Goal: Task Accomplishment & Management: Manage account settings

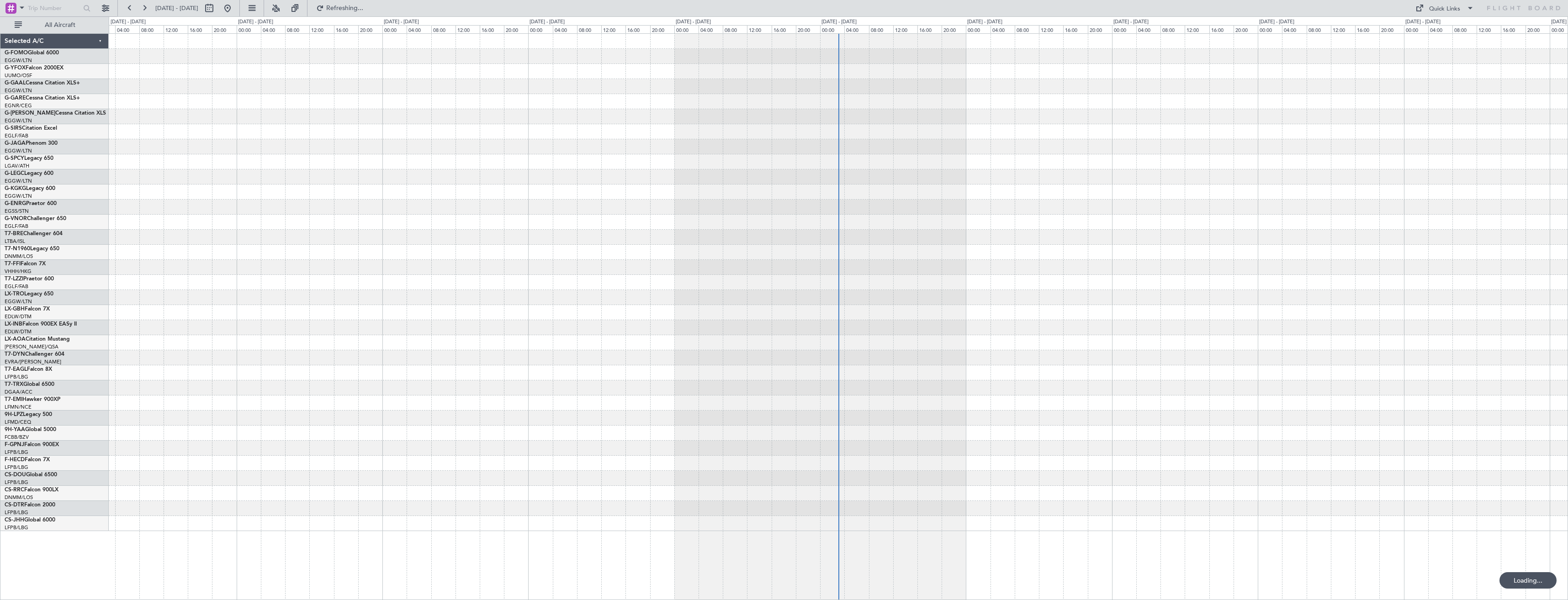
click at [77, 25] on span "All Aircraft" at bounding box center [60, 25] width 72 height 7
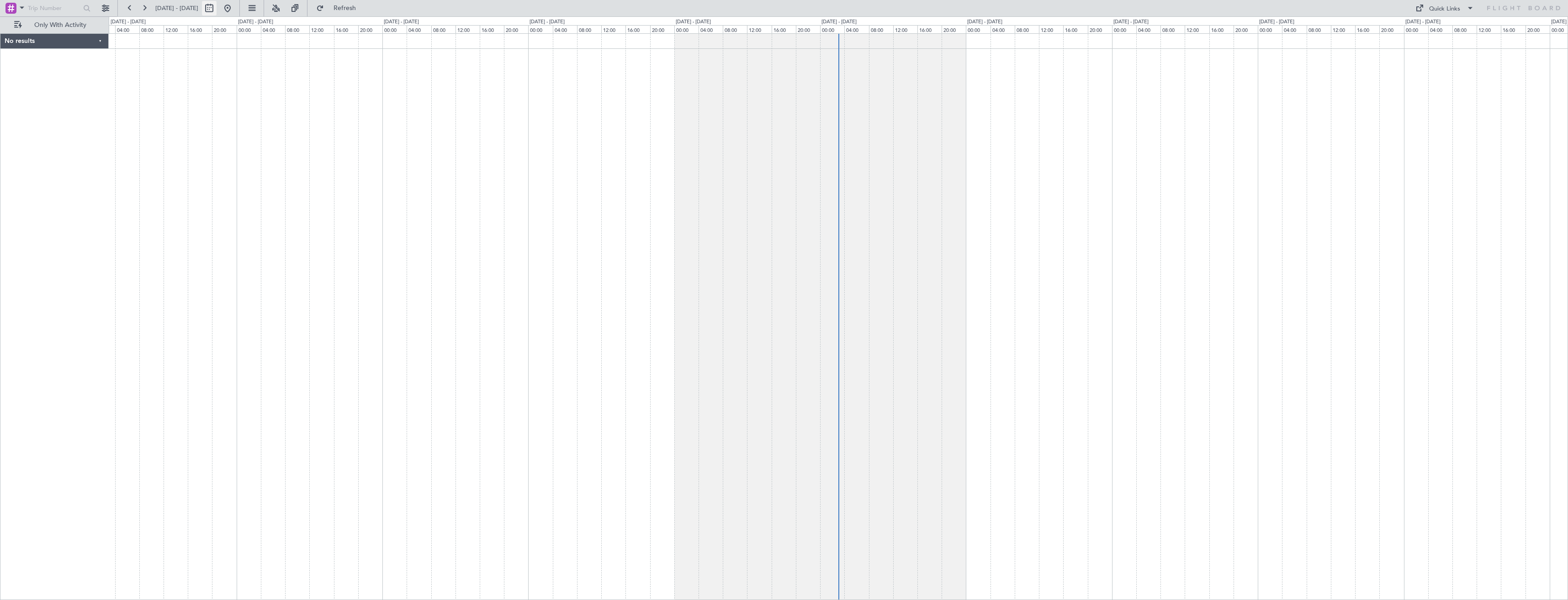
click at [217, 10] on button at bounding box center [209, 9] width 15 height 15
select select "10"
select select "2025"
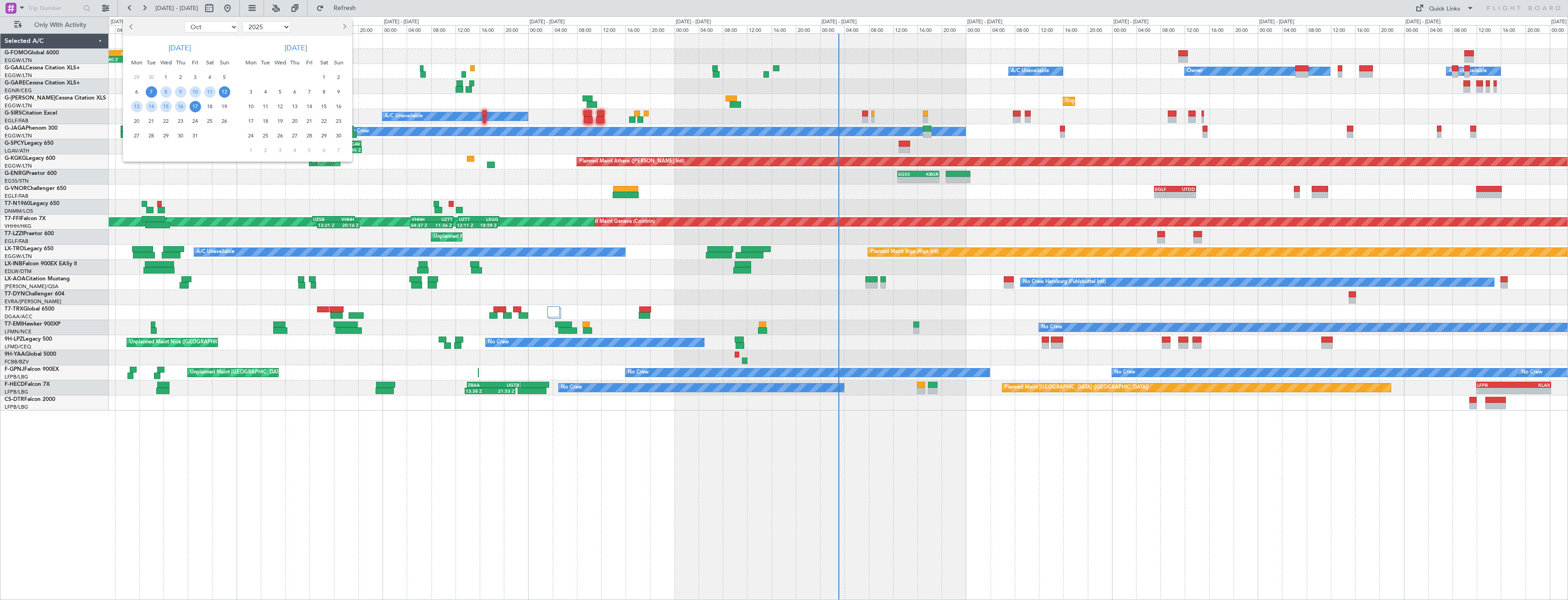
click at [222, 92] on span "12" at bounding box center [225, 92] width 12 height 12
click at [226, 118] on span "26" at bounding box center [225, 121] width 12 height 12
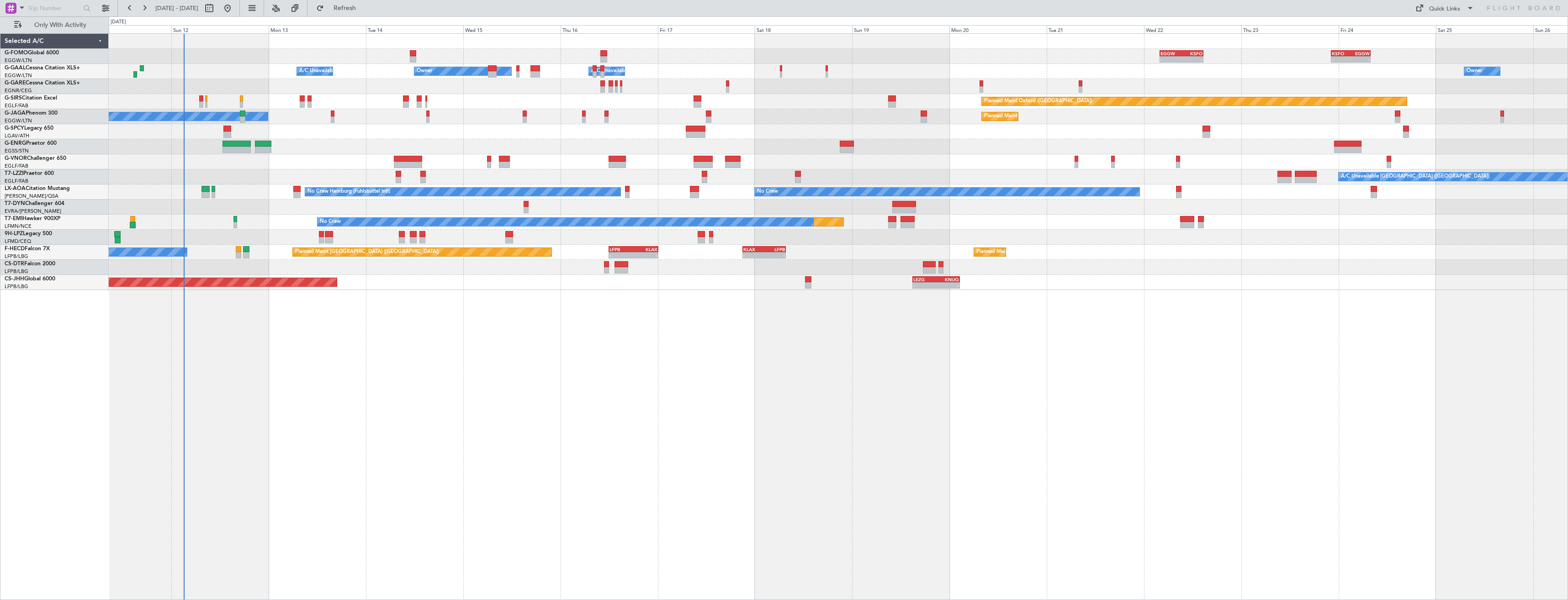
click at [204, 219] on div "Planned Maint No Crew" at bounding box center [838, 222] width 1459 height 15
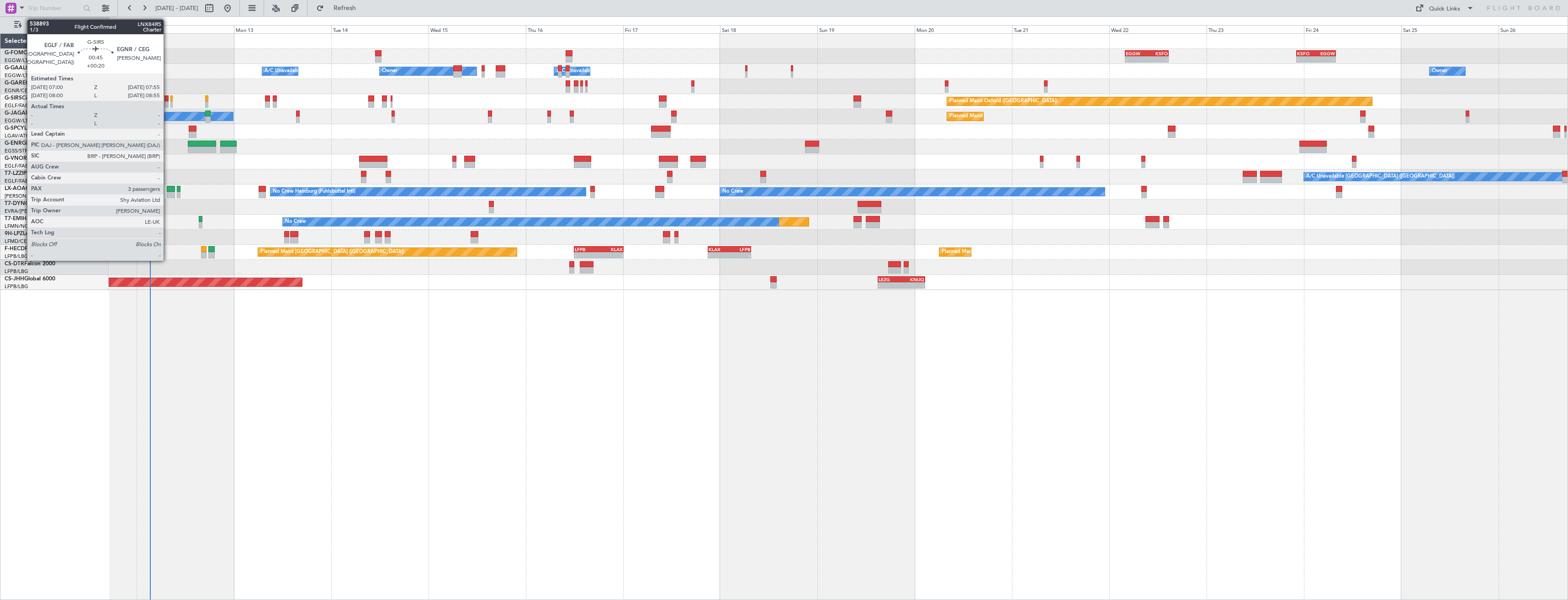
click at [167, 105] on div at bounding box center [166, 105] width 4 height 7
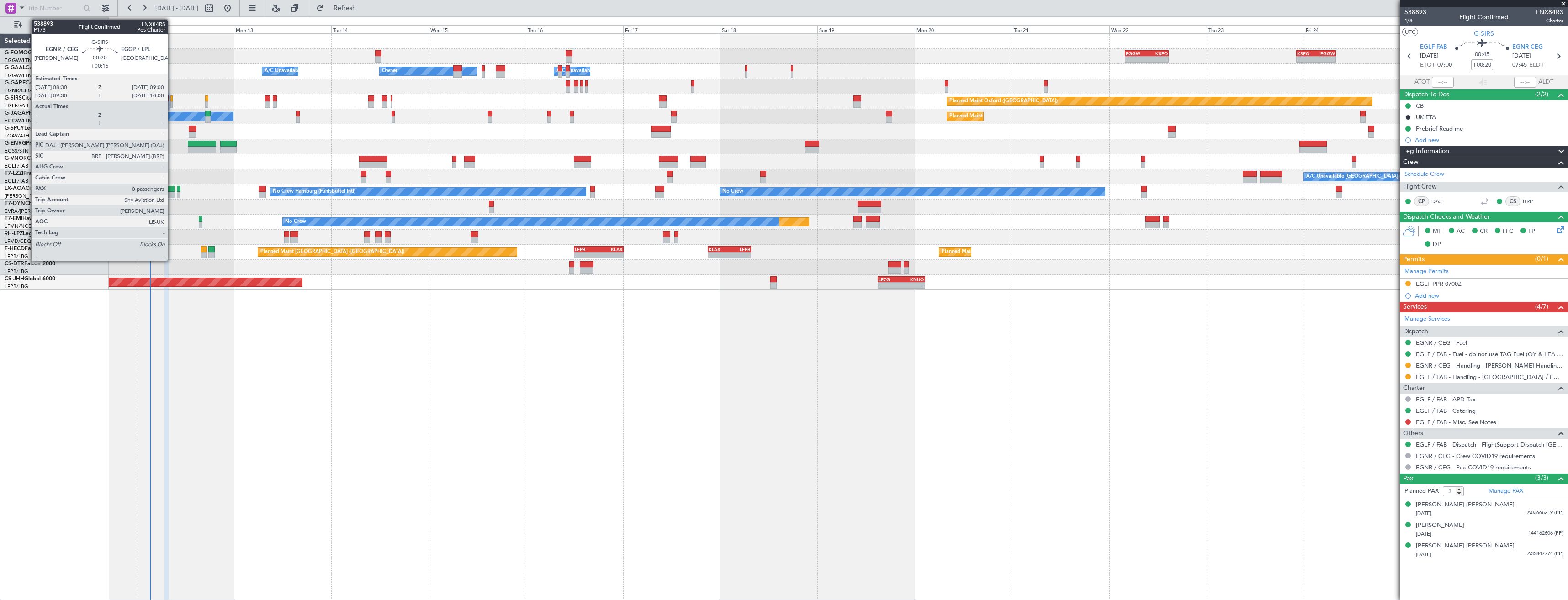
click at [172, 103] on div at bounding box center [172, 105] width 2 height 7
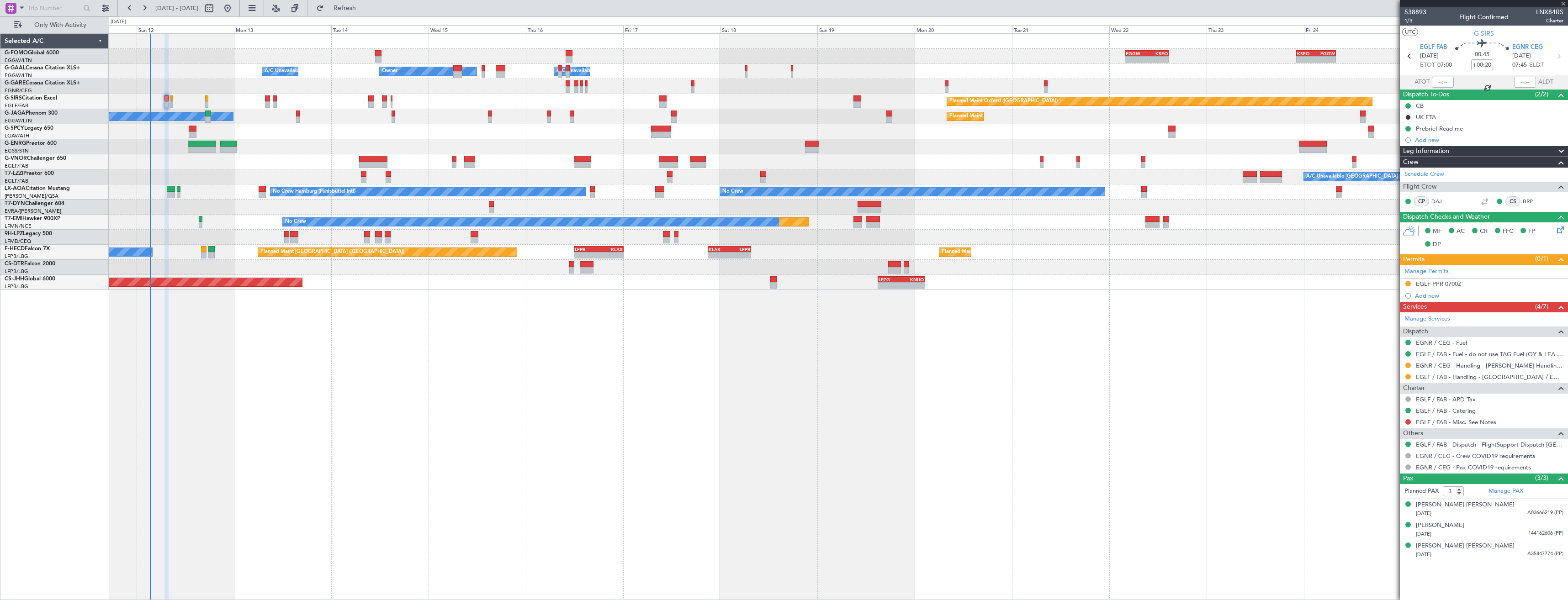
type input "+00:15"
type input "0"
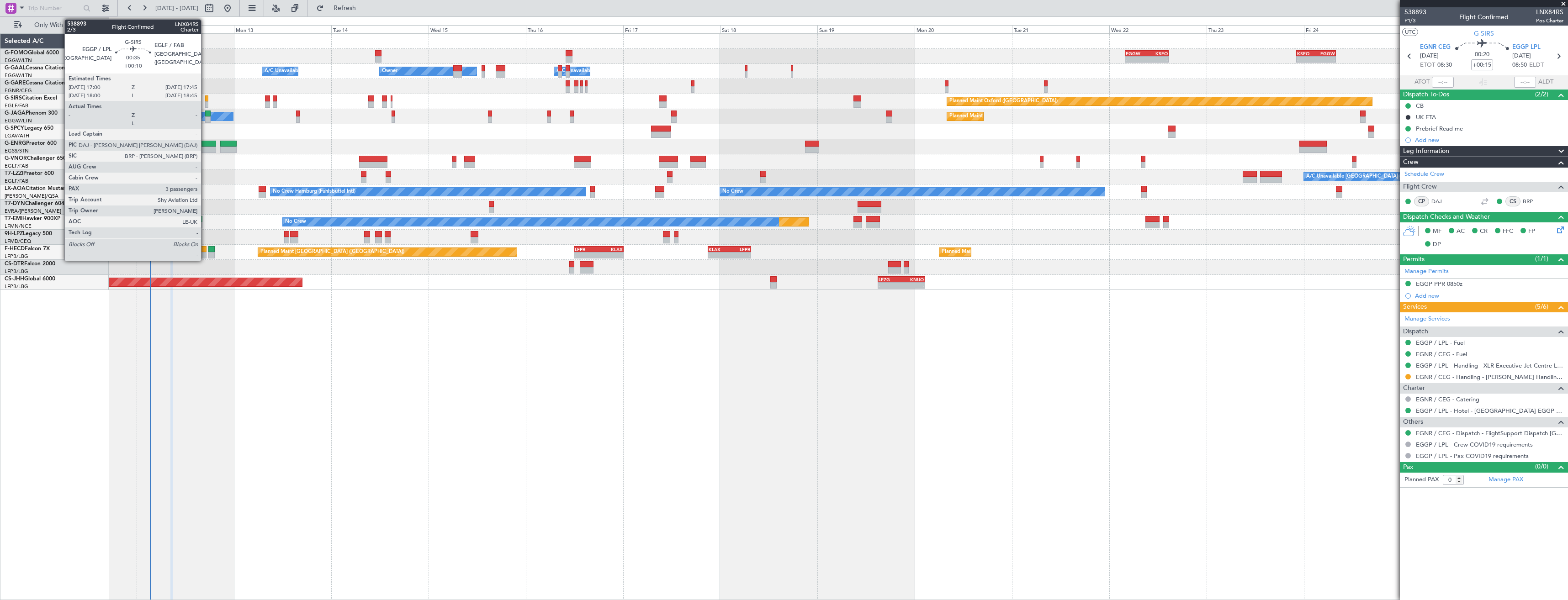
click at [205, 104] on div at bounding box center [206, 105] width 3 height 7
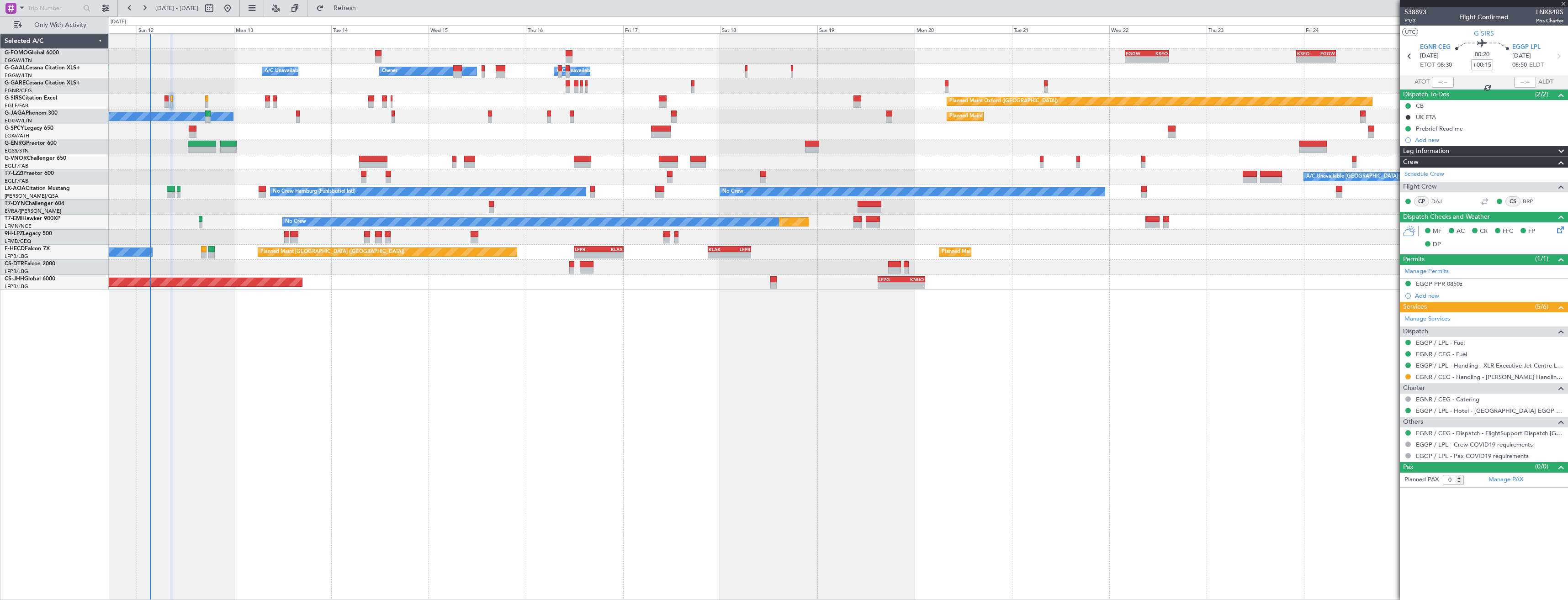
type input "+00:10"
type input "3"
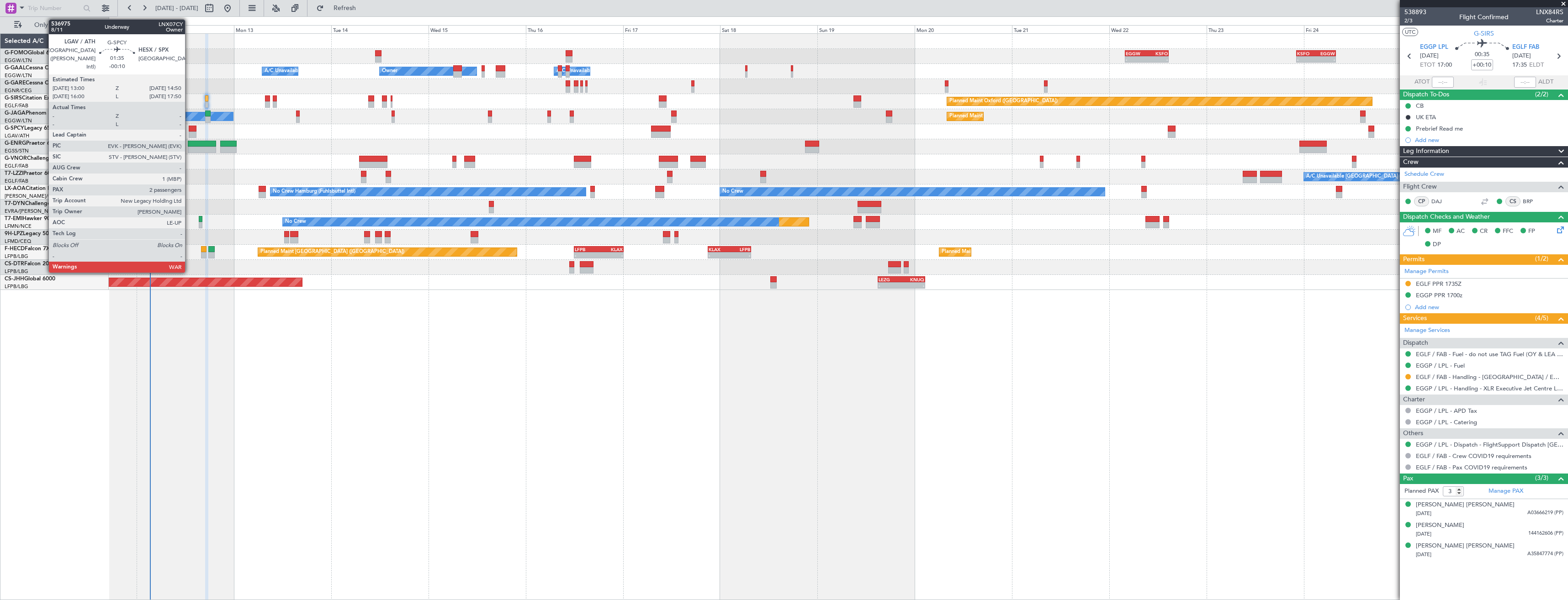
click at [189, 129] on div at bounding box center [192, 128] width 8 height 7
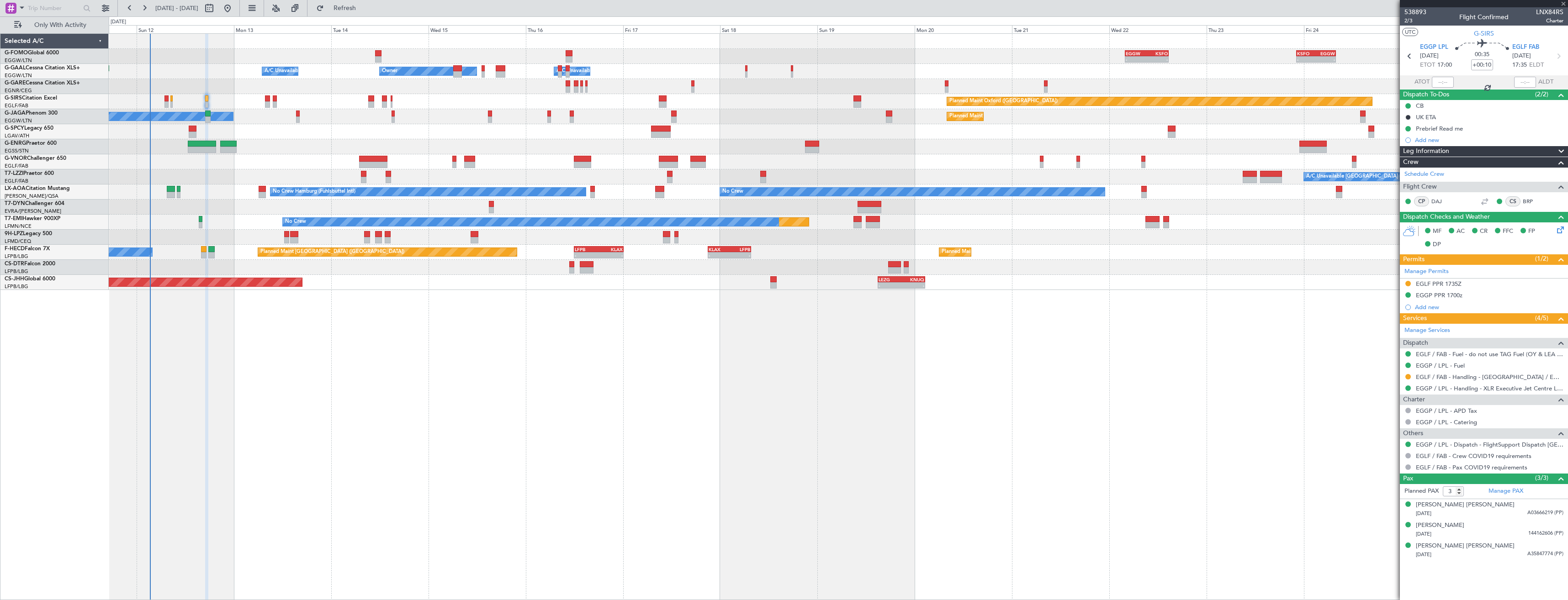
type input "-00:10"
type input "2"
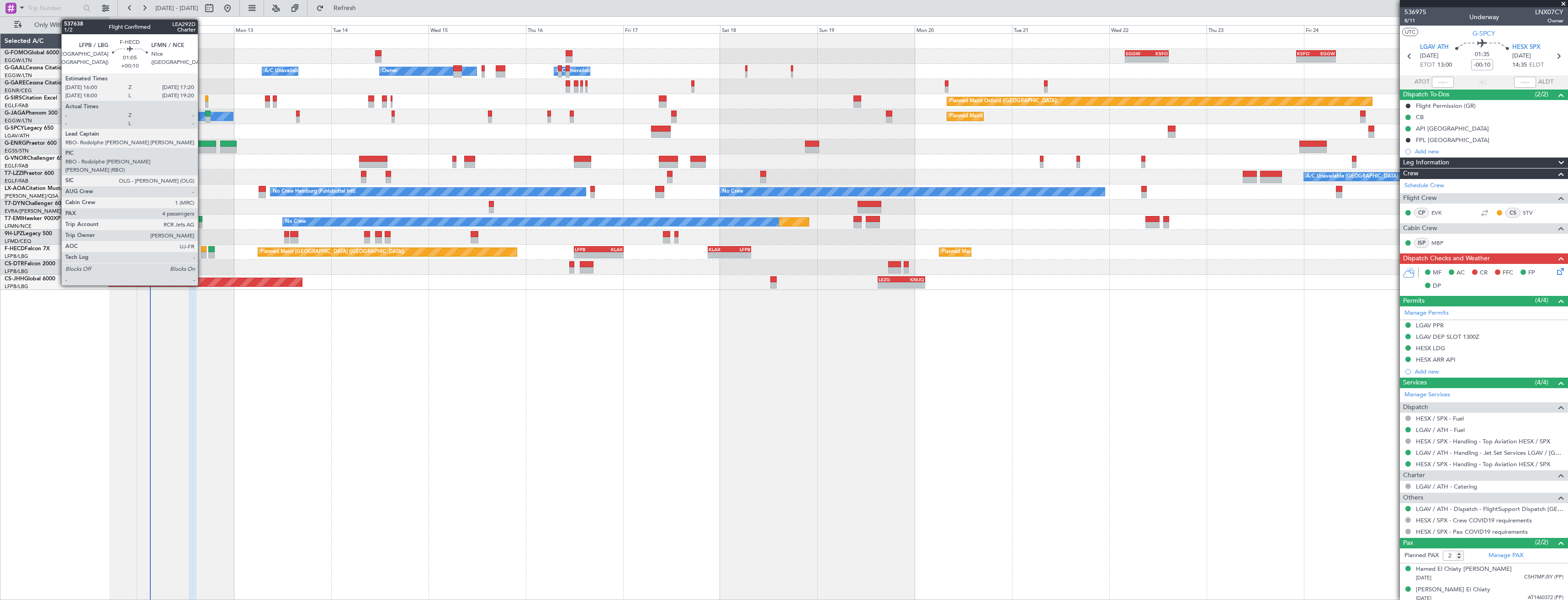
click at [202, 256] on div at bounding box center [203, 255] width 5 height 7
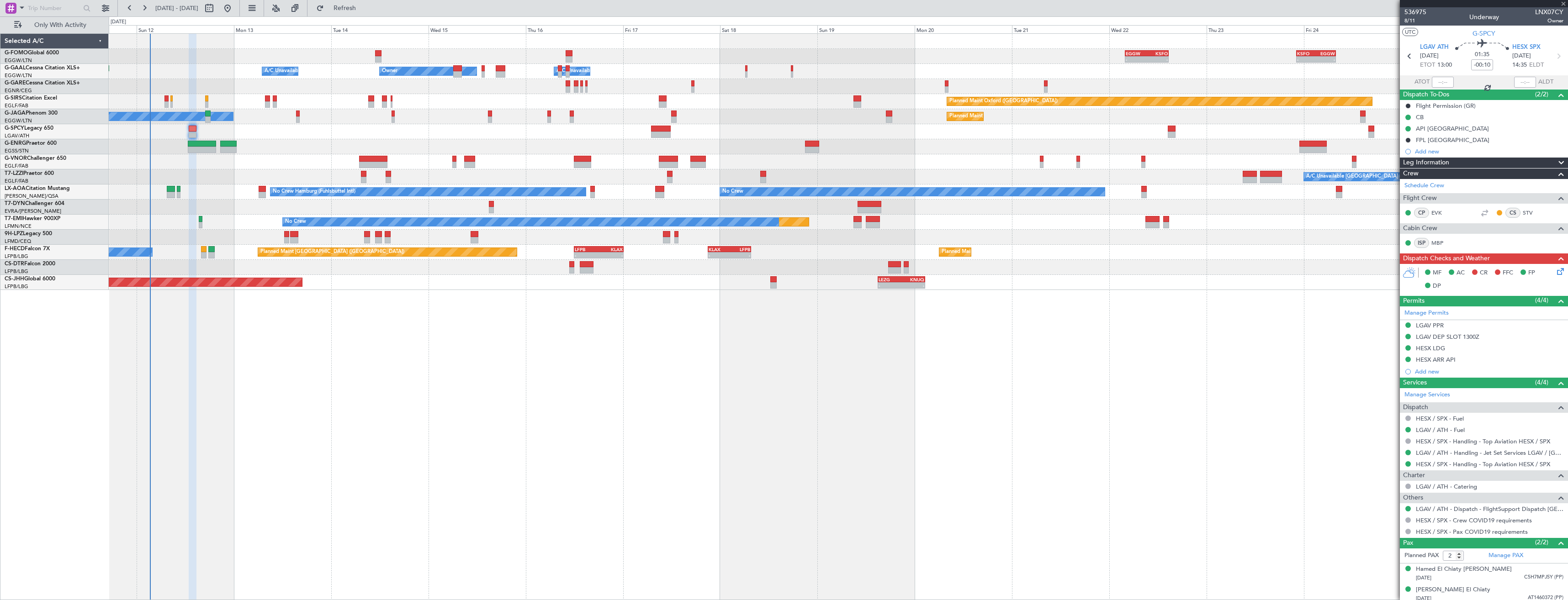
type input "+00:10"
type input "4"
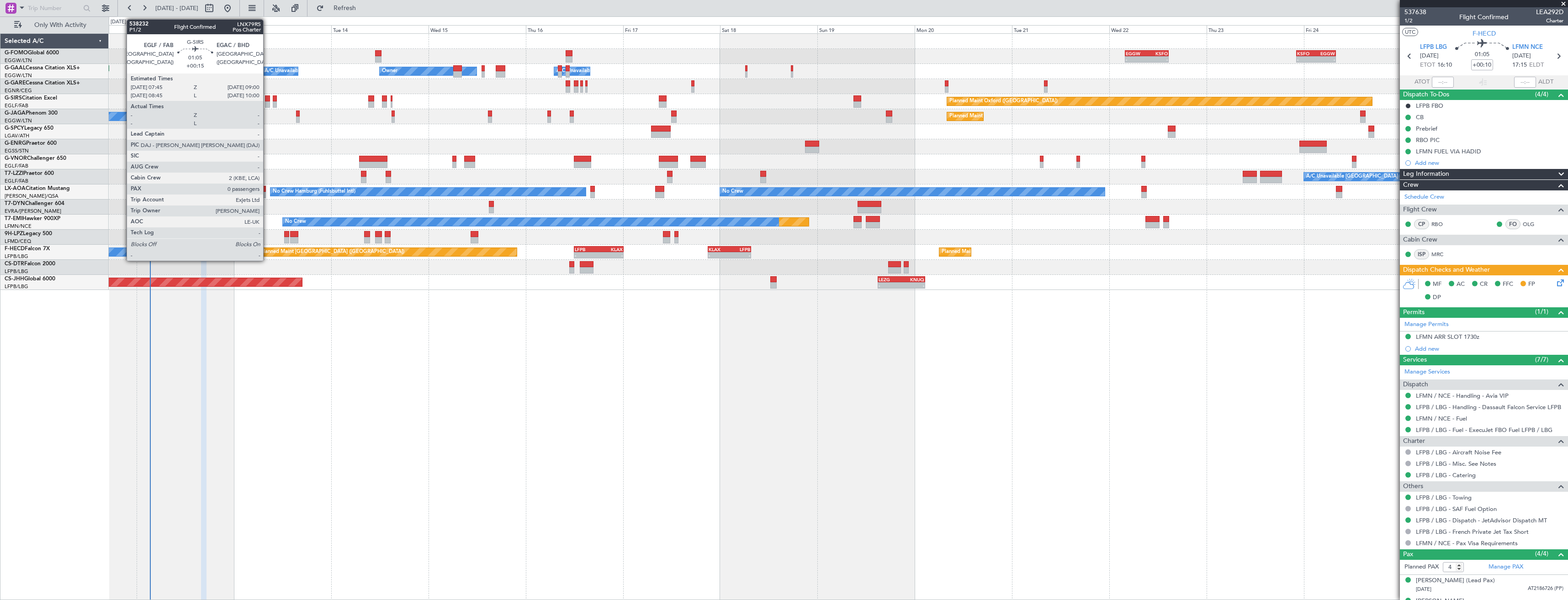
click at [267, 101] on div at bounding box center [267, 99] width 5 height 7
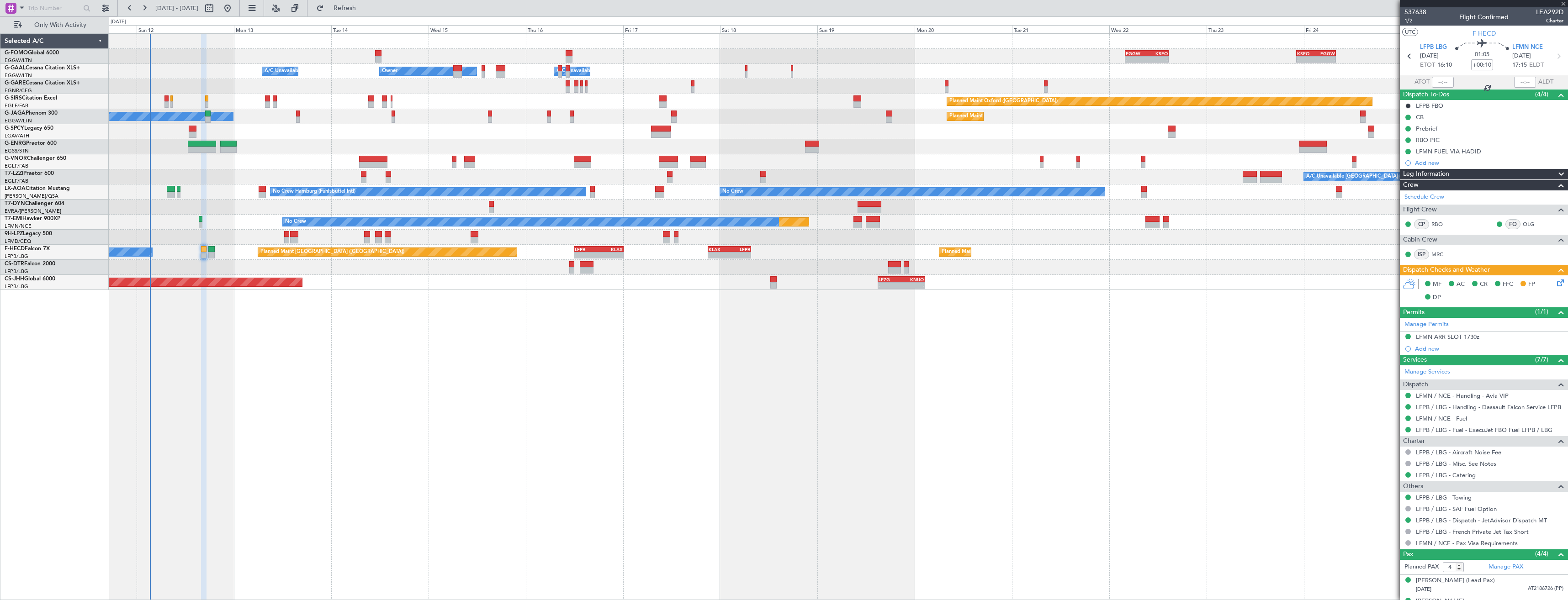
type input "+00:15"
type input "0"
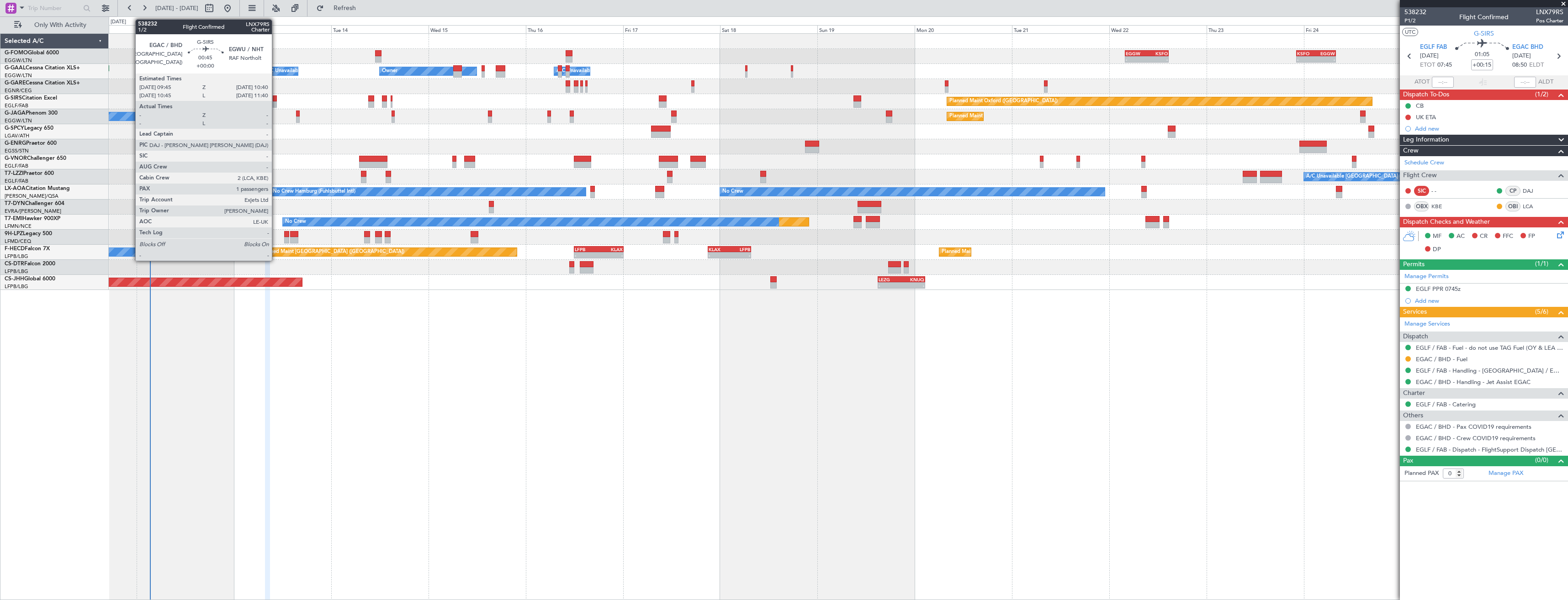
click at [276, 100] on div at bounding box center [275, 99] width 4 height 7
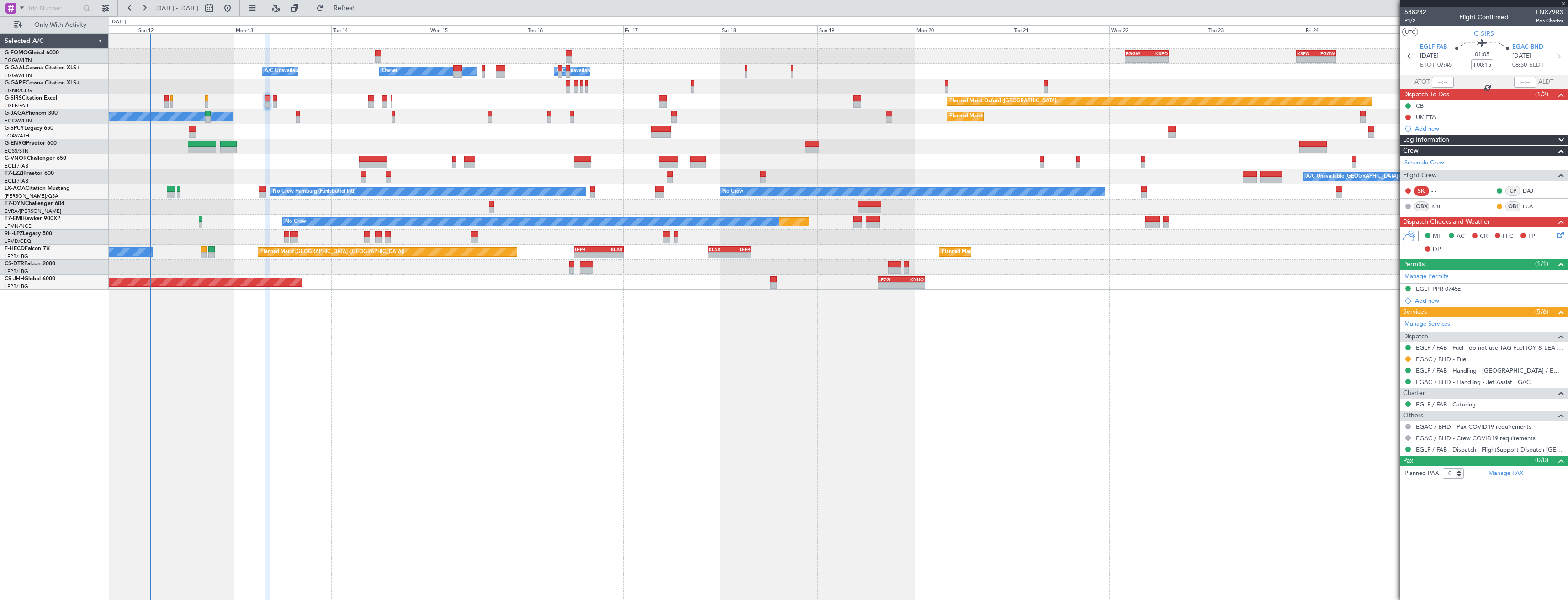
type input "1"
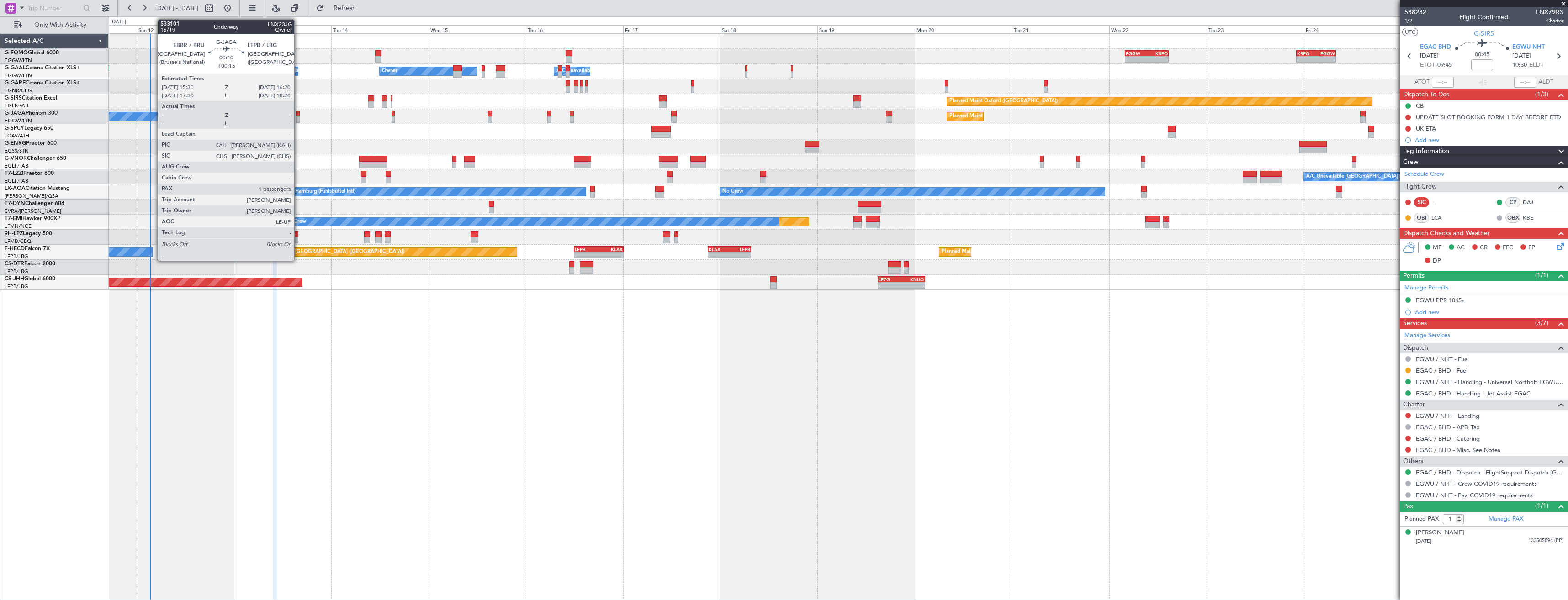
click at [298, 122] on div at bounding box center [298, 119] width 4 height 7
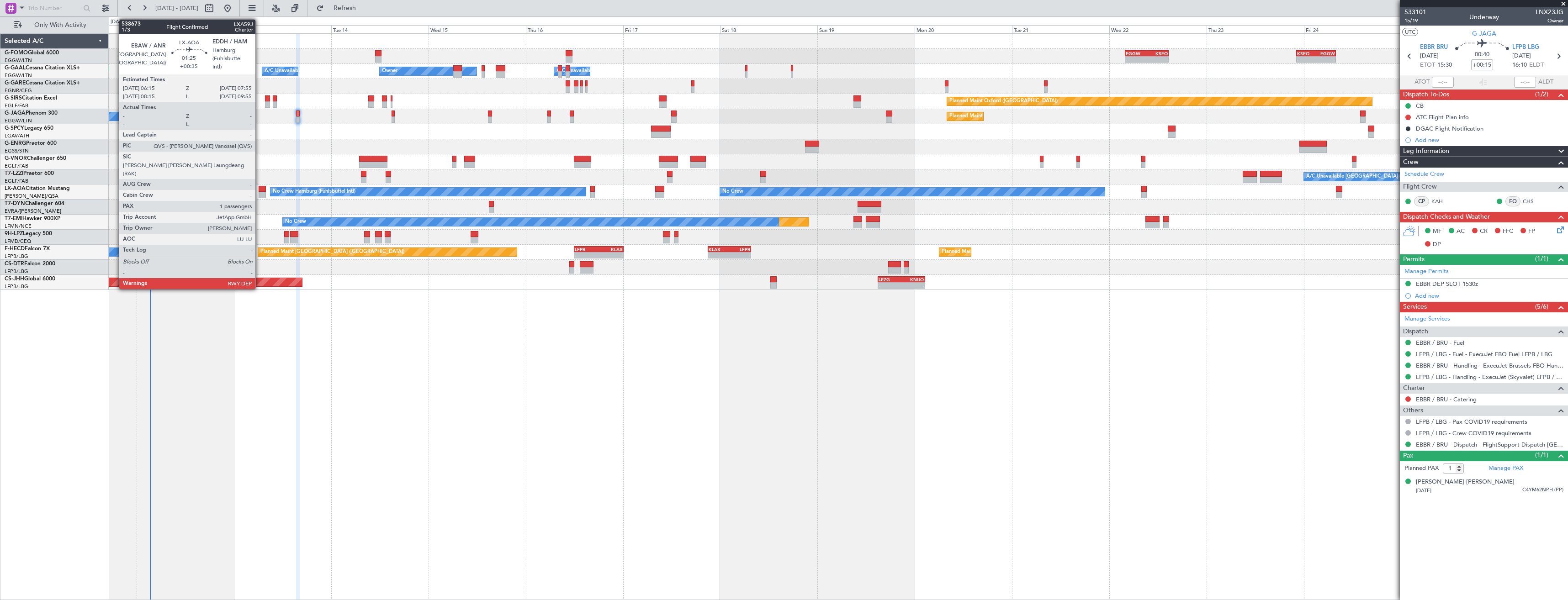
click at [259, 193] on div at bounding box center [262, 195] width 7 height 7
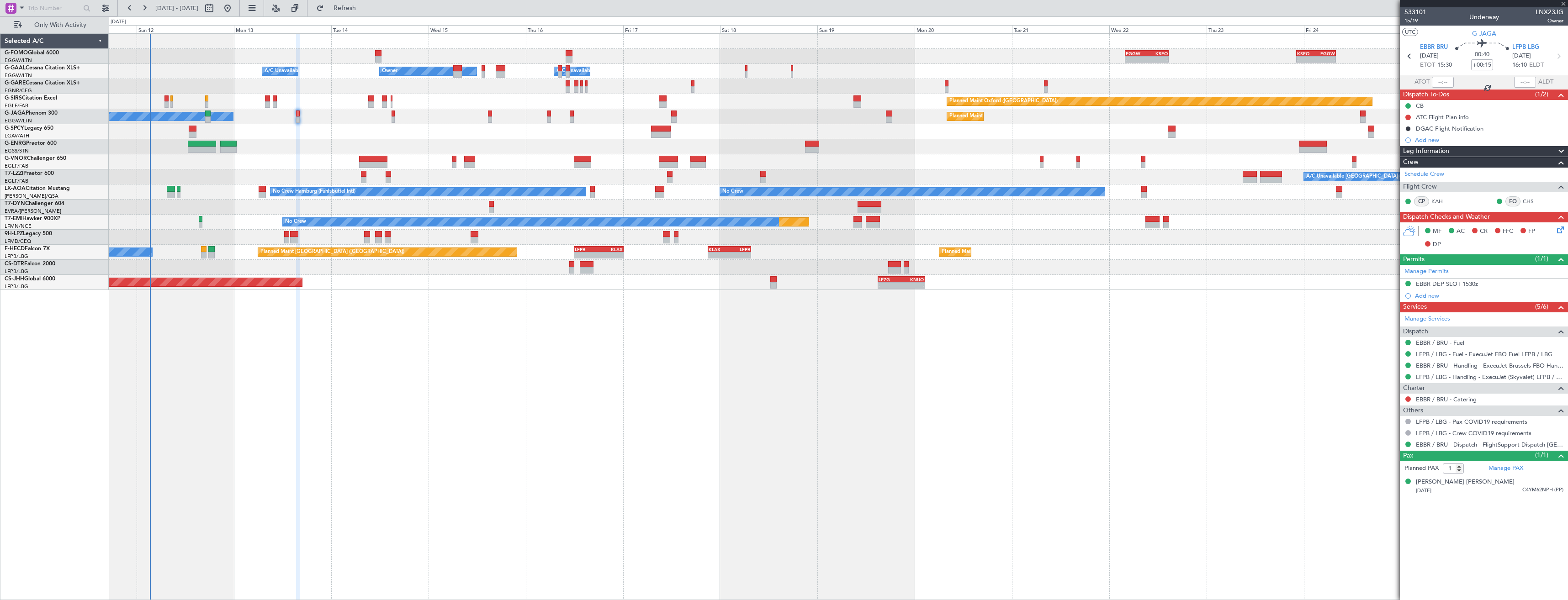
type input "+00:35"
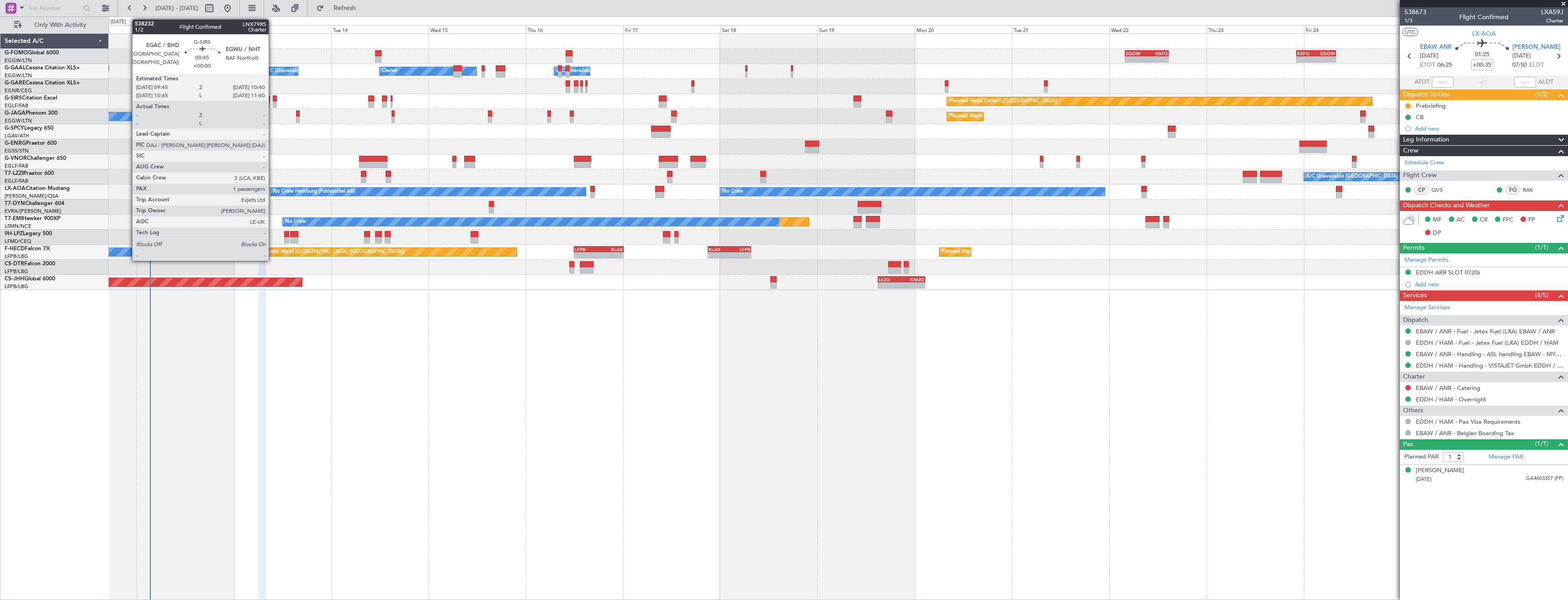
click at [273, 102] on div at bounding box center [275, 105] width 4 height 7
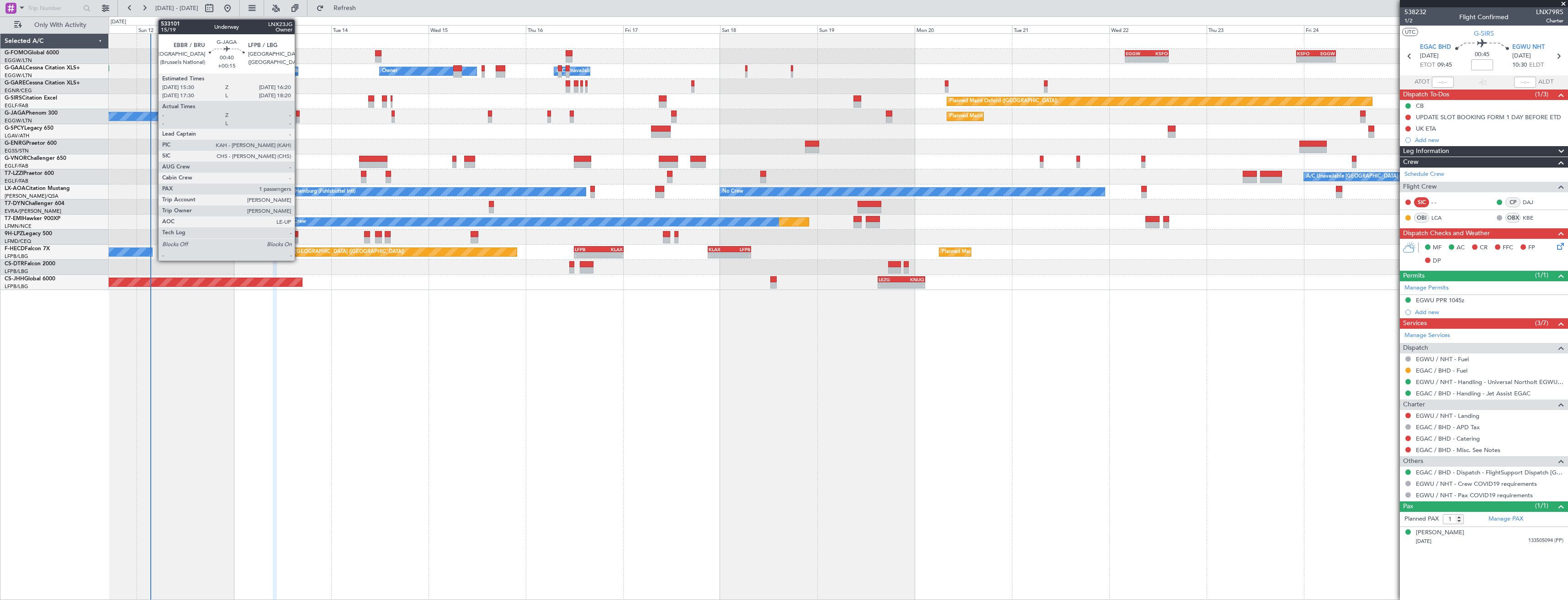
click at [299, 118] on div at bounding box center [298, 119] width 4 height 7
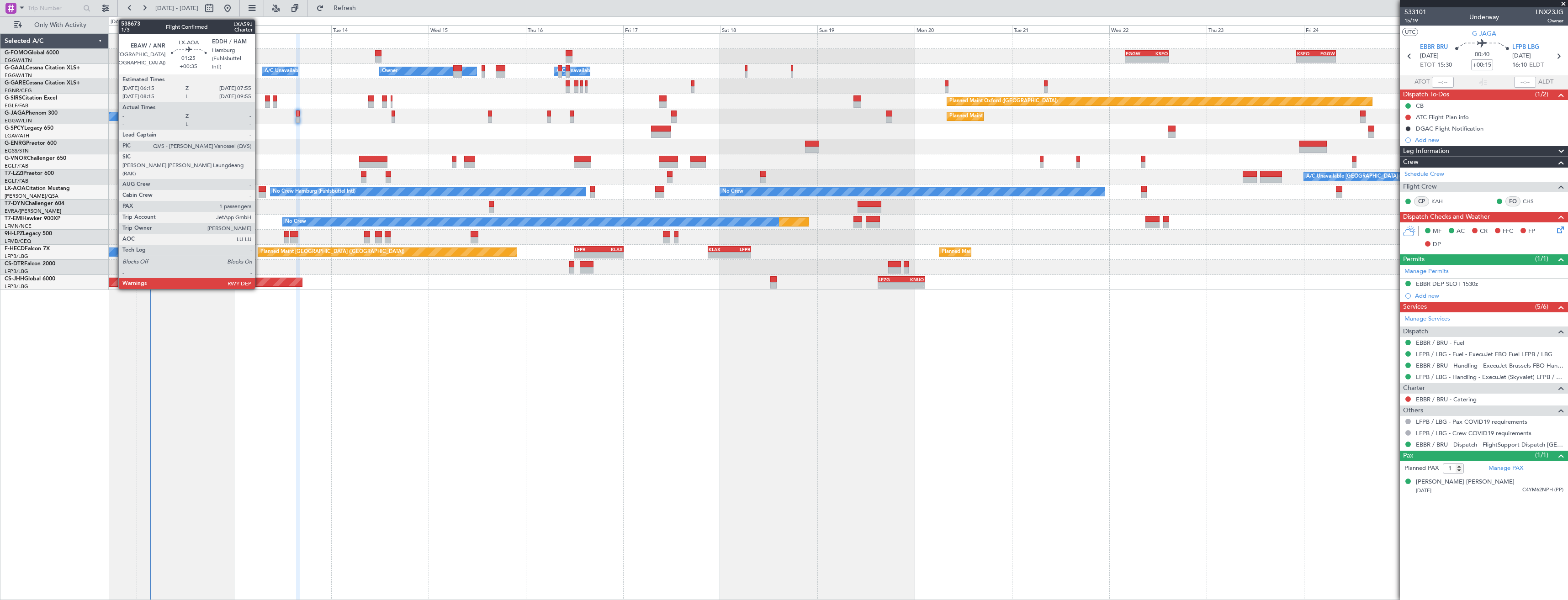
click at [259, 192] on div at bounding box center [262, 195] width 7 height 7
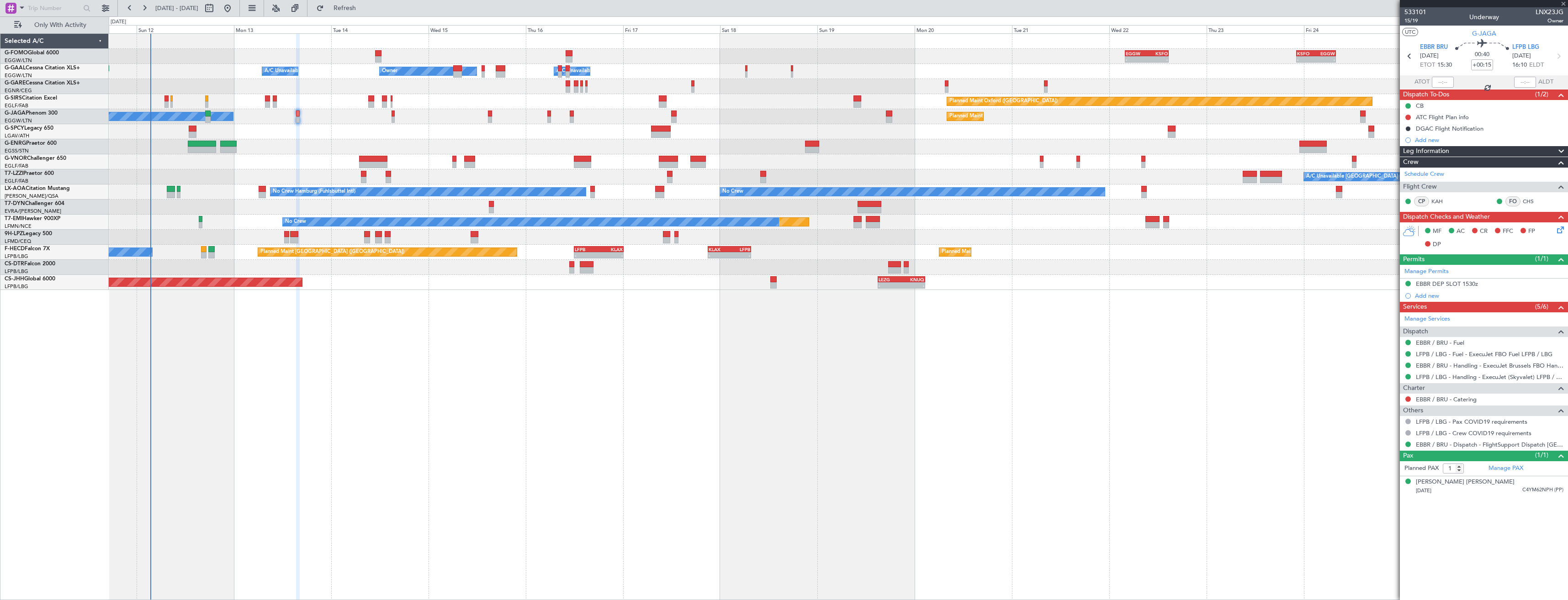
type input "+00:35"
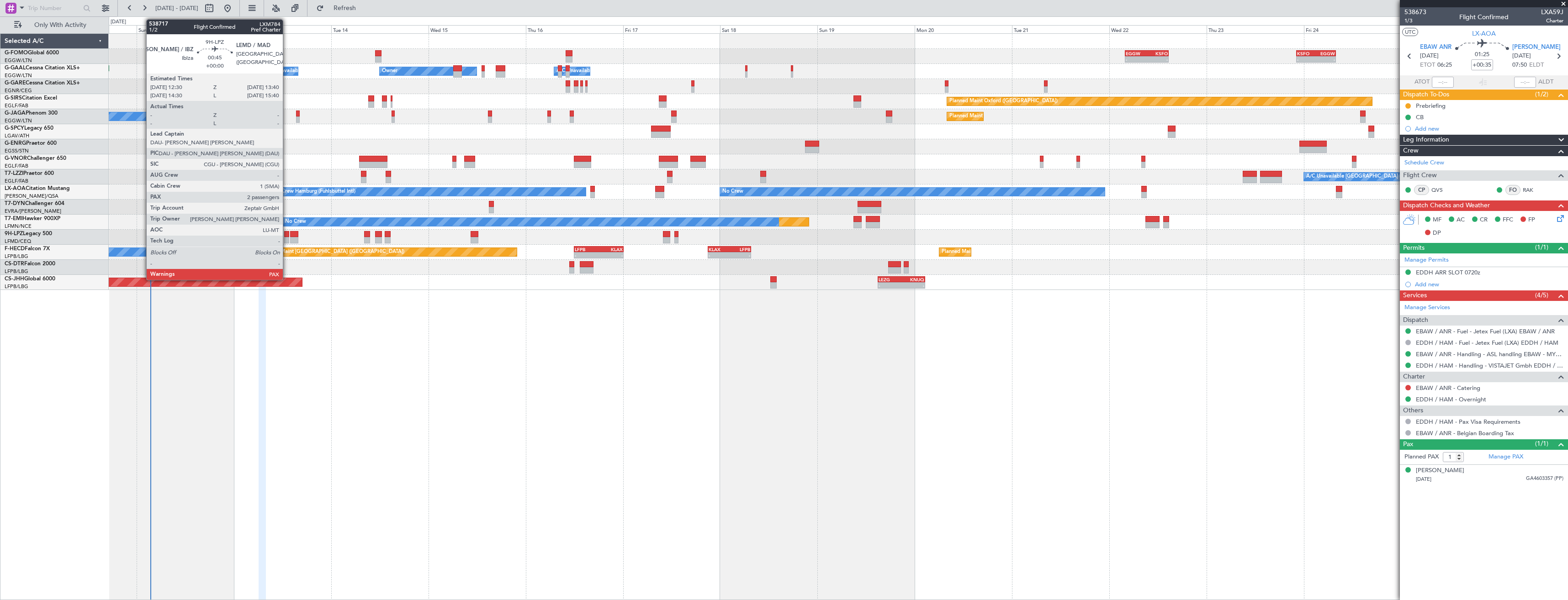
click at [287, 237] on div at bounding box center [287, 240] width 5 height 7
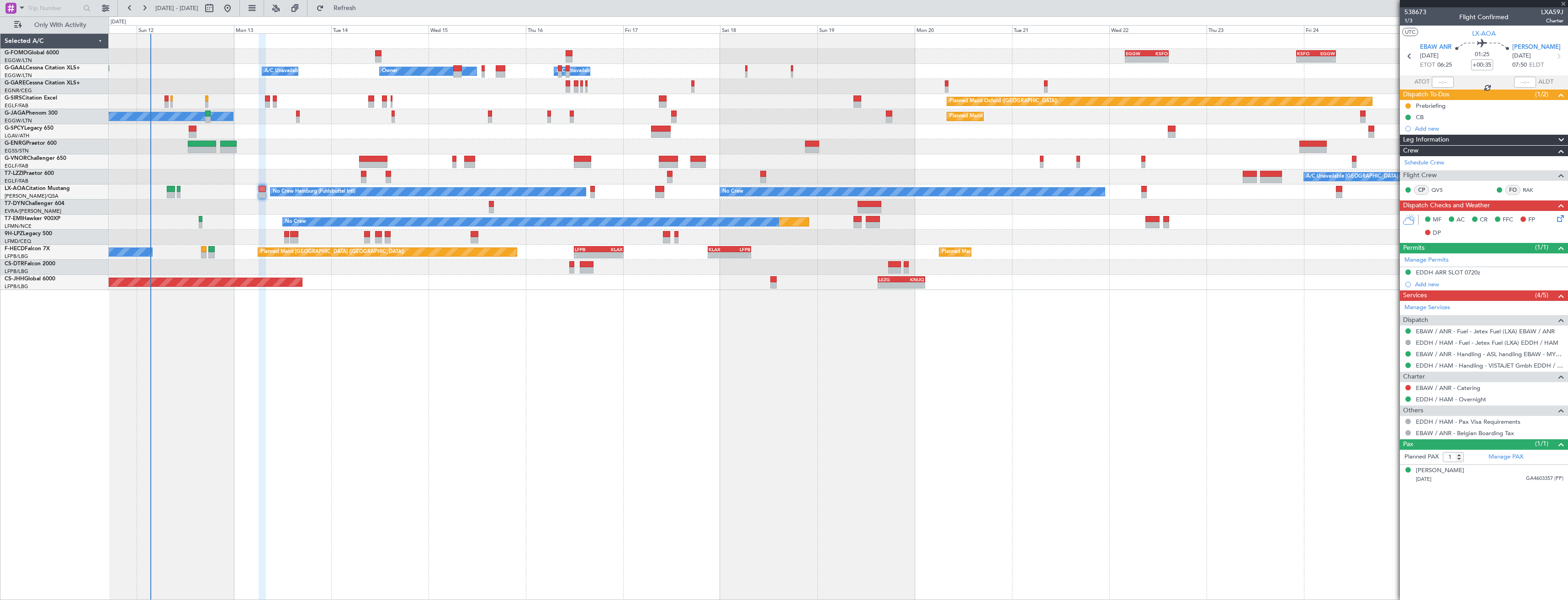
type input "2"
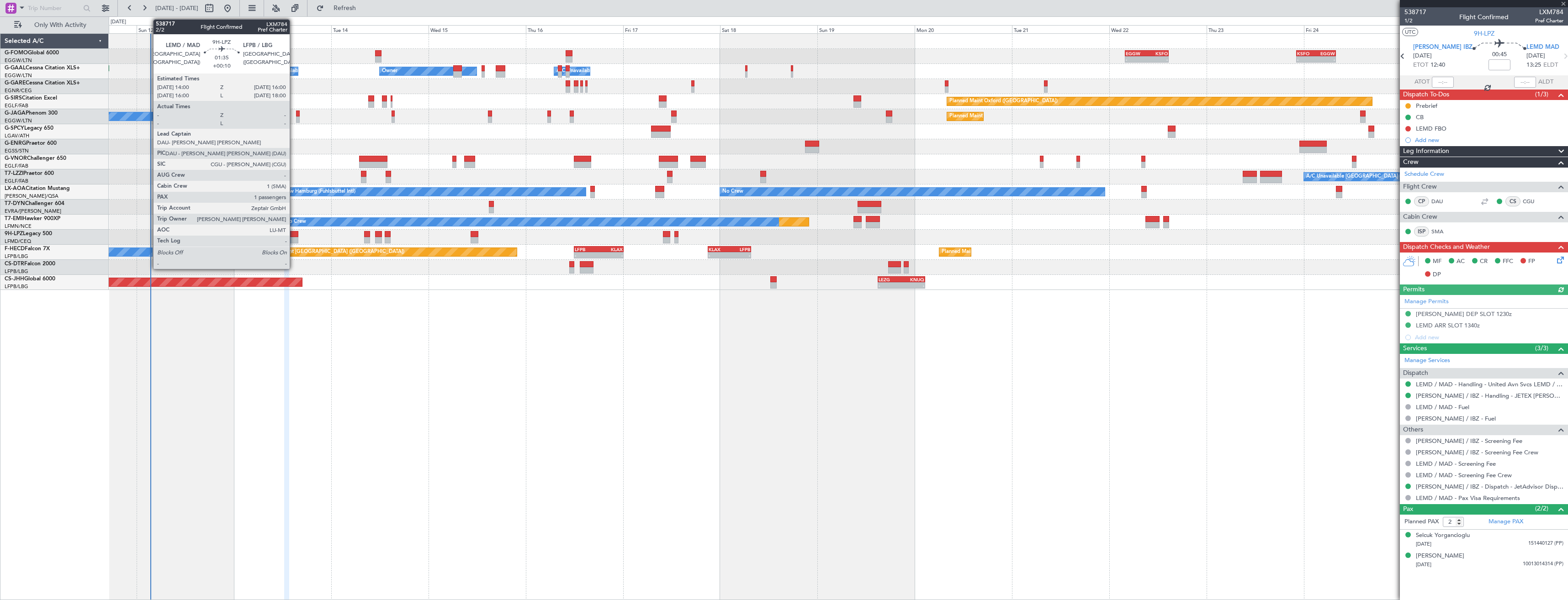
click at [294, 237] on div at bounding box center [295, 240] width 9 height 7
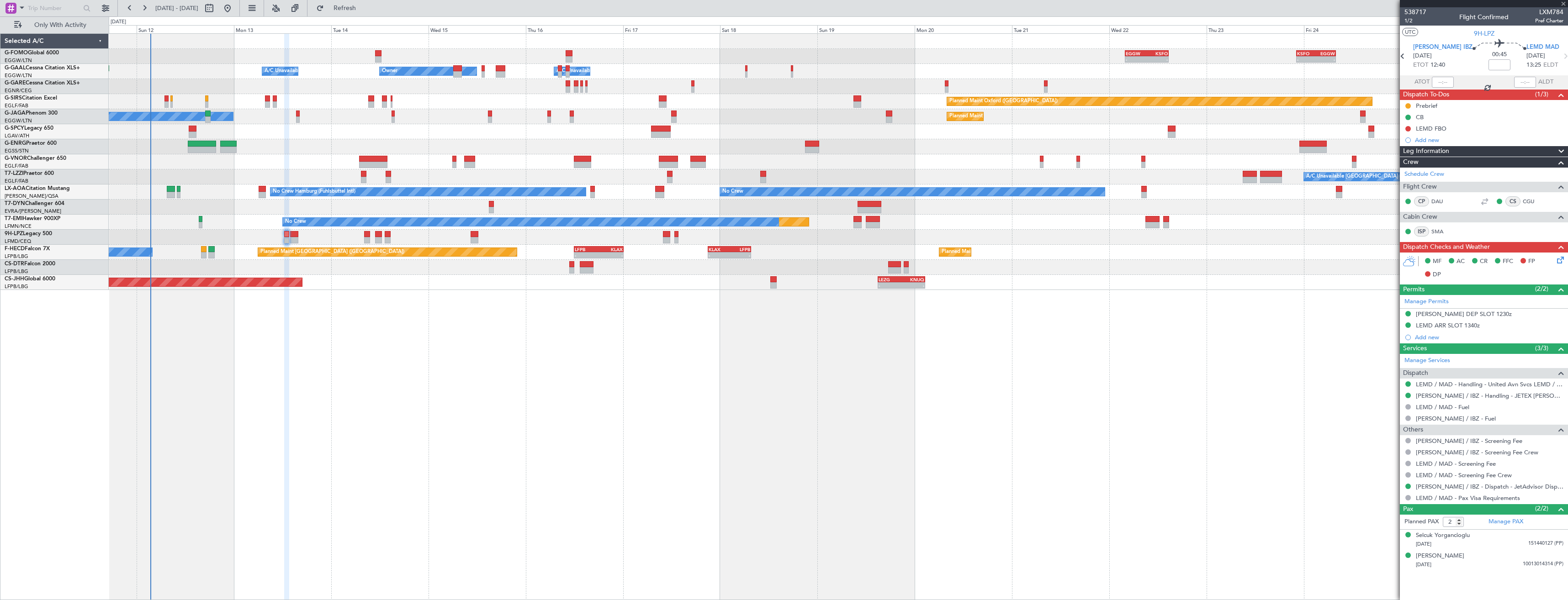
type input "+00:10"
type input "1"
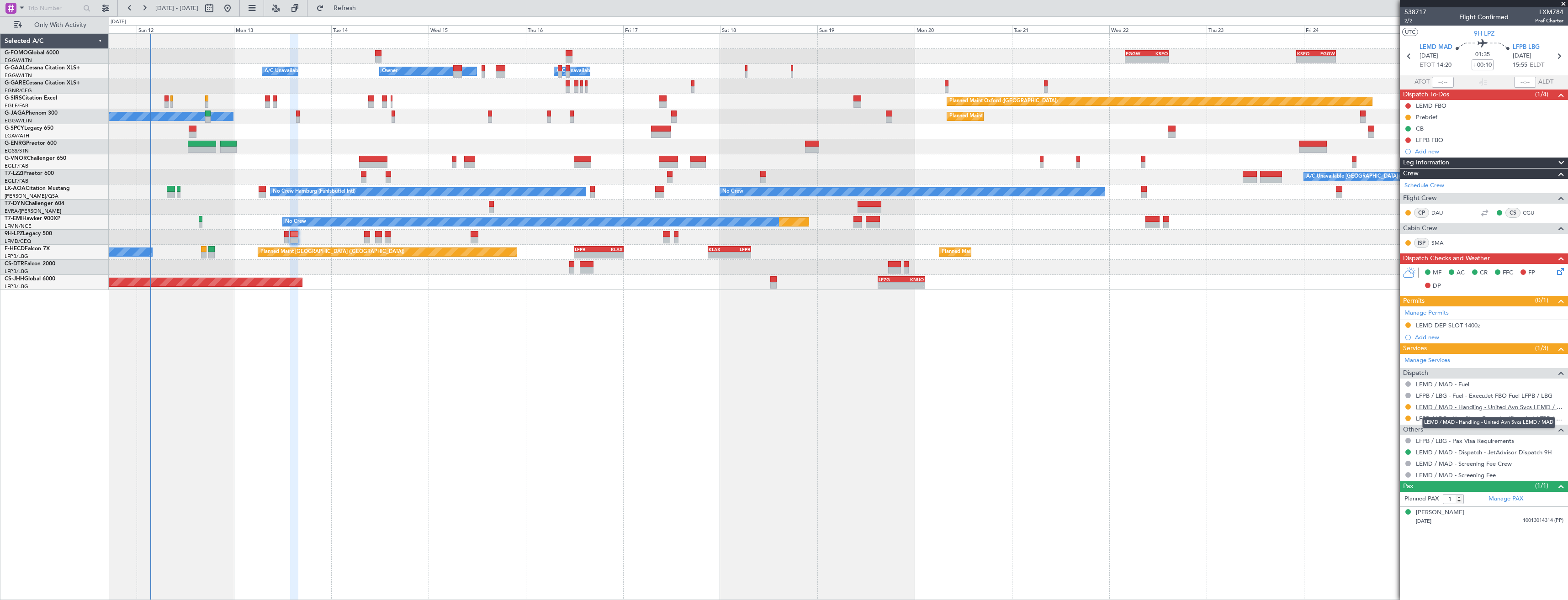
click at [1474, 408] on link "LEMD / MAD - Handling - United Avn Svcs LEMD / MAD" at bounding box center [1489, 407] width 147 height 8
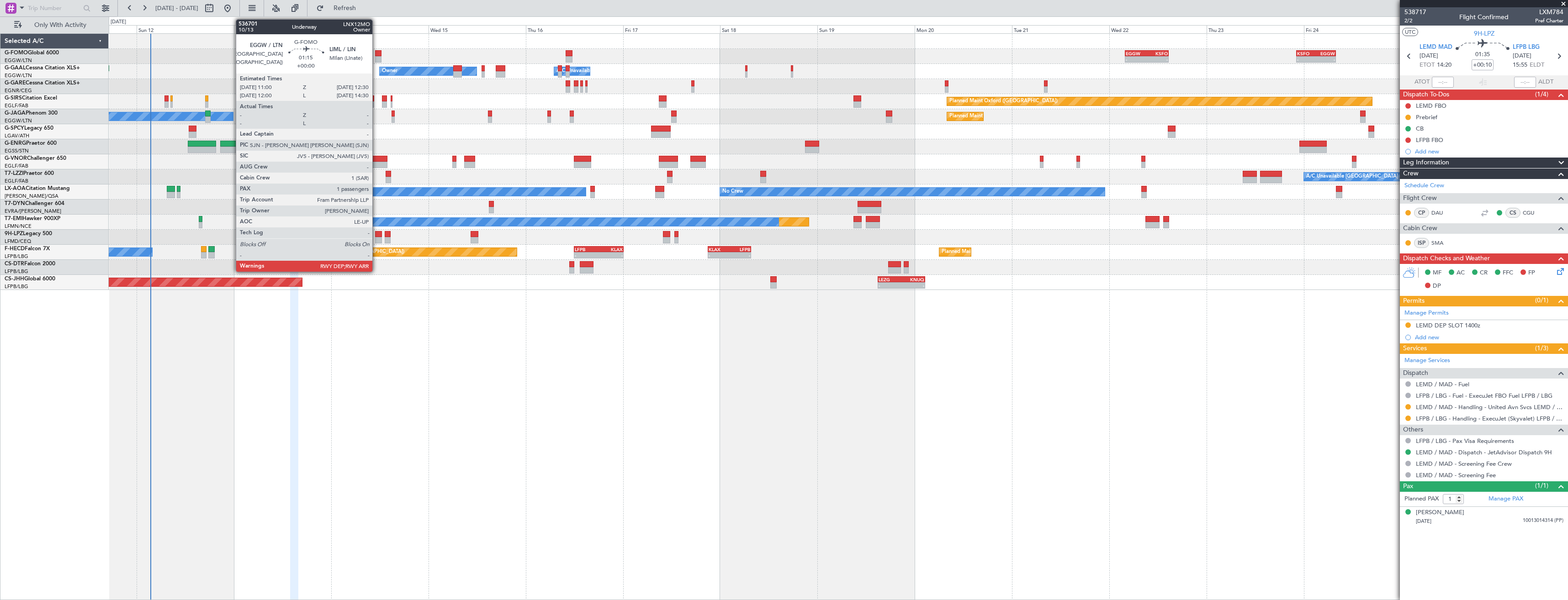
click at [376, 52] on div at bounding box center [378, 54] width 7 height 7
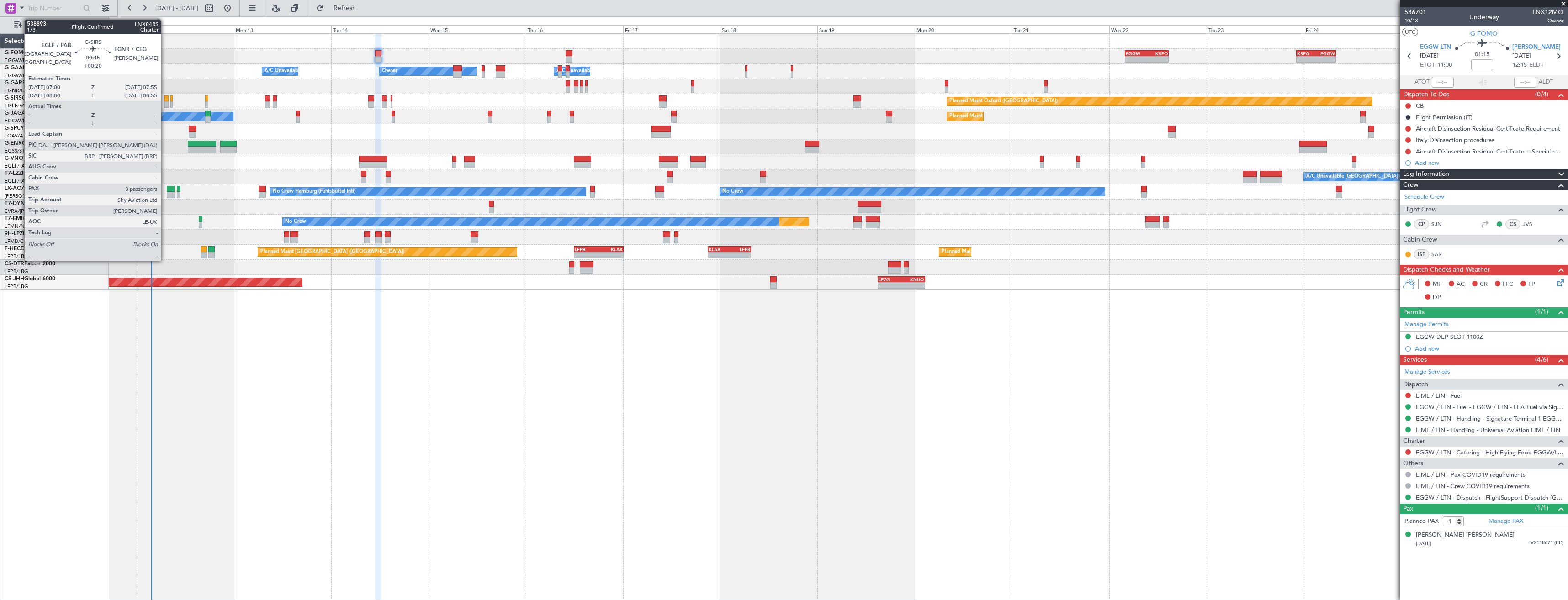
click at [165, 105] on div at bounding box center [166, 105] width 4 height 7
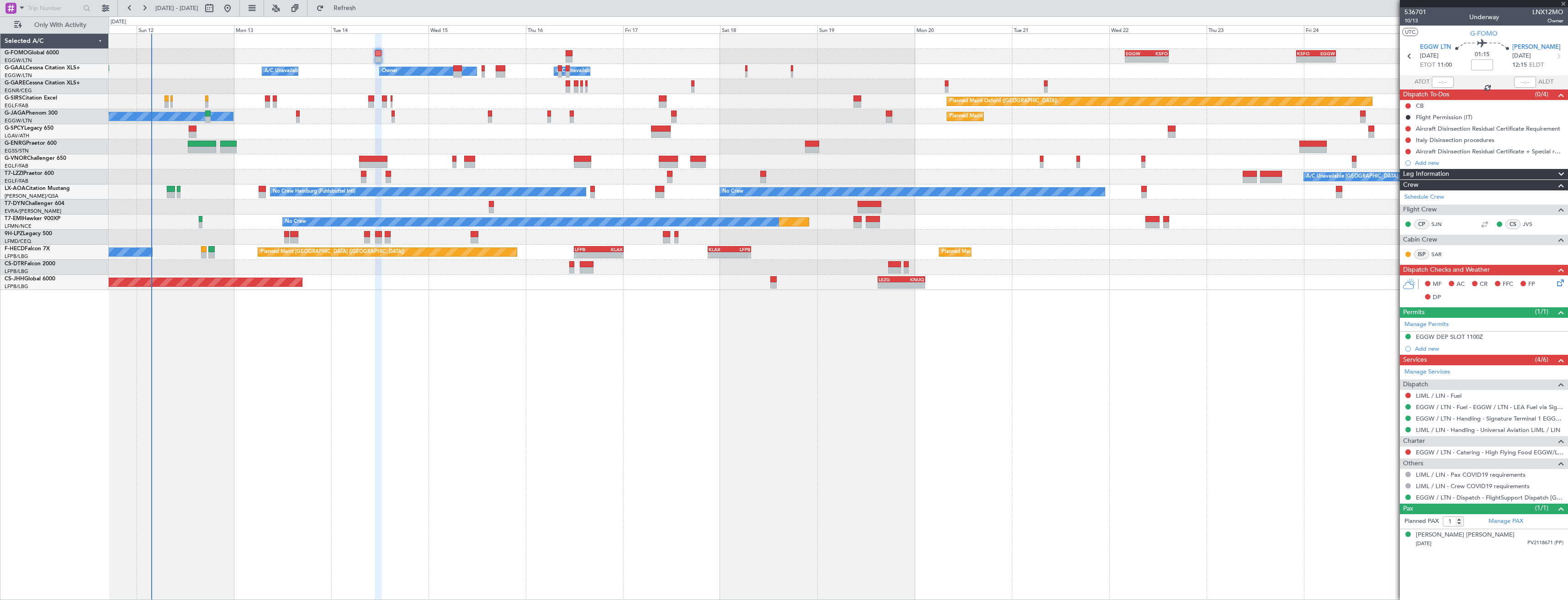
type input "+00:20"
type input "3"
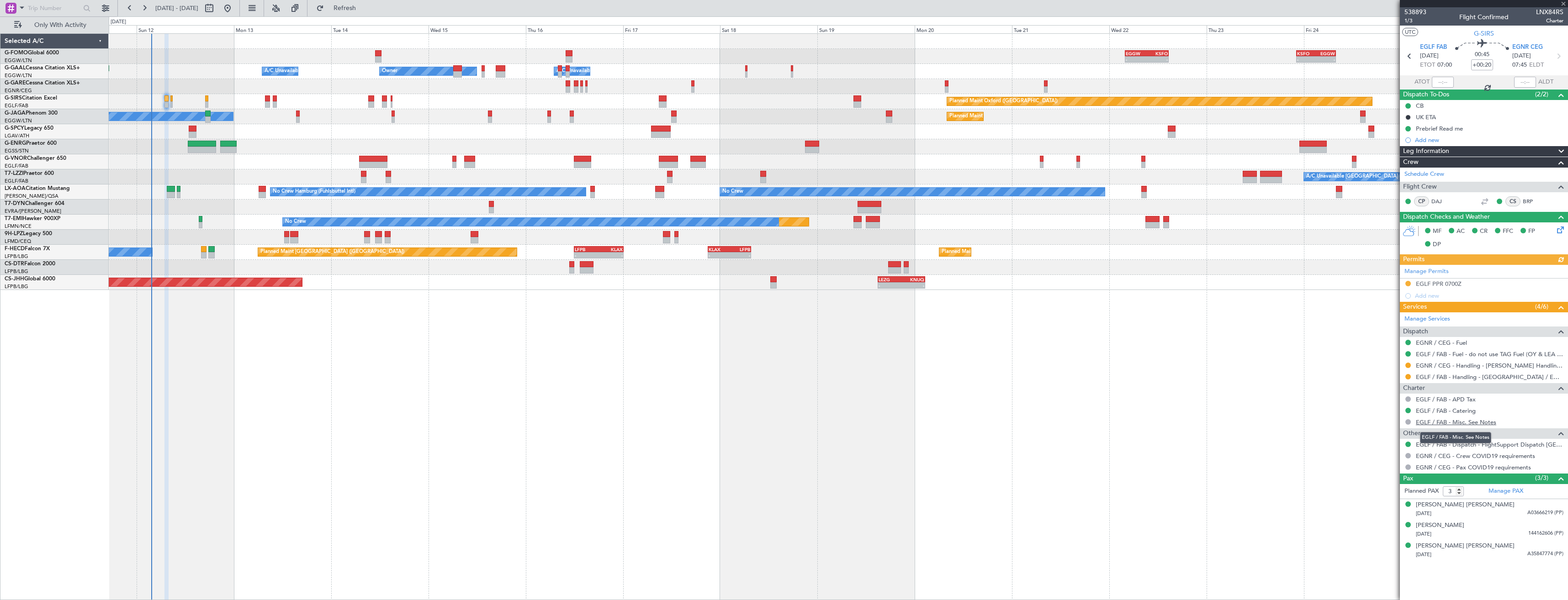
click at [1459, 424] on link "EGLF / FAB - Misc. See Notes" at bounding box center [1456, 422] width 80 height 8
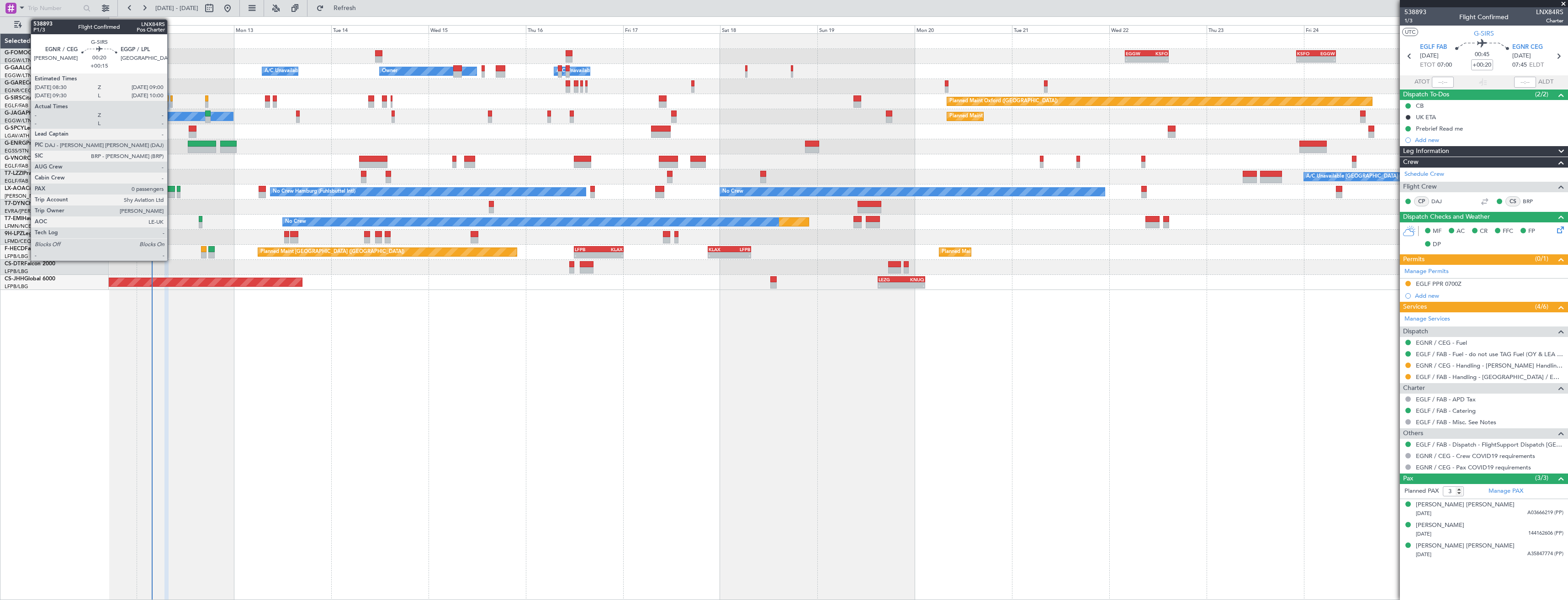
click at [171, 99] on div at bounding box center [172, 99] width 2 height 7
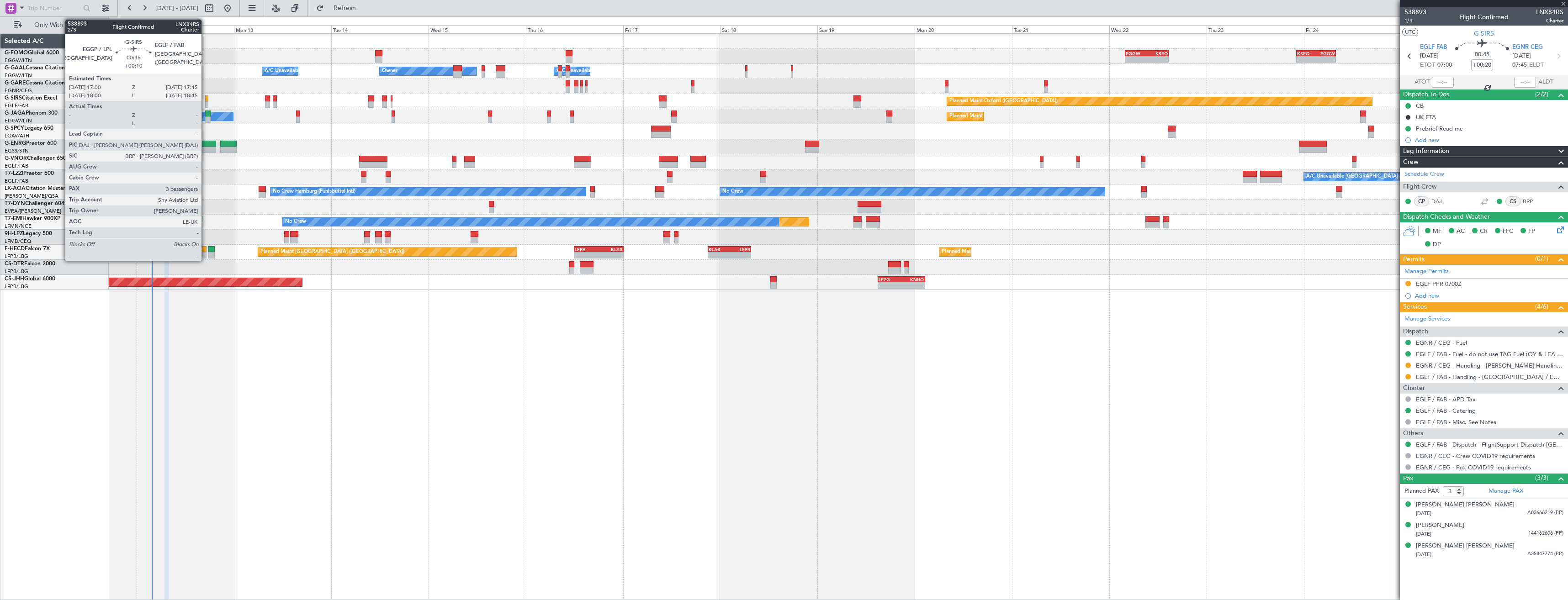
type input "+00:15"
type input "0"
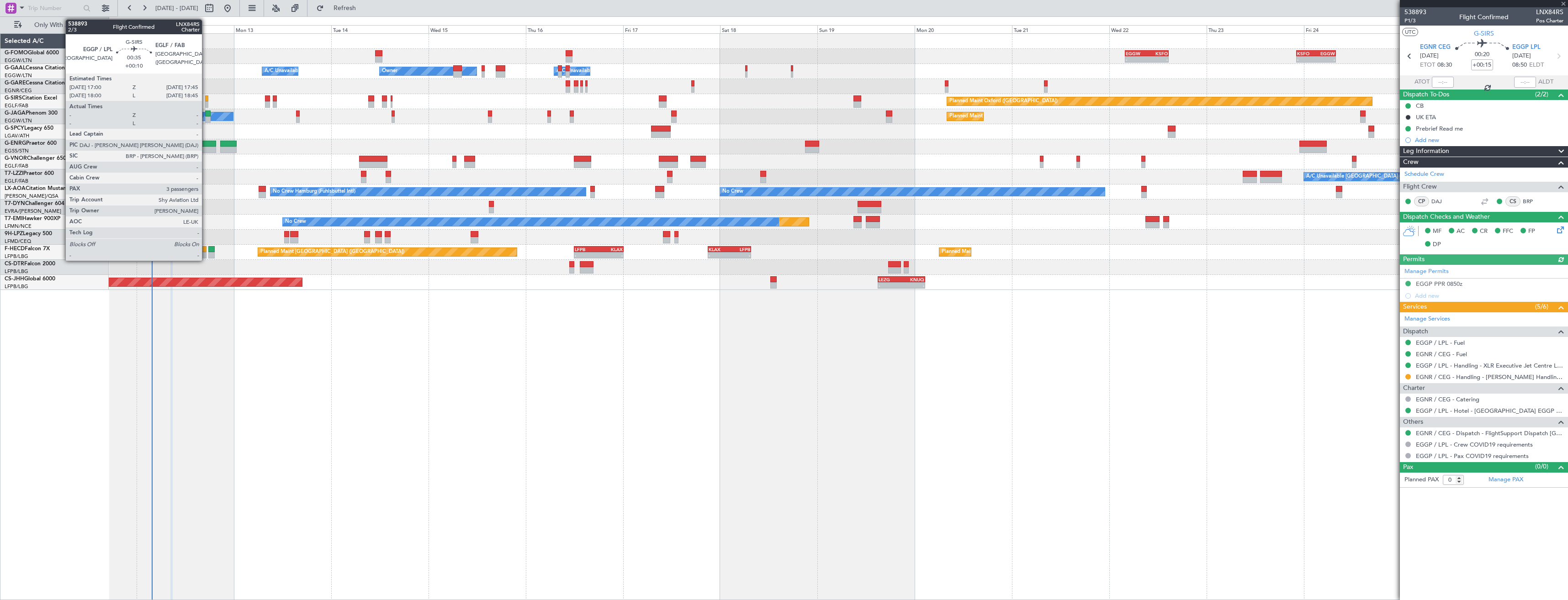
click at [206, 98] on div at bounding box center [206, 99] width 3 height 7
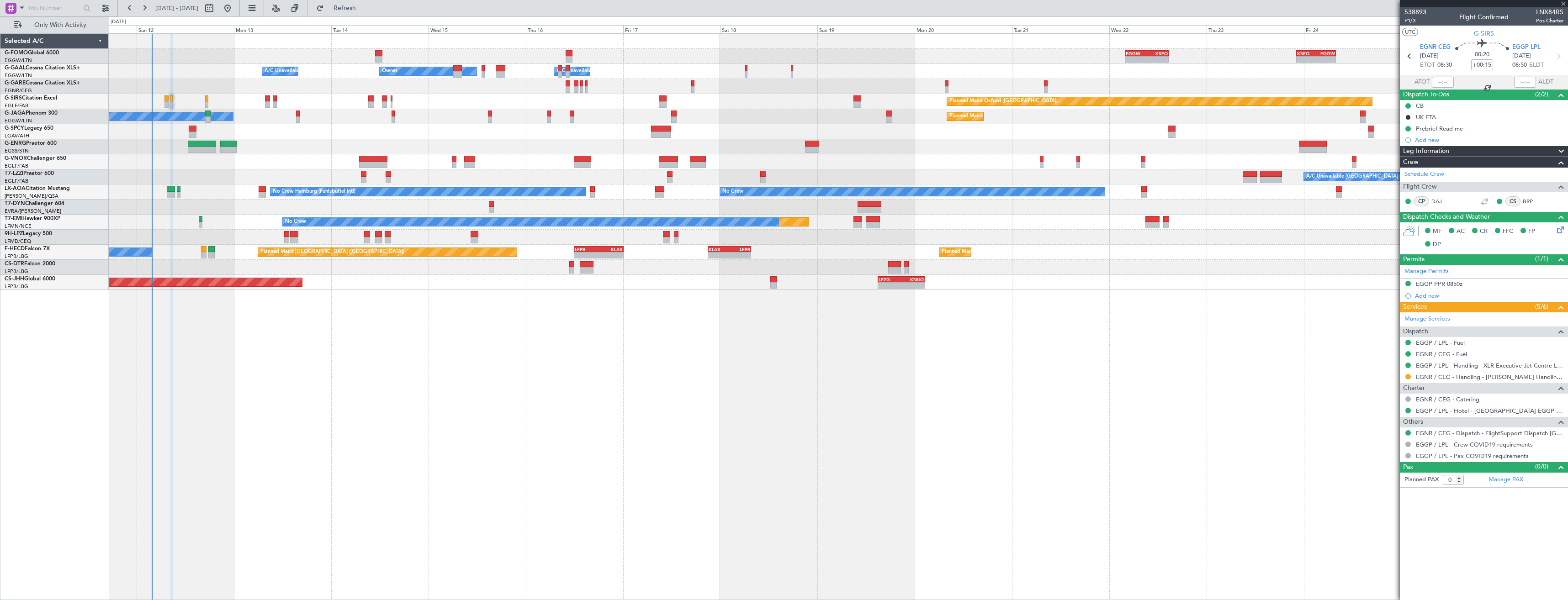
type input "+00:10"
type input "3"
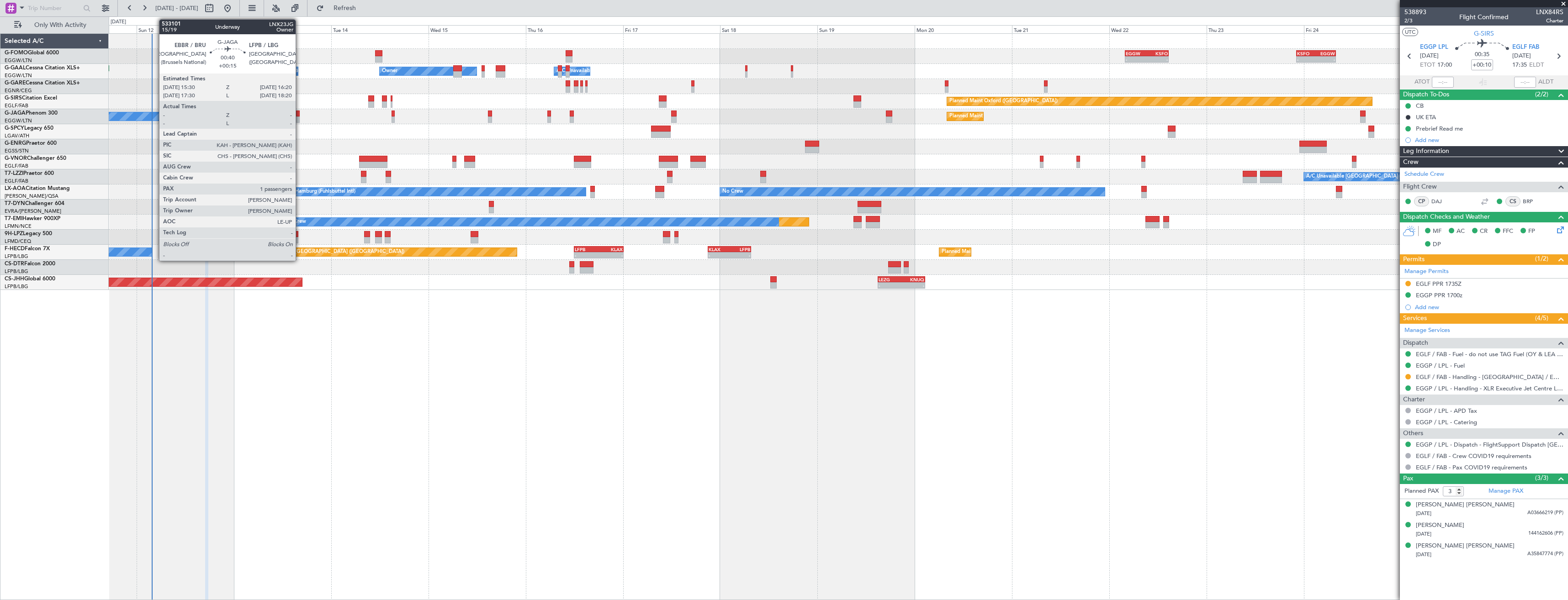
click at [299, 118] on div at bounding box center [298, 119] width 4 height 7
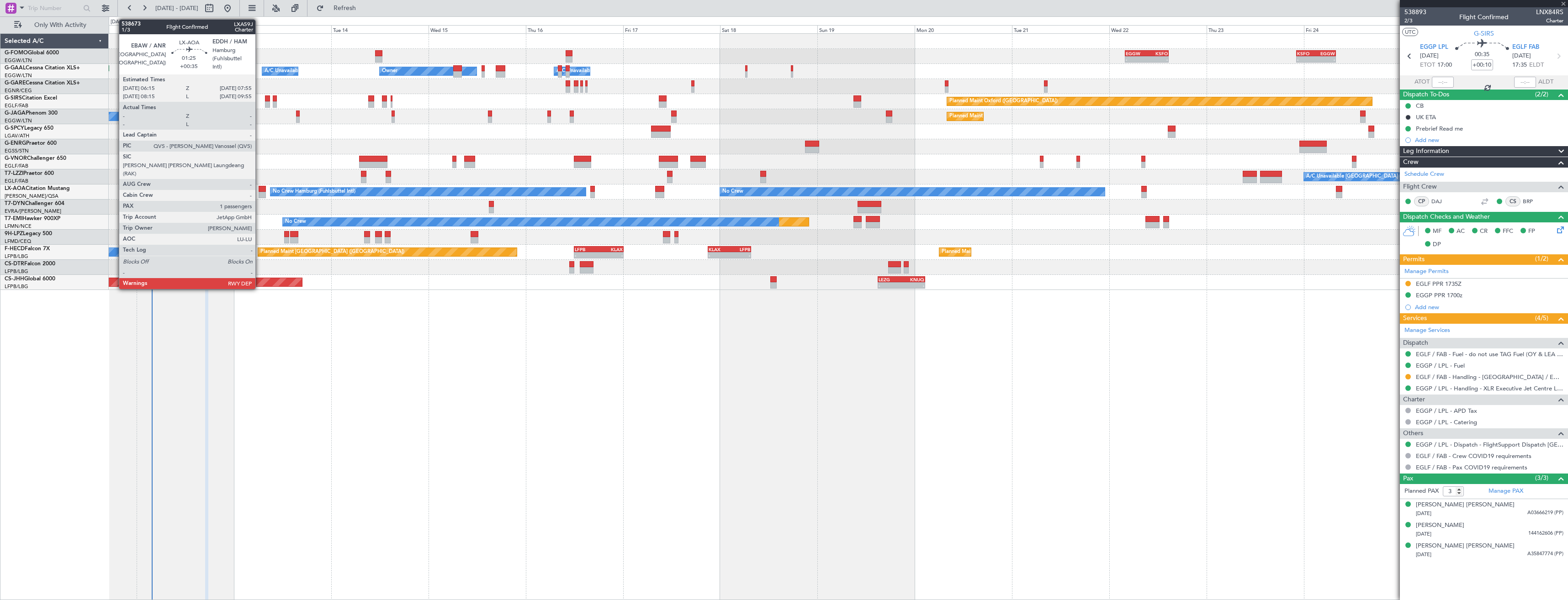
type input "+00:15"
type input "1"
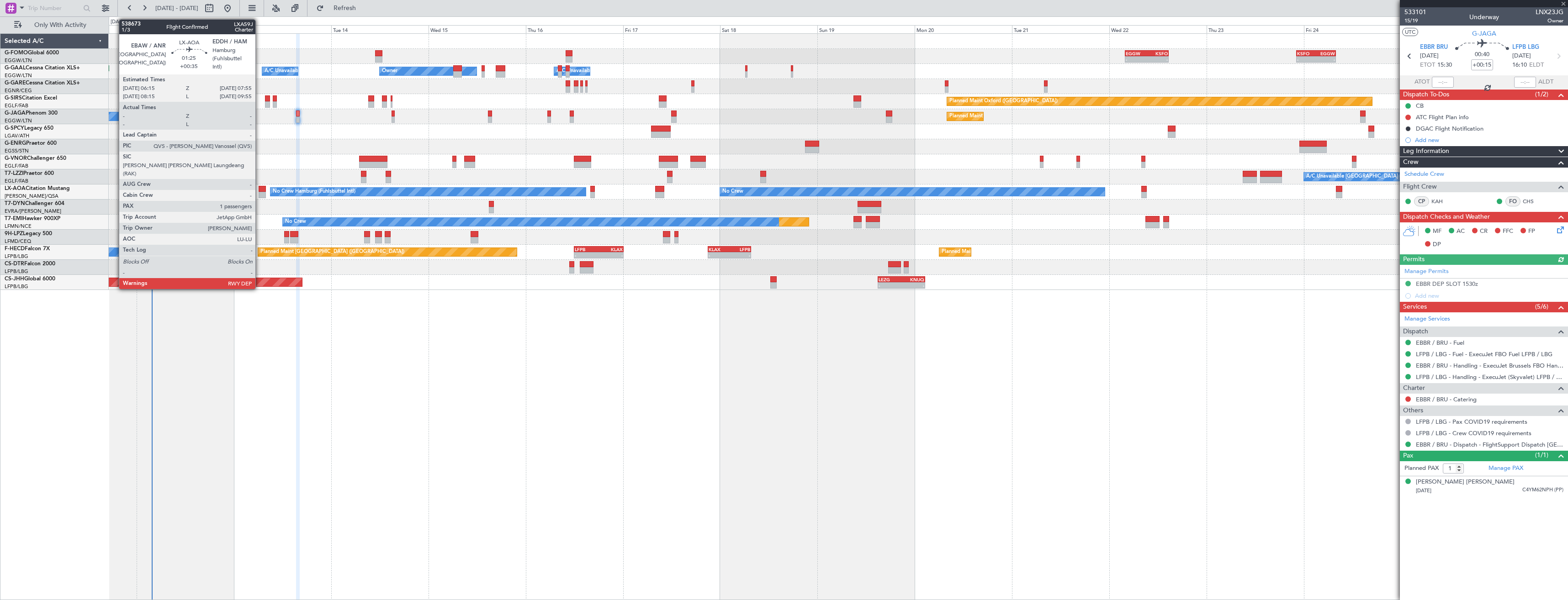
click at [259, 197] on div at bounding box center [262, 195] width 7 height 7
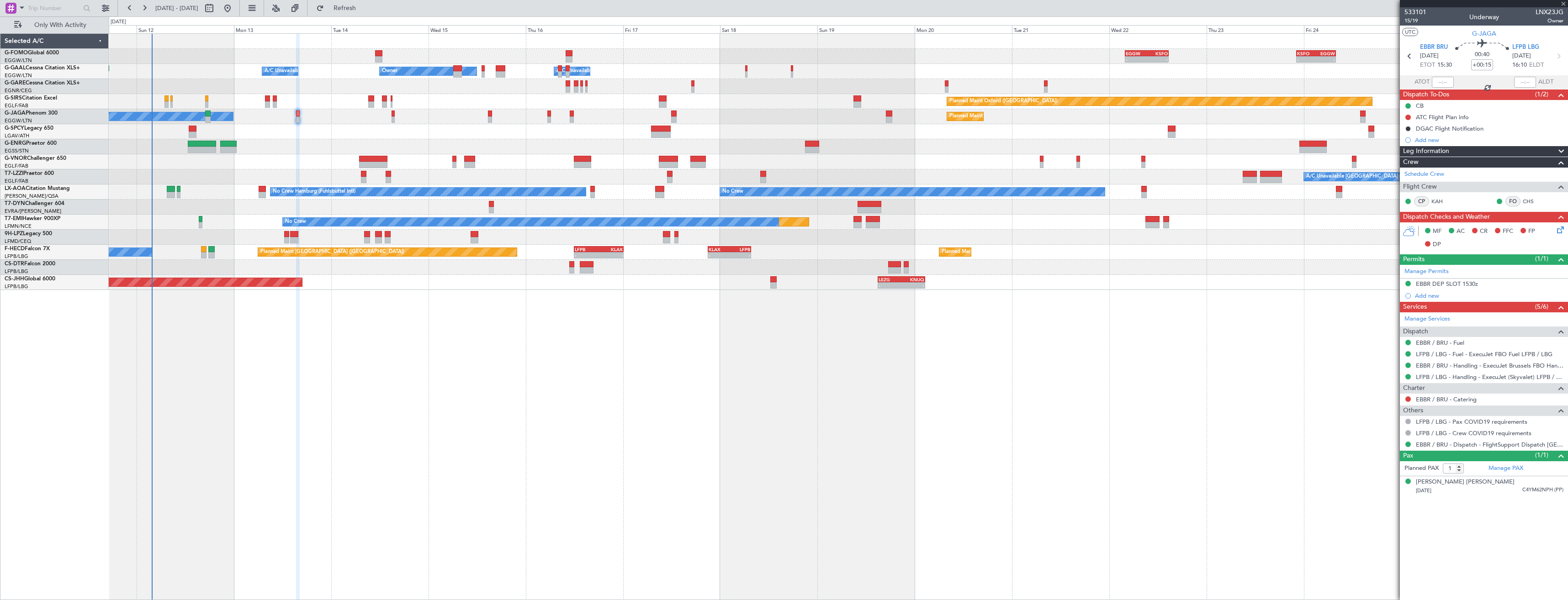
type input "+00:35"
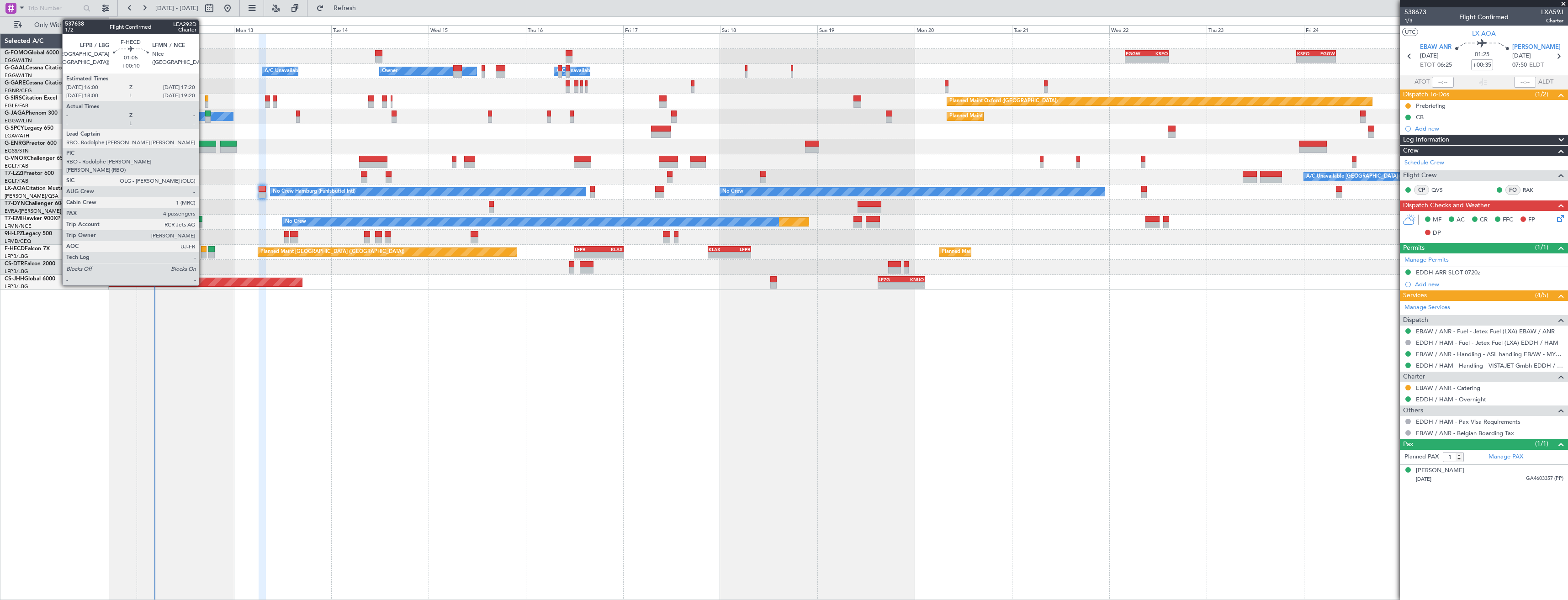
click at [203, 250] on div at bounding box center [203, 249] width 5 height 7
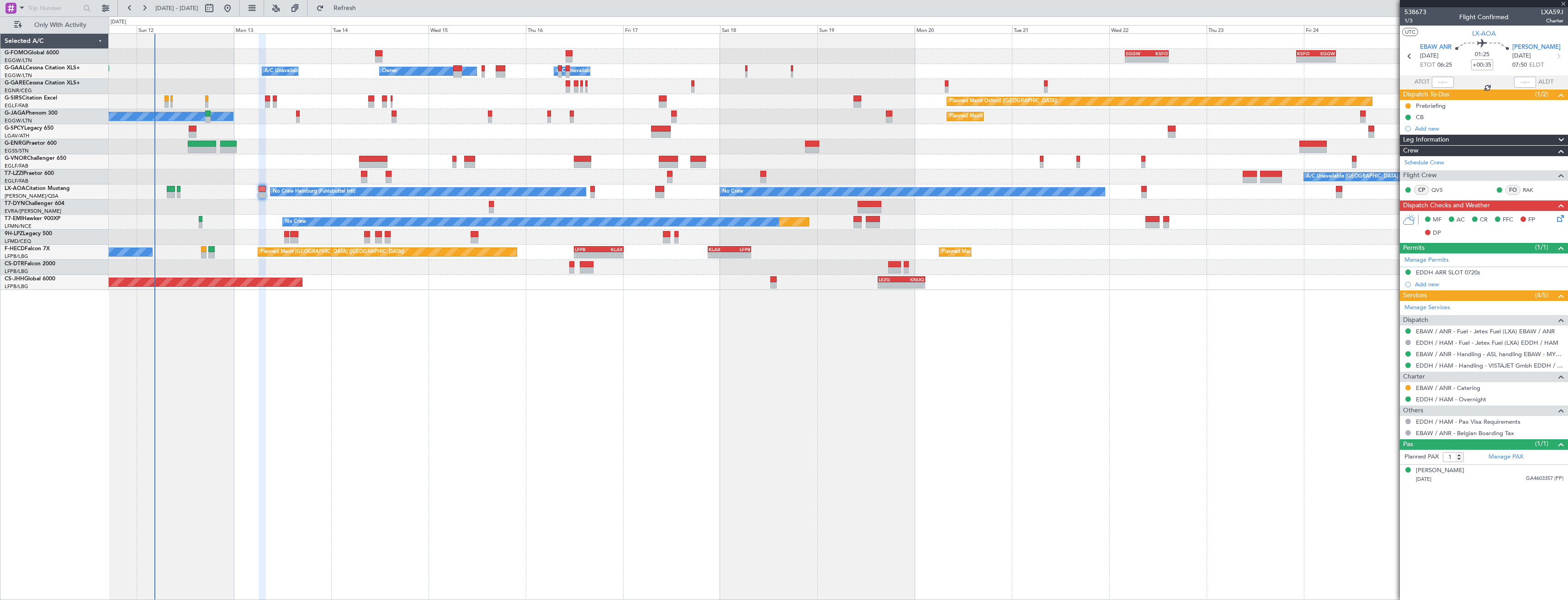
type input "+00:10"
type input "4"
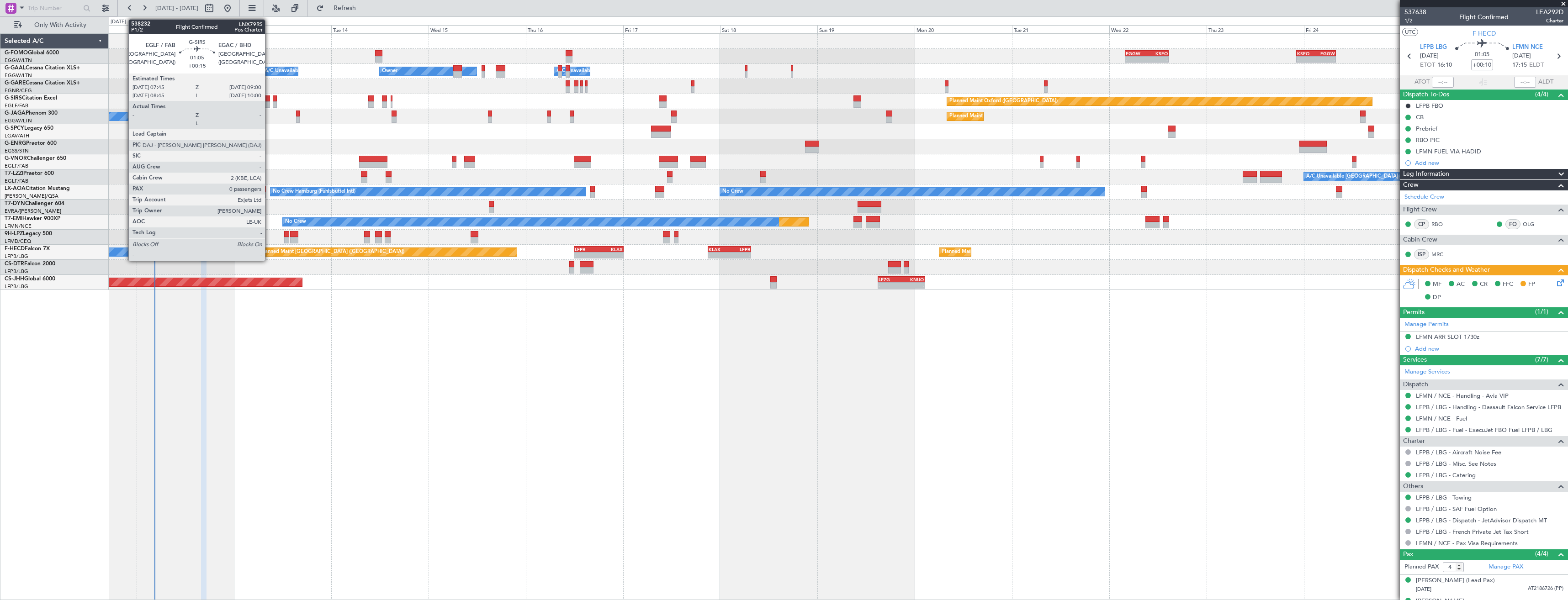
click at [269, 104] on div at bounding box center [267, 105] width 5 height 7
type input "+00:15"
type input "0"
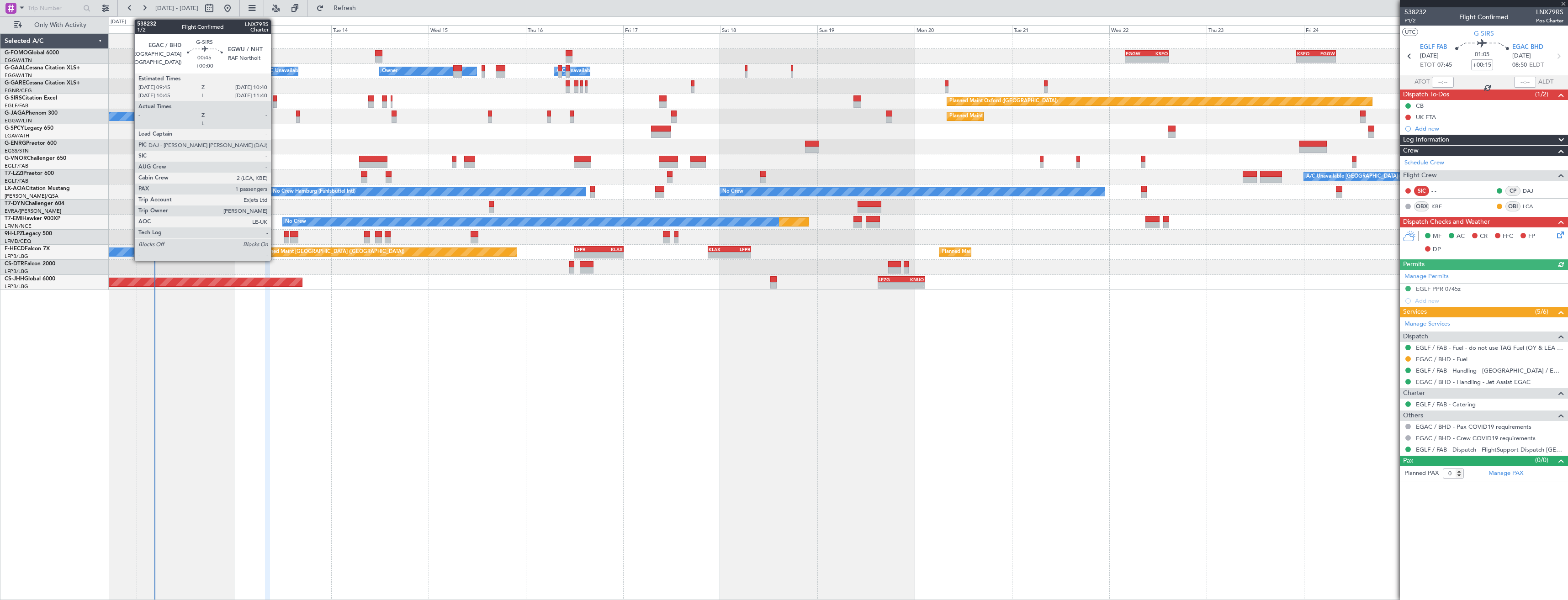
click at [275, 103] on div at bounding box center [275, 105] width 4 height 7
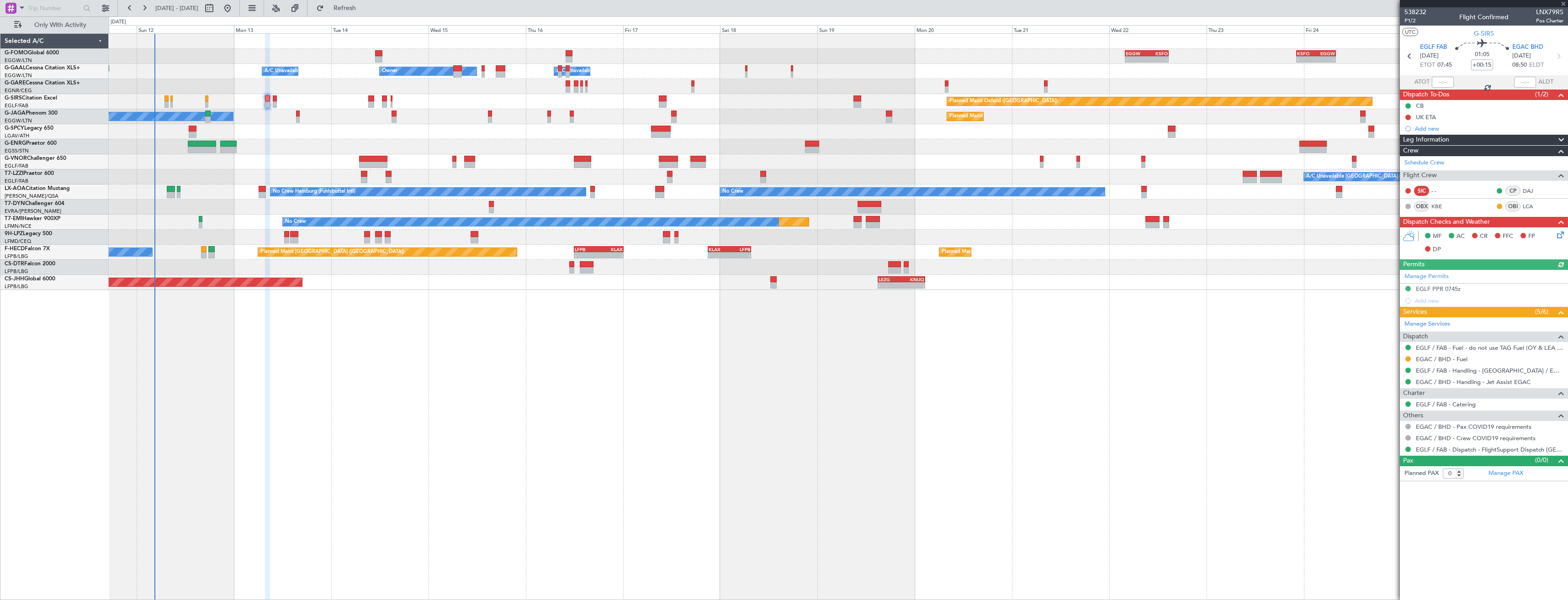
type input "1"
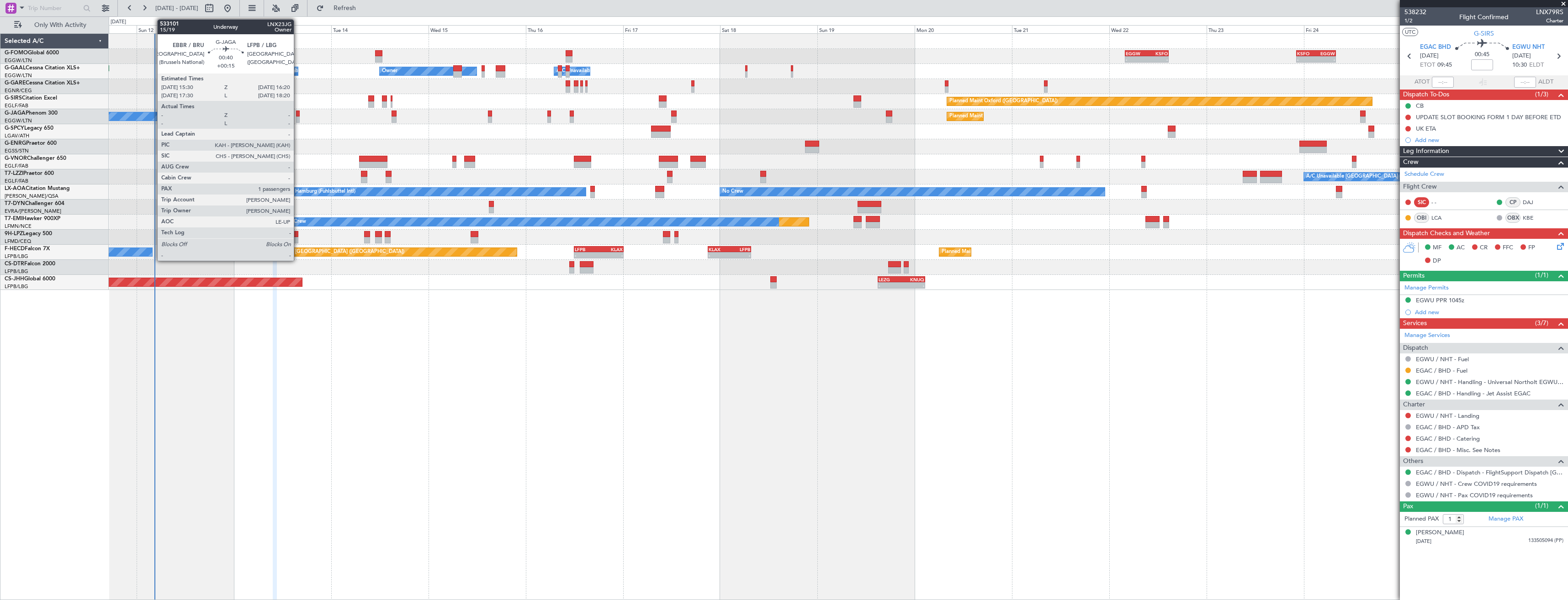
click at [298, 119] on div at bounding box center [298, 119] width 4 height 7
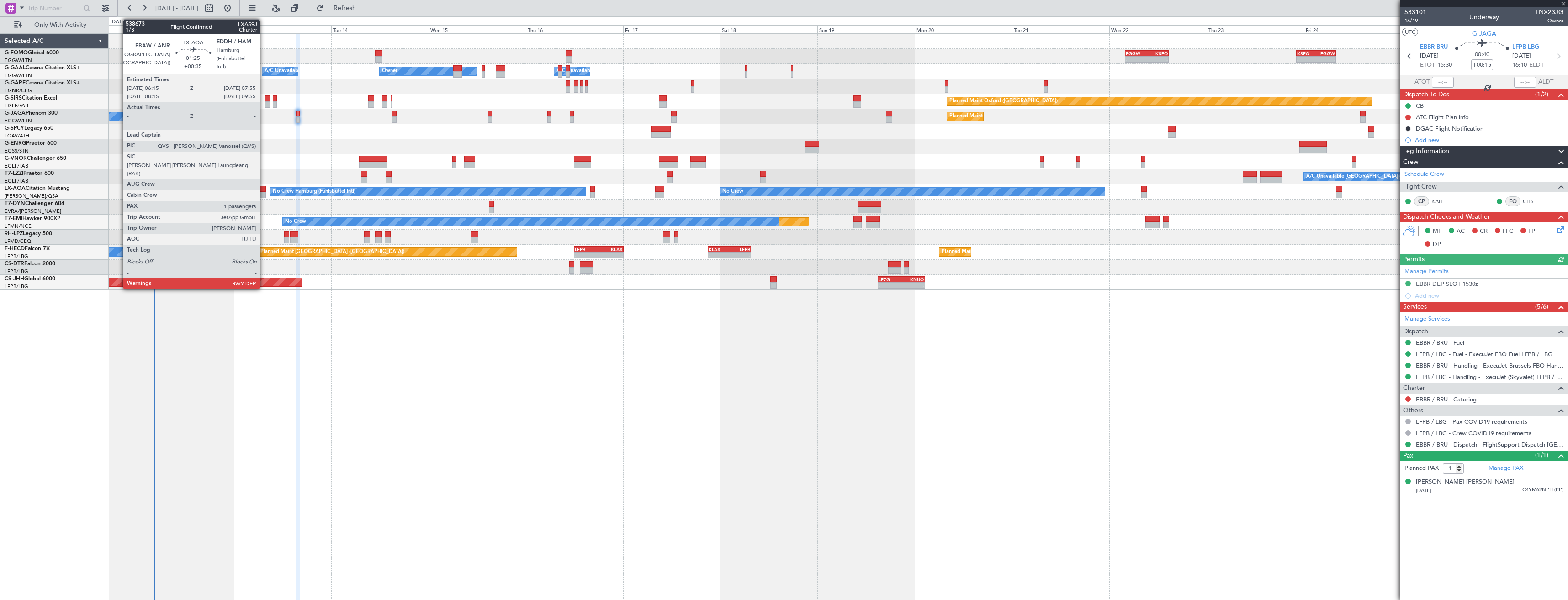
click at [264, 191] on div at bounding box center [262, 189] width 7 height 7
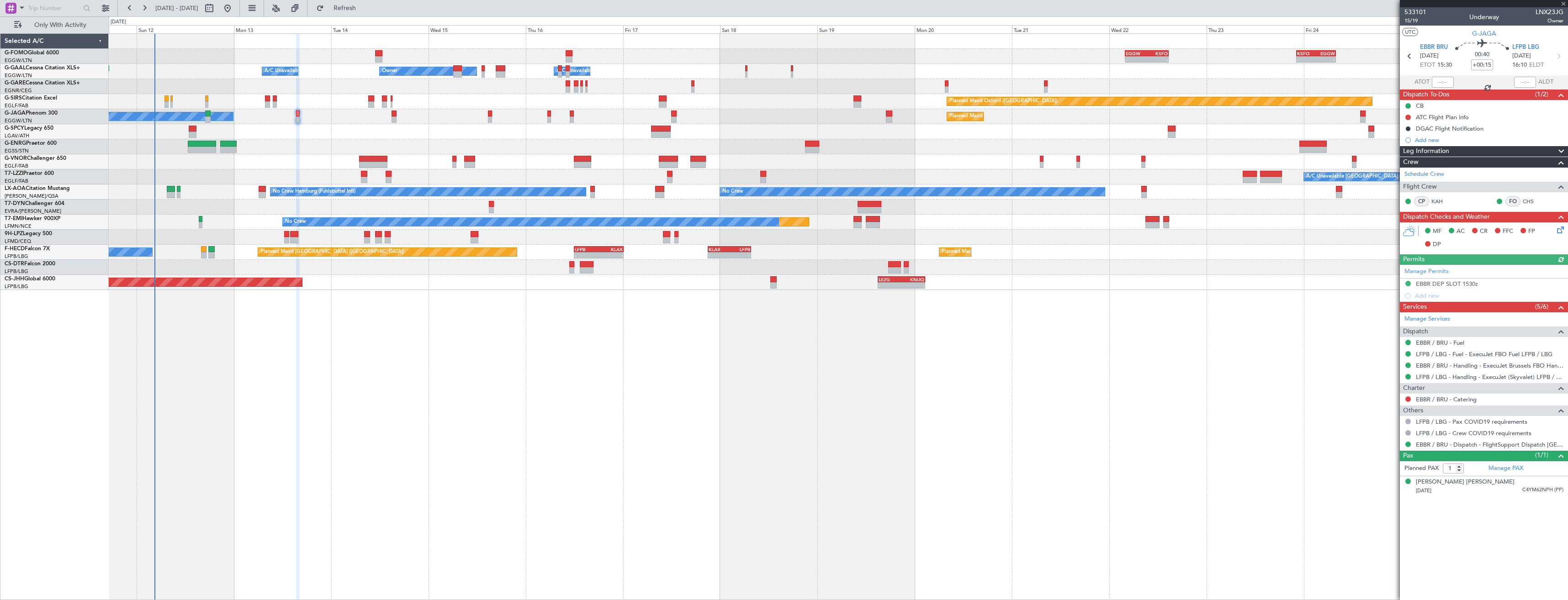
type input "+00:35"
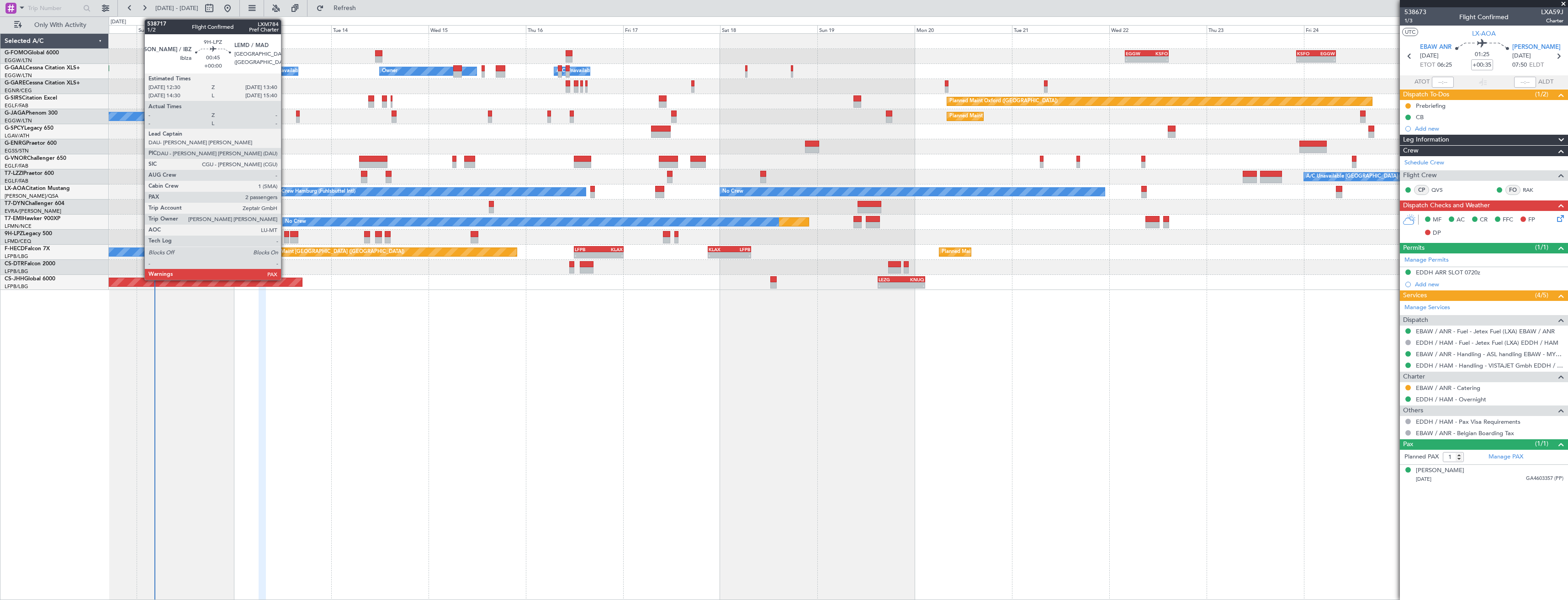
click at [285, 232] on div at bounding box center [287, 234] width 5 height 7
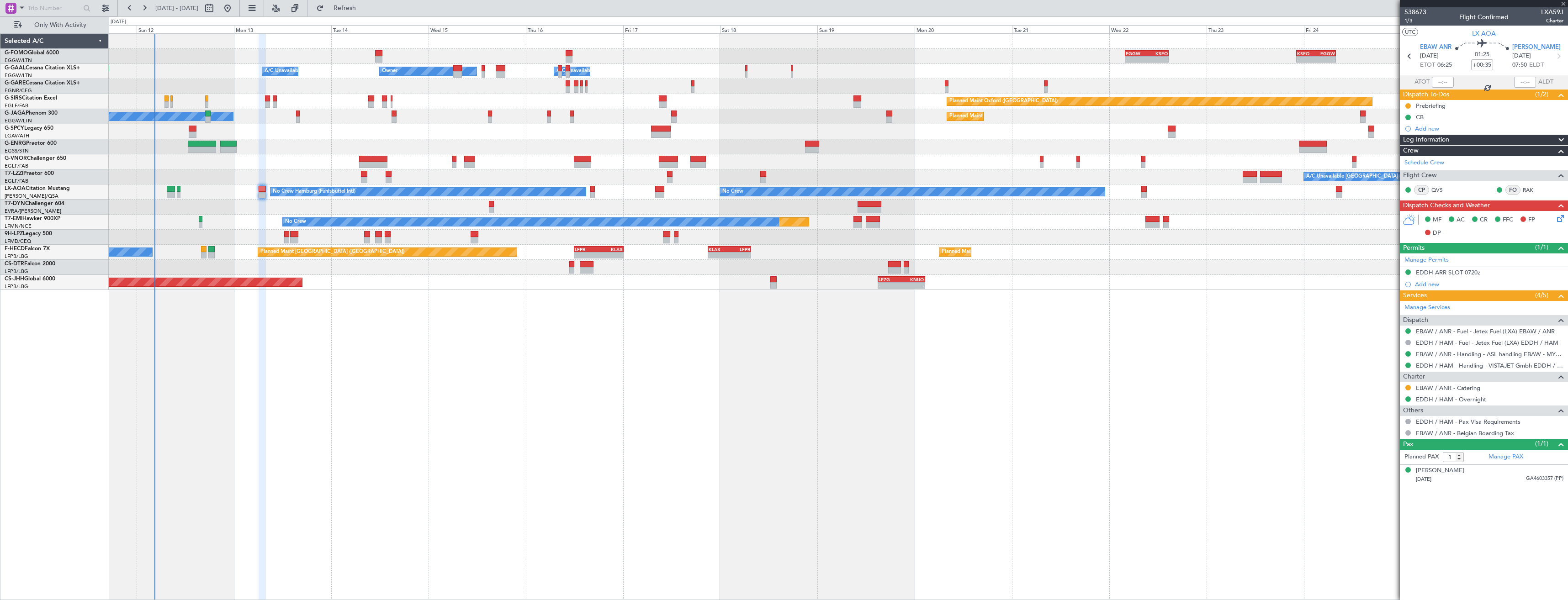
type input "2"
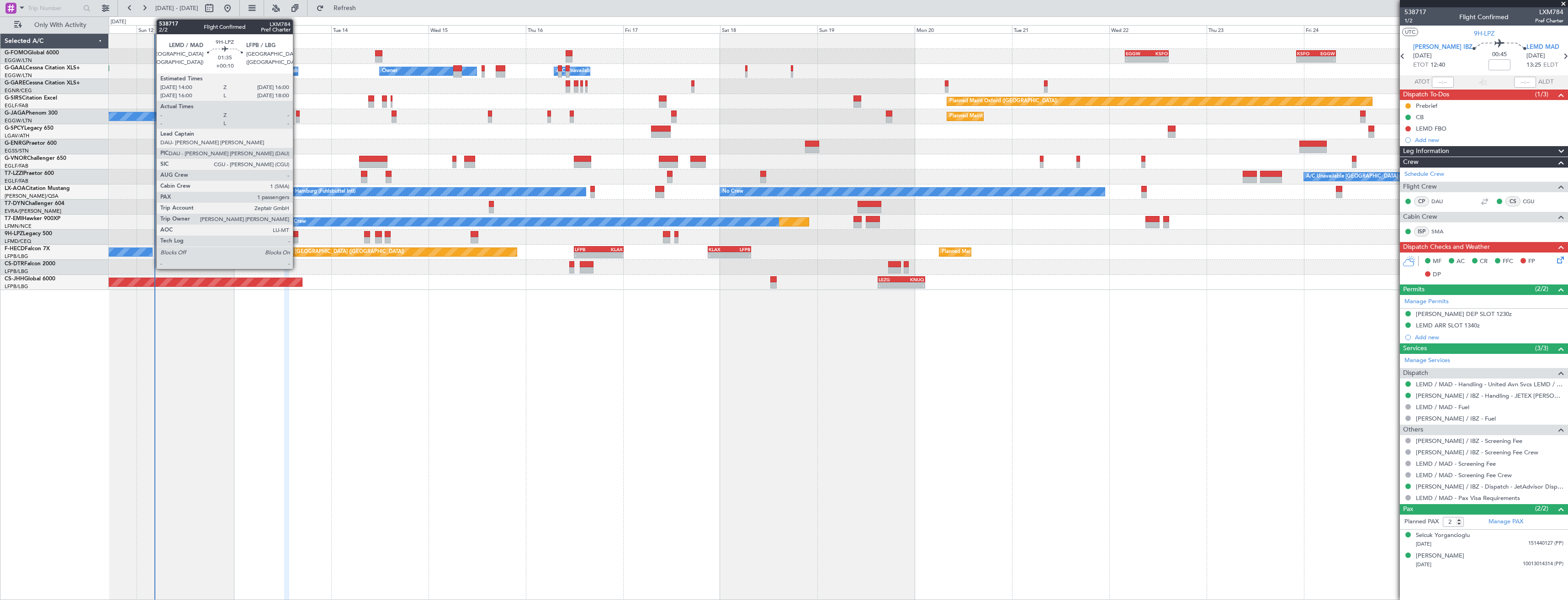
click at [297, 234] on div at bounding box center [295, 234] width 9 height 7
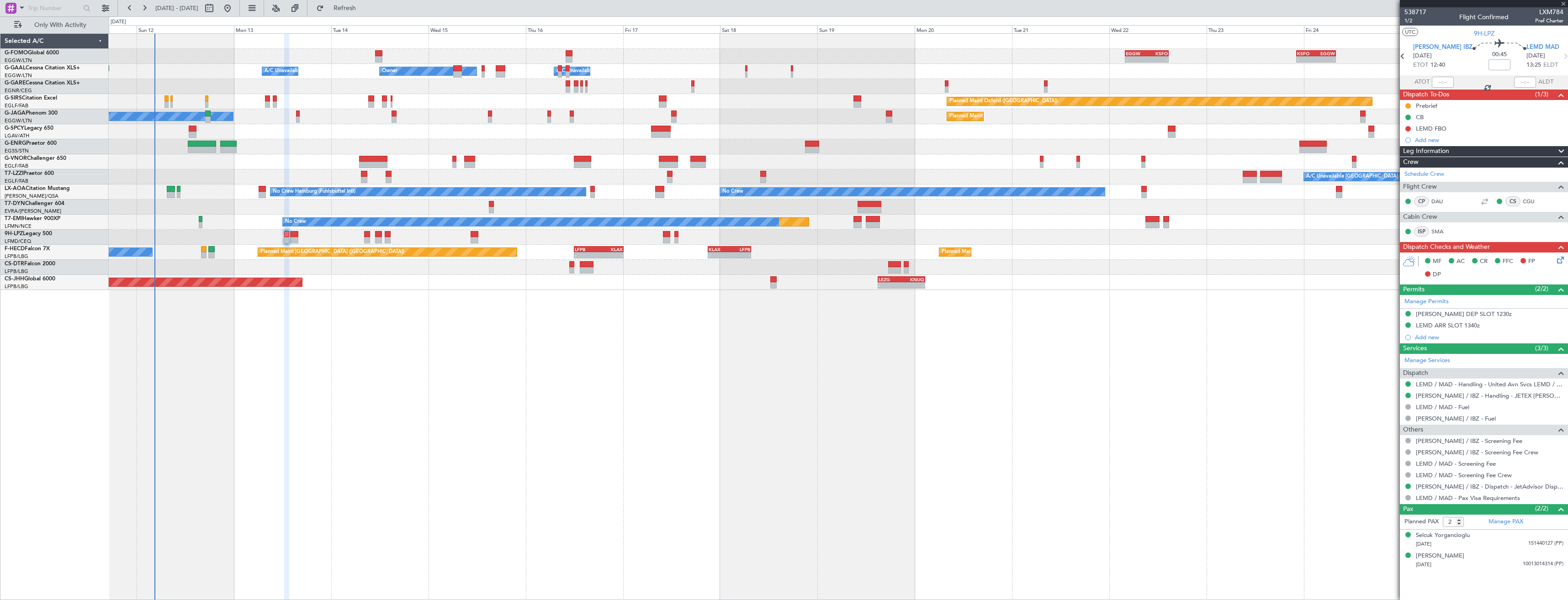
type input "+00:10"
type input "1"
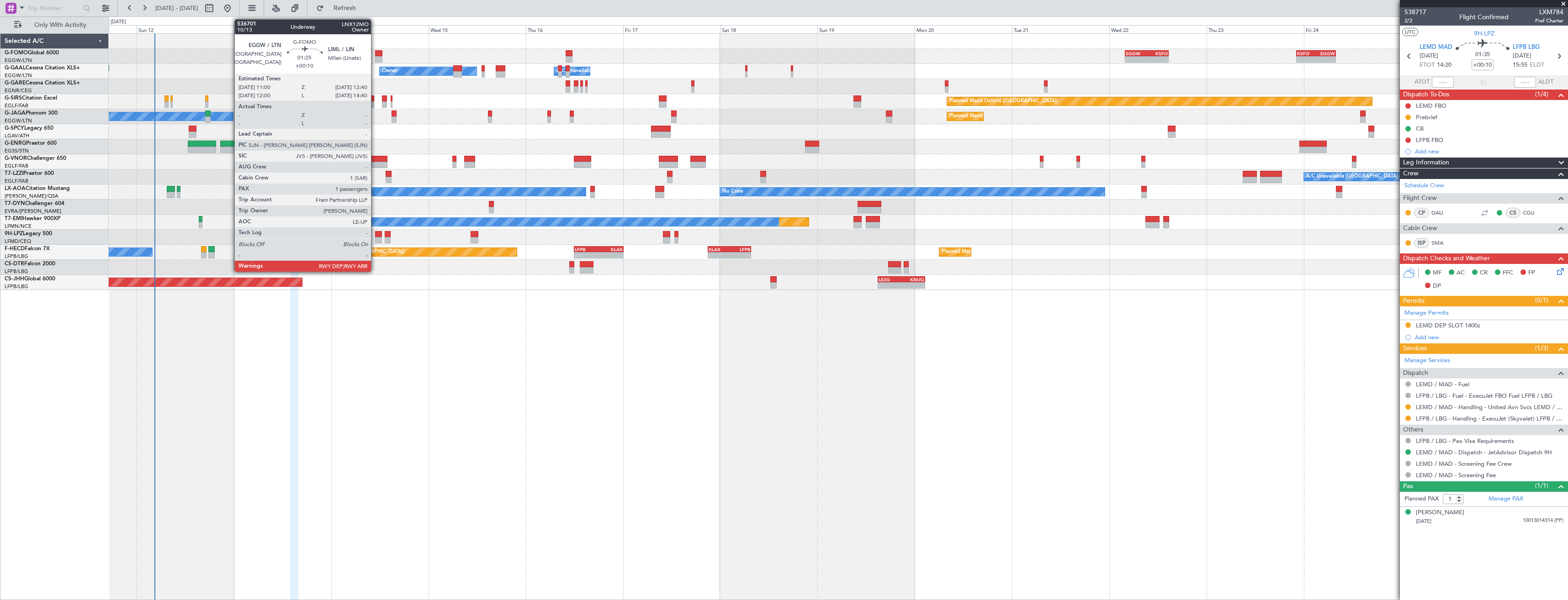
click at [375, 55] on div at bounding box center [378, 54] width 7 height 7
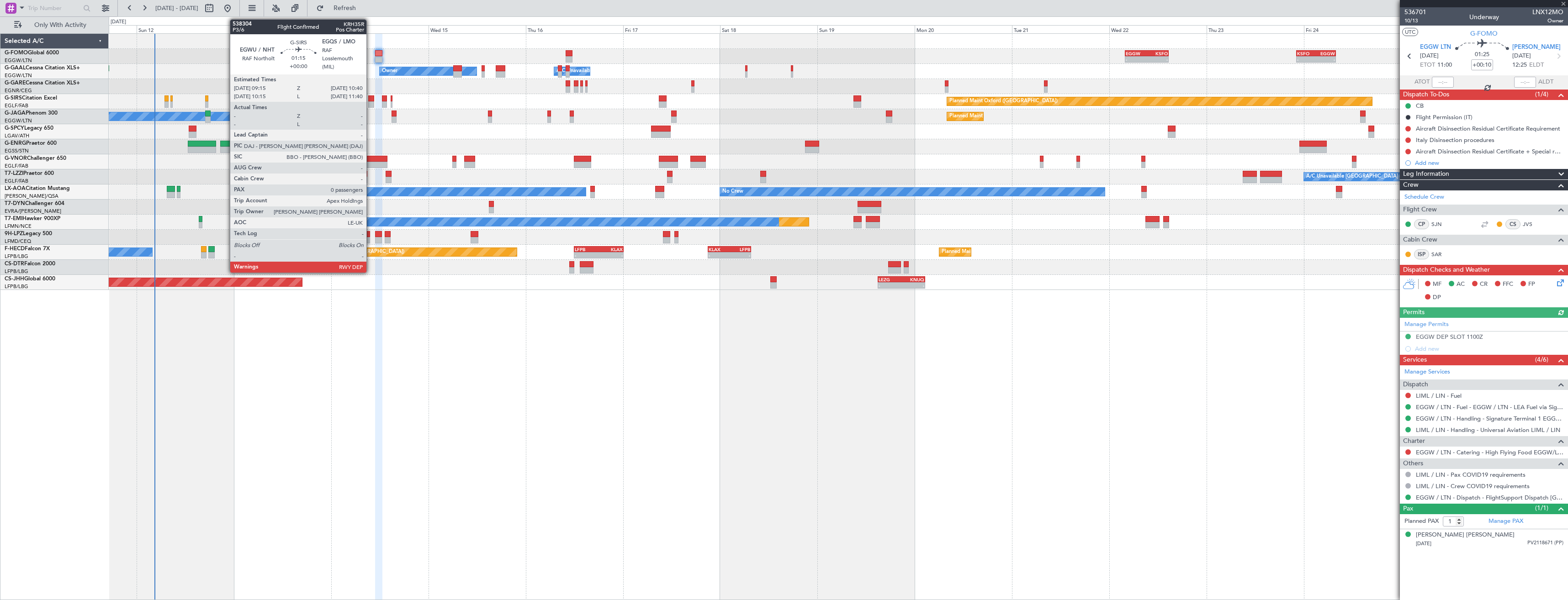
click at [371, 103] on div at bounding box center [371, 105] width 6 height 7
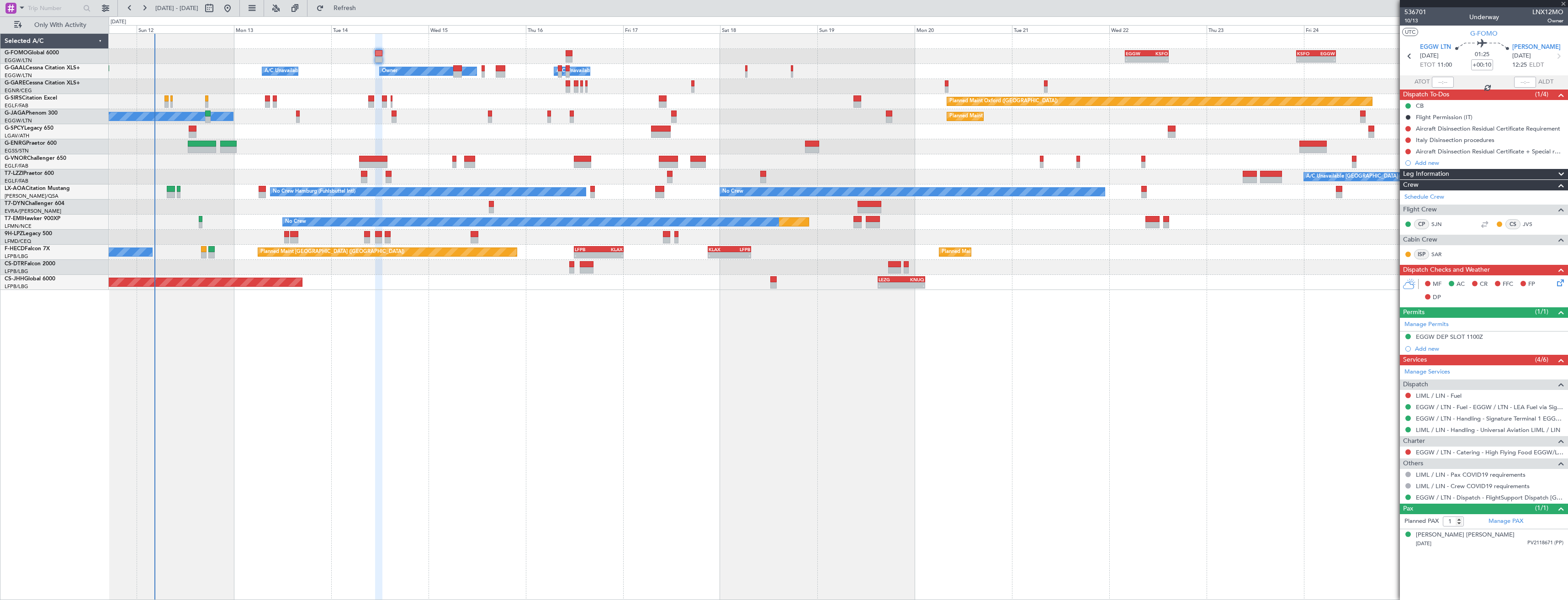
type input "0"
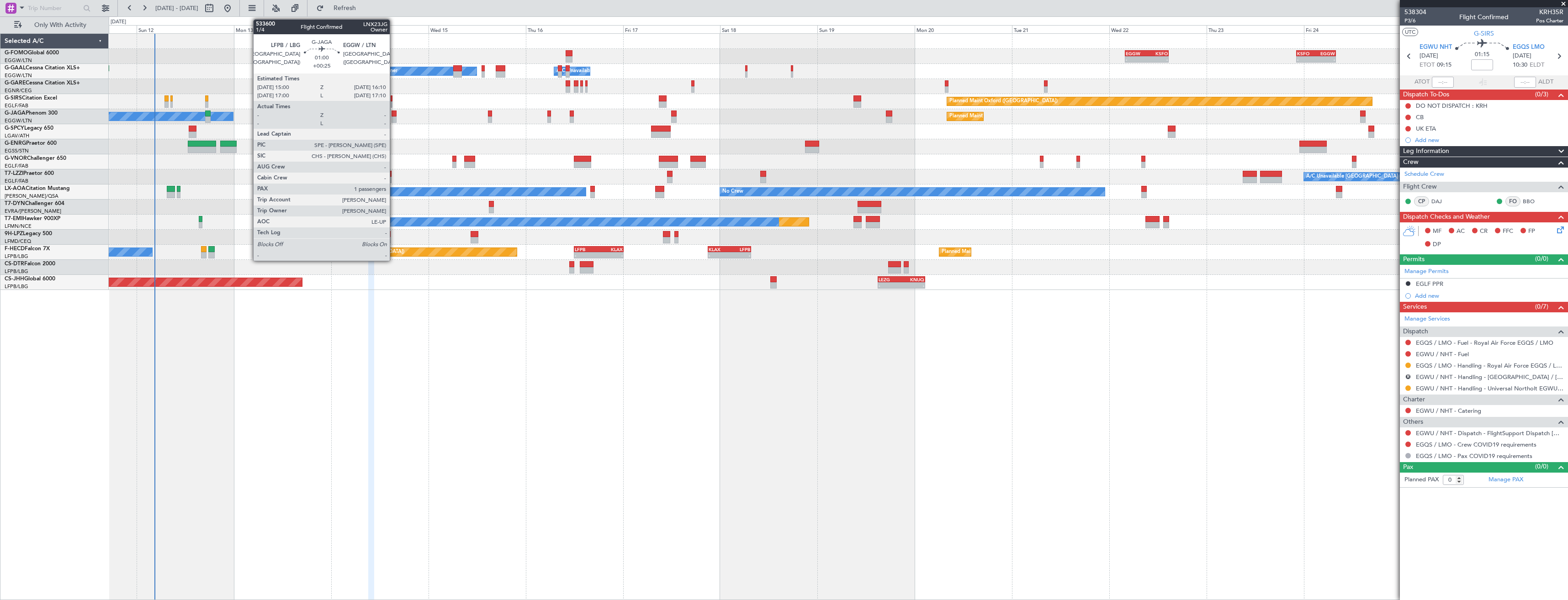
click at [394, 117] on div at bounding box center [394, 119] width 5 height 7
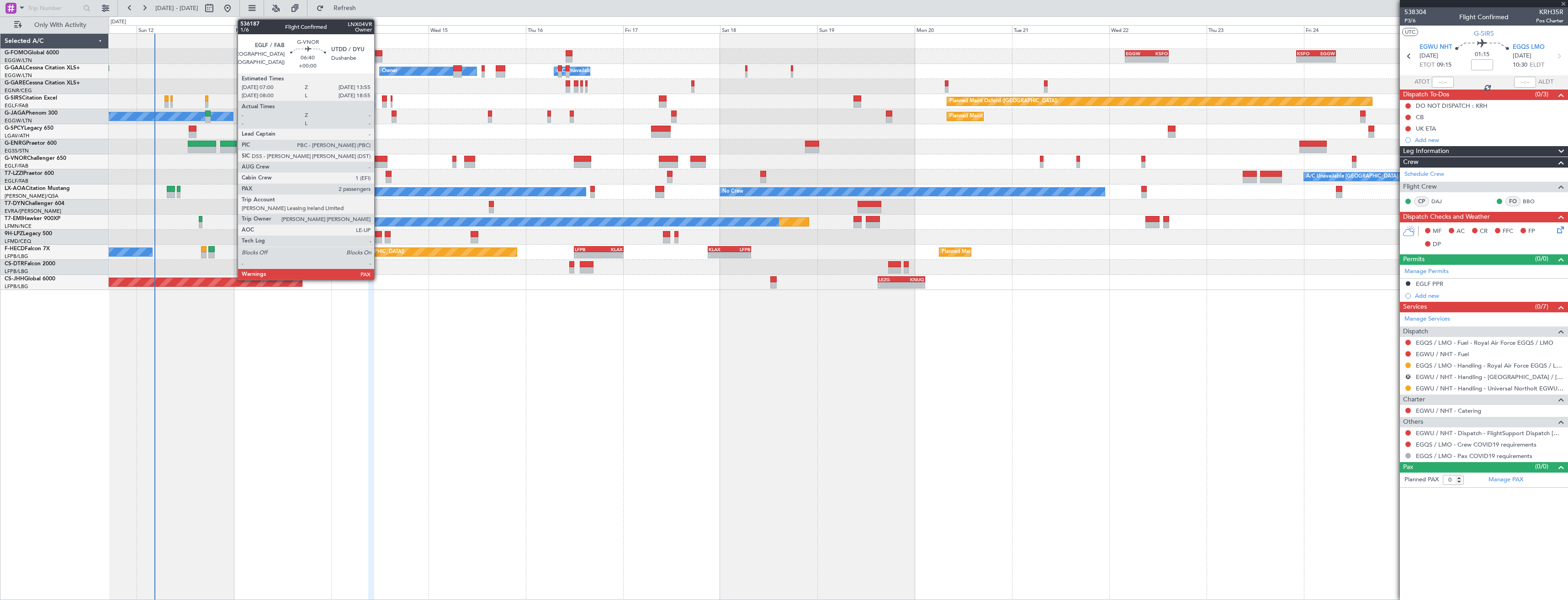
type input "+00:25"
type input "1"
click at [378, 162] on div at bounding box center [373, 165] width 29 height 7
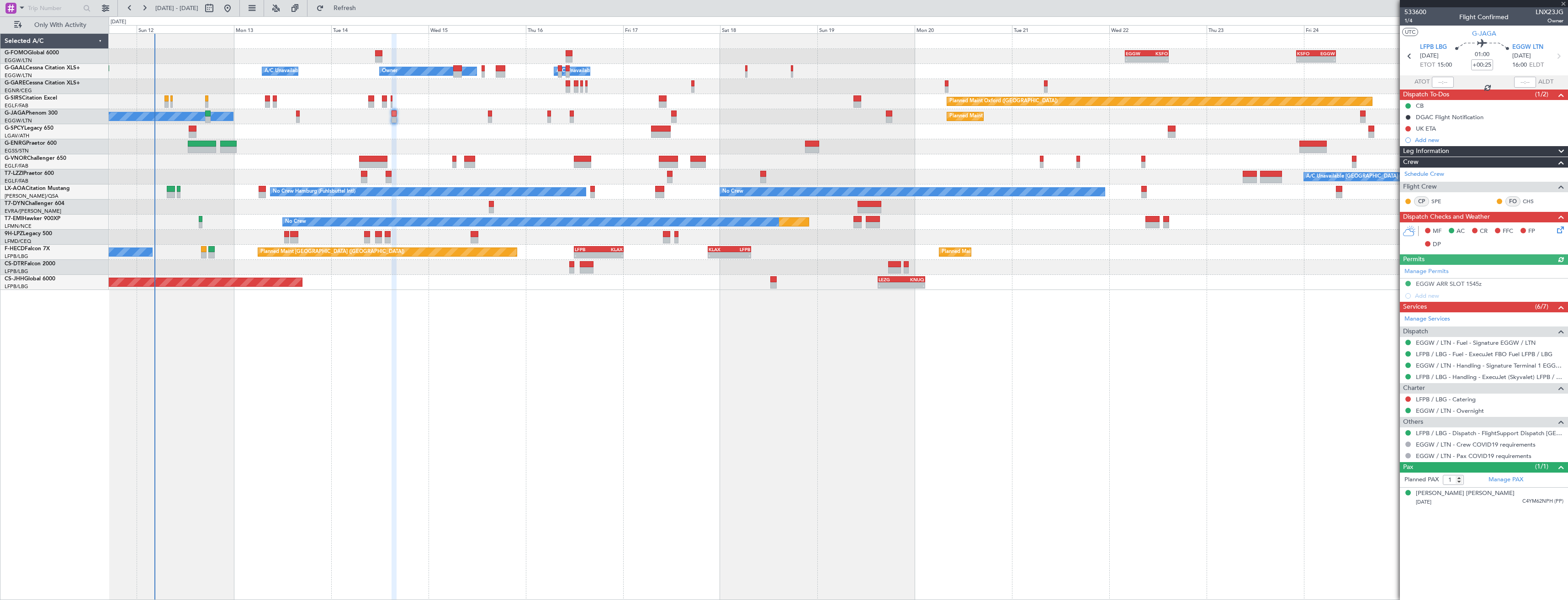
type input "2"
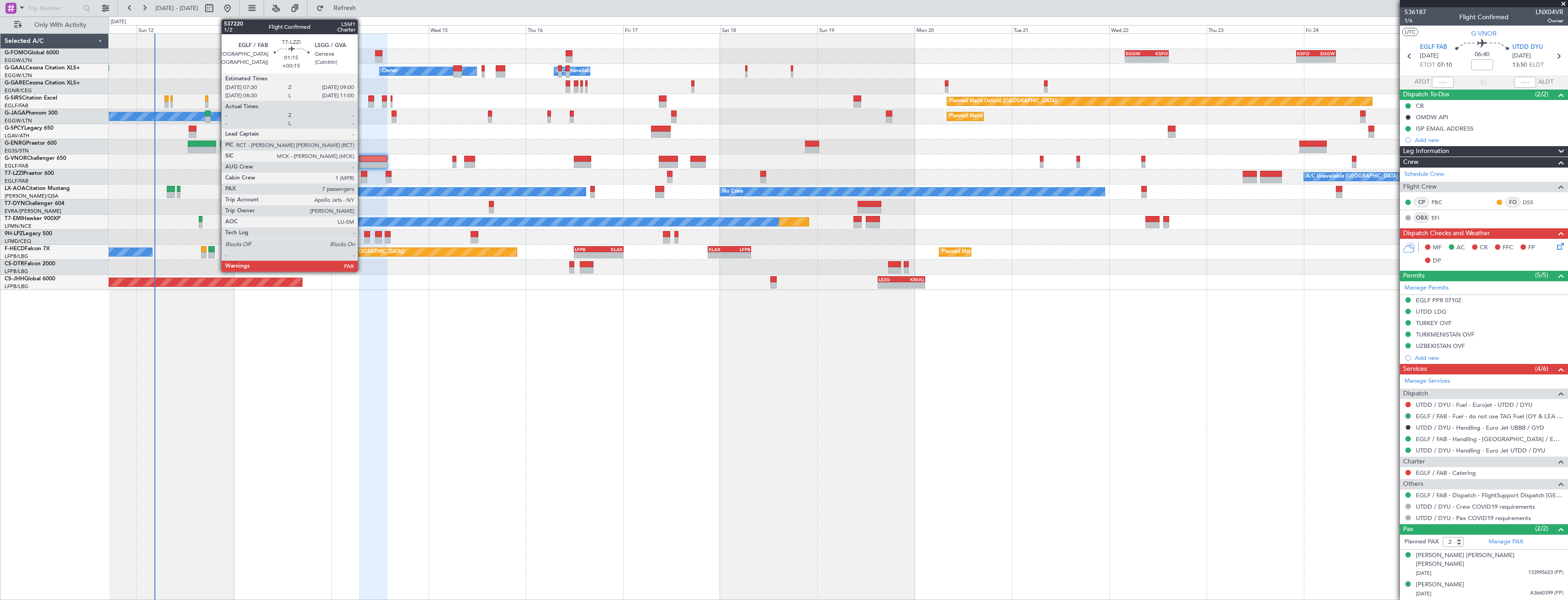
click at [362, 175] on div at bounding box center [364, 174] width 7 height 7
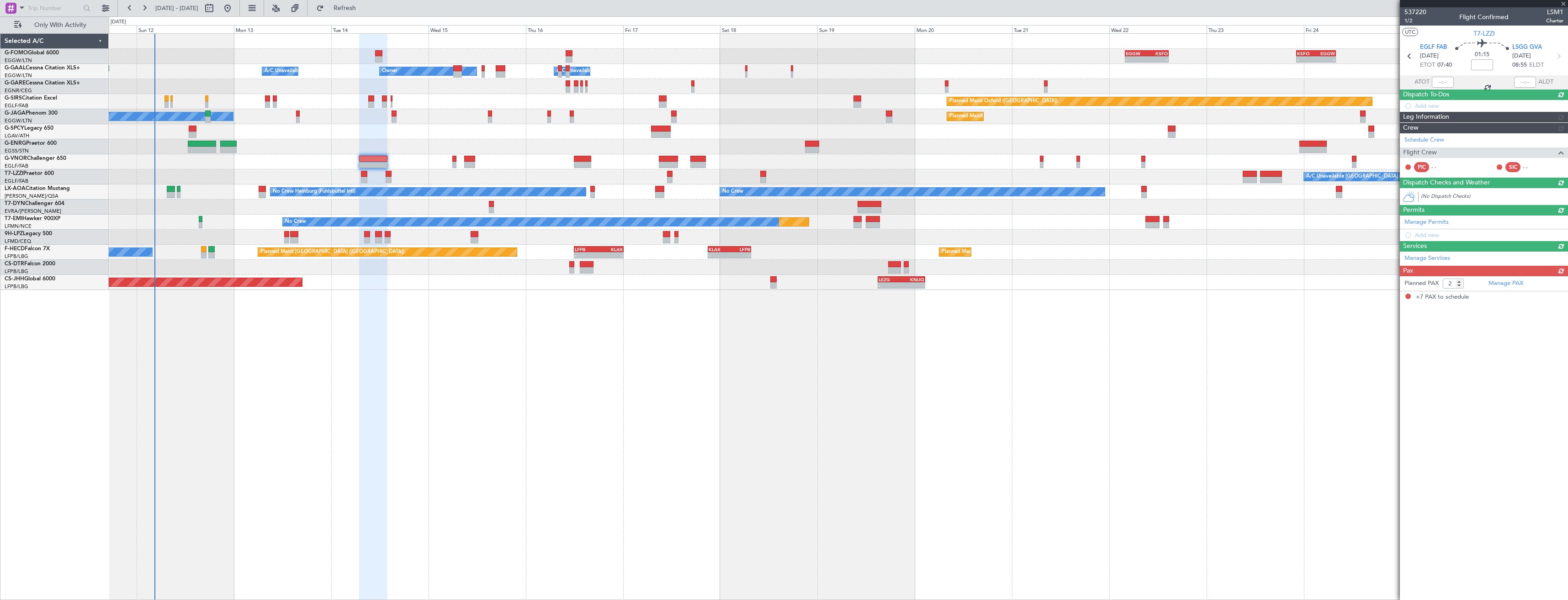
type input "+00:15"
type input "7"
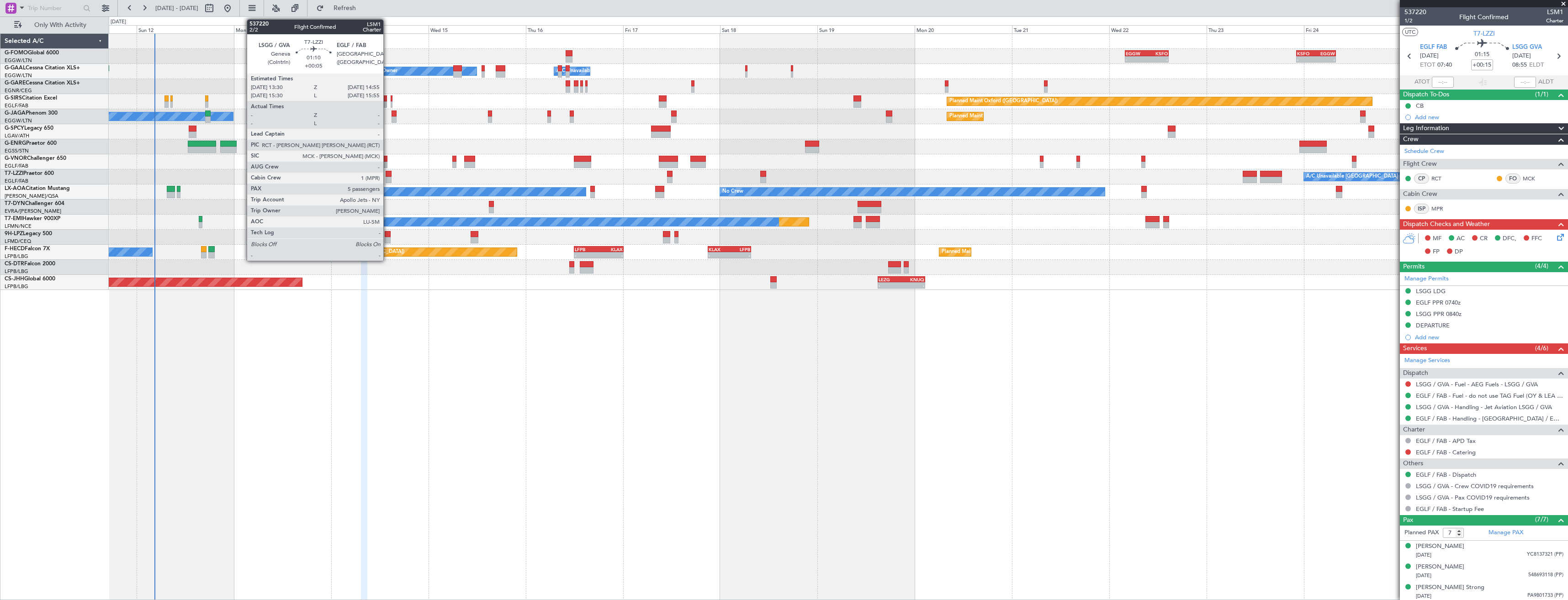
click at [387, 176] on div at bounding box center [388, 174] width 6 height 7
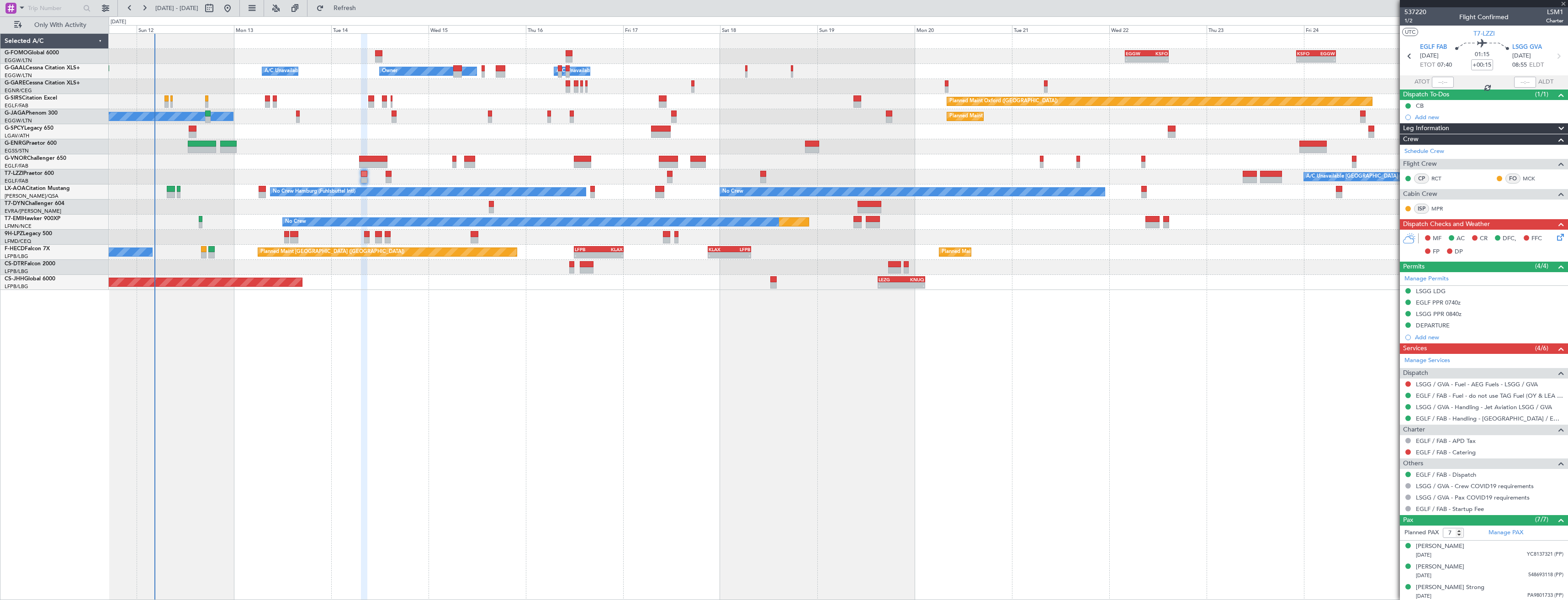
type input "+00:05"
type input "5"
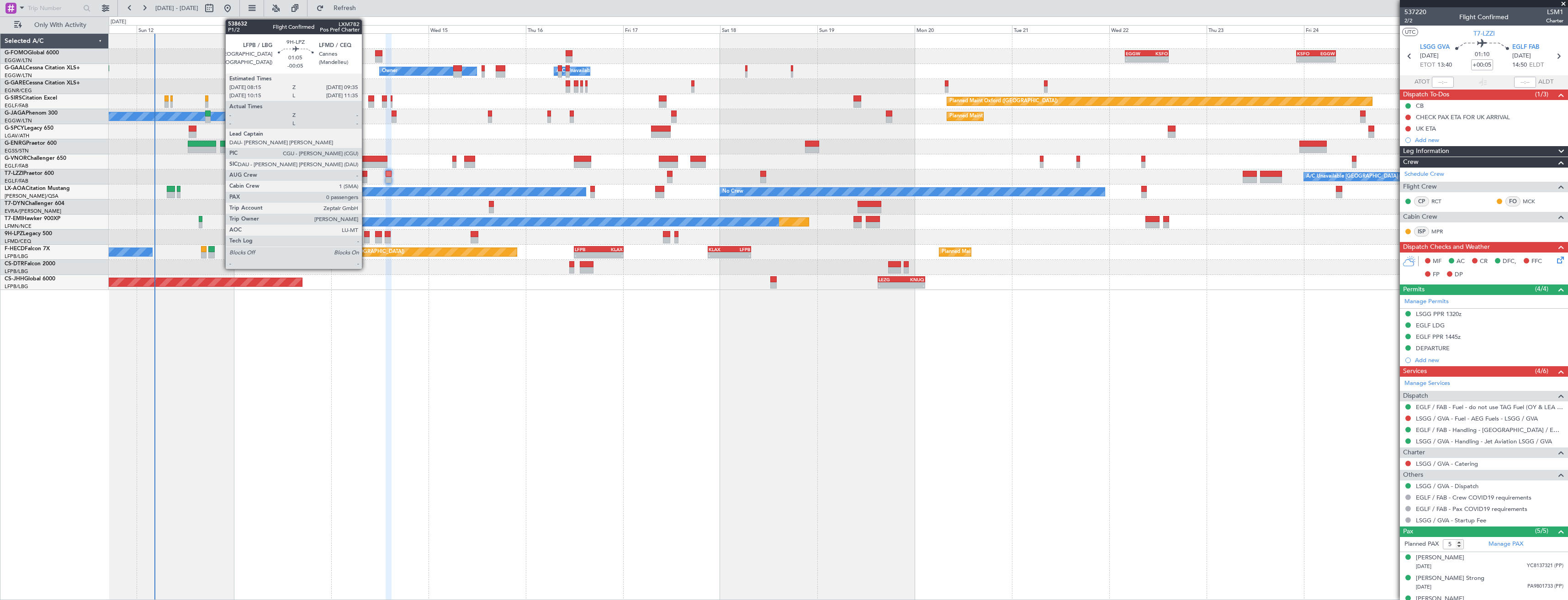
click at [366, 240] on div at bounding box center [366, 240] width 5 height 7
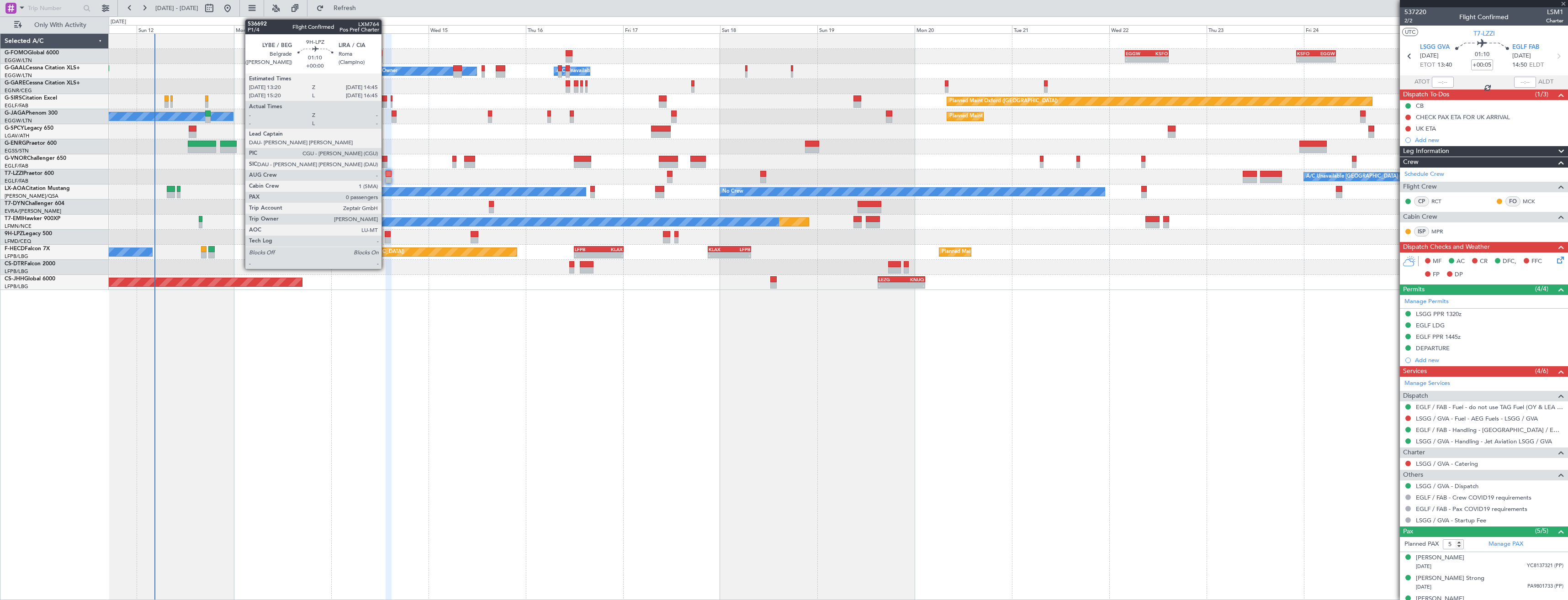
type input "-00:05"
type input "0"
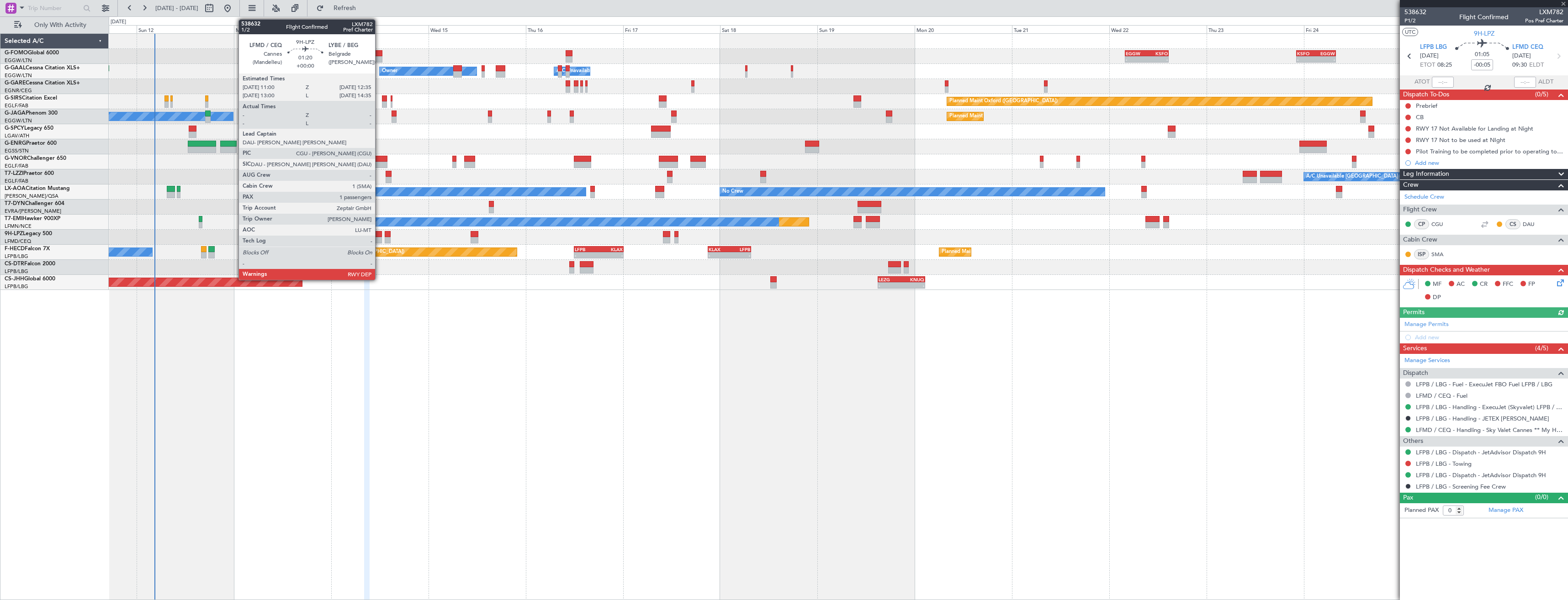
click at [379, 236] on div at bounding box center [378, 234] width 7 height 7
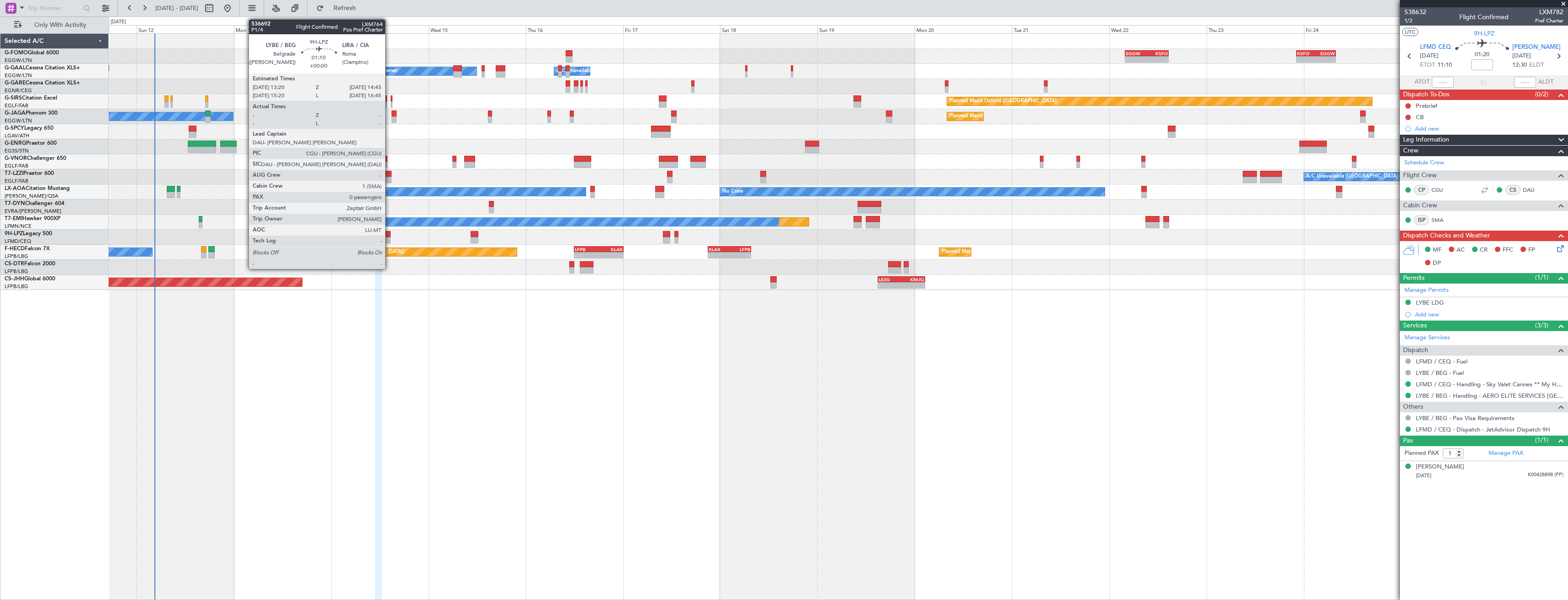
click at [389, 236] on div at bounding box center [388, 234] width 6 height 7
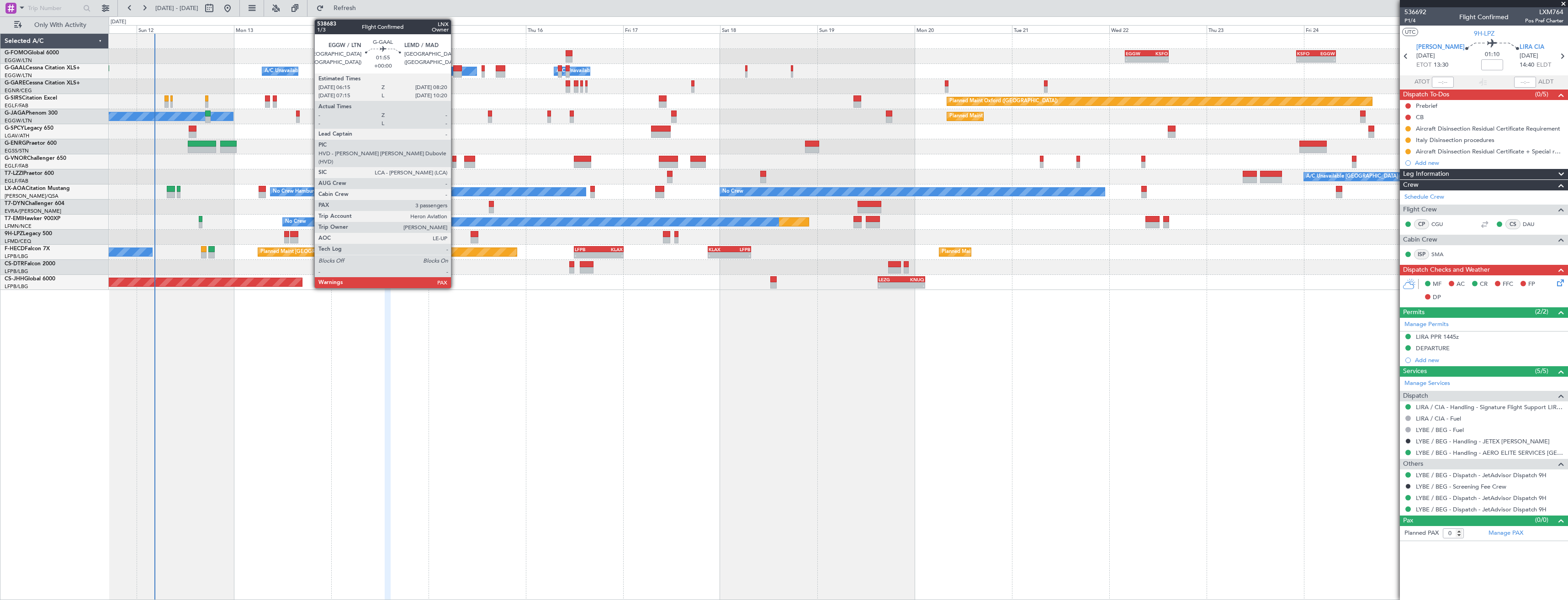
click at [455, 72] on div at bounding box center [458, 74] width 9 height 7
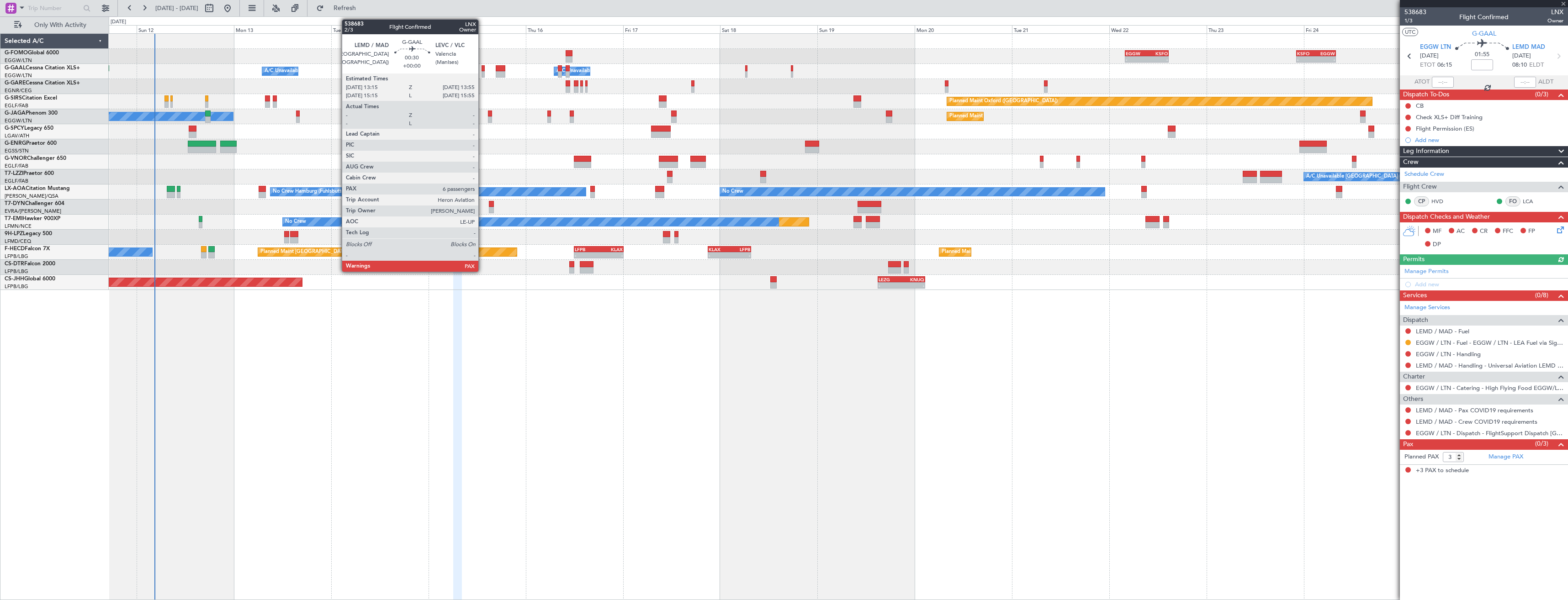
click at [483, 70] on div at bounding box center [483, 68] width 3 height 7
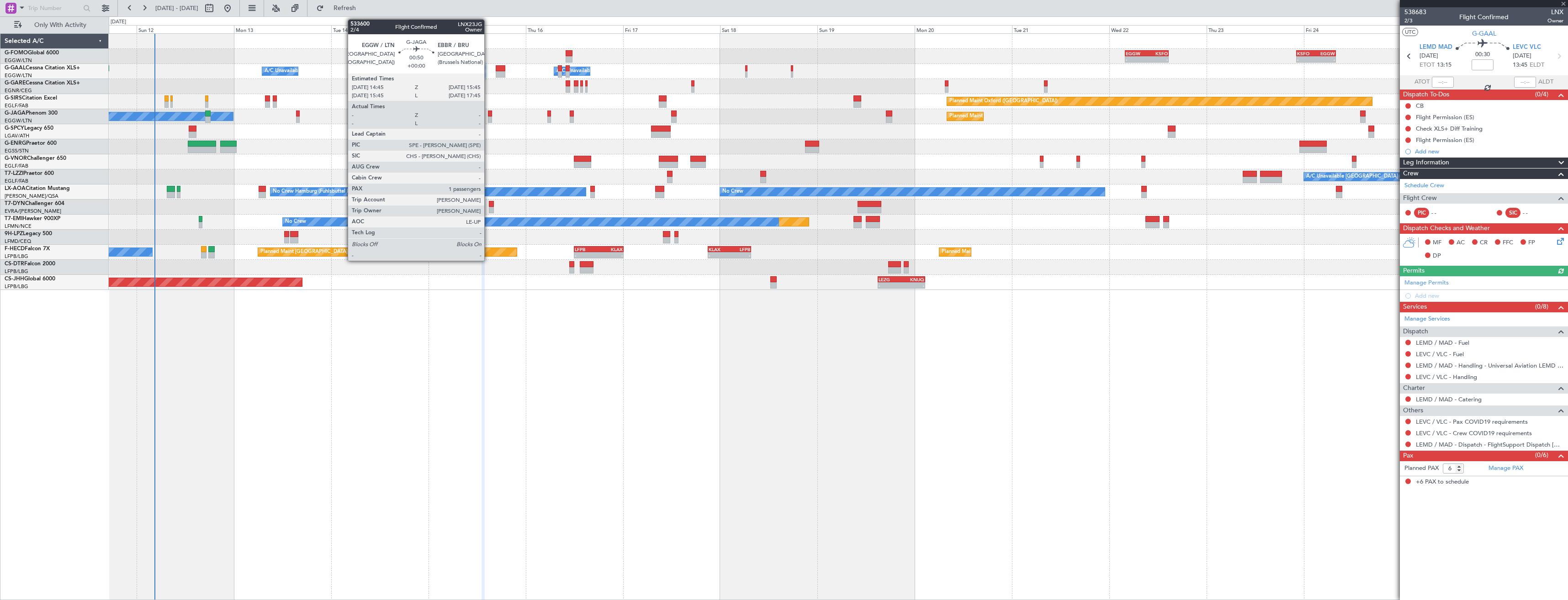
click at [488, 118] on div at bounding box center [490, 119] width 4 height 7
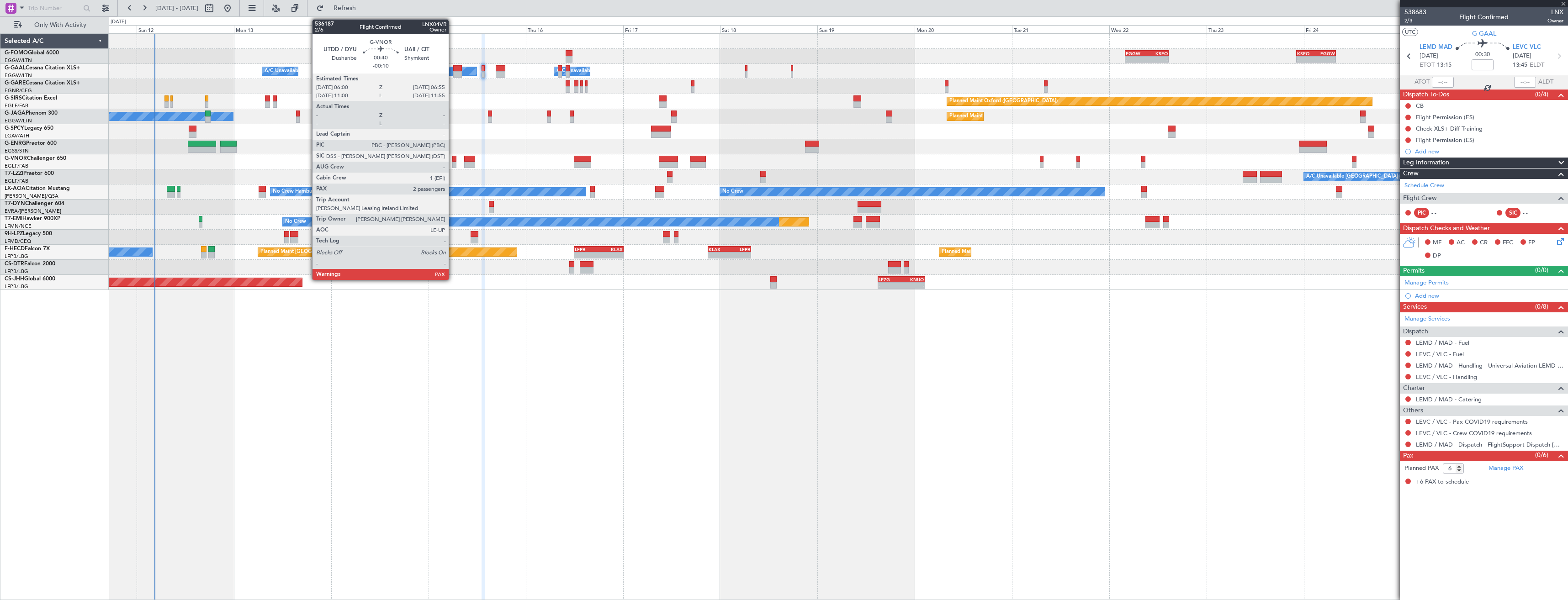
type input "1"
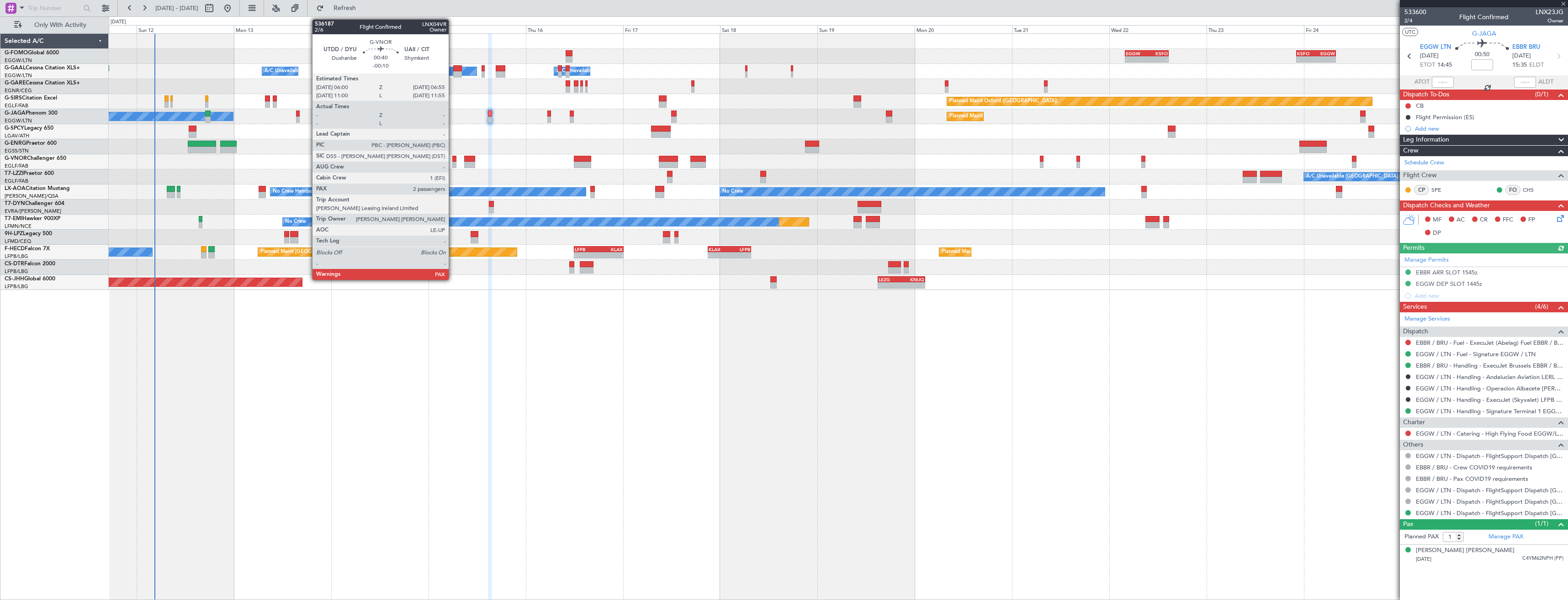
click at [453, 164] on div at bounding box center [454, 165] width 4 height 7
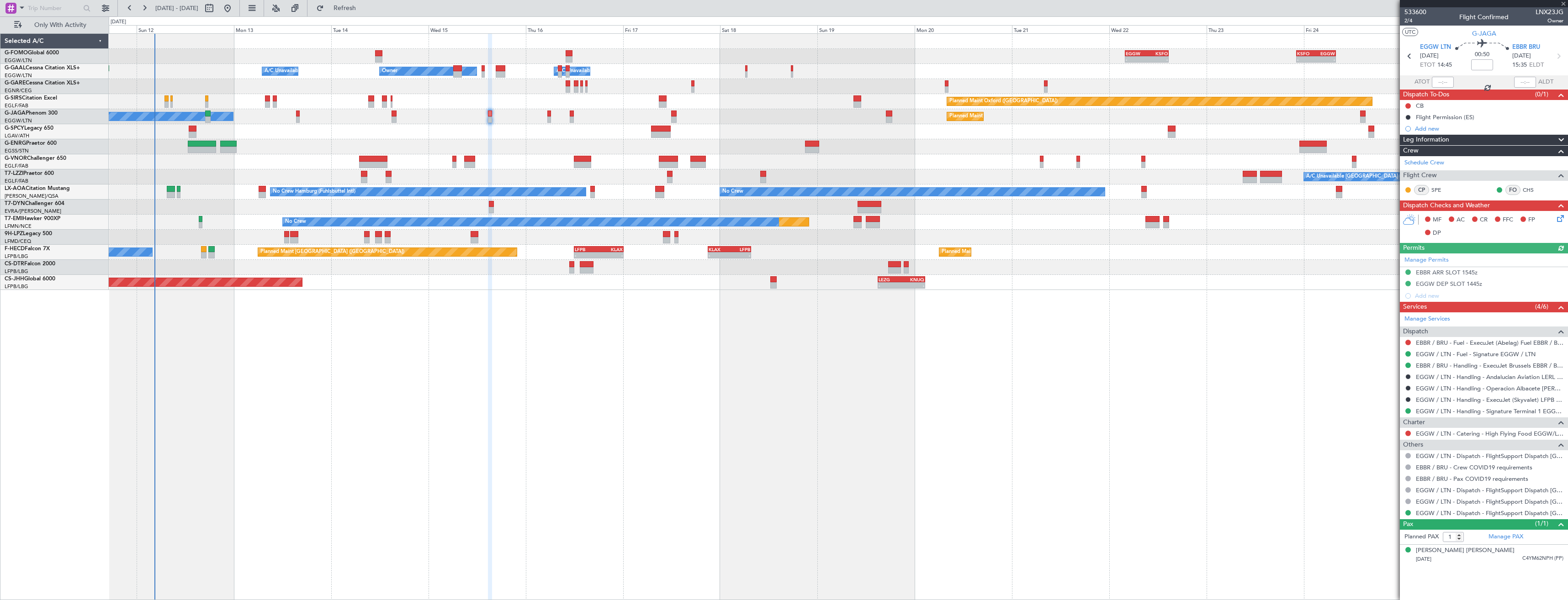
click at [450, 140] on div at bounding box center [838, 147] width 1459 height 15
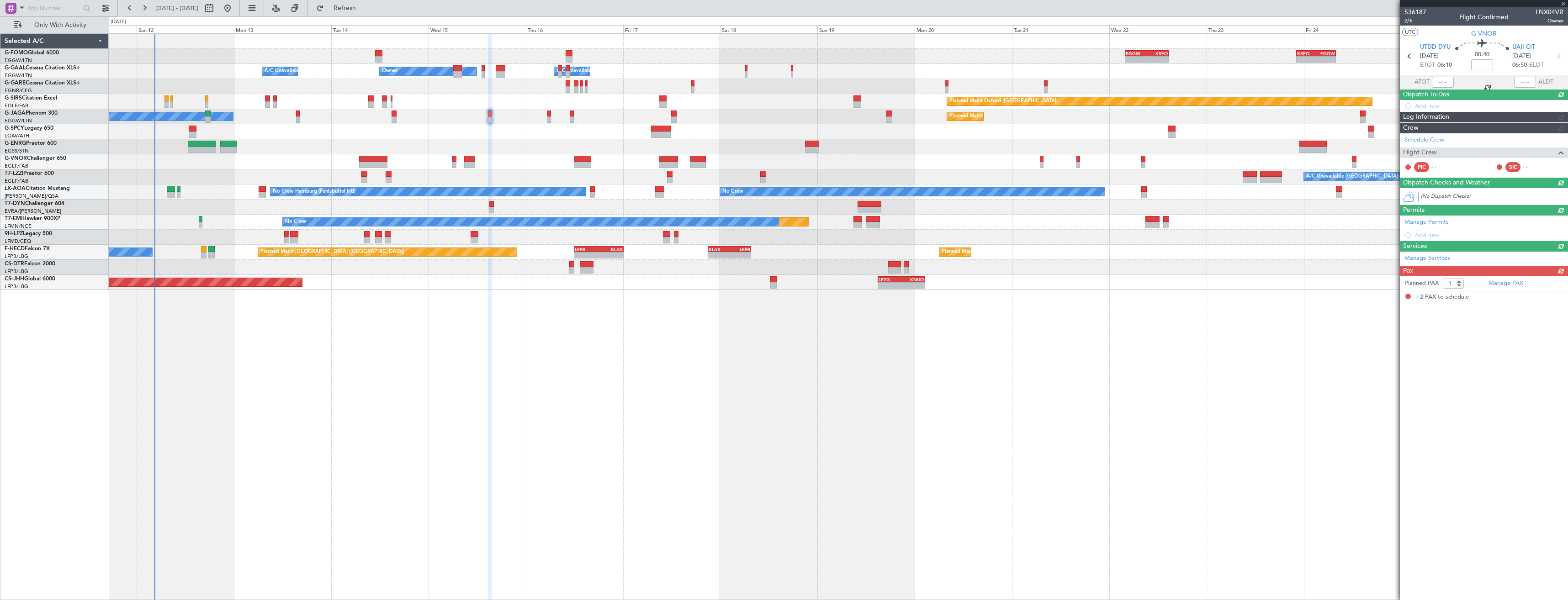
type input "-00:10"
type input "2"
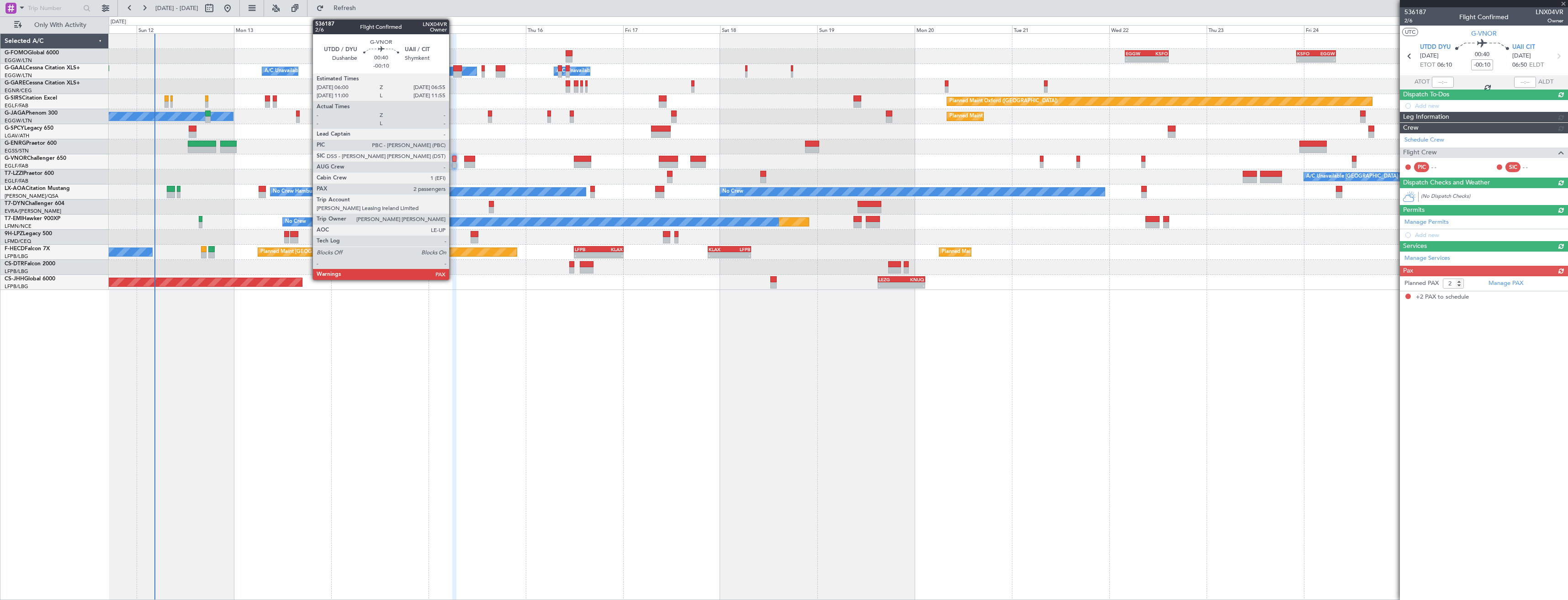
click at [456, 163] on div at bounding box center [454, 165] width 4 height 7
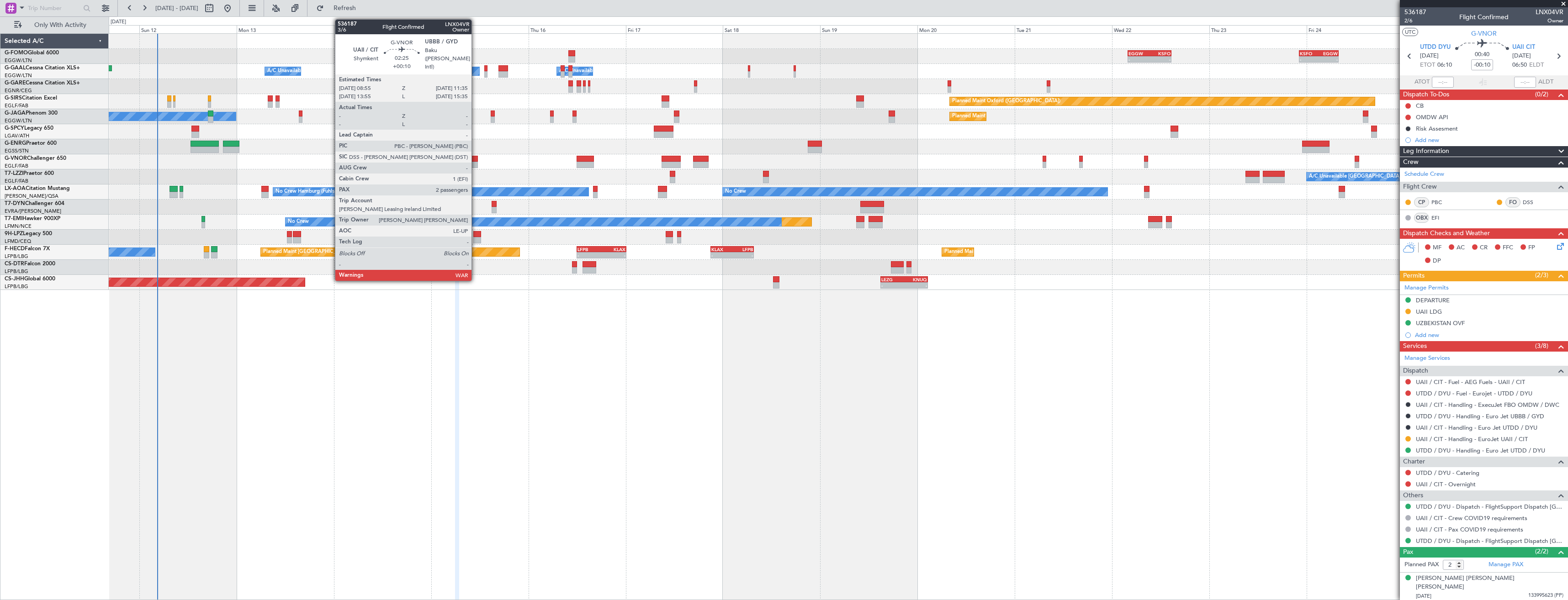
click at [475, 164] on div at bounding box center [472, 165] width 11 height 7
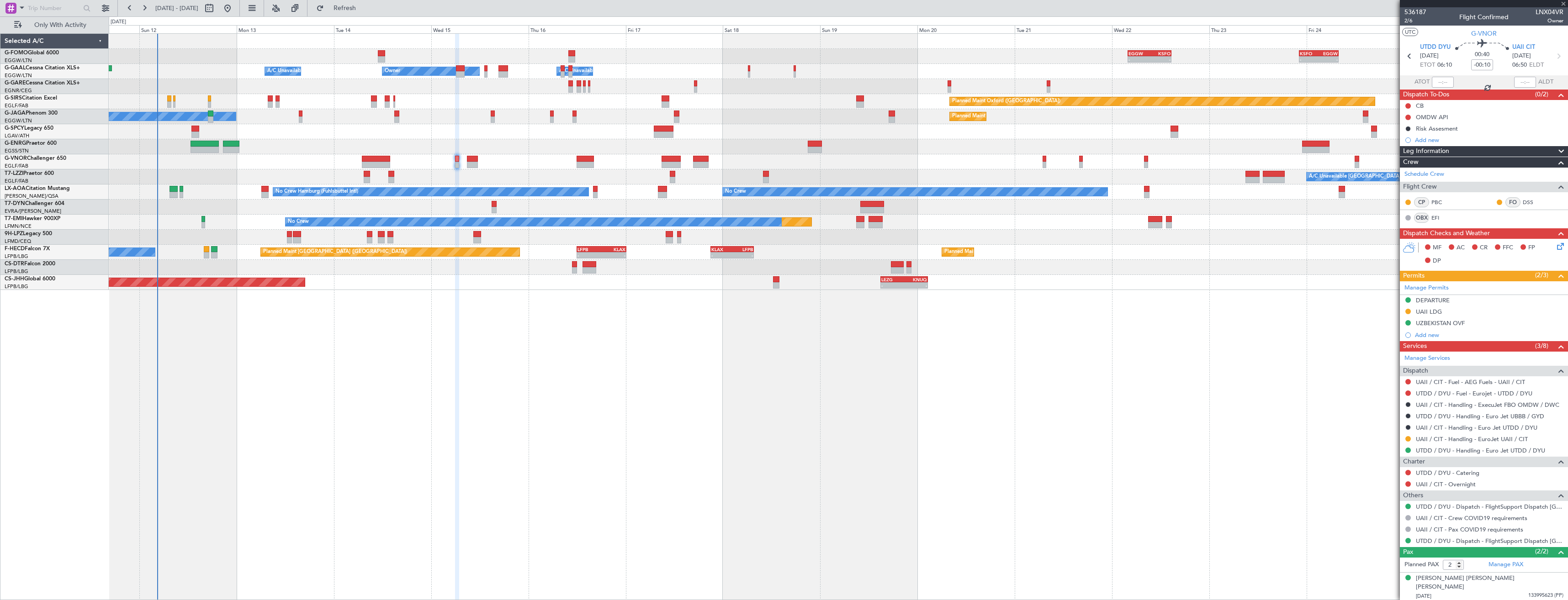
type input "+00:10"
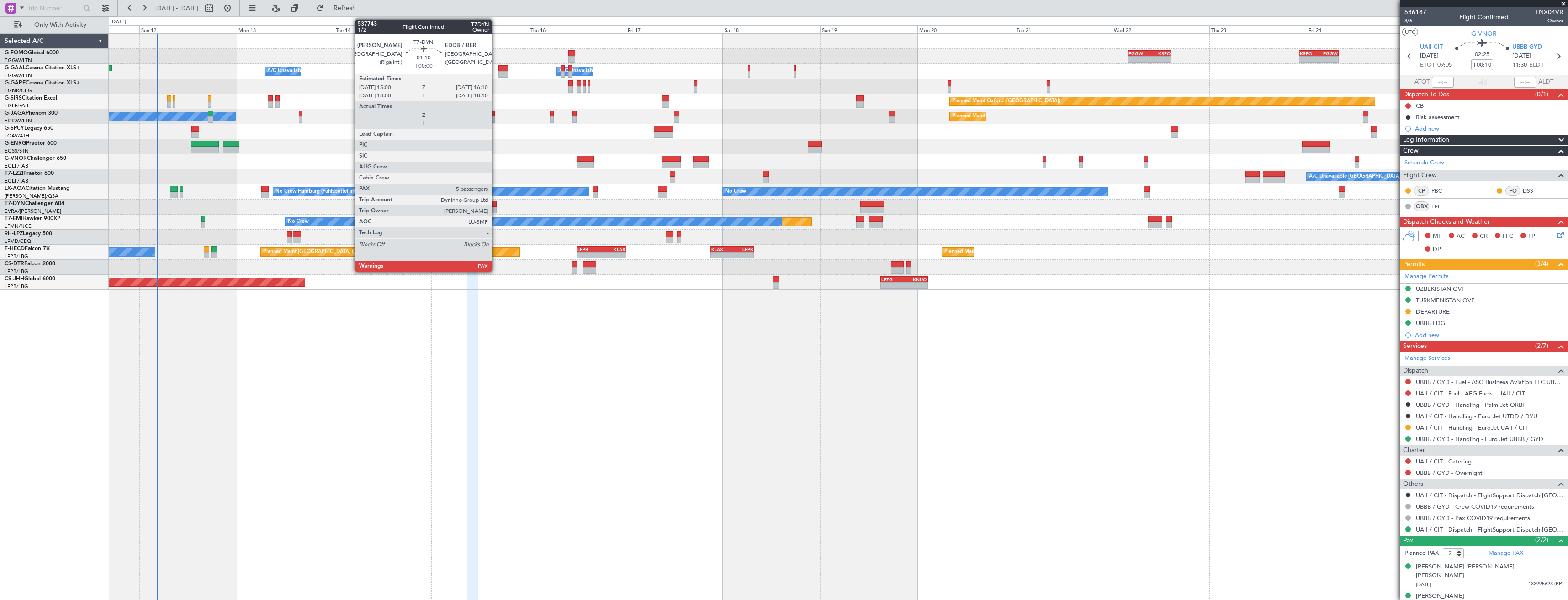
click at [495, 209] on div at bounding box center [494, 210] width 5 height 7
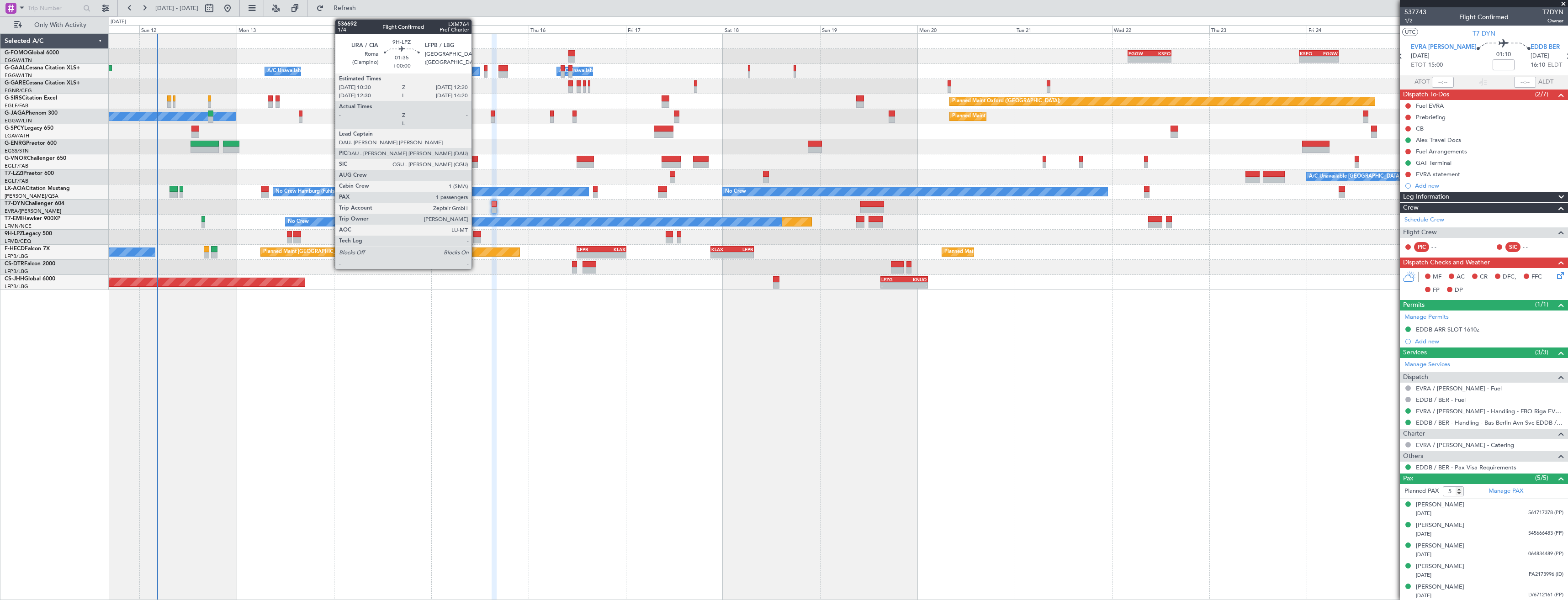
click at [475, 236] on div at bounding box center [477, 234] width 8 height 7
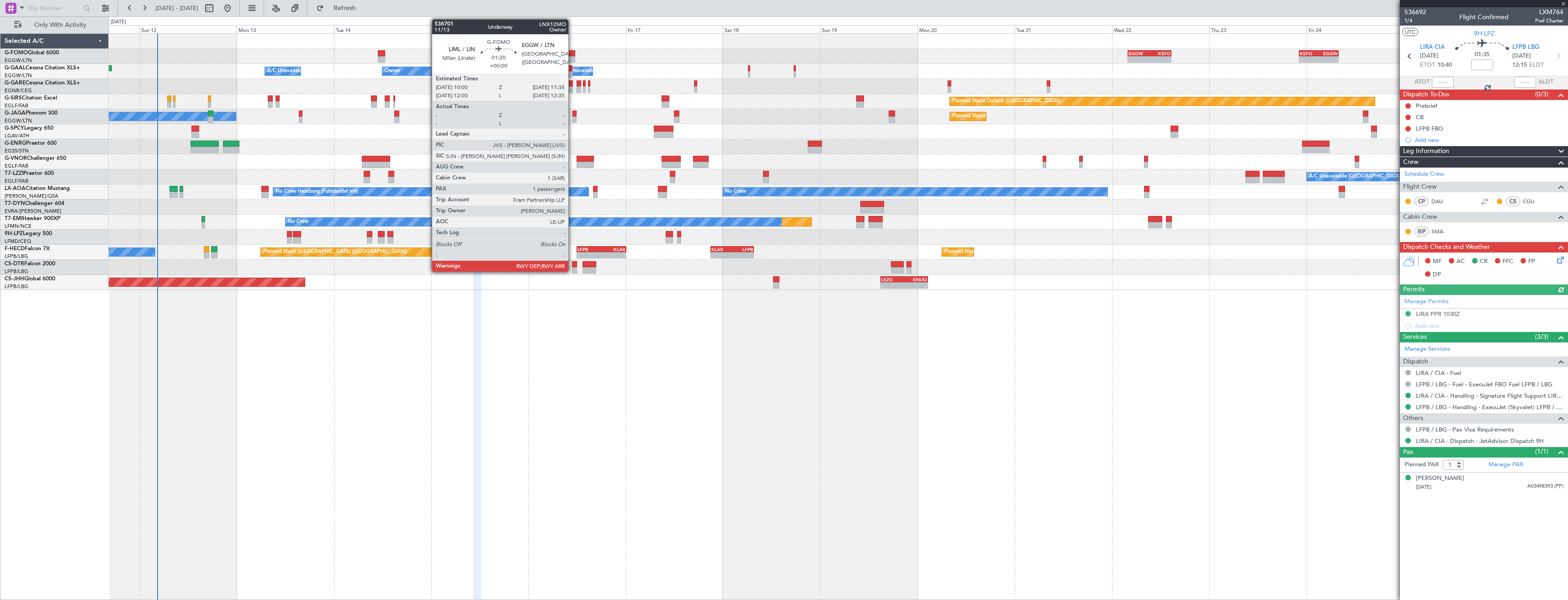
click at [572, 56] on div at bounding box center [572, 59] width 7 height 7
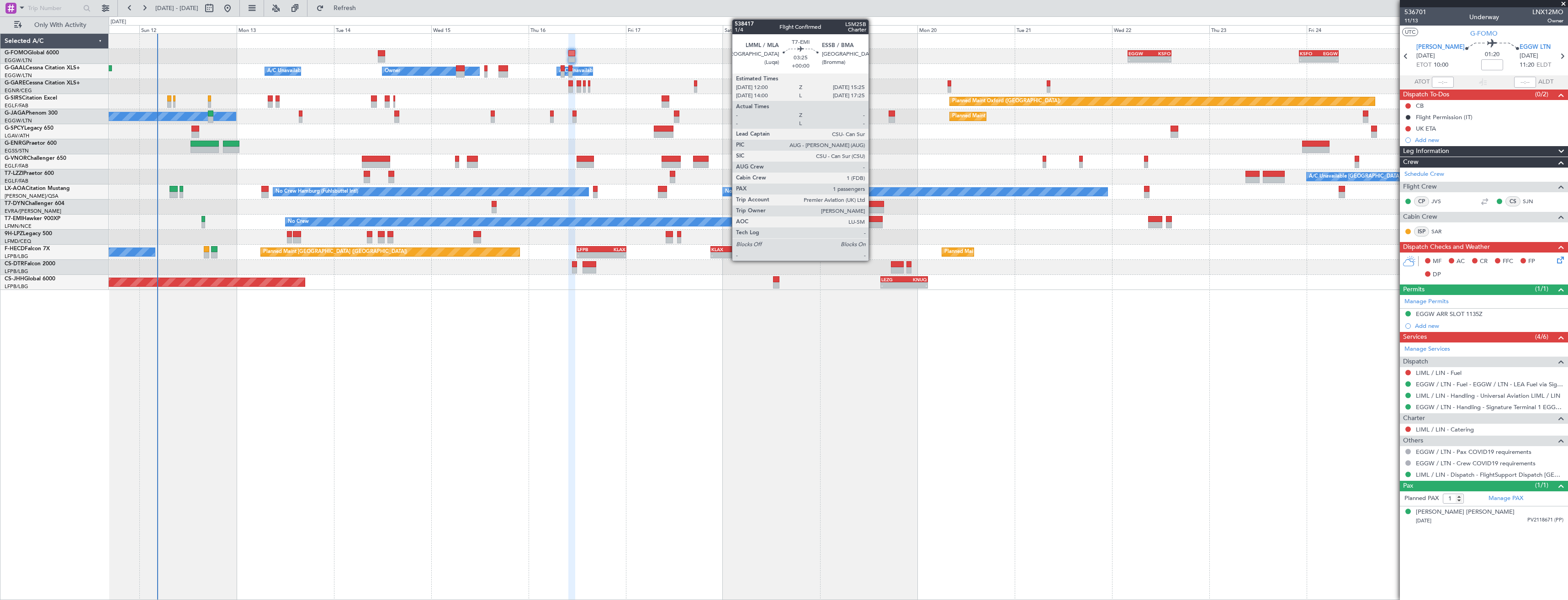
click at [873, 226] on div at bounding box center [875, 225] width 14 height 7
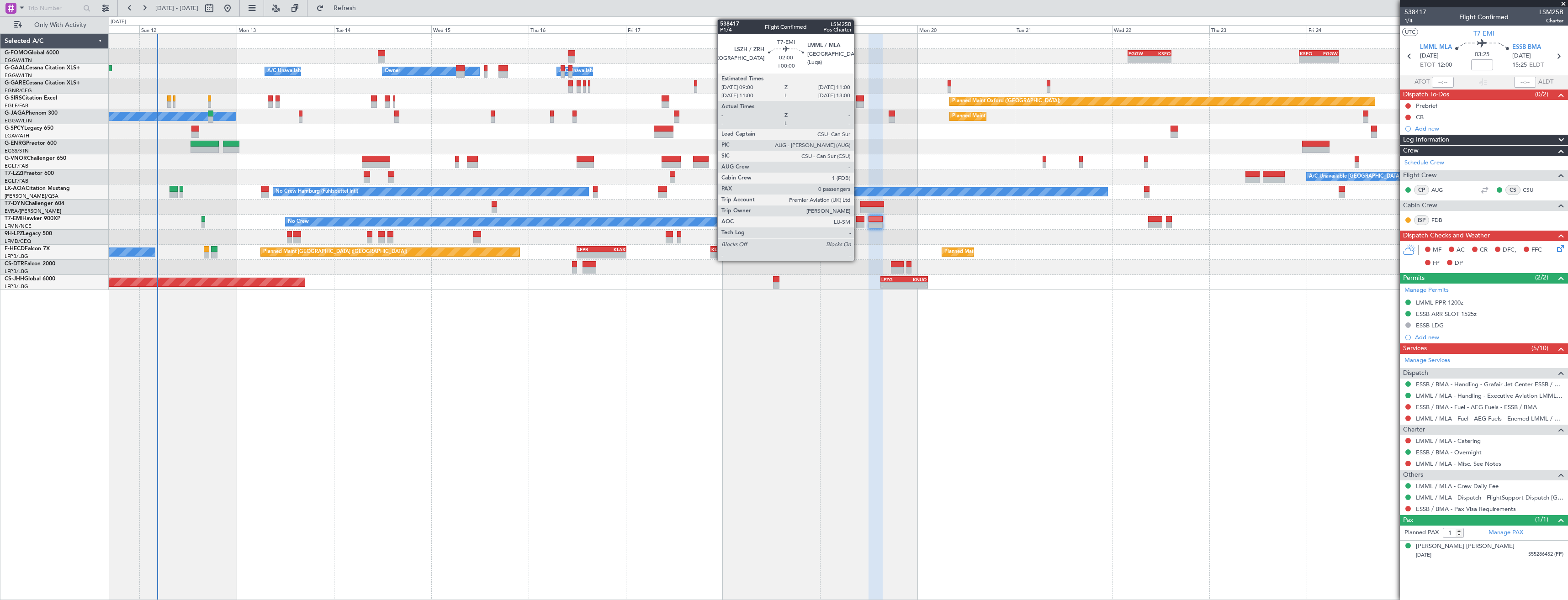
click at [858, 225] on div at bounding box center [861, 225] width 9 height 7
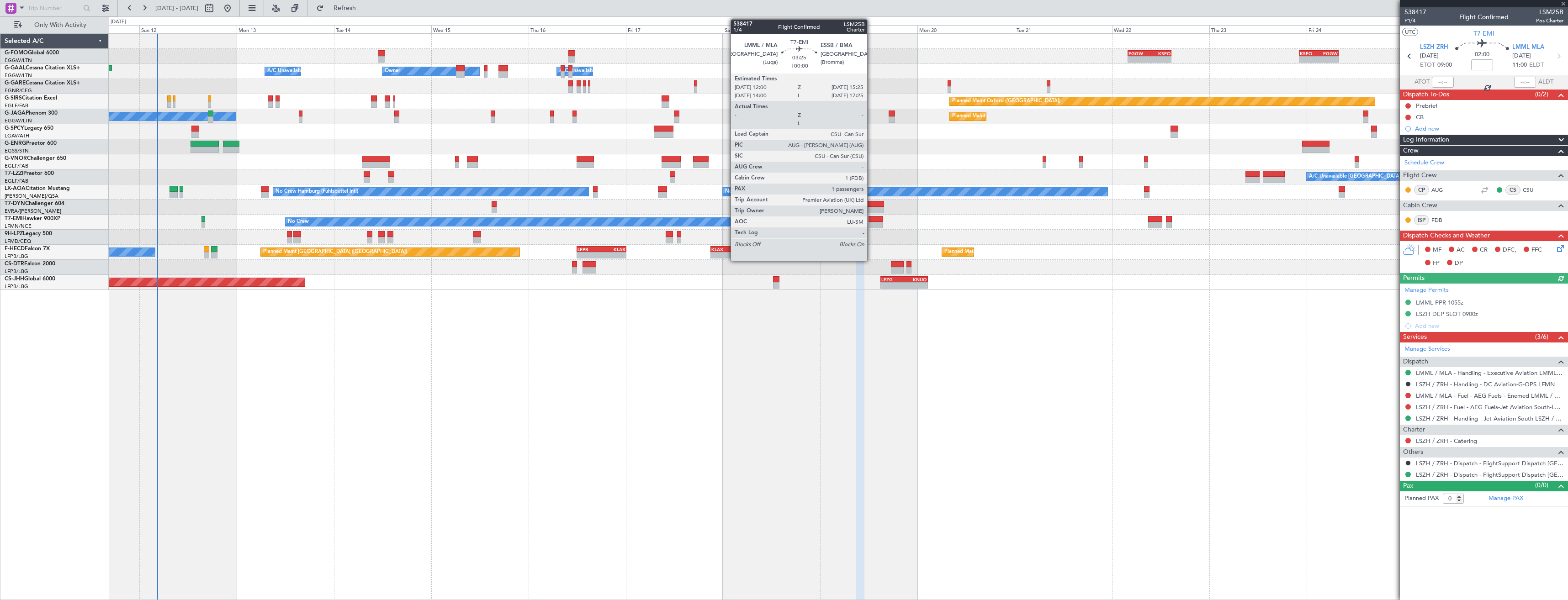
click at [871, 225] on div at bounding box center [875, 225] width 14 height 7
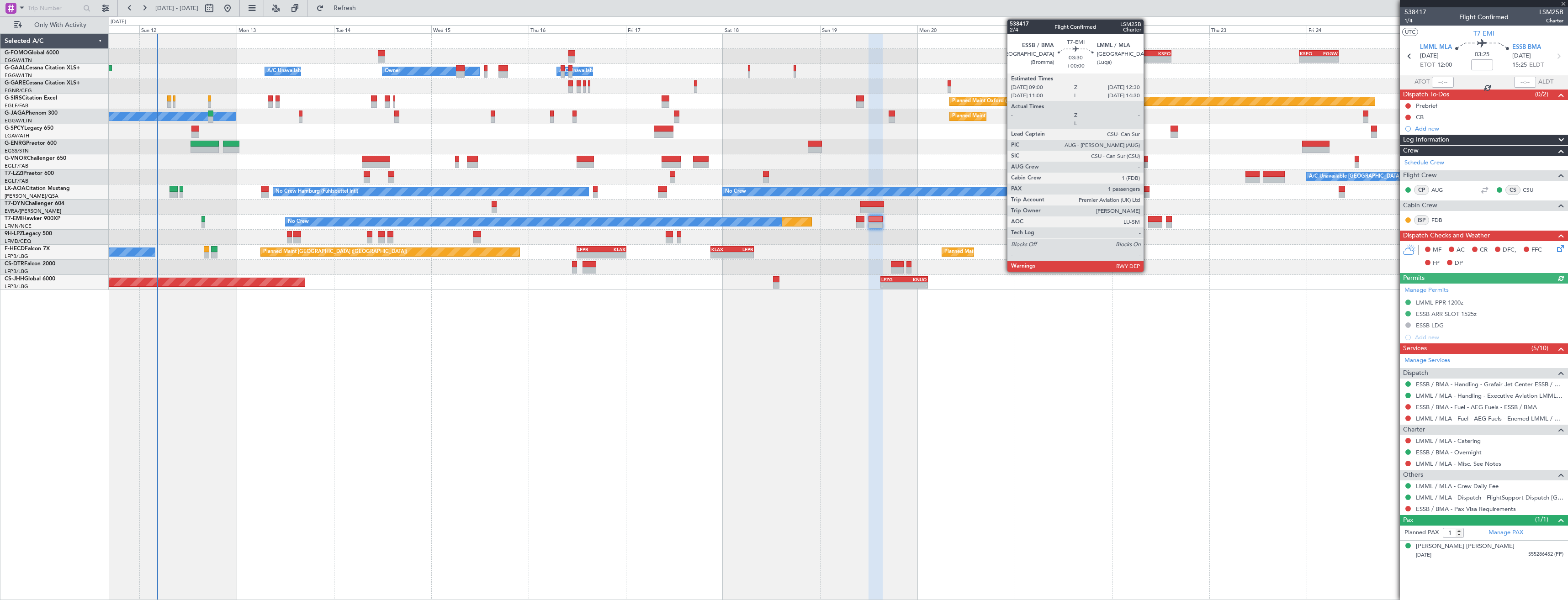
click at [1148, 223] on div at bounding box center [1155, 225] width 15 height 7
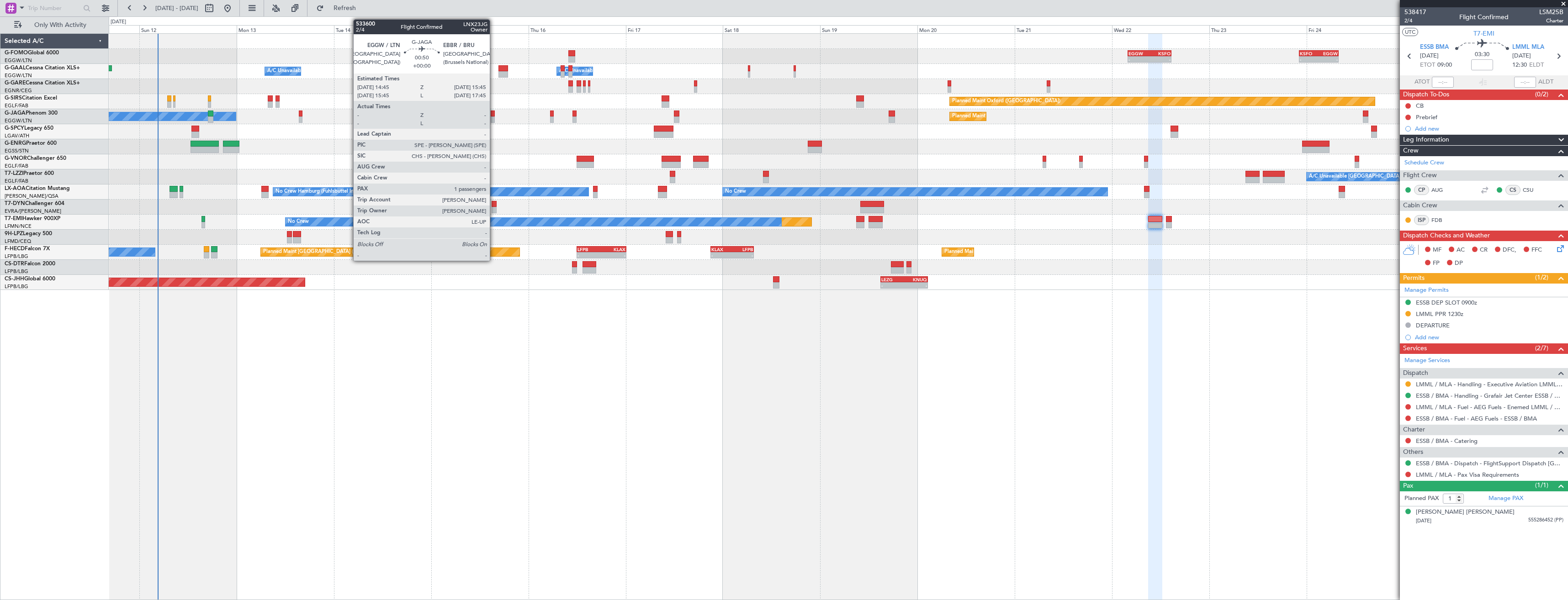
click at [494, 120] on div at bounding box center [492, 119] width 4 height 7
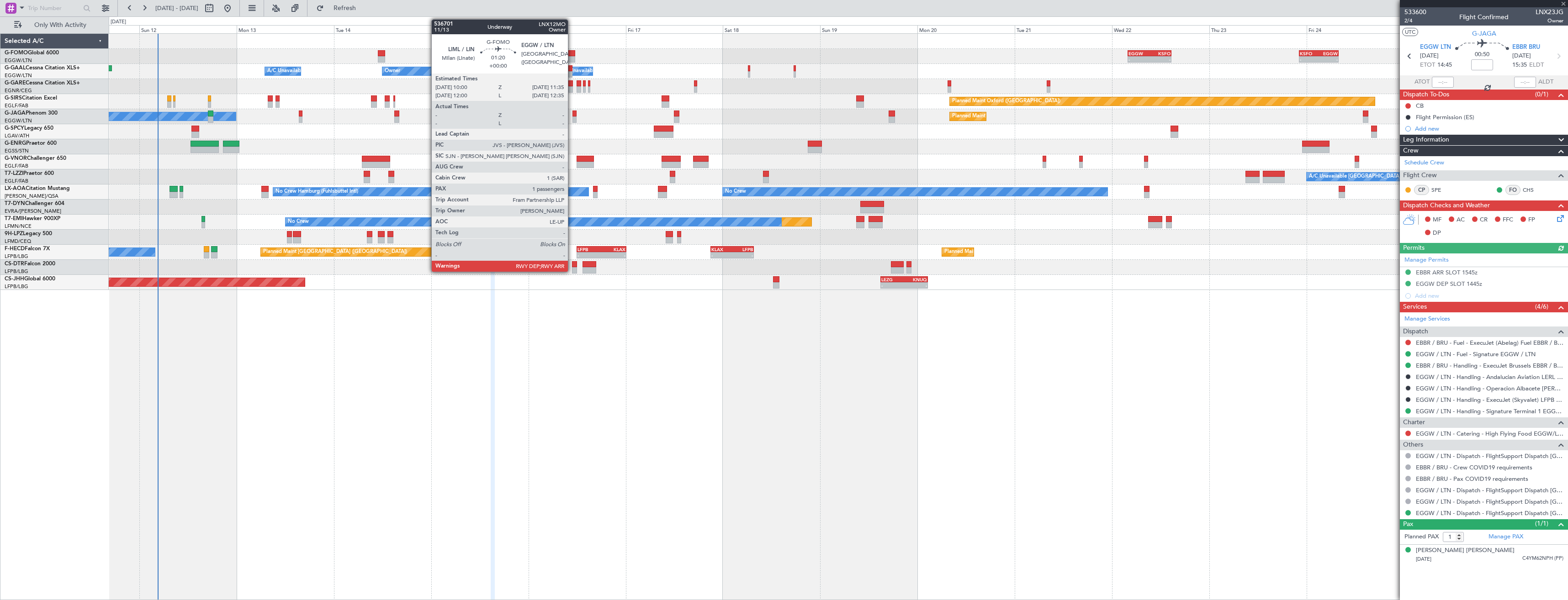
click at [572, 56] on div at bounding box center [572, 59] width 7 height 7
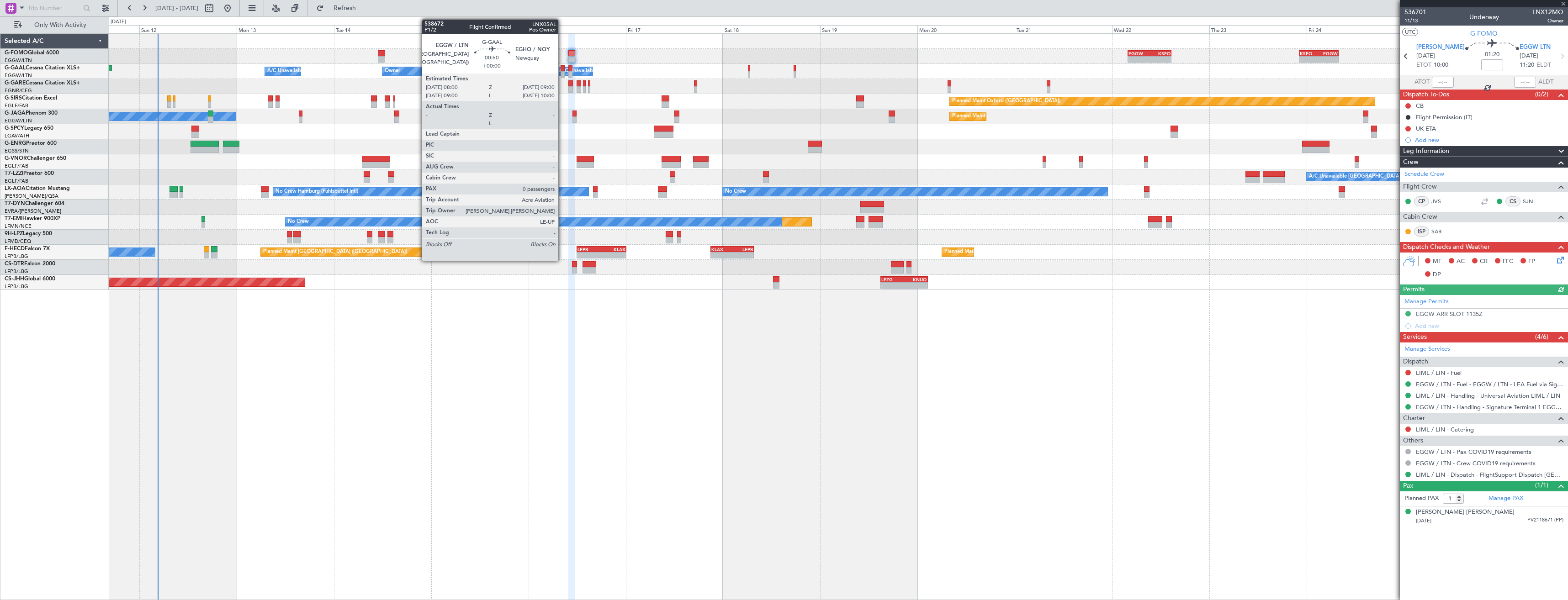
click at [562, 75] on div at bounding box center [562, 74] width 4 height 7
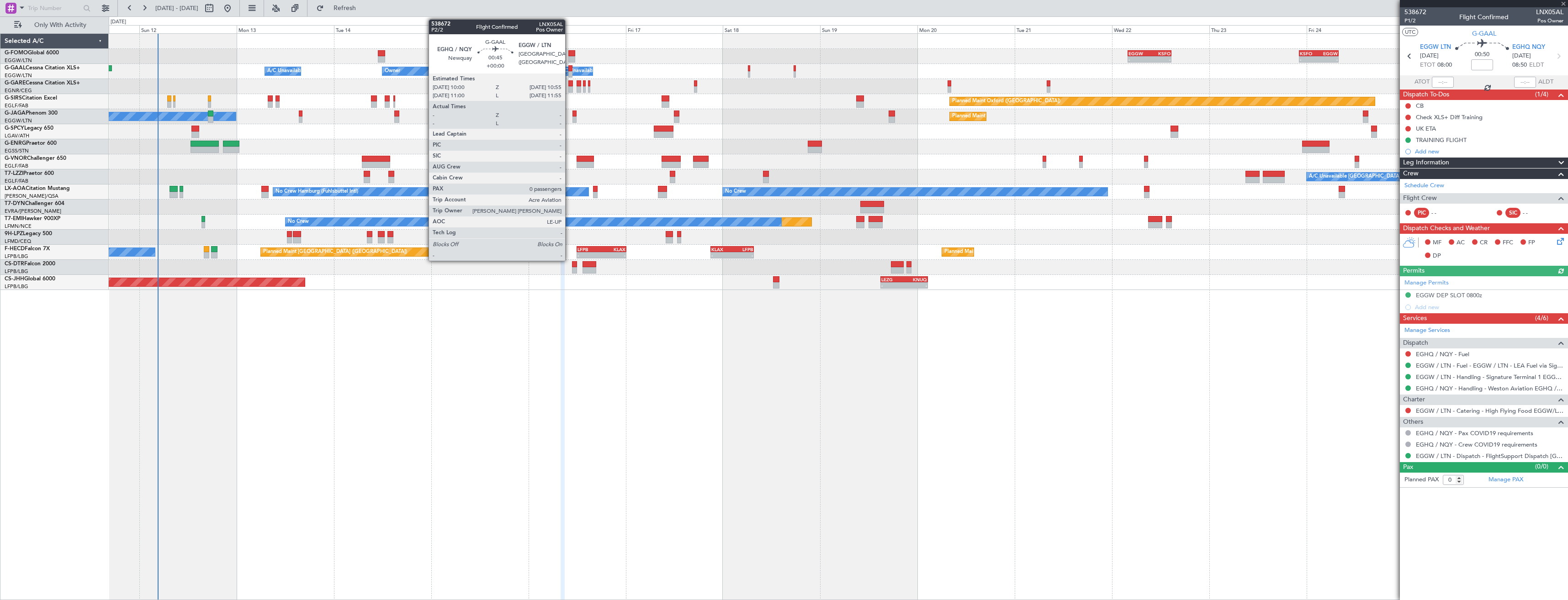
click at [569, 76] on div at bounding box center [570, 74] width 4 height 7
click at [569, 92] on div at bounding box center [571, 89] width 5 height 7
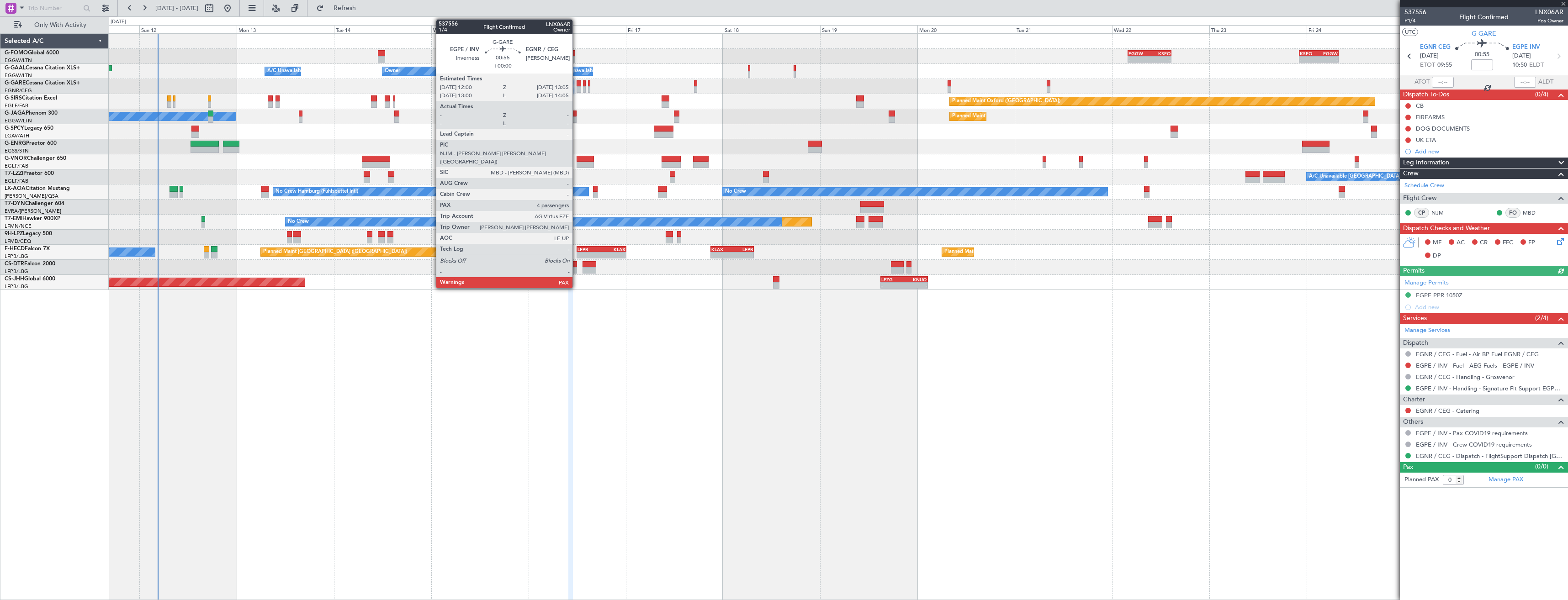
click at [576, 90] on div at bounding box center [579, 89] width 5 height 7
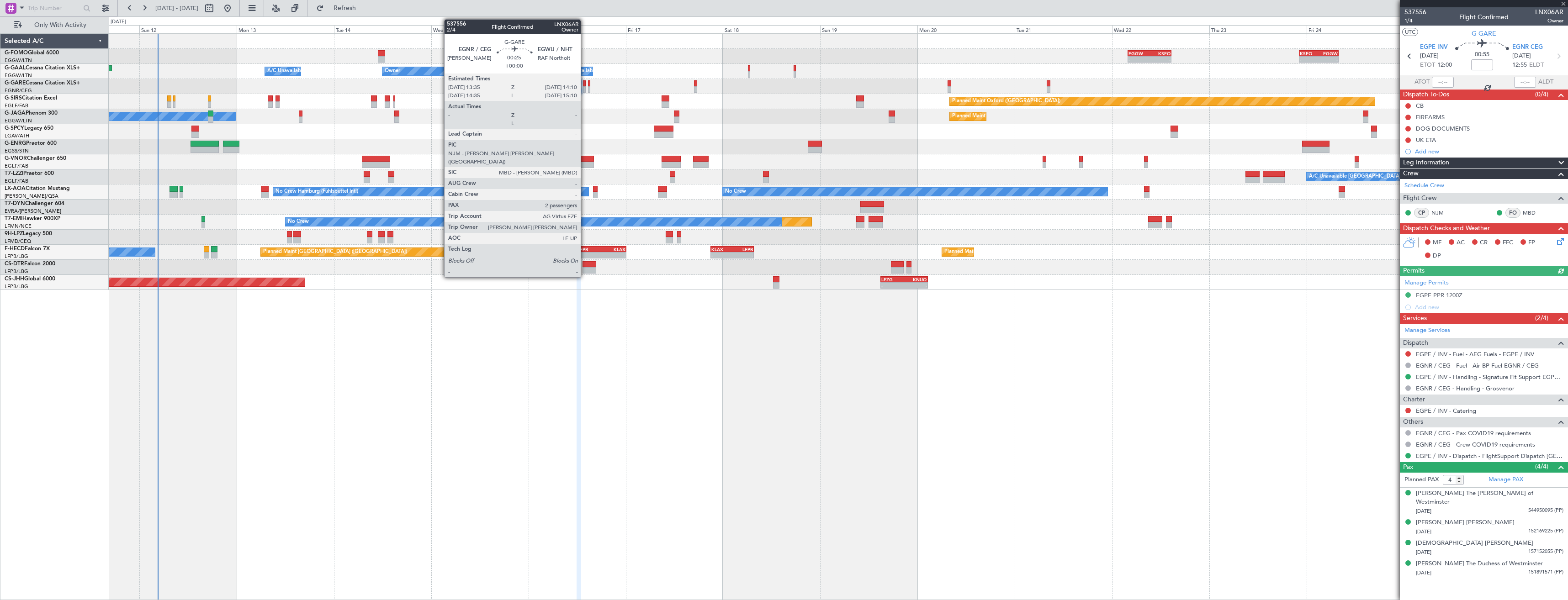
click at [585, 91] on div at bounding box center [584, 89] width 3 height 7
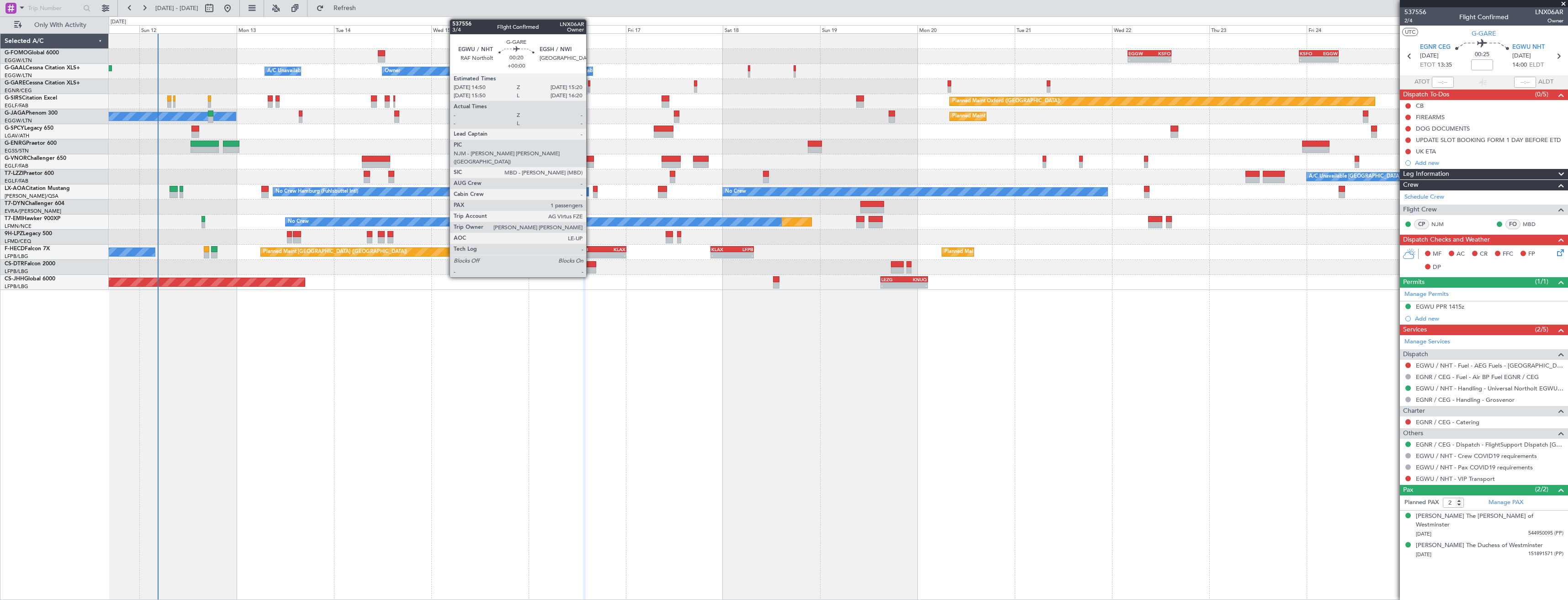
click at [590, 91] on div at bounding box center [589, 89] width 2 height 7
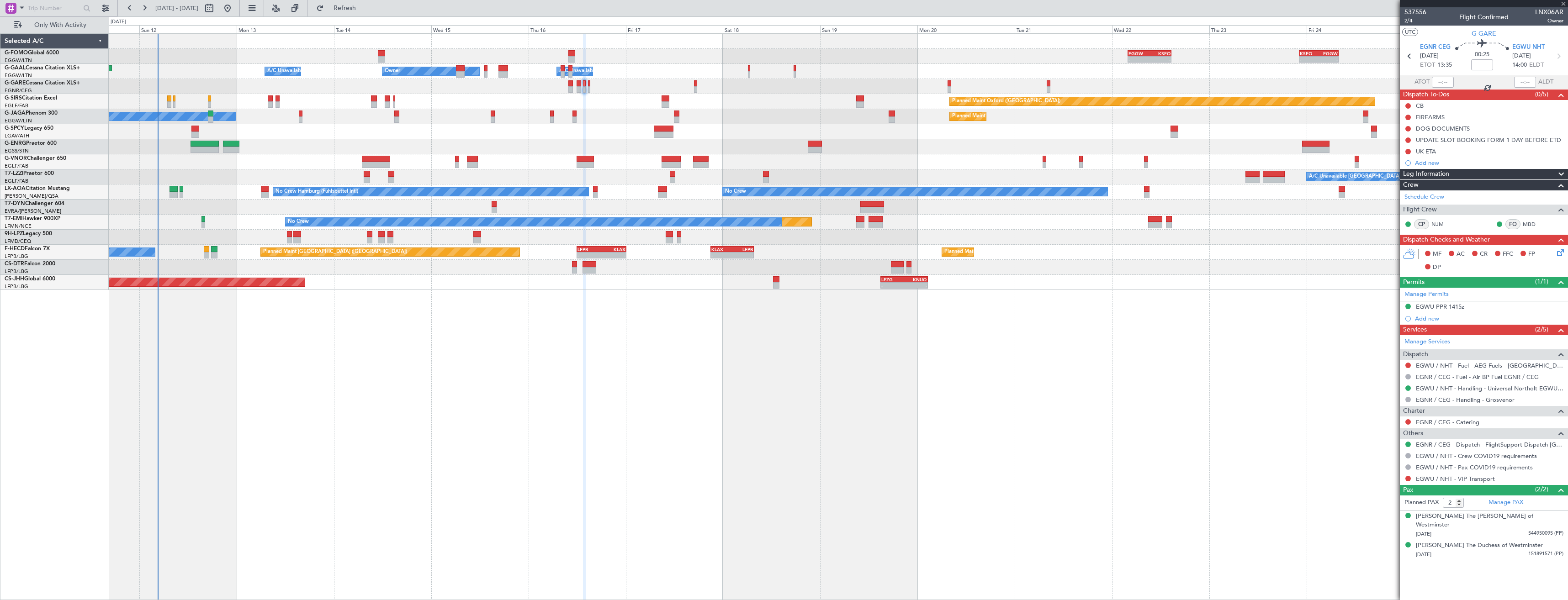
type input "1"
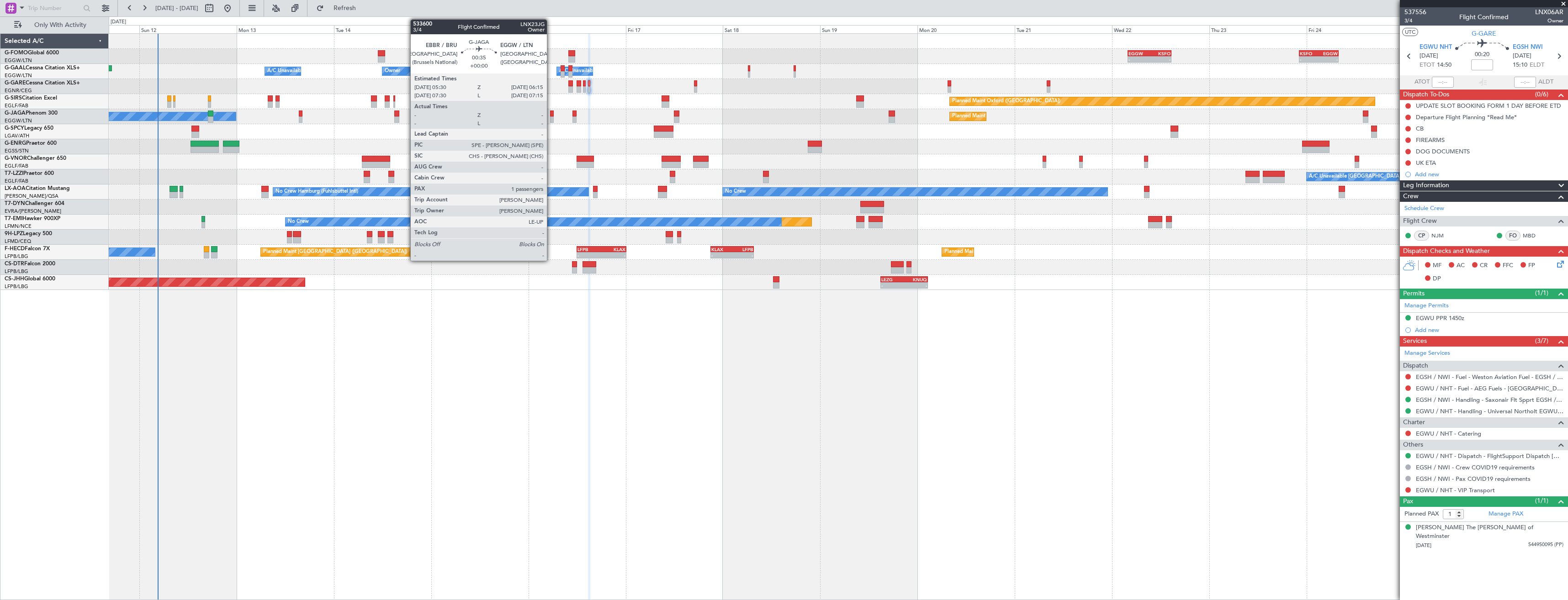
click at [551, 120] on div at bounding box center [551, 119] width 3 height 7
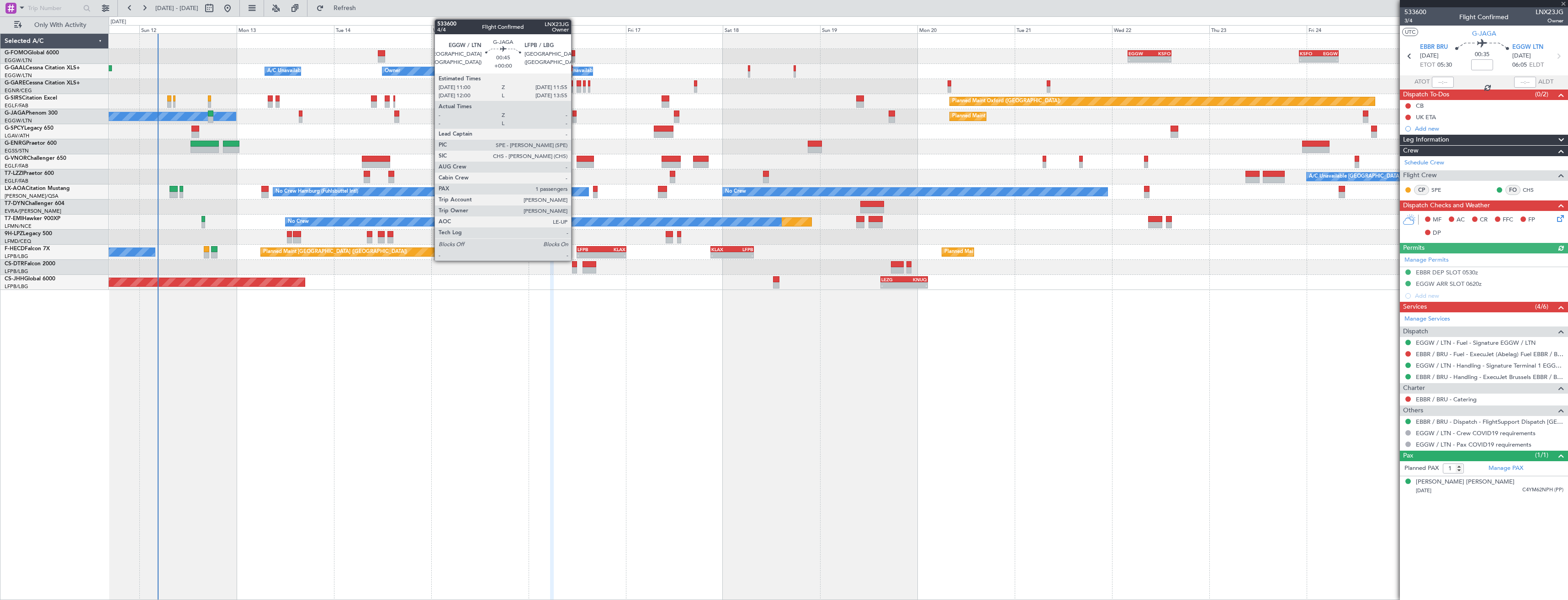
click at [575, 120] on div at bounding box center [574, 119] width 4 height 7
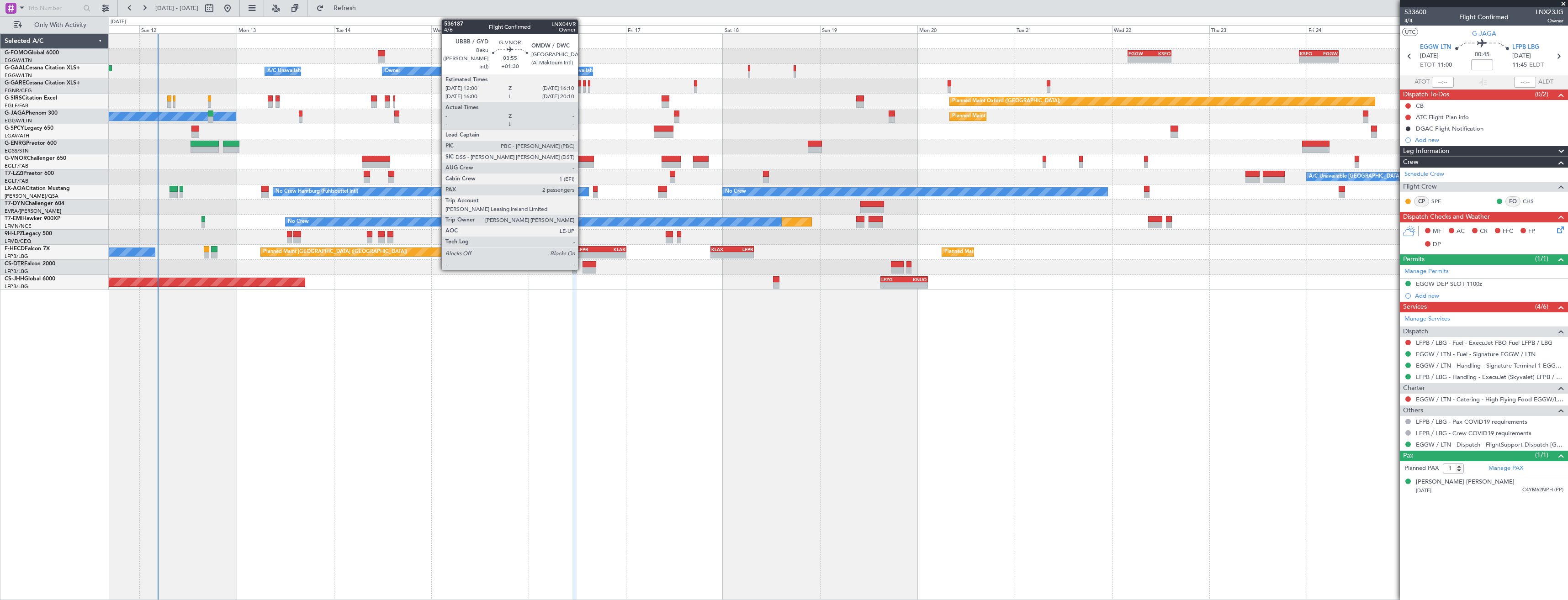
click at [582, 162] on div at bounding box center [585, 165] width 17 height 7
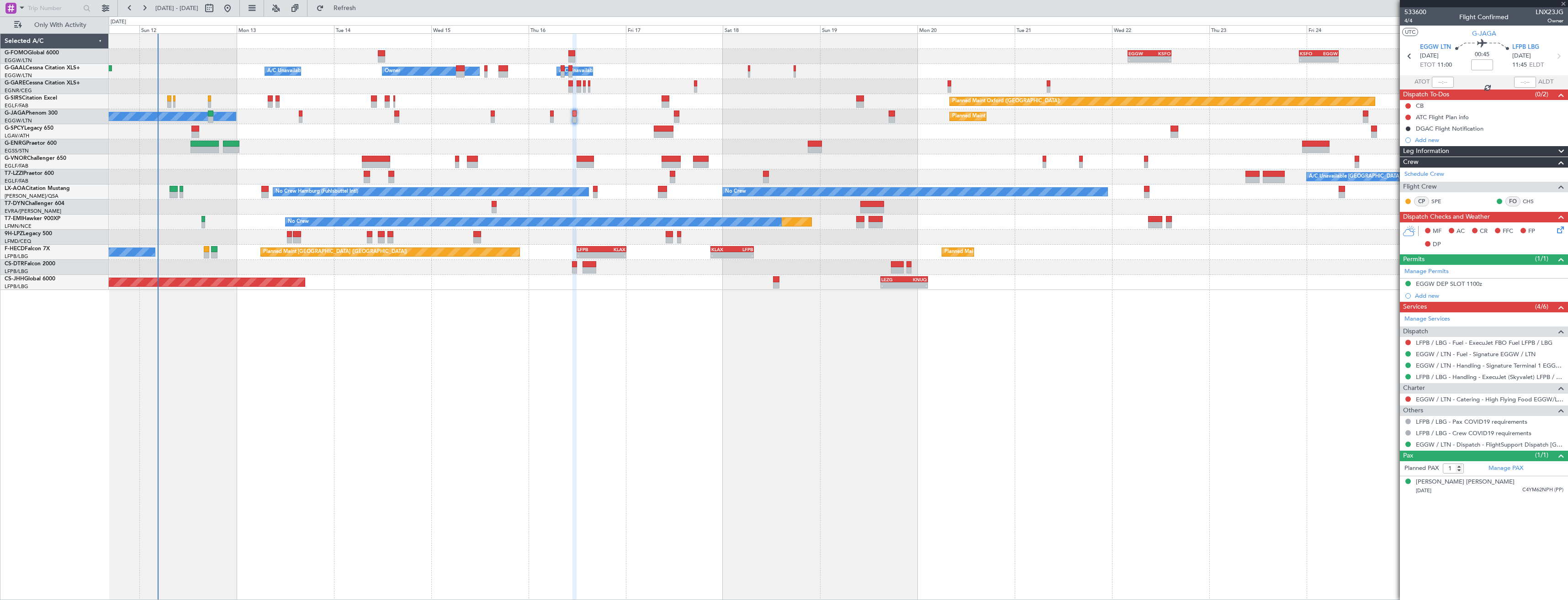
type input "+01:30"
type input "2"
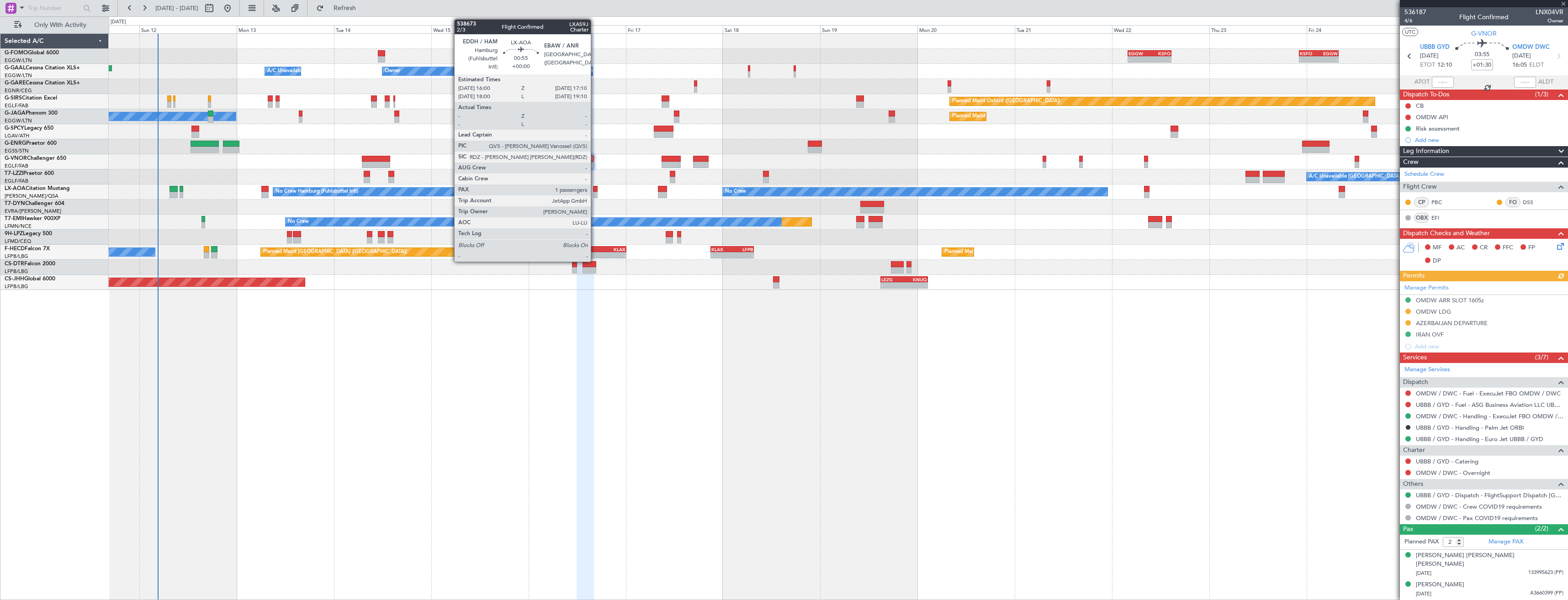
click at [595, 195] on div at bounding box center [595, 195] width 5 height 7
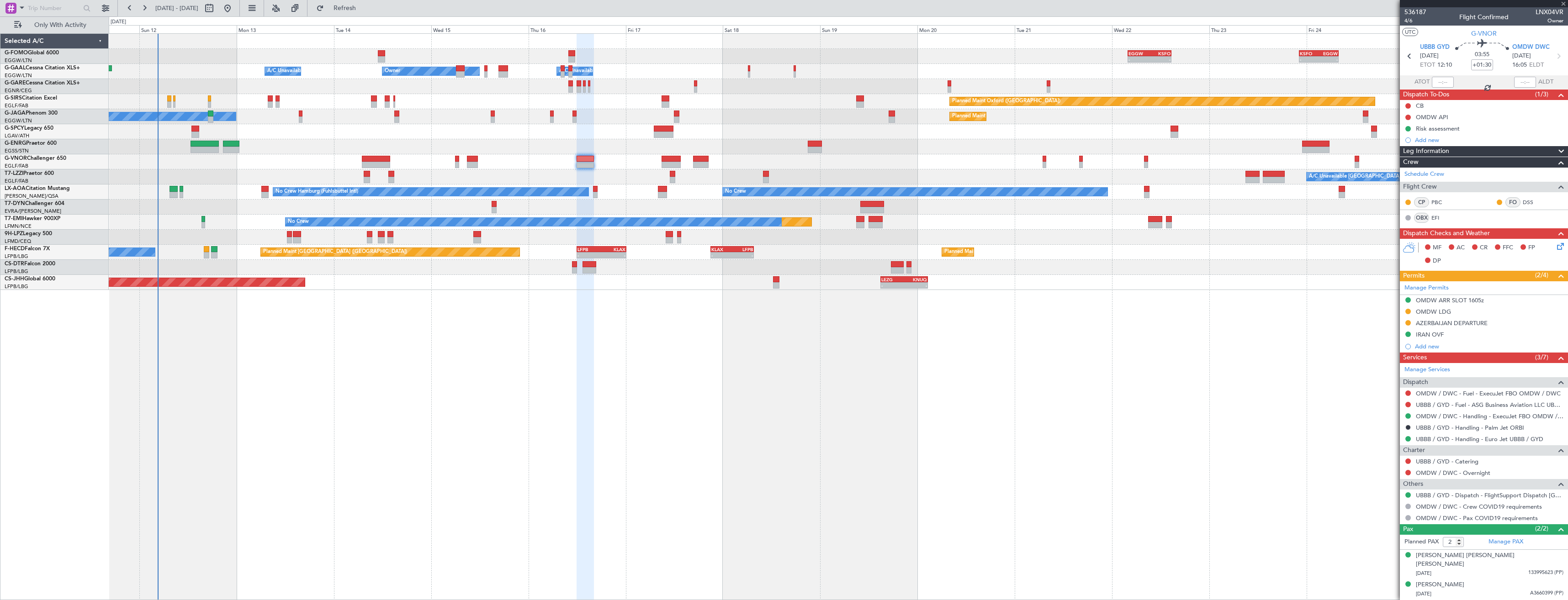
type input "1"
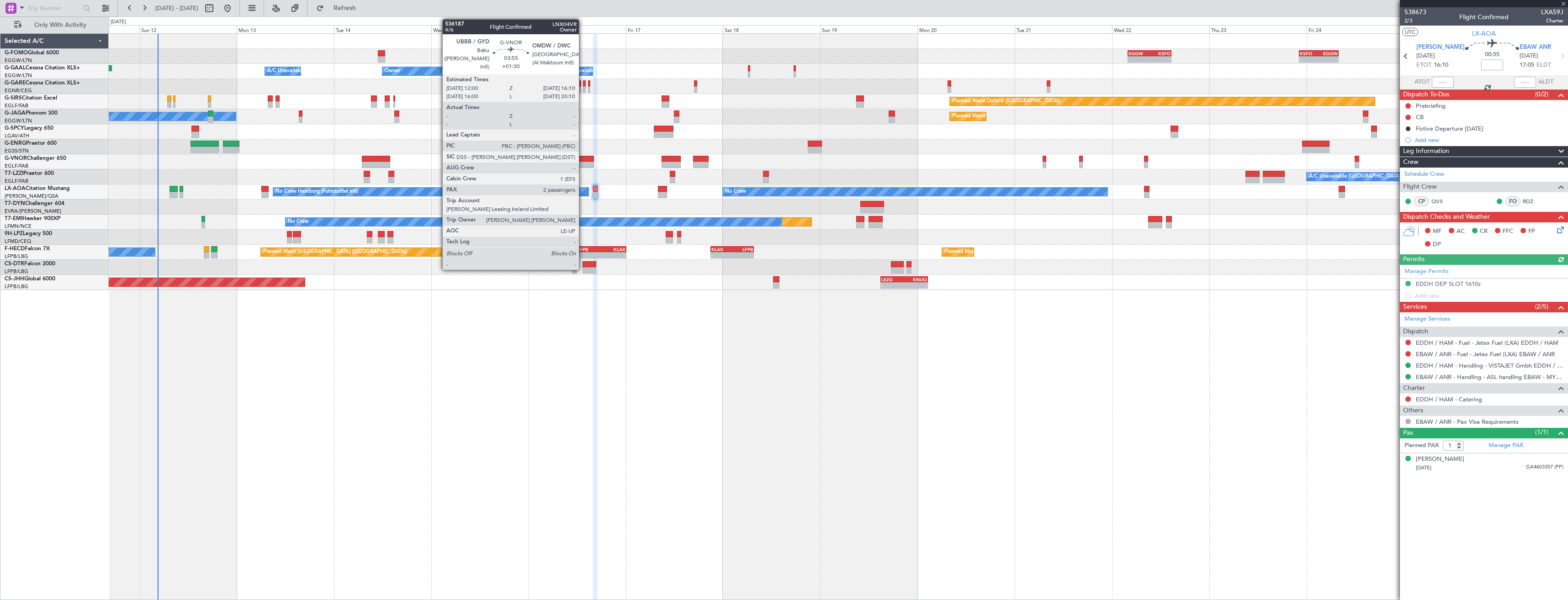
click at [583, 162] on div at bounding box center [585, 165] width 17 height 7
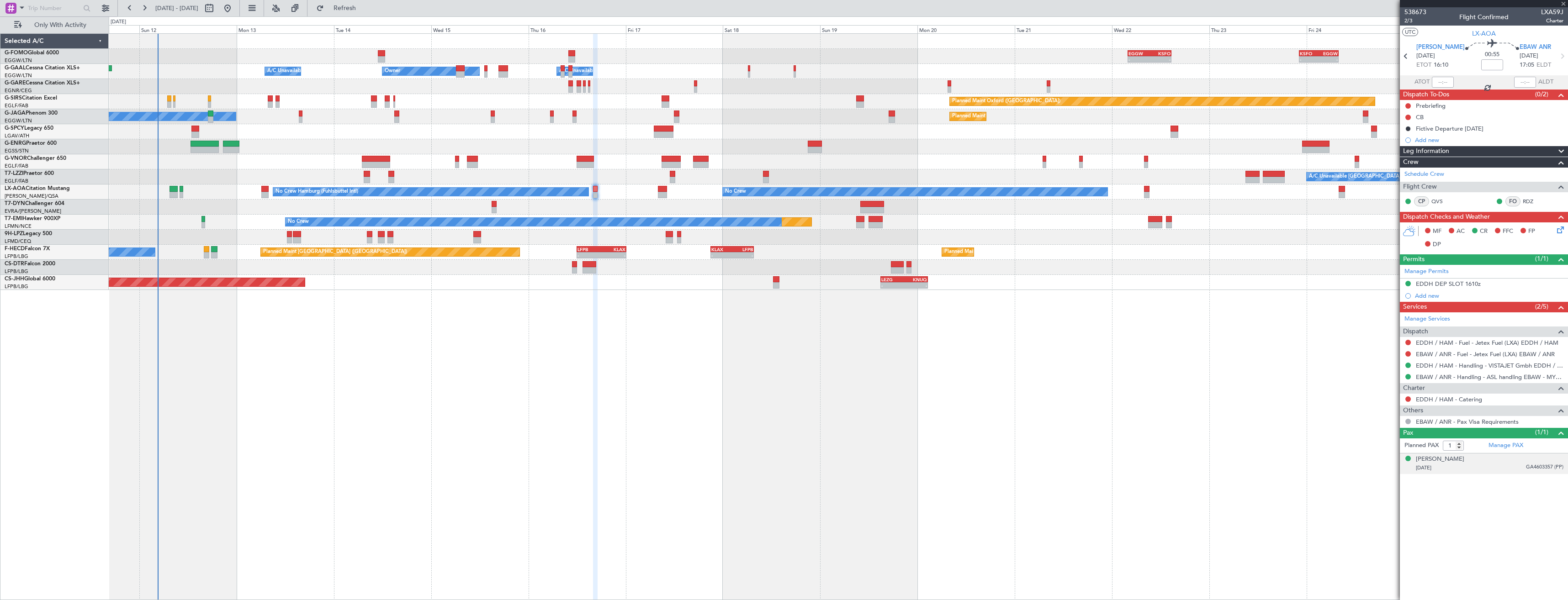
type input "+01:30"
type input "2"
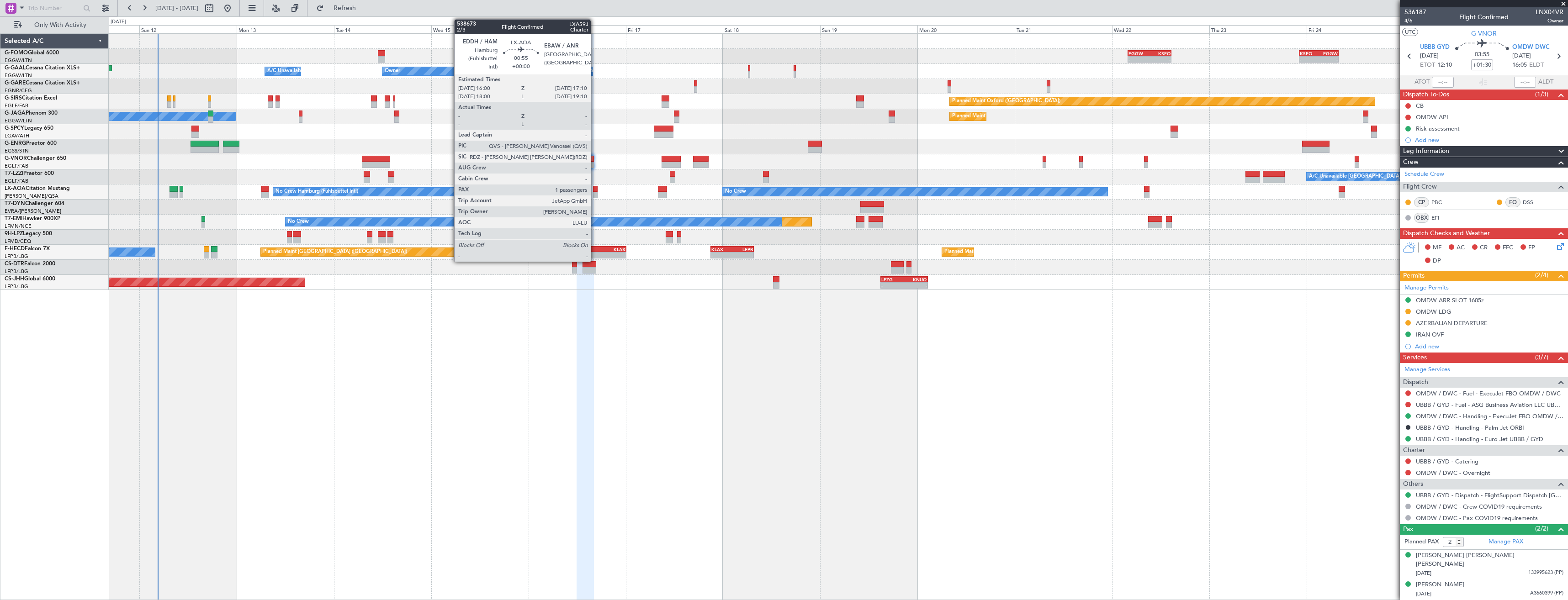
click at [595, 195] on div at bounding box center [595, 195] width 5 height 7
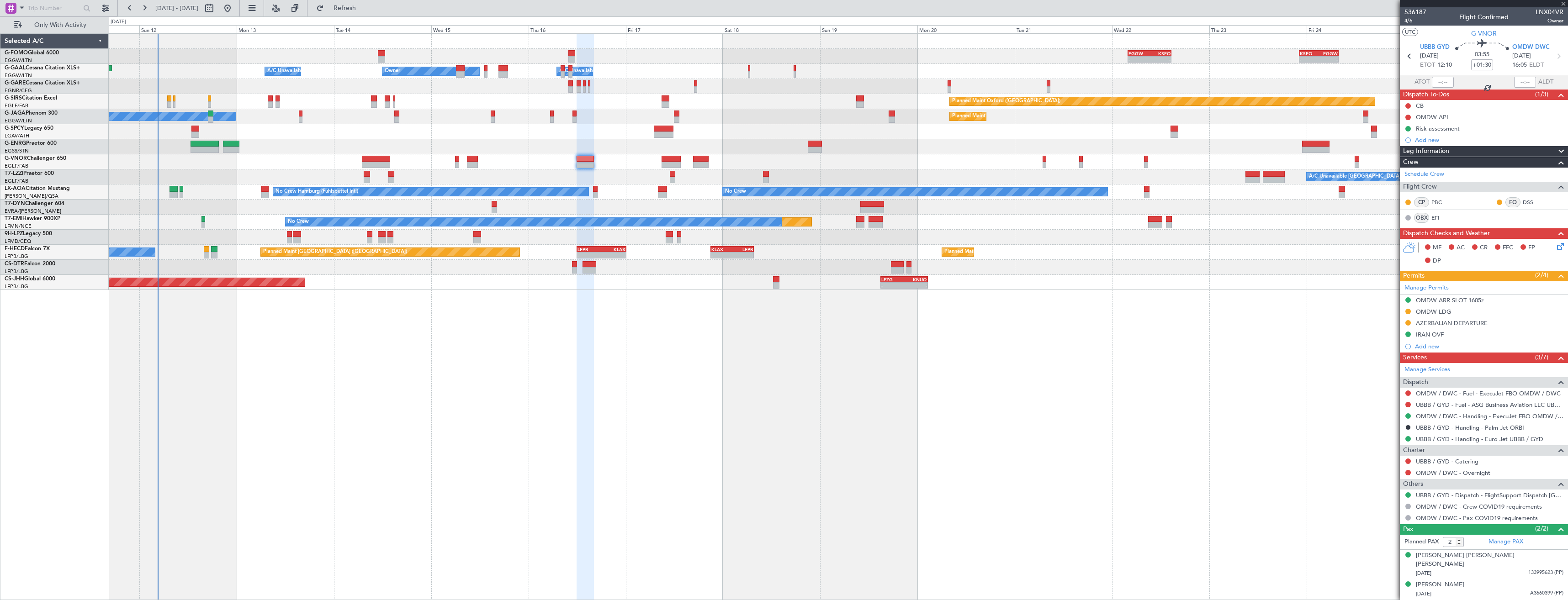
type input "1"
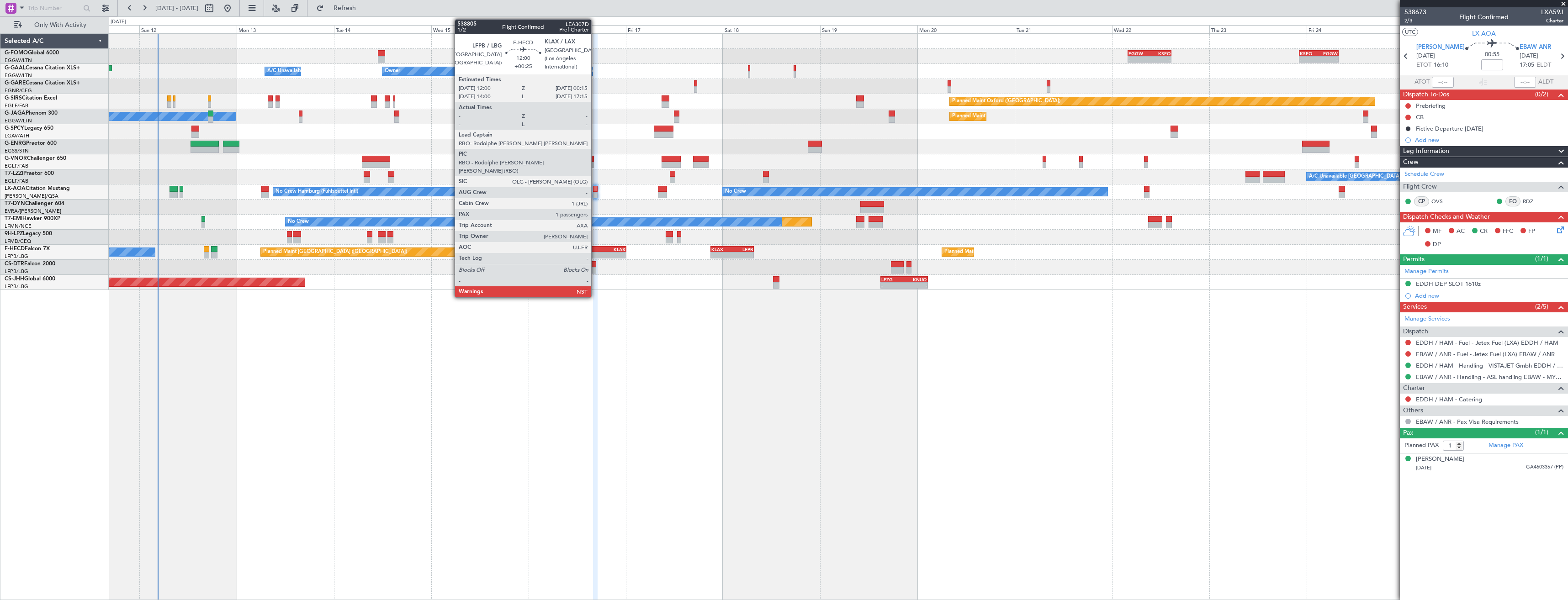
click at [595, 248] on div "LFPB" at bounding box center [590, 249] width 24 height 5
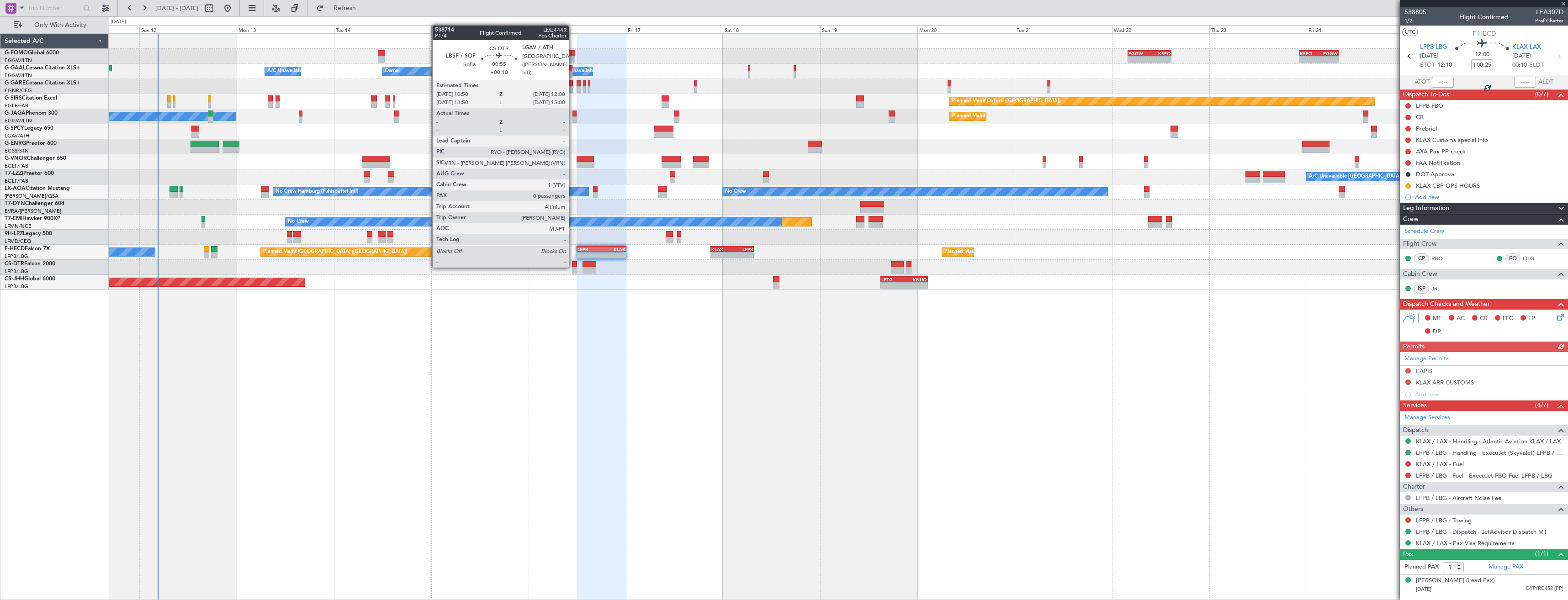
click at [573, 267] on div at bounding box center [575, 264] width 5 height 7
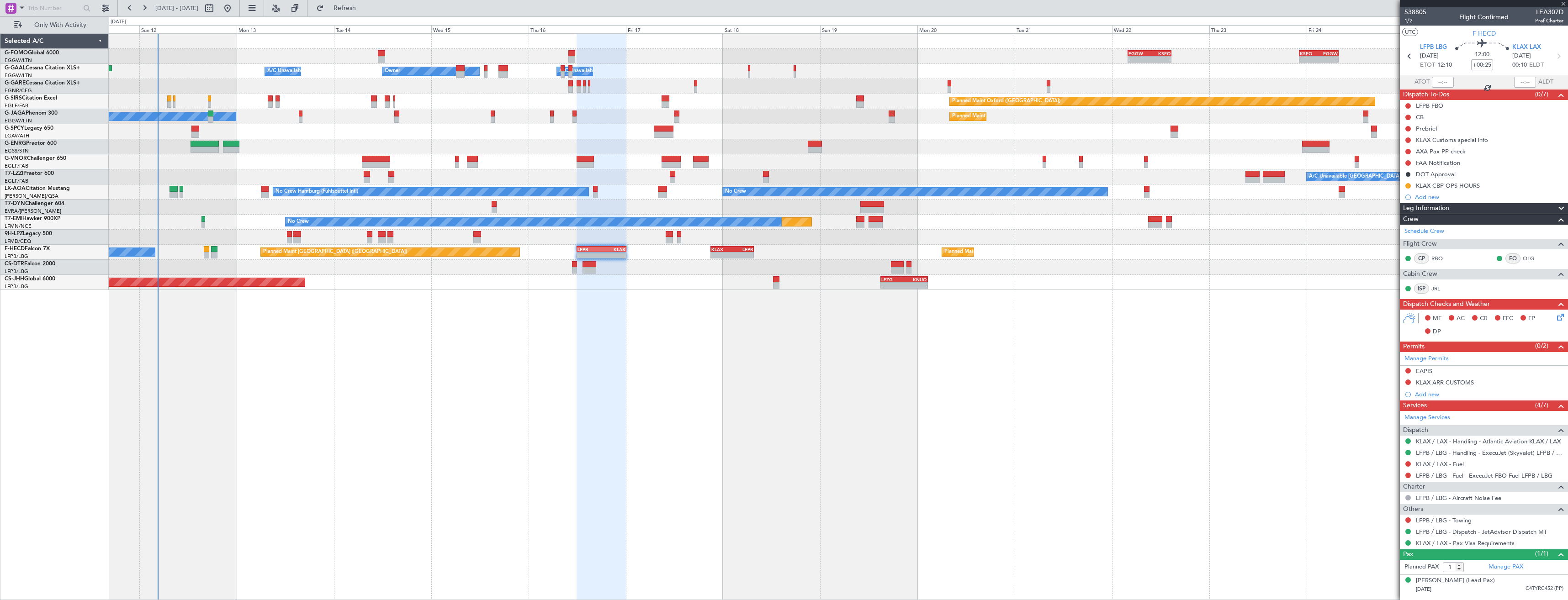
type input "+00:10"
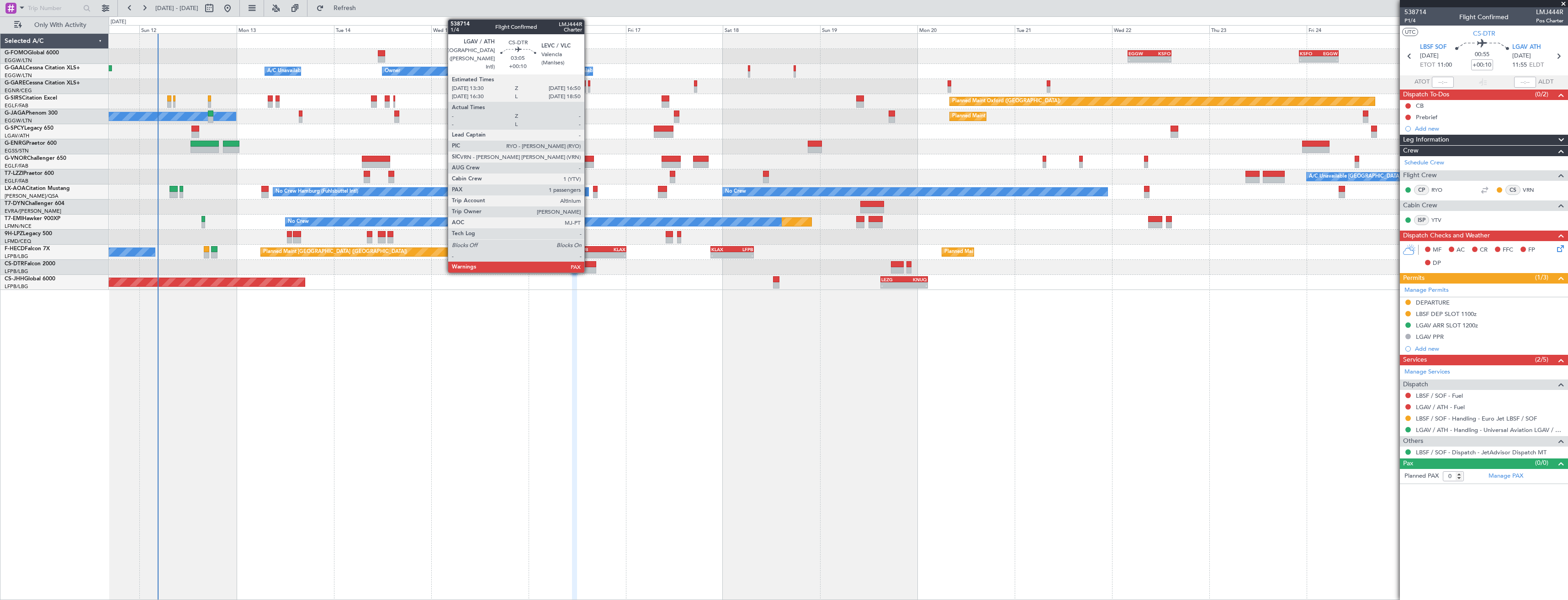
click at [589, 271] on div at bounding box center [589, 270] width 14 height 7
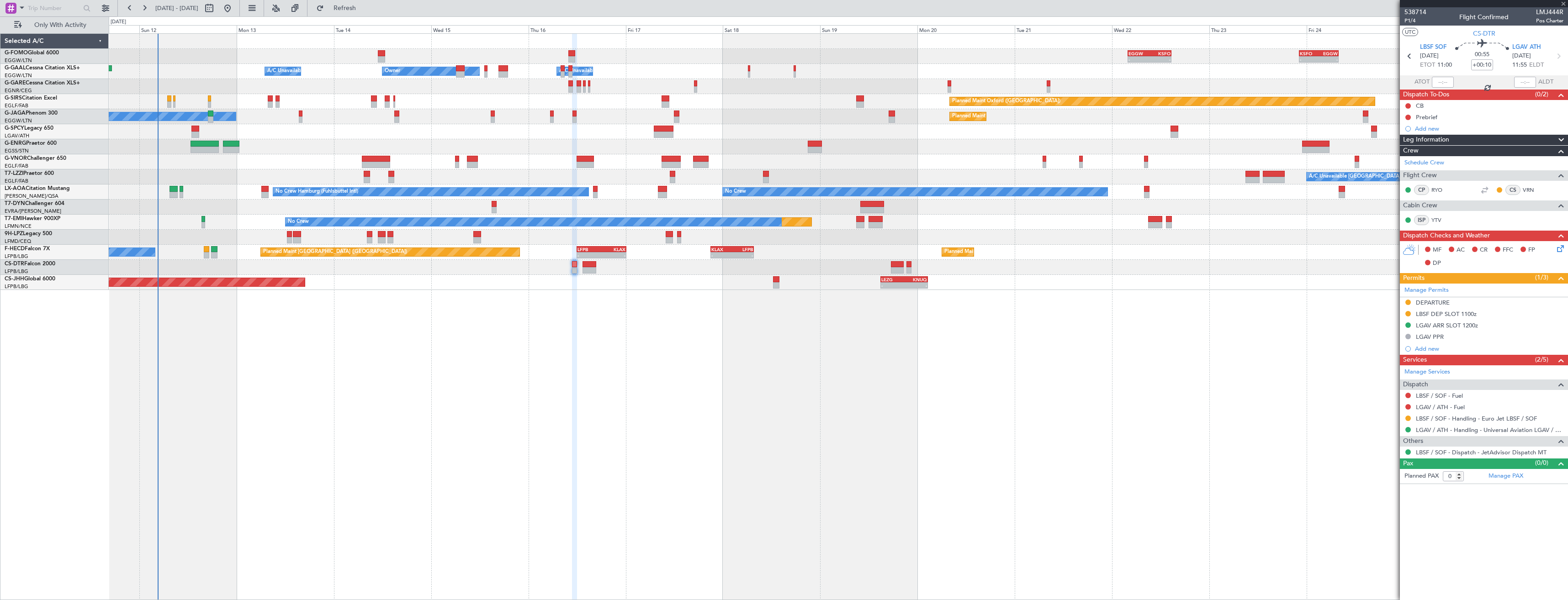
type input "7"
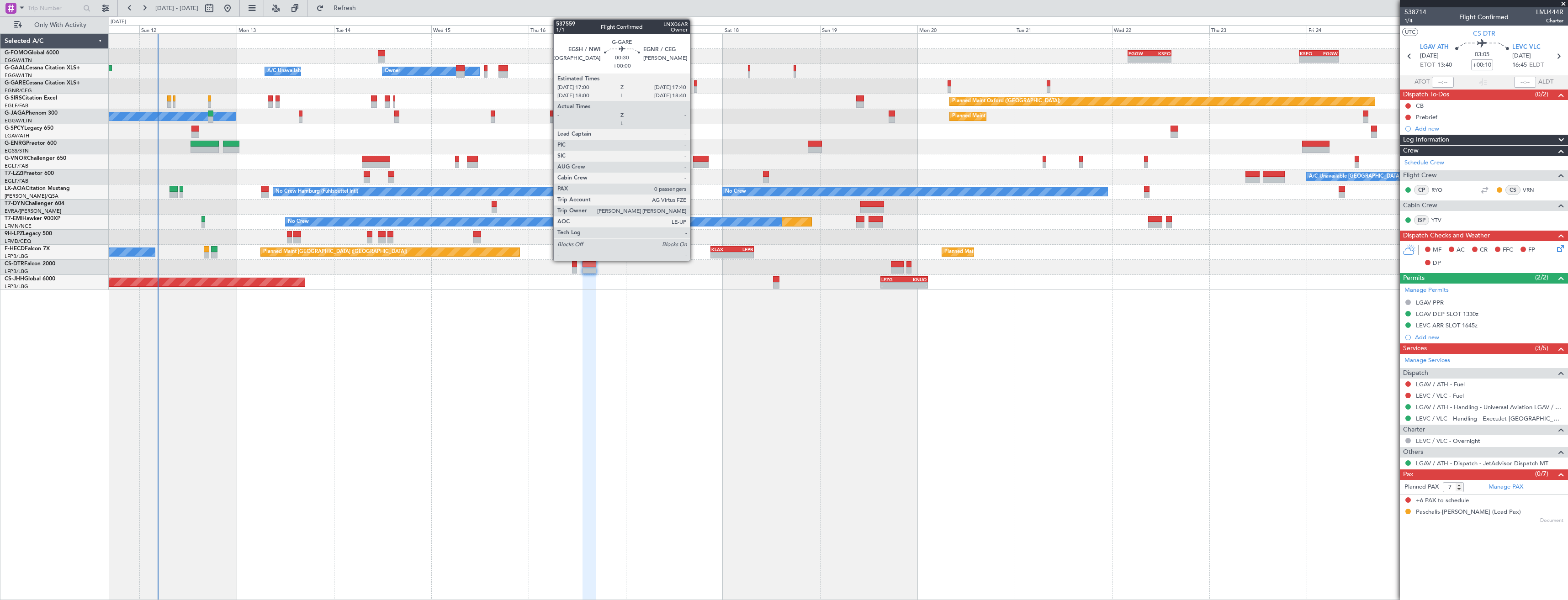
click at [694, 85] on div at bounding box center [695, 83] width 3 height 7
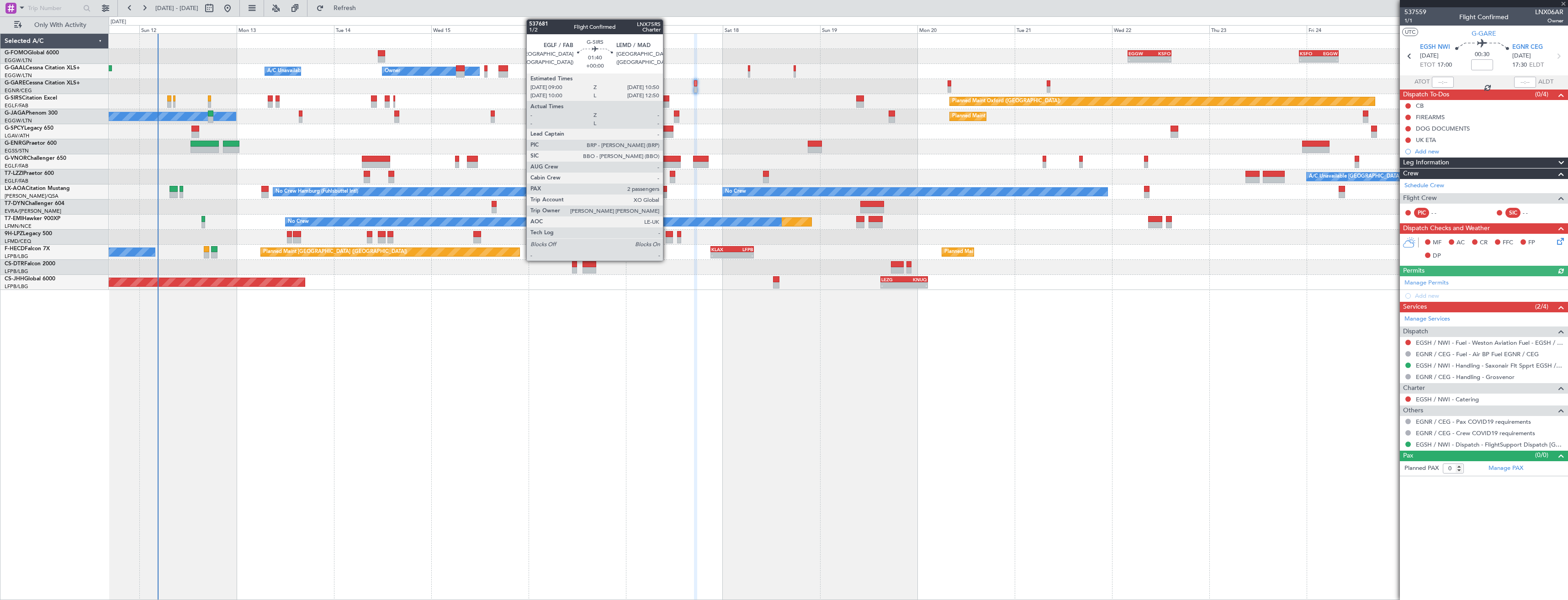
click at [667, 102] on div at bounding box center [665, 105] width 8 height 7
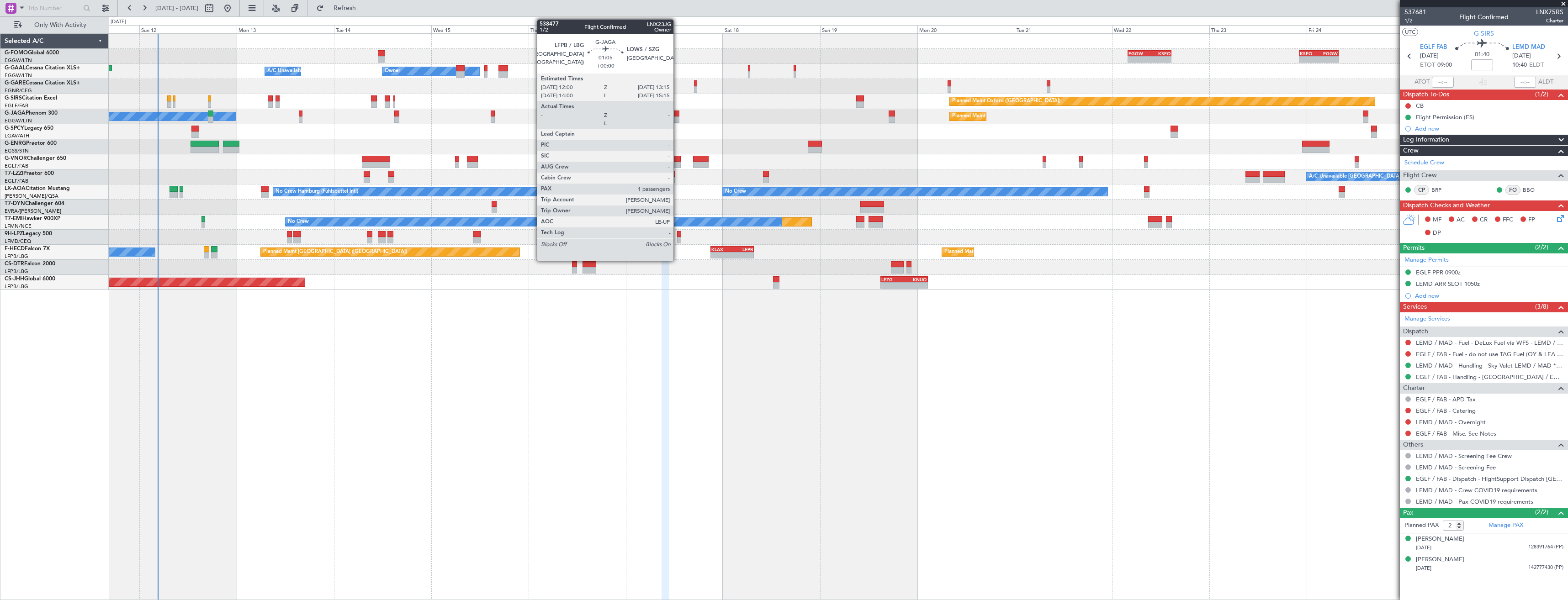
click at [677, 119] on div at bounding box center [676, 119] width 5 height 7
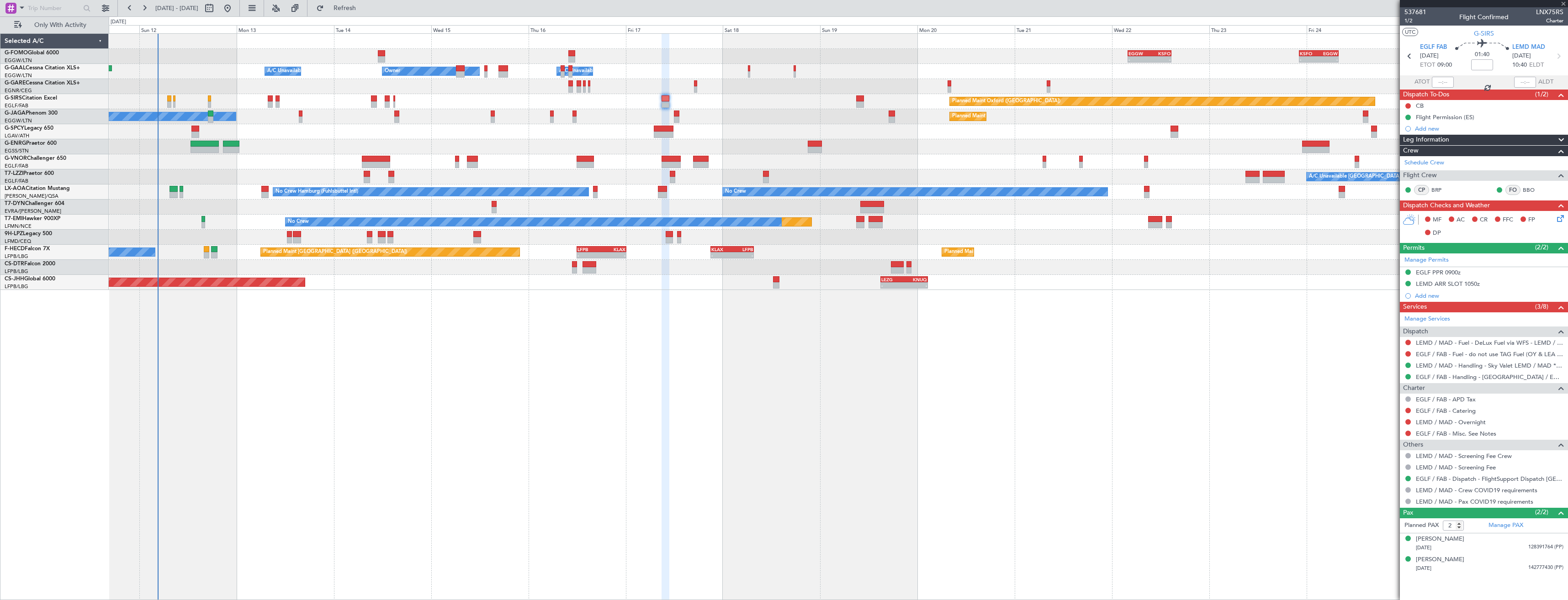
type input "1"
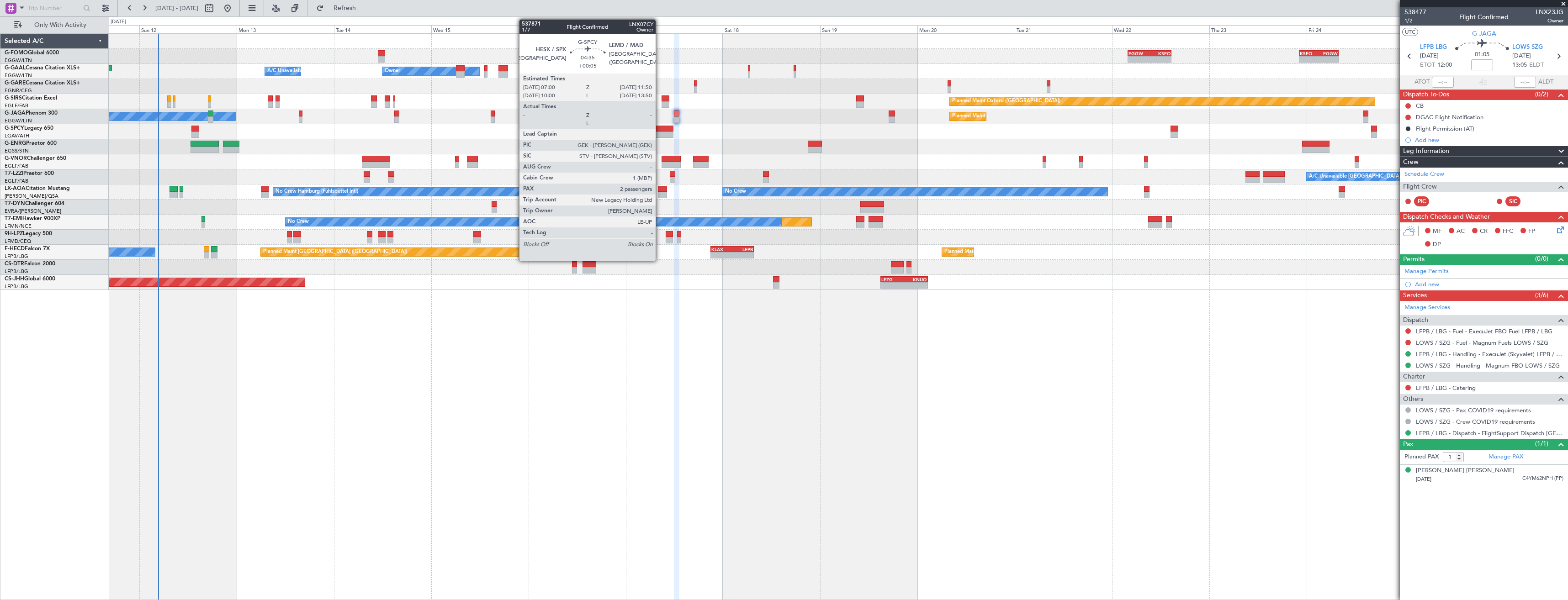
click at [660, 129] on div at bounding box center [663, 128] width 19 height 7
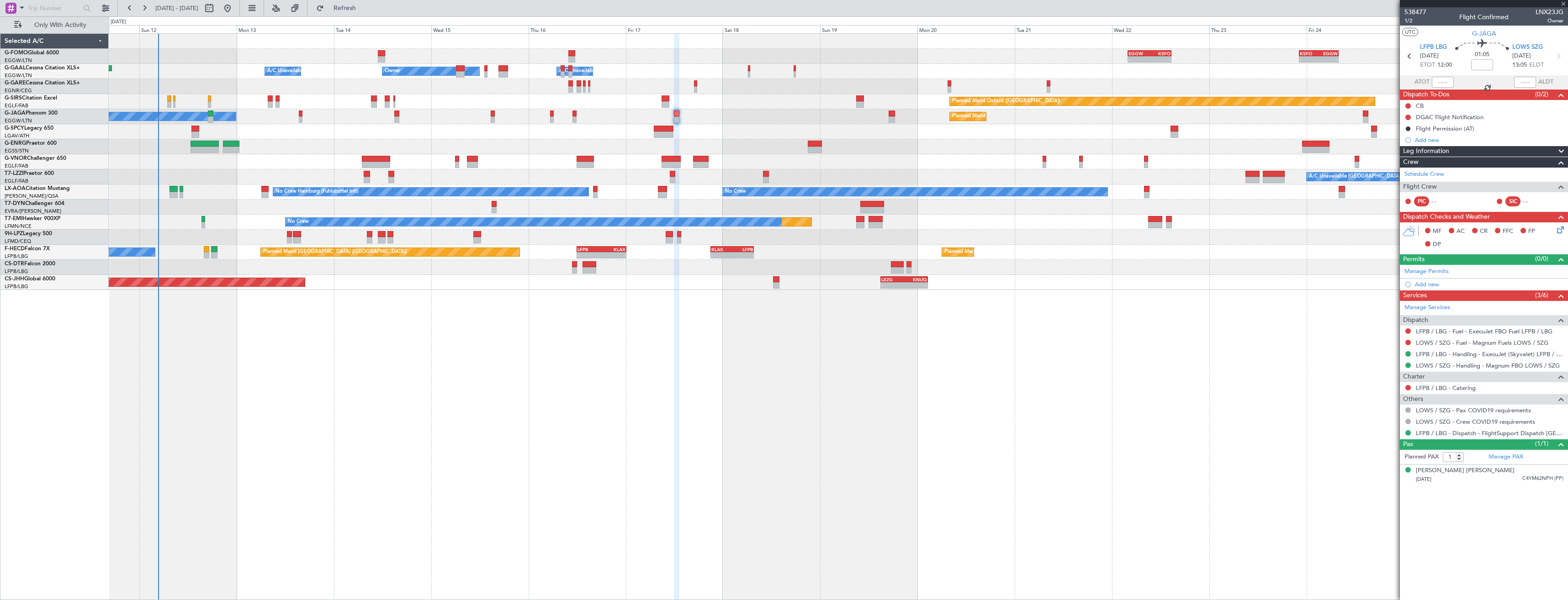
type input "+00:05"
type input "2"
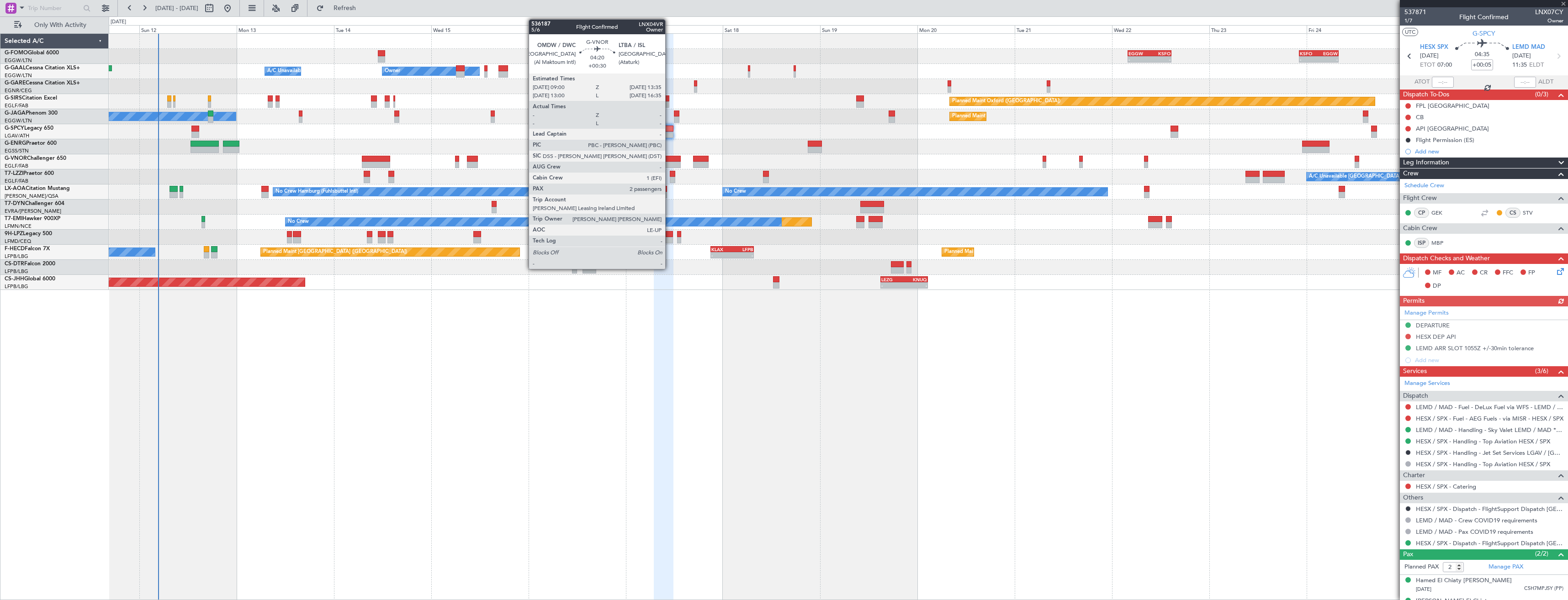
click at [670, 162] on div at bounding box center [671, 165] width 19 height 7
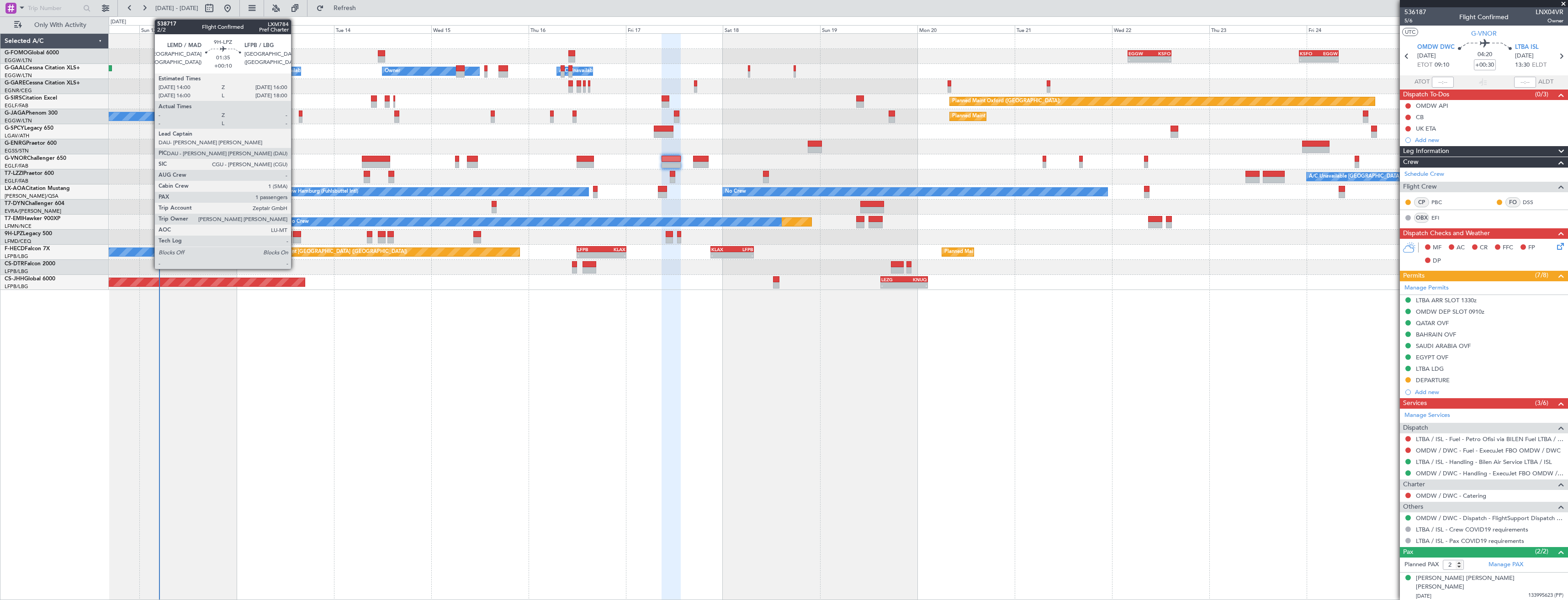
click at [295, 239] on div at bounding box center [297, 240] width 9 height 7
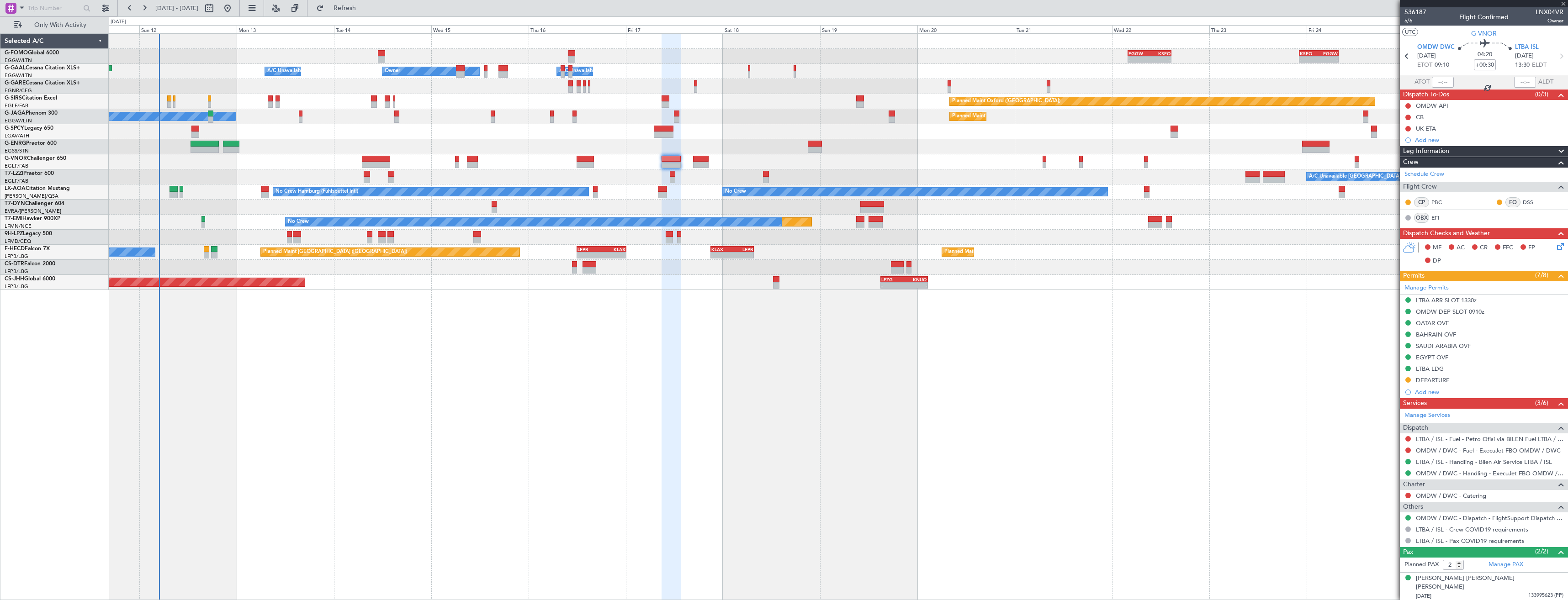
type input "+00:10"
type input "1"
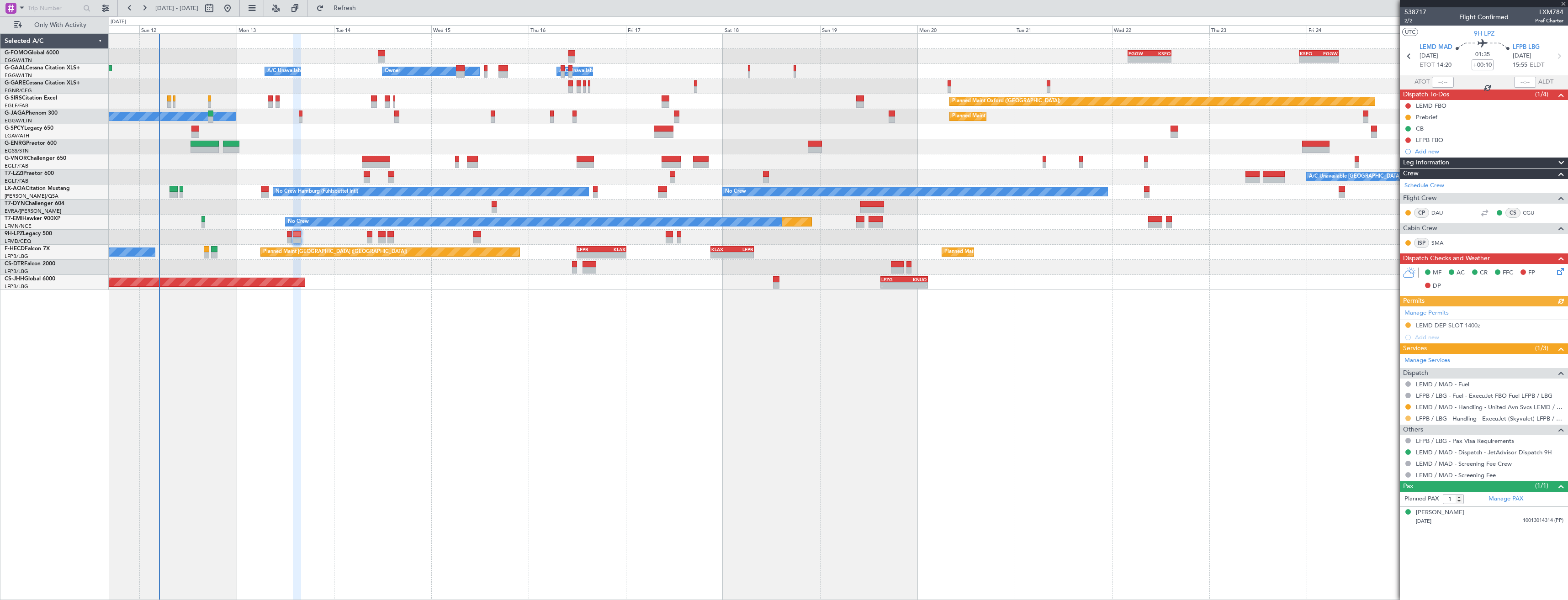
click at [1407, 419] on button at bounding box center [1408, 418] width 5 height 5
click at [1389, 532] on li "Confirmed" at bounding box center [1407, 527] width 105 height 14
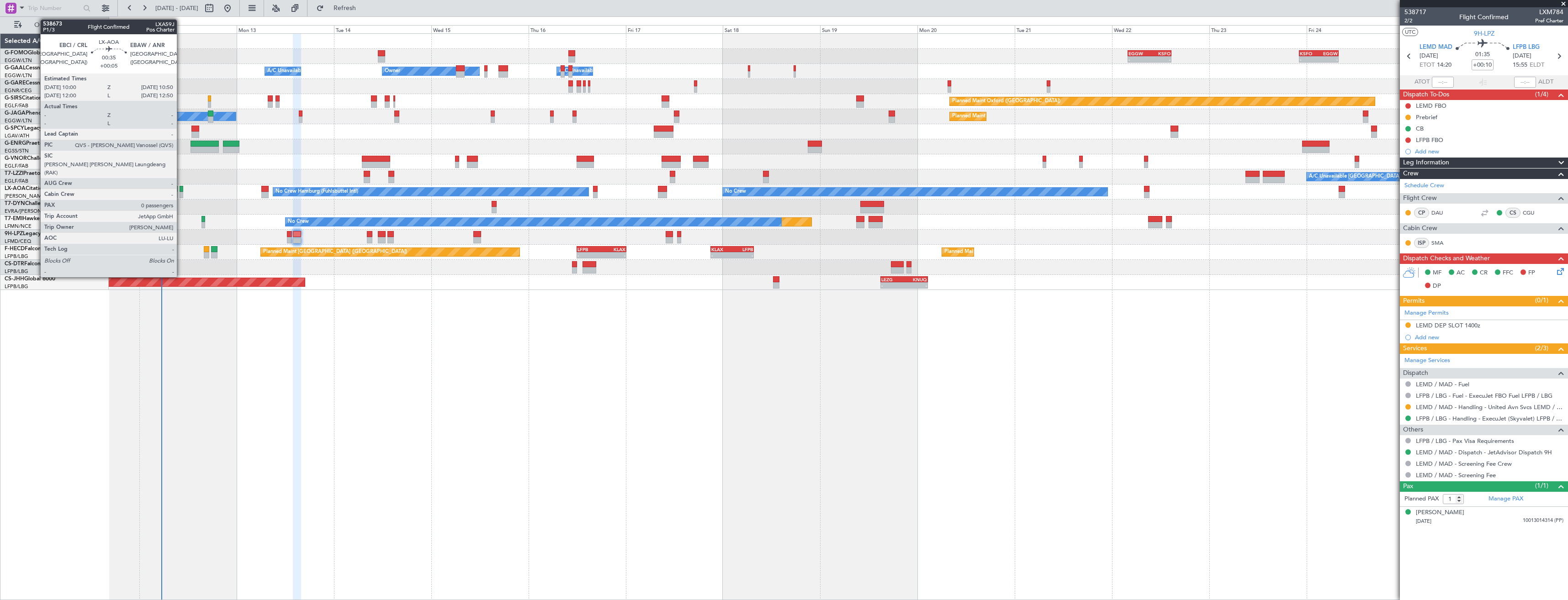
click at [181, 192] on div at bounding box center [181, 195] width 4 height 7
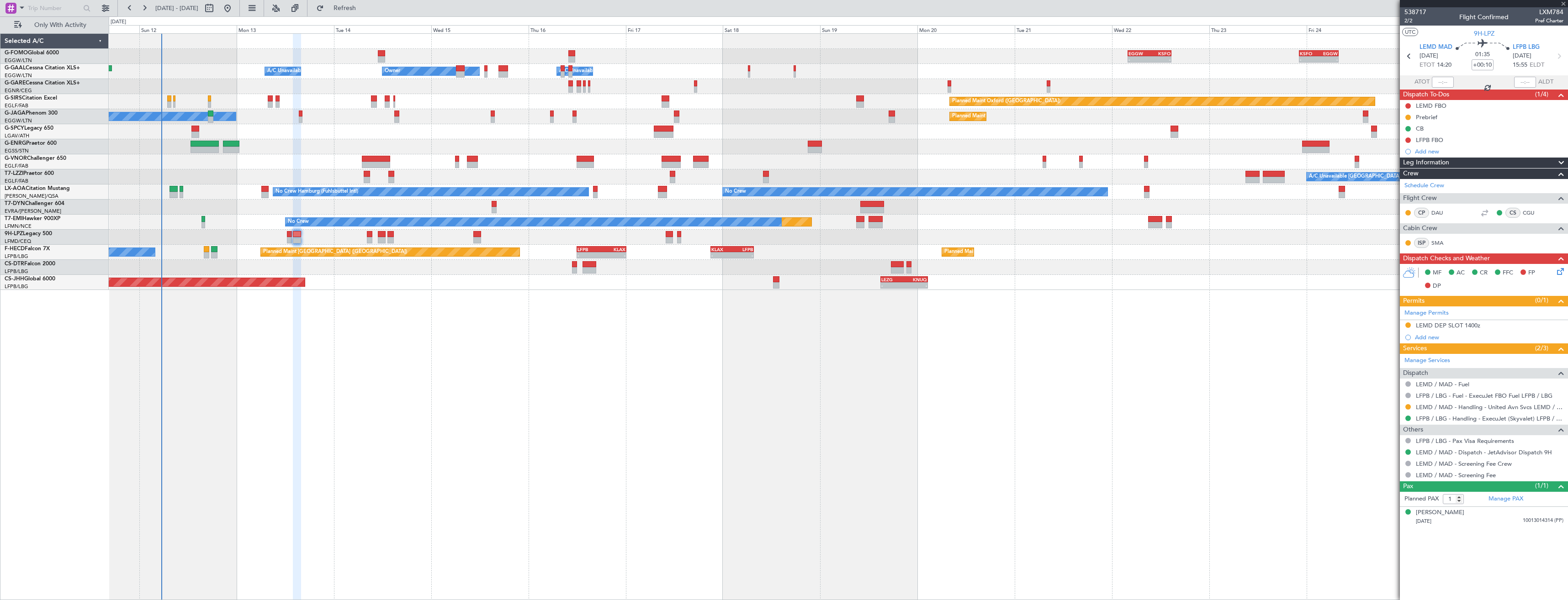
type input "+00:05"
type input "0"
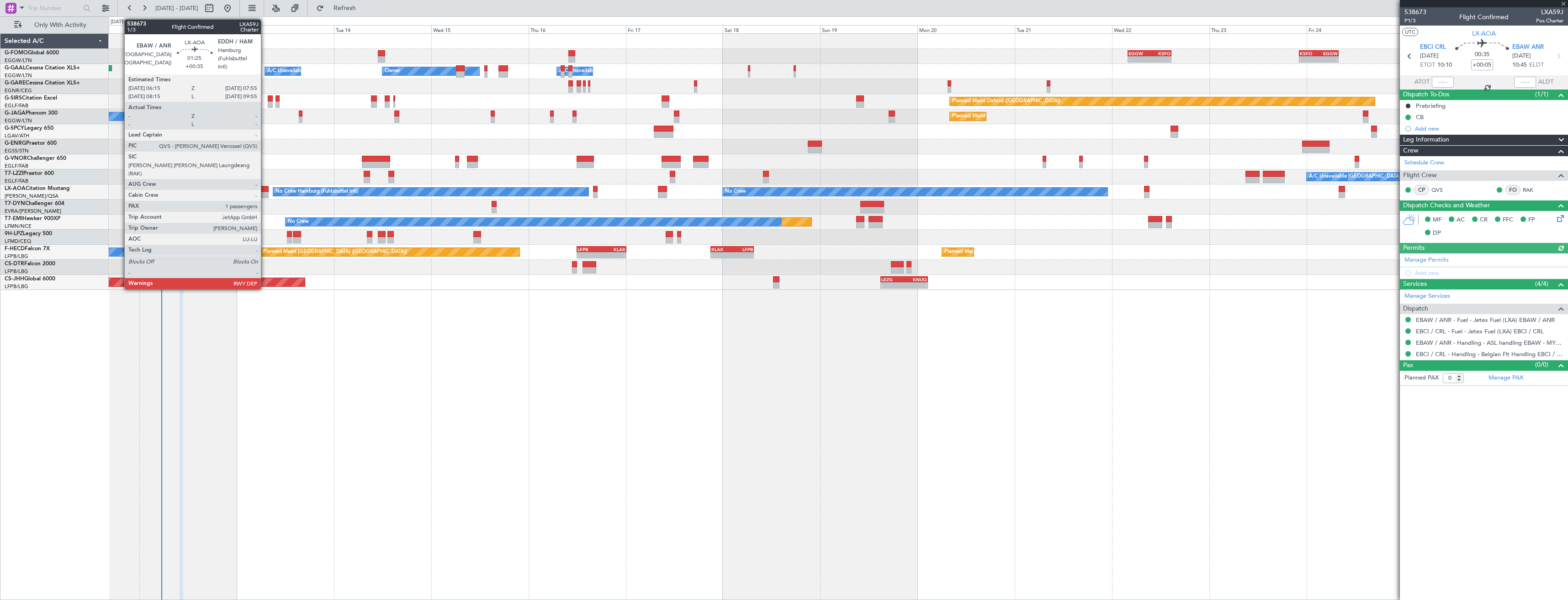
click at [265, 187] on div at bounding box center [264, 189] width 7 height 7
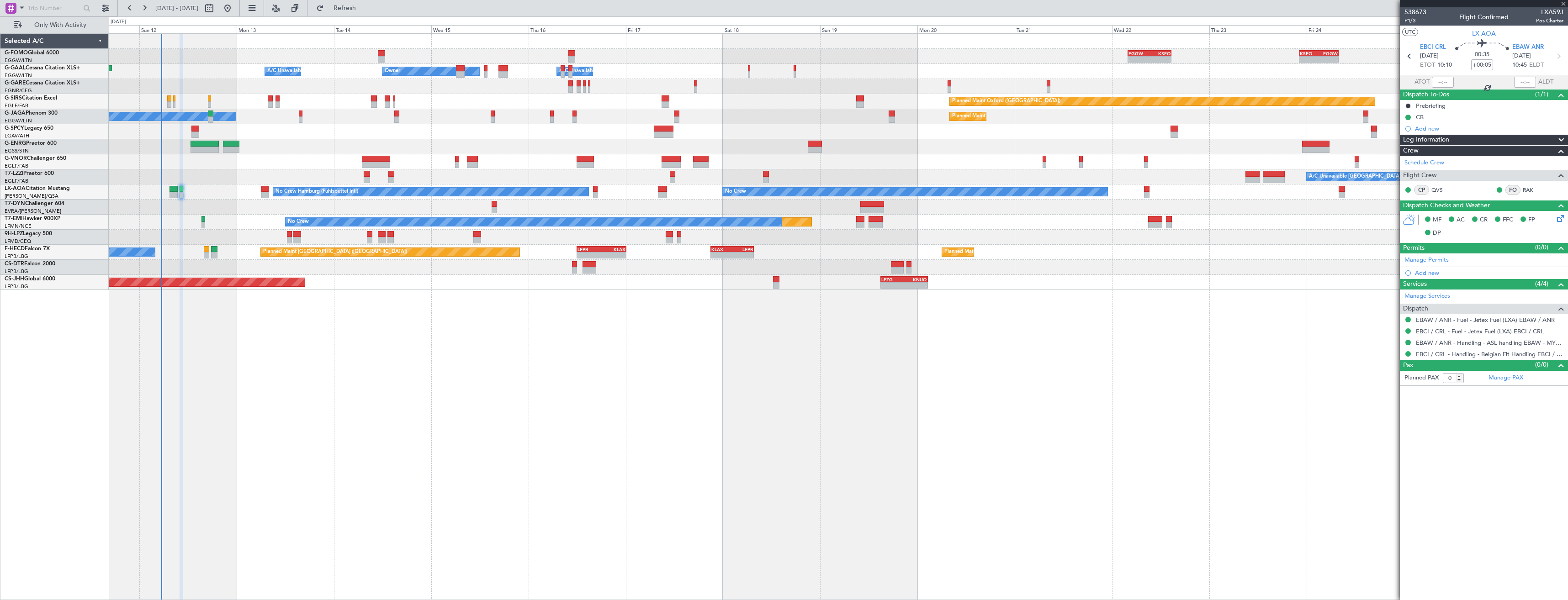
type input "+00:35"
type input "1"
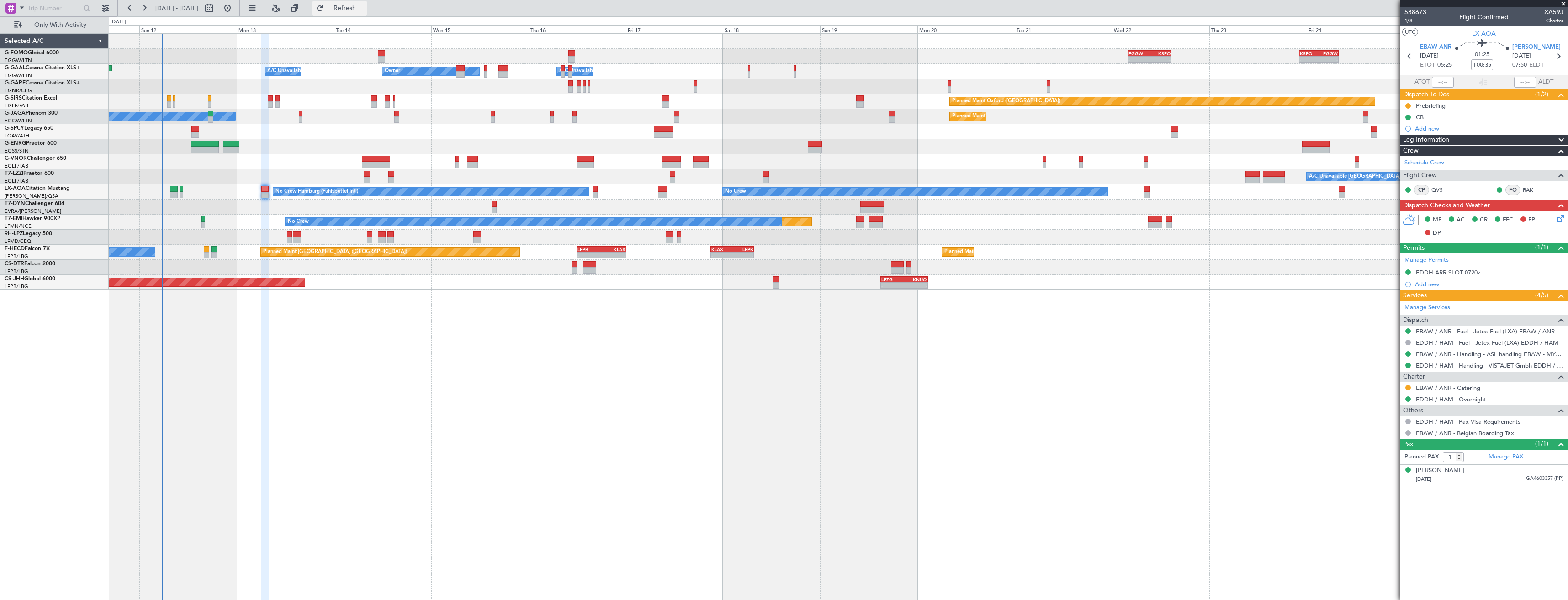
click at [364, 5] on span "Refresh" at bounding box center [345, 8] width 38 height 7
click at [364, 10] on span "Refresh" at bounding box center [345, 8] width 38 height 7
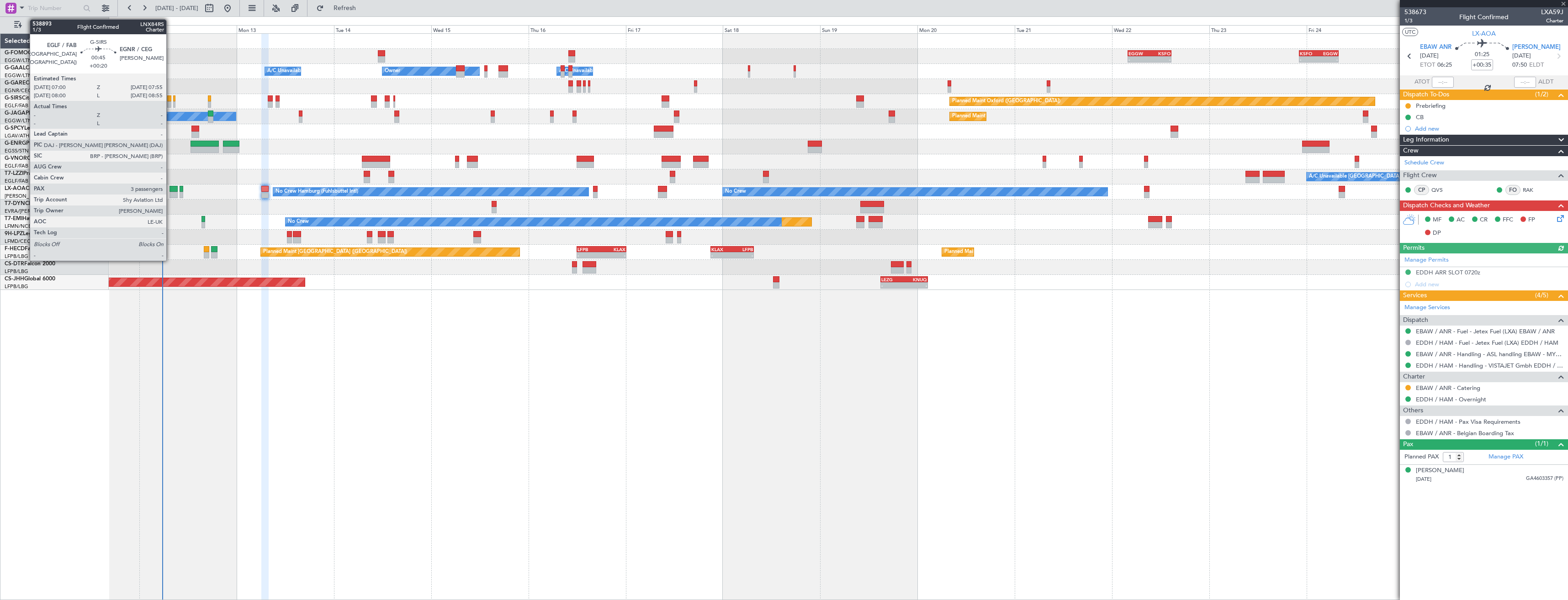
click at [170, 105] on div at bounding box center [169, 105] width 4 height 7
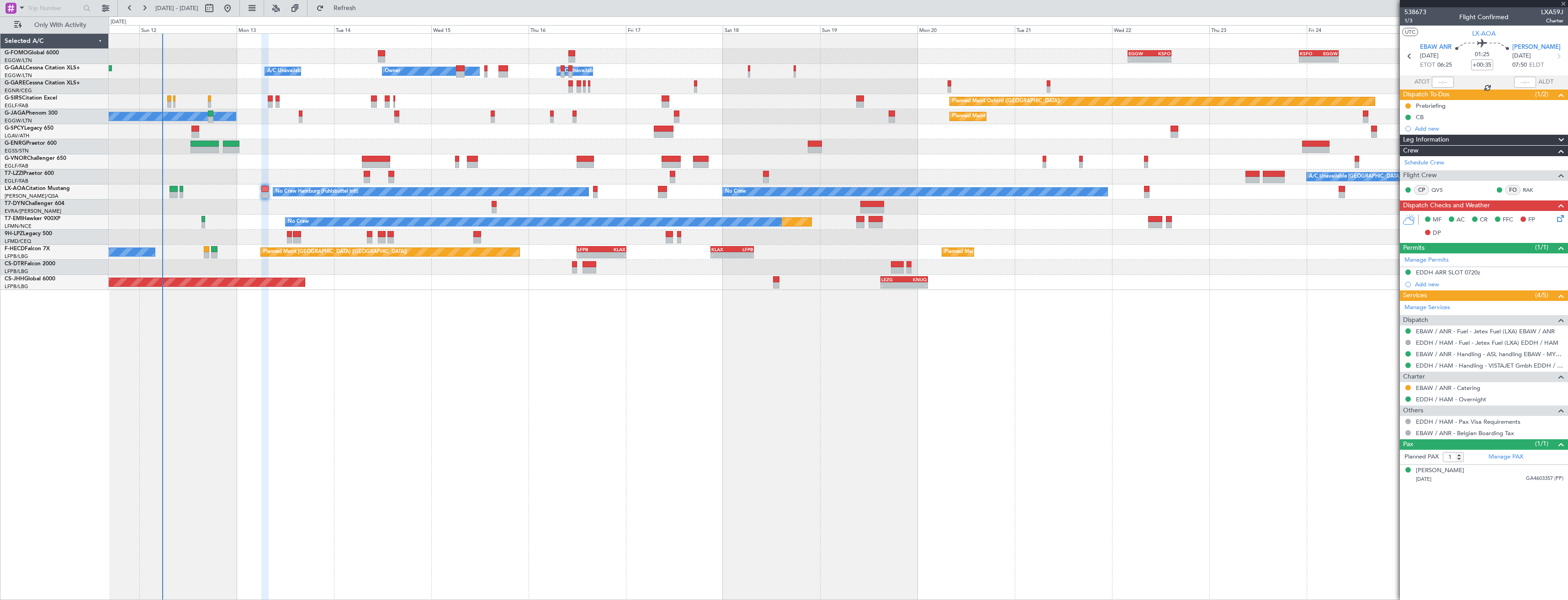
type input "+00:20"
type input "3"
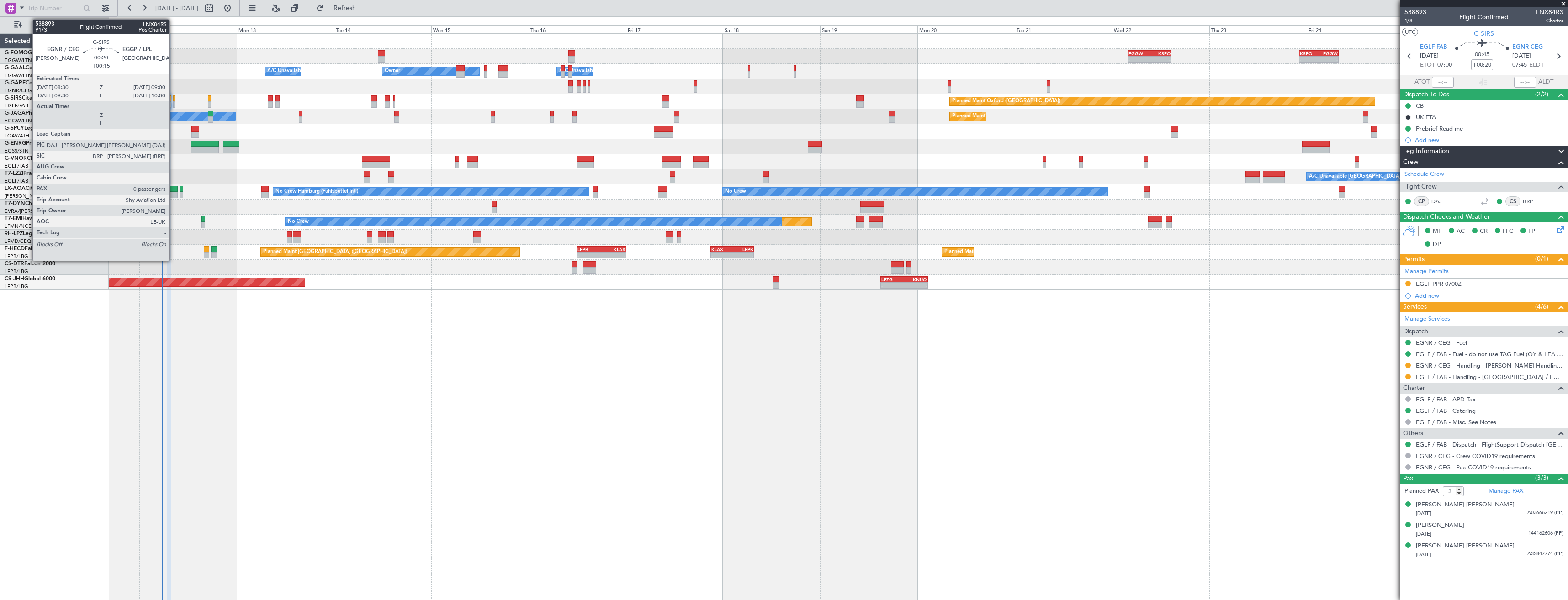
click at [173, 98] on div at bounding box center [174, 99] width 2 height 7
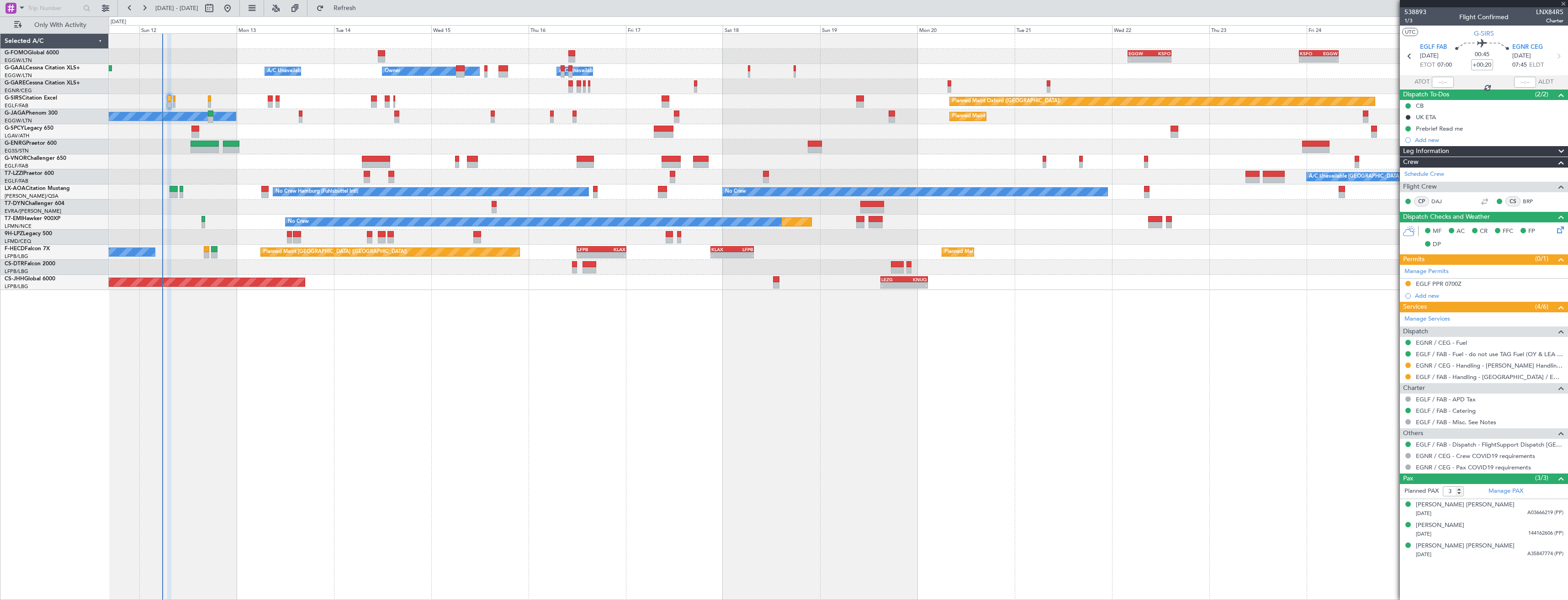
type input "+00:15"
type input "0"
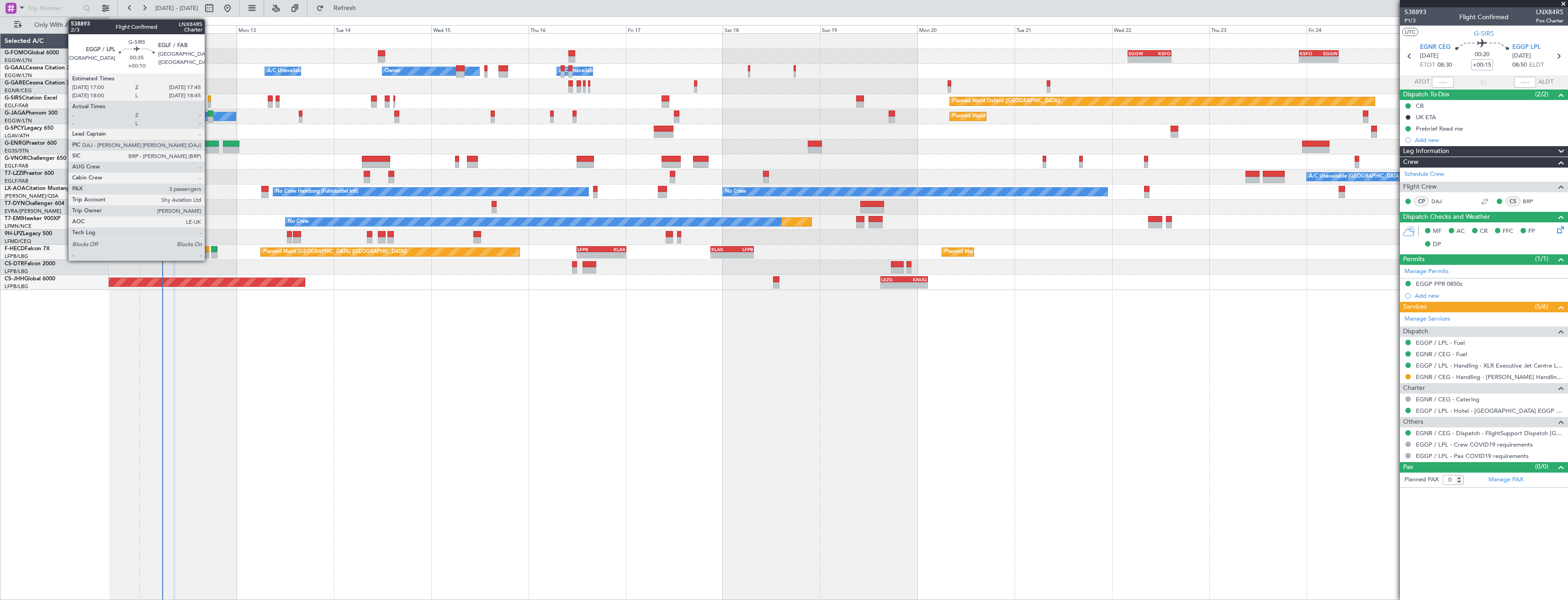
click at [209, 102] on div at bounding box center [209, 105] width 3 height 7
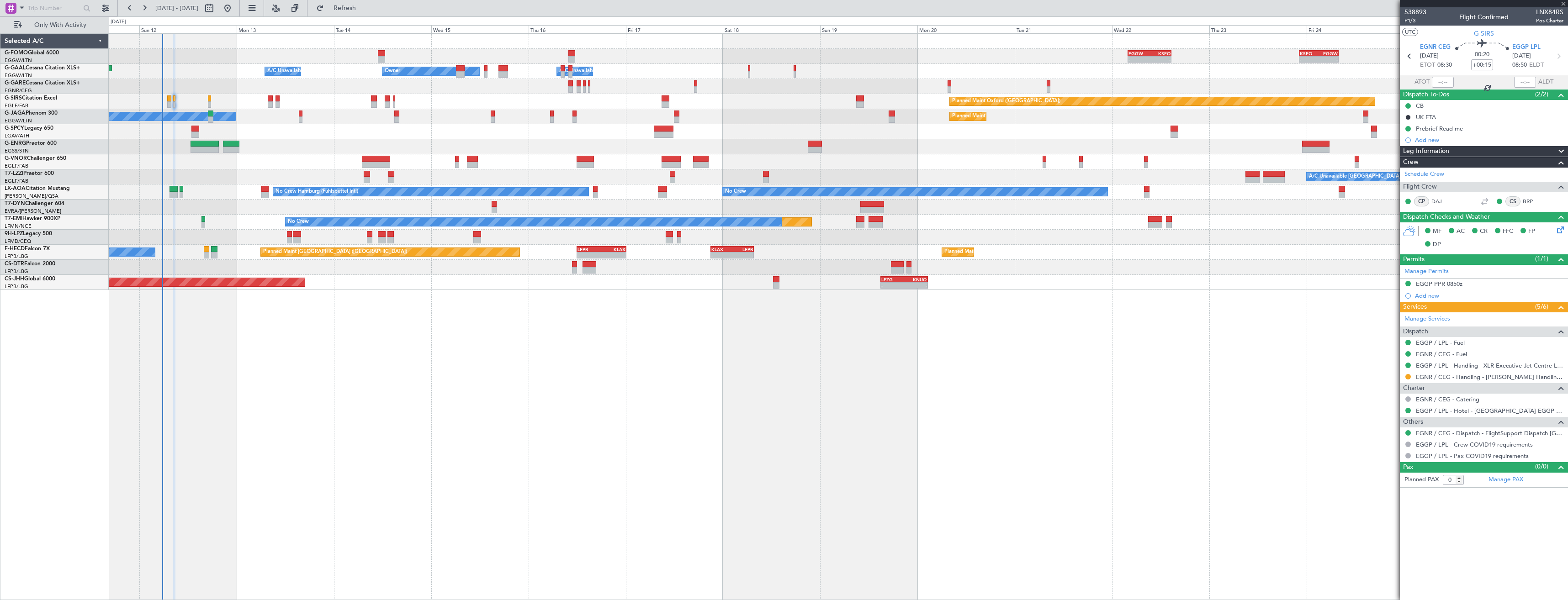
type input "+00:10"
type input "3"
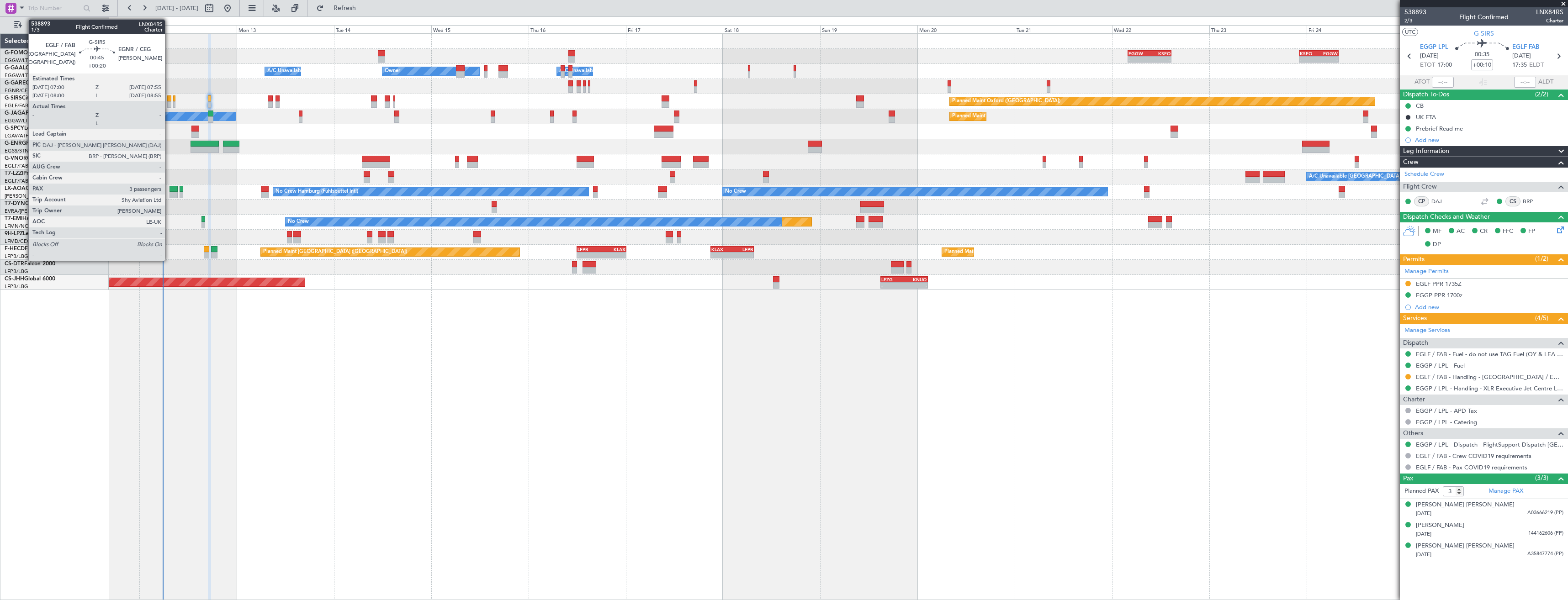
click at [169, 105] on div at bounding box center [169, 105] width 4 height 7
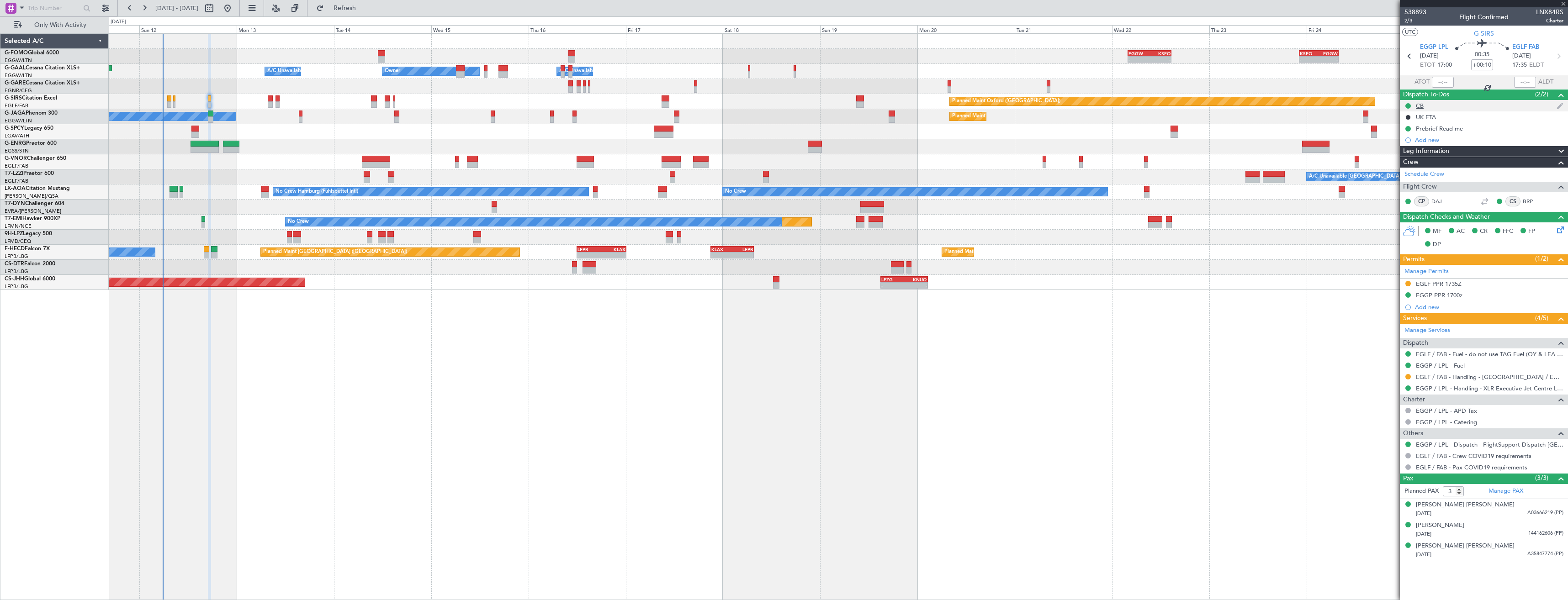
type input "+00:20"
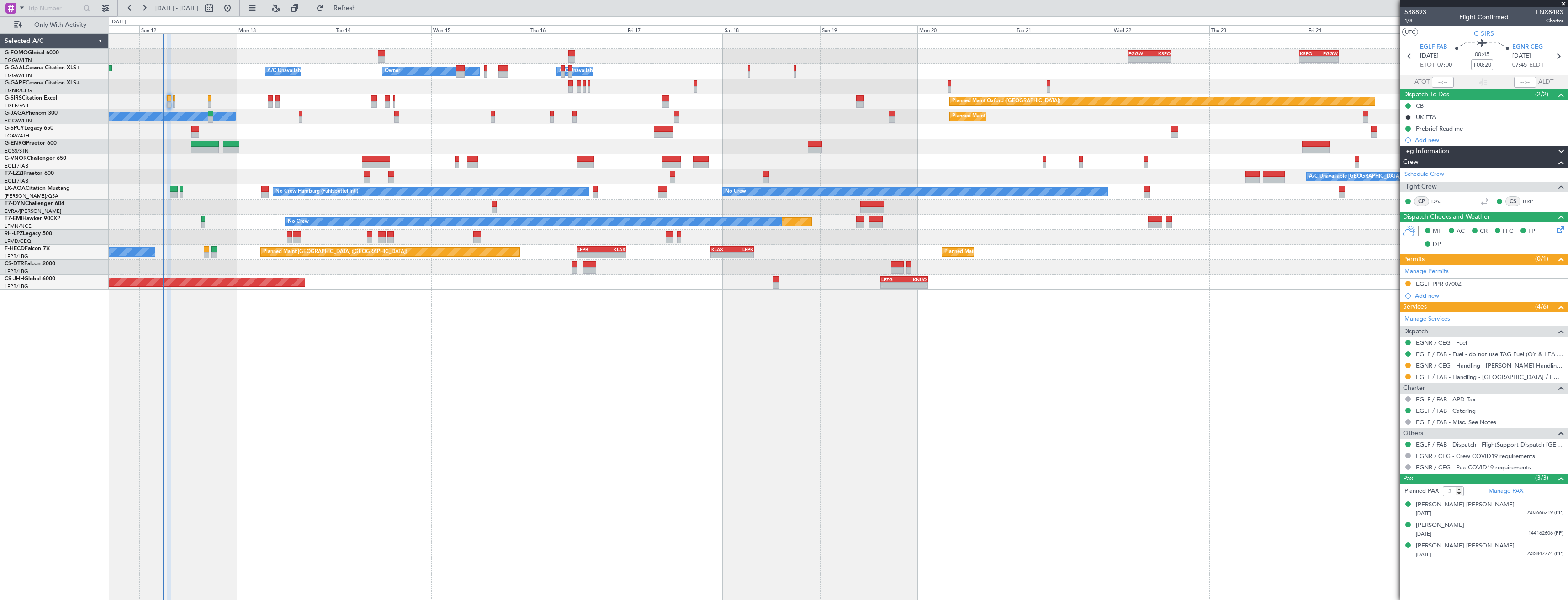
click at [179, 71] on div "Owner Owner Owner A/C Unavailable A/C Unavailable" at bounding box center [838, 71] width 1459 height 15
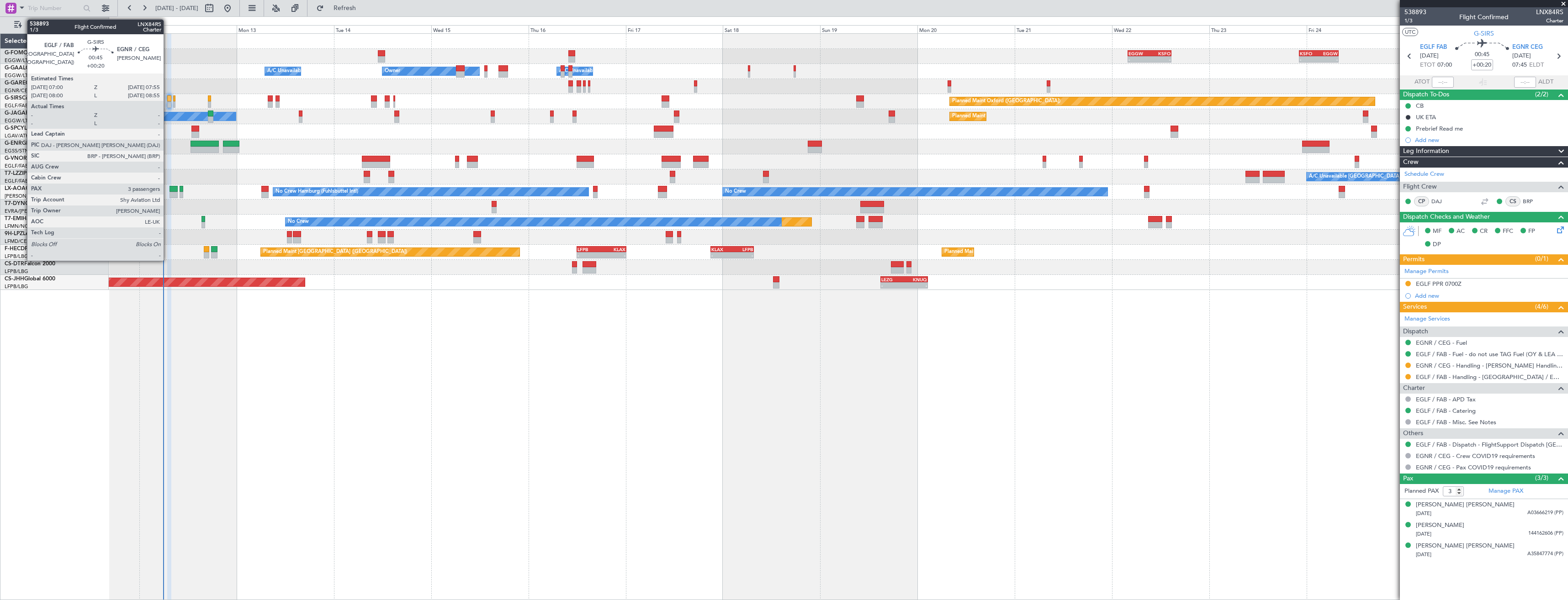
click at [167, 103] on div at bounding box center [169, 105] width 4 height 7
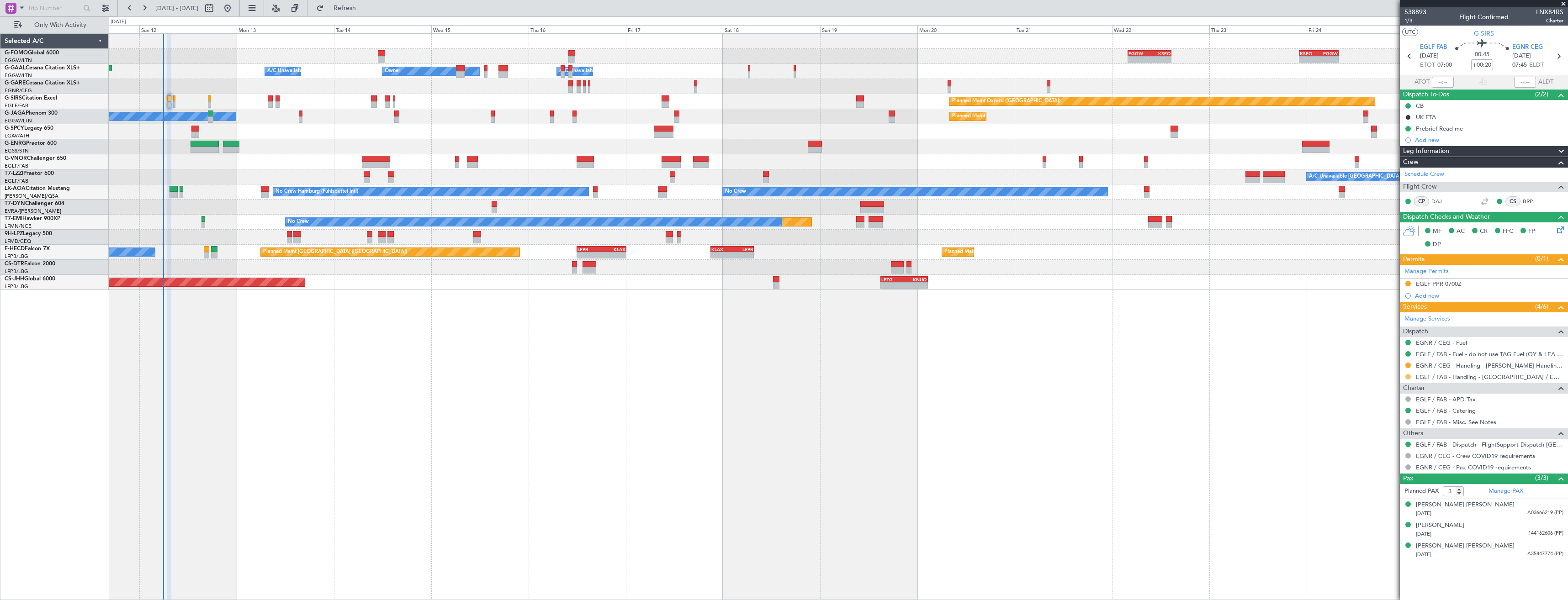
click at [1408, 376] on button at bounding box center [1408, 377] width 5 height 5
click at [1379, 486] on span "Confirmed" at bounding box center [1382, 485] width 29 height 9
click at [1484, 287] on div "EGLF PPR 0700Z" at bounding box center [1484, 284] width 168 height 12
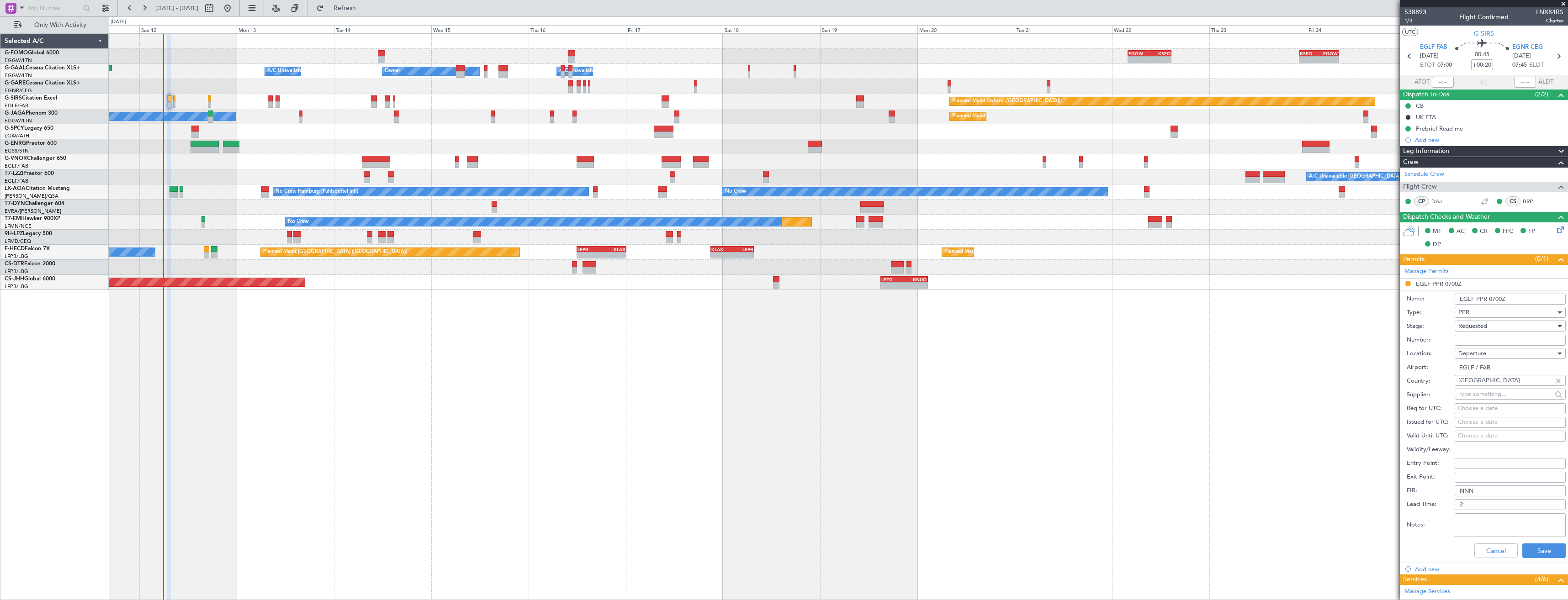
click at [1481, 341] on input "Number:" at bounding box center [1510, 340] width 111 height 11
paste input "379080"
type input "379080"
click at [1482, 325] on span "Requested" at bounding box center [1472, 326] width 29 height 9
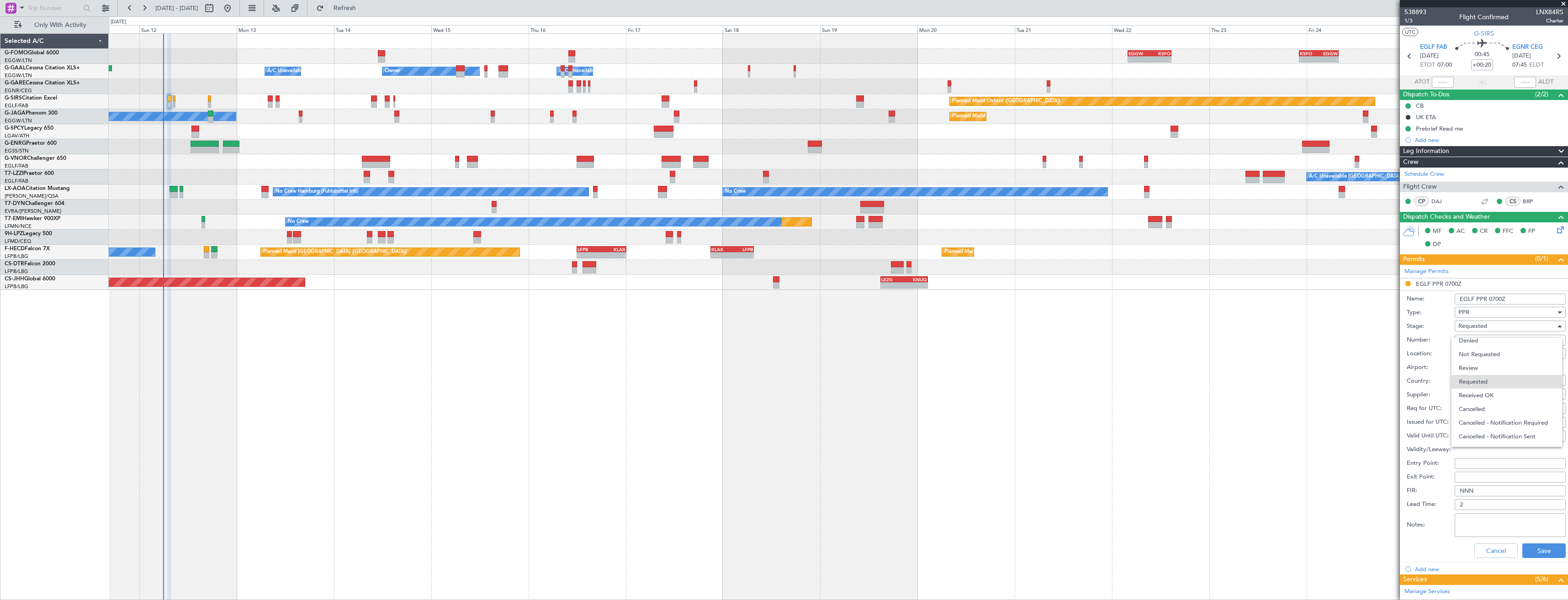
click at [1488, 395] on span "Received OK" at bounding box center [1507, 396] width 96 height 14
click at [1549, 553] on button "Save" at bounding box center [1544, 551] width 43 height 15
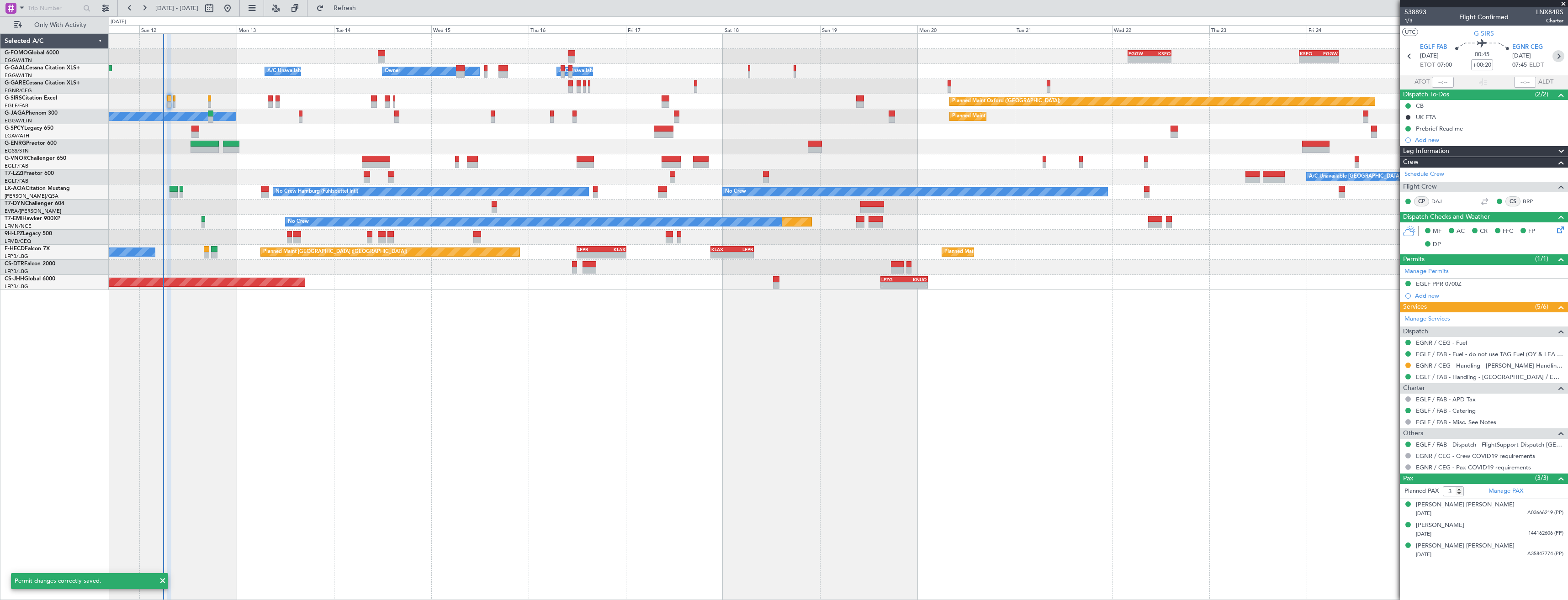
click at [1556, 57] on icon at bounding box center [1558, 57] width 12 height 12
type input "+00:15"
type input "0"
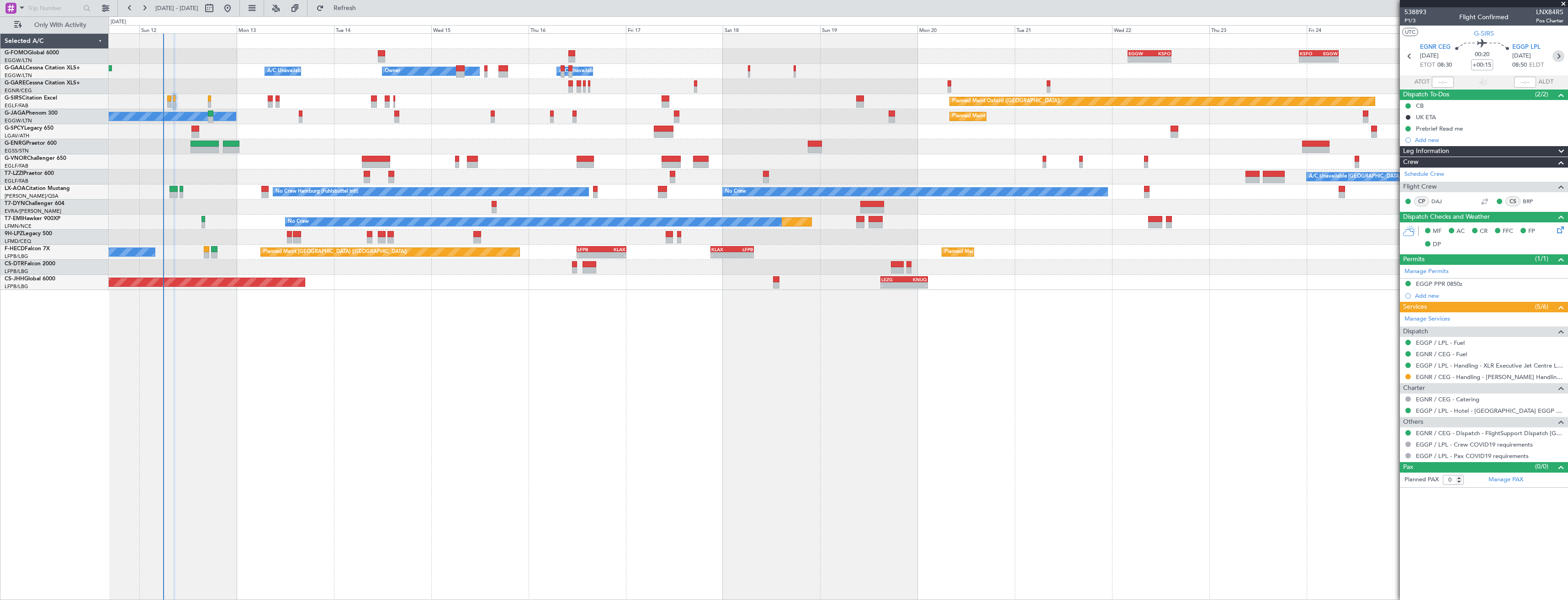
click at [1559, 56] on icon at bounding box center [1558, 57] width 12 height 12
type input "+00:10"
type input "3"
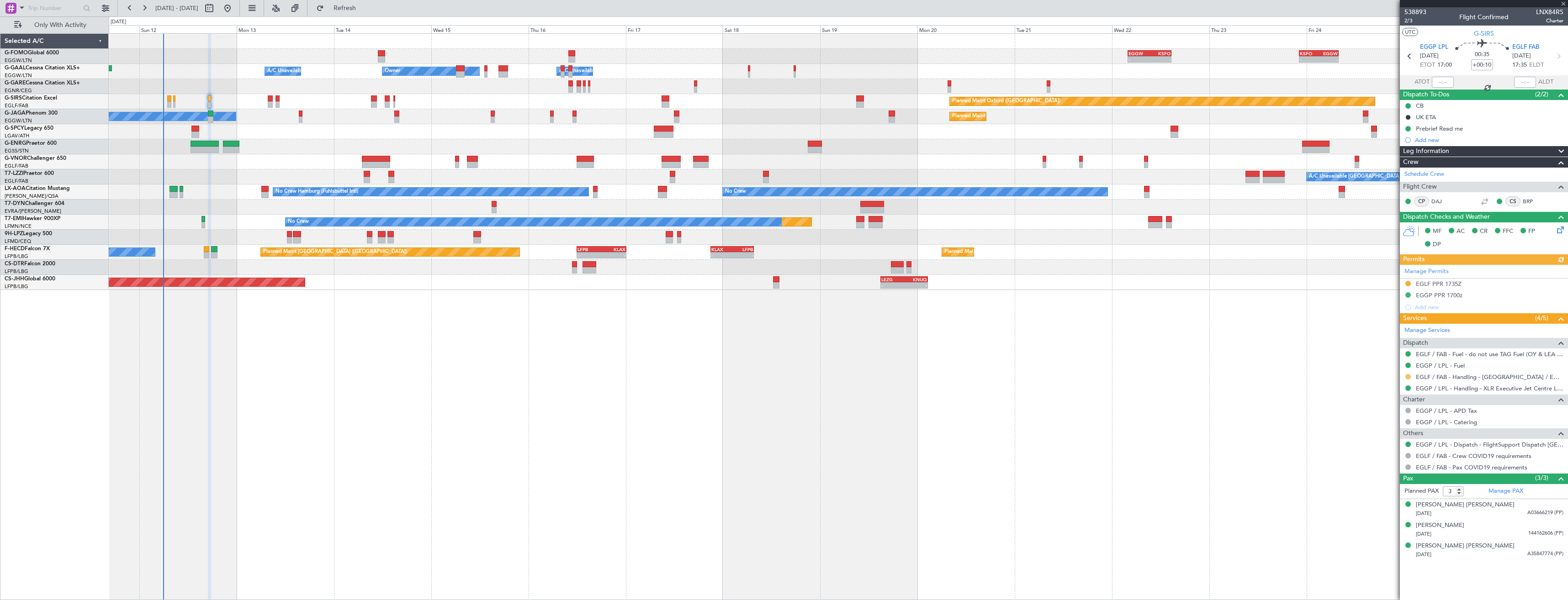
click at [1410, 376] on button at bounding box center [1408, 377] width 5 height 5
click at [1406, 484] on li "Confirmed" at bounding box center [1407, 486] width 105 height 14
click at [1483, 279] on div "EGLF PPR 1735Z" at bounding box center [1484, 284] width 168 height 12
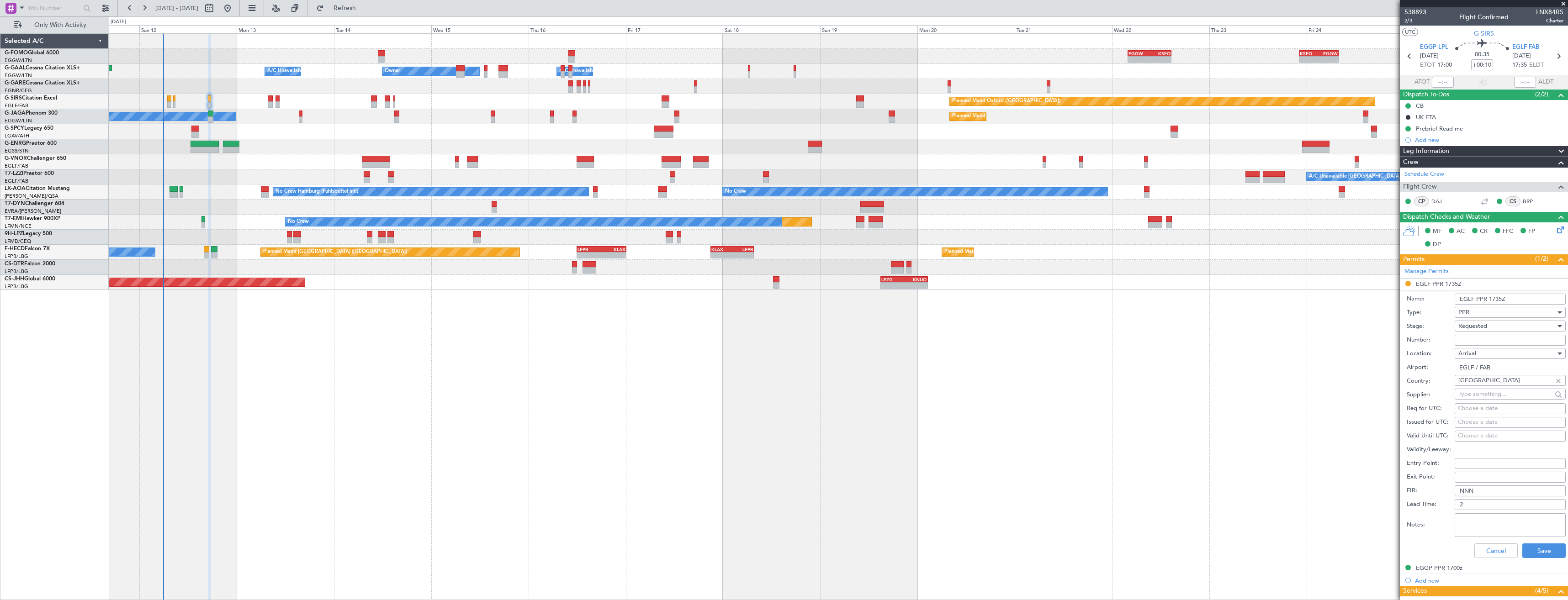
click at [1483, 338] on input "Number:" at bounding box center [1510, 340] width 111 height 11
paste input "379081"
type input "379081"
click at [1481, 327] on span "Requested" at bounding box center [1472, 326] width 29 height 9
click at [1474, 397] on span "Received OK" at bounding box center [1507, 396] width 96 height 14
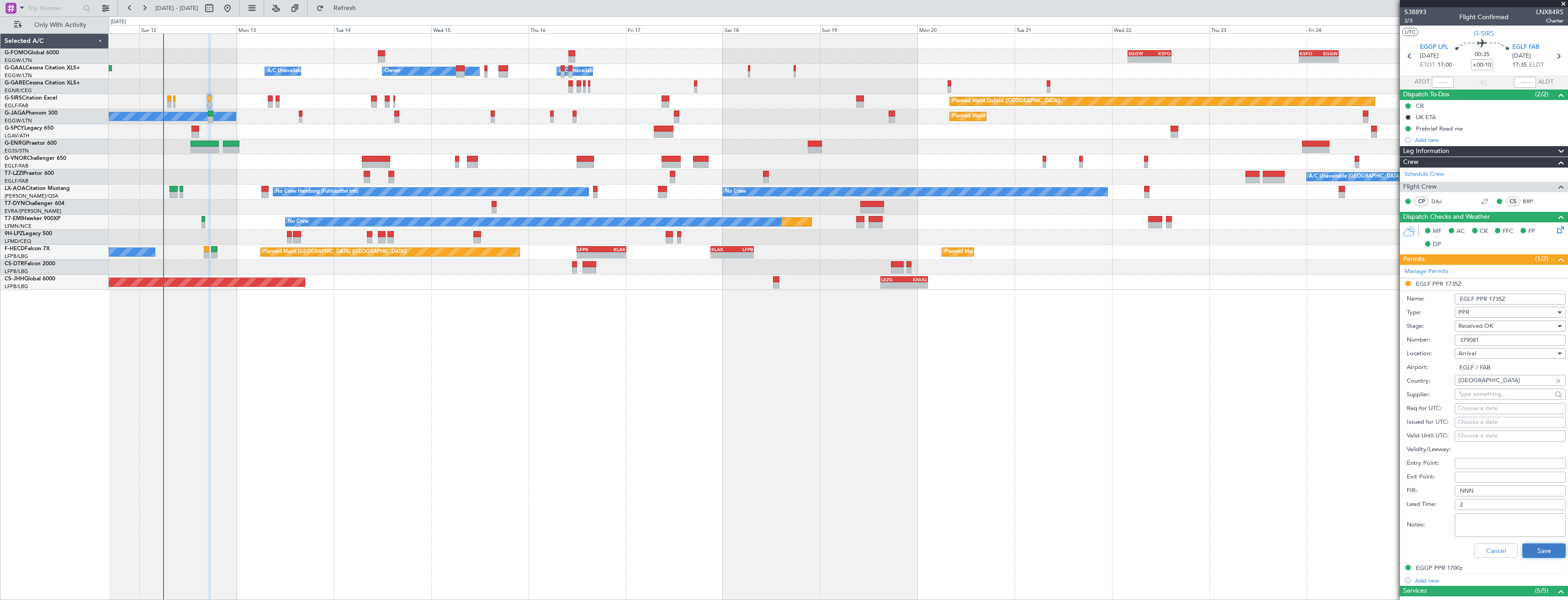
click at [1530, 557] on button "Save" at bounding box center [1544, 551] width 43 height 15
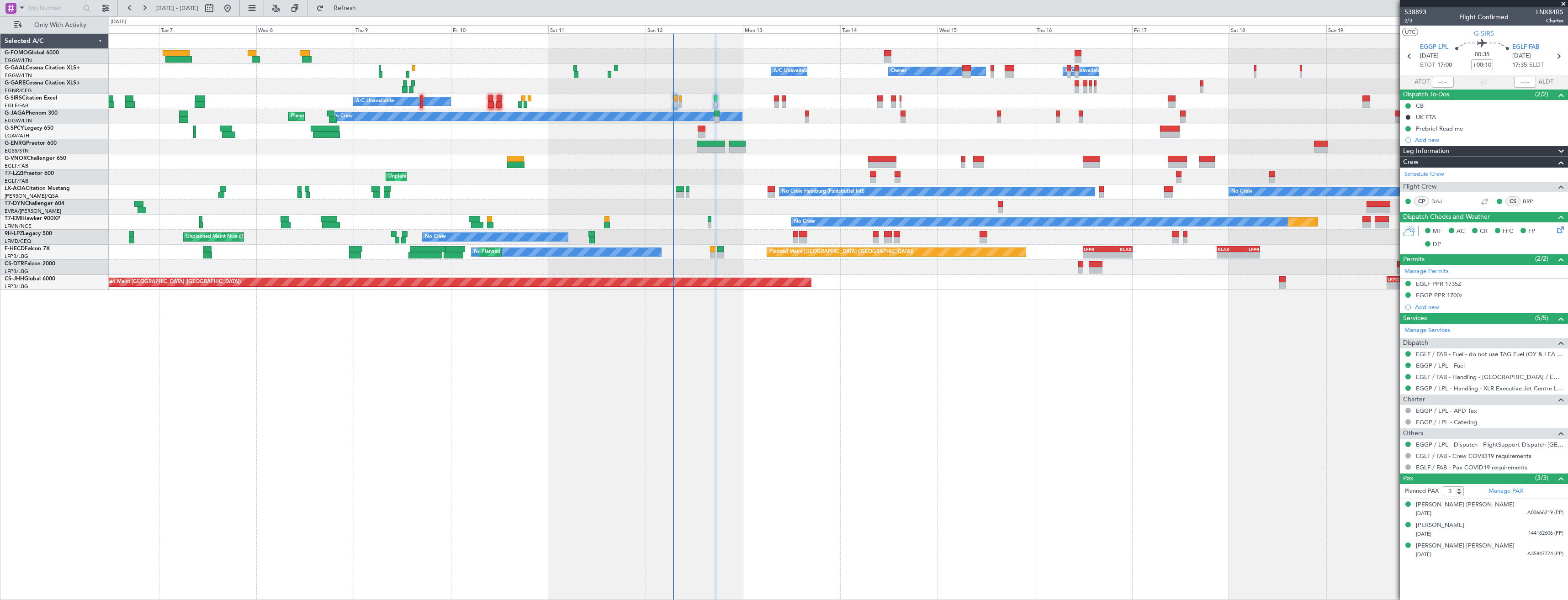
click at [683, 245] on div "- - EGGW 03:55 Z KSFO 14:45 Z - - KSFO 22:15 Z EGGW 08:00 Z Owner Owner A/C Una…" at bounding box center [838, 162] width 1459 height 256
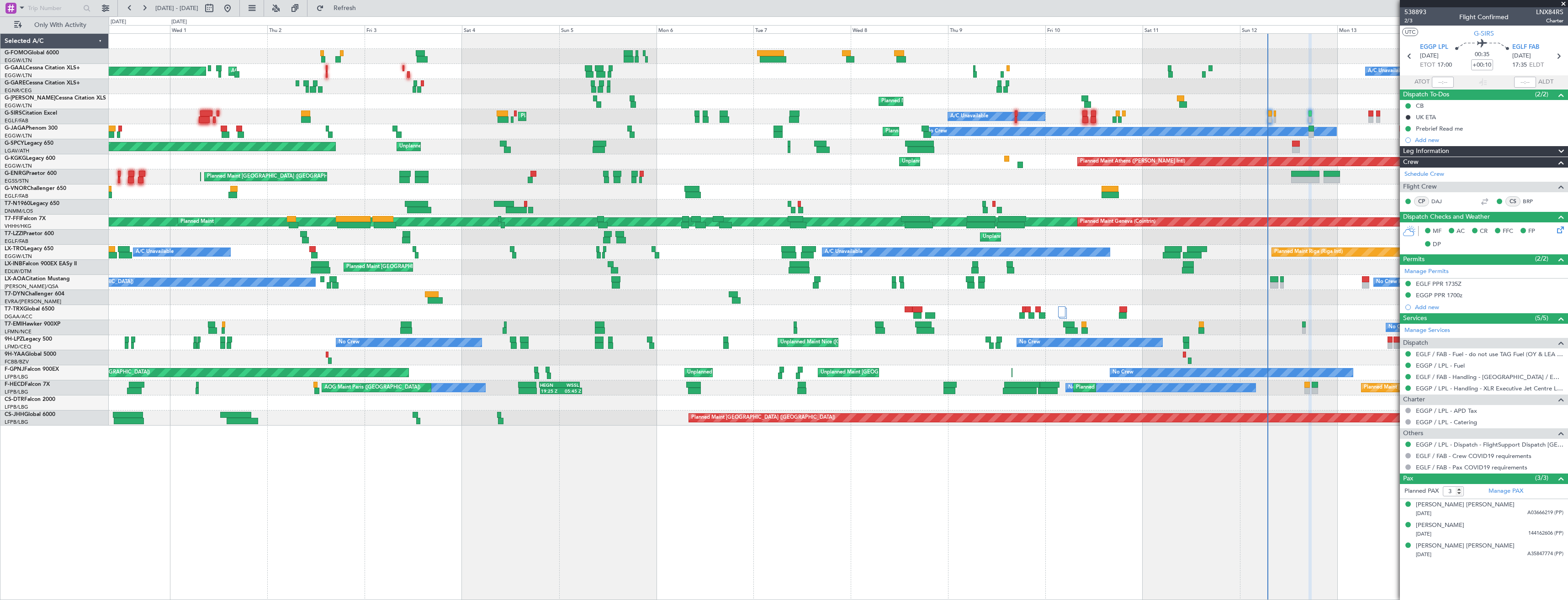
click at [870, 168] on div "Unplanned Maint [GEOGRAPHIC_DATA] (Ataturk) Planned Maint [GEOGRAPHIC_DATA] ([P…" at bounding box center [838, 162] width 1459 height 15
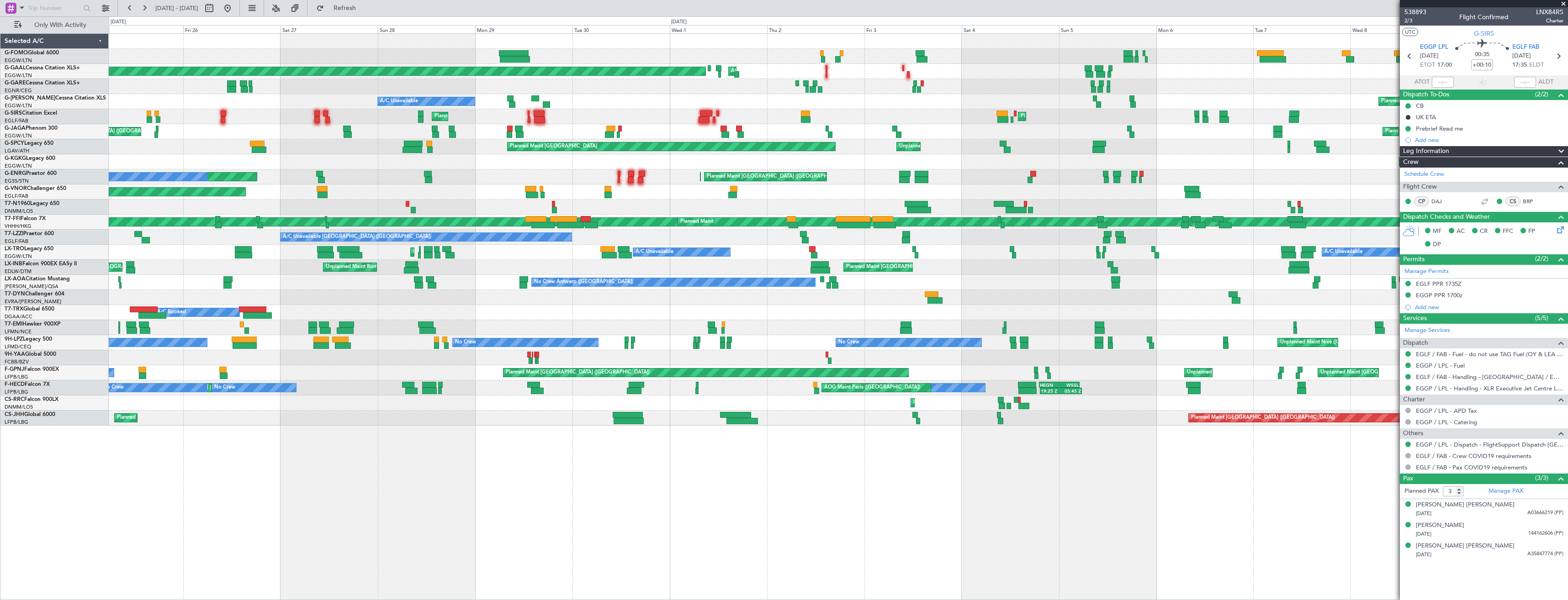
click at [648, 296] on div "Planned Maint [GEOGRAPHIC_DATA] ([GEOGRAPHIC_DATA]) Planned [GEOGRAPHIC_DATA] A…" at bounding box center [838, 230] width 1459 height 392
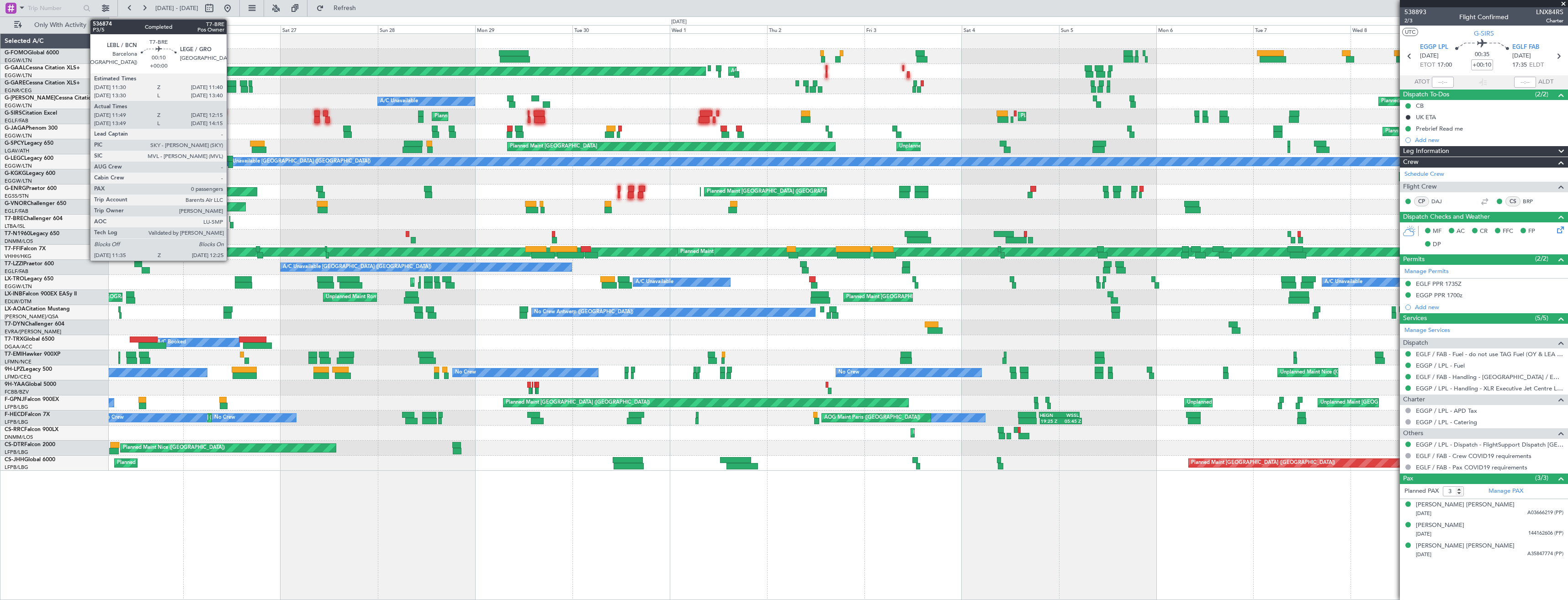
click at [231, 224] on div at bounding box center [232, 225] width 4 height 7
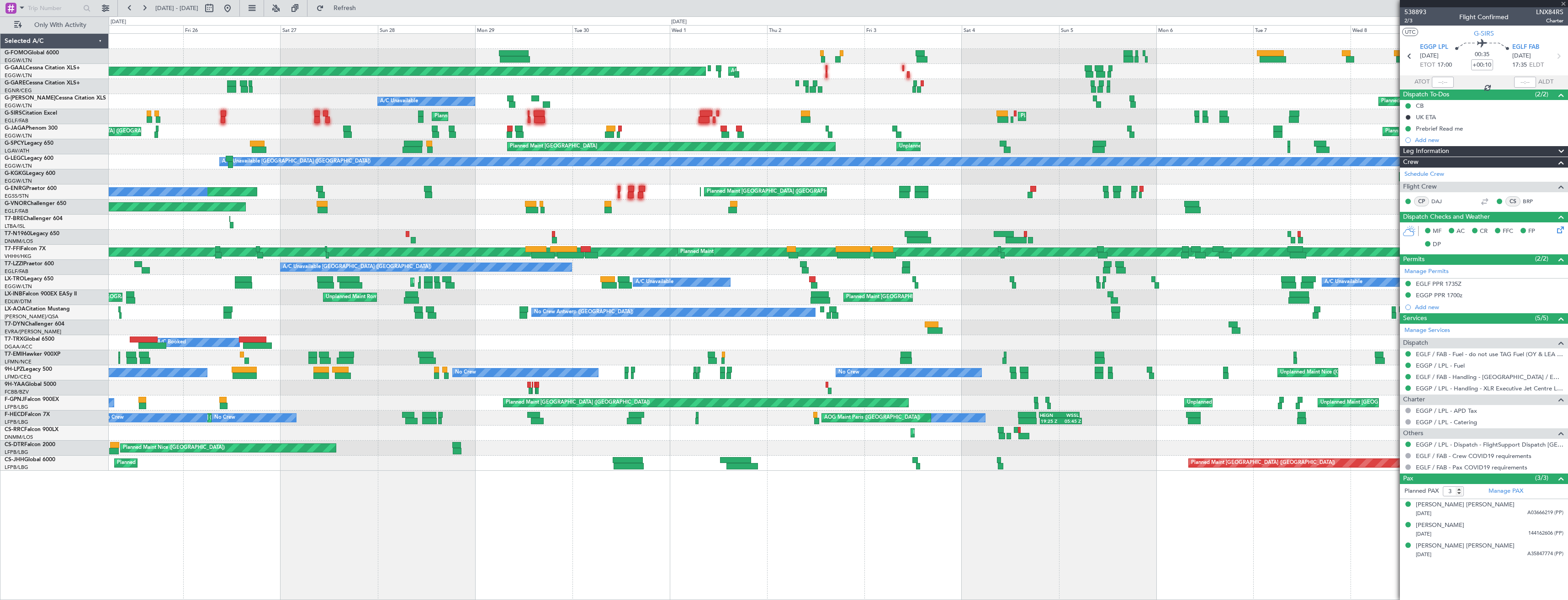
type input "11:49"
type input "12:15"
type input "0"
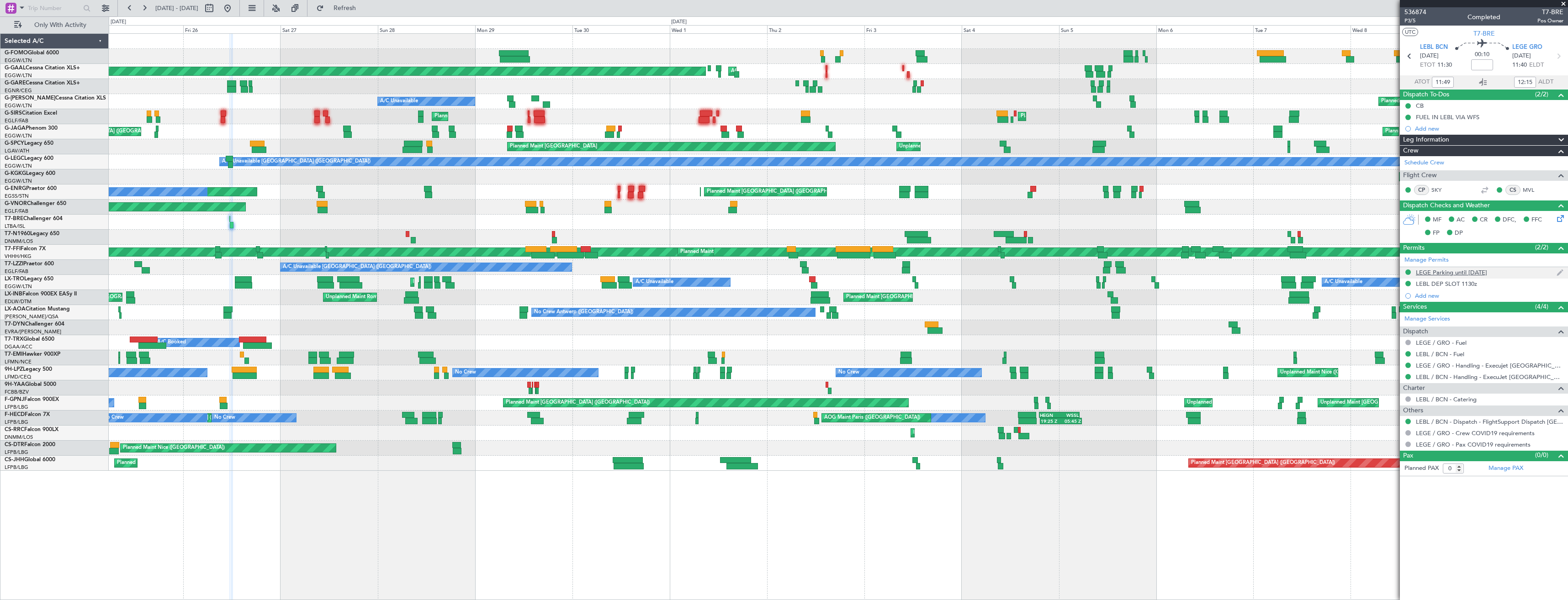
click at [1524, 272] on div "LEGE Parking until [DATE]" at bounding box center [1484, 273] width 168 height 12
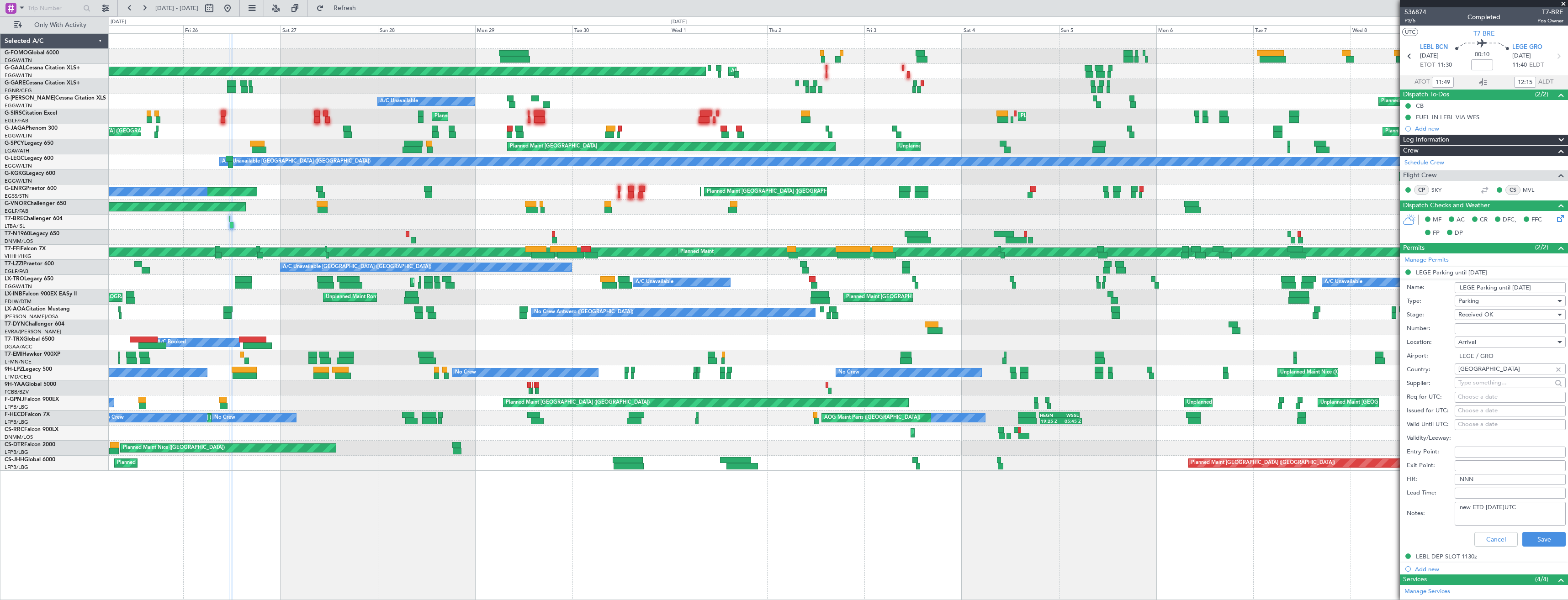
click at [1518, 288] on input "LEGE Parking until 13OCT" at bounding box center [1510, 288] width 111 height 11
type input "LEGE Parking until 20OCT"
click at [1492, 508] on textarea "new ETD 13OCT 1000UTC" at bounding box center [1510, 514] width 111 height 24
type textarea "new ETD 20OCT 1000UTC"
click at [1538, 535] on button "Save" at bounding box center [1544, 539] width 43 height 15
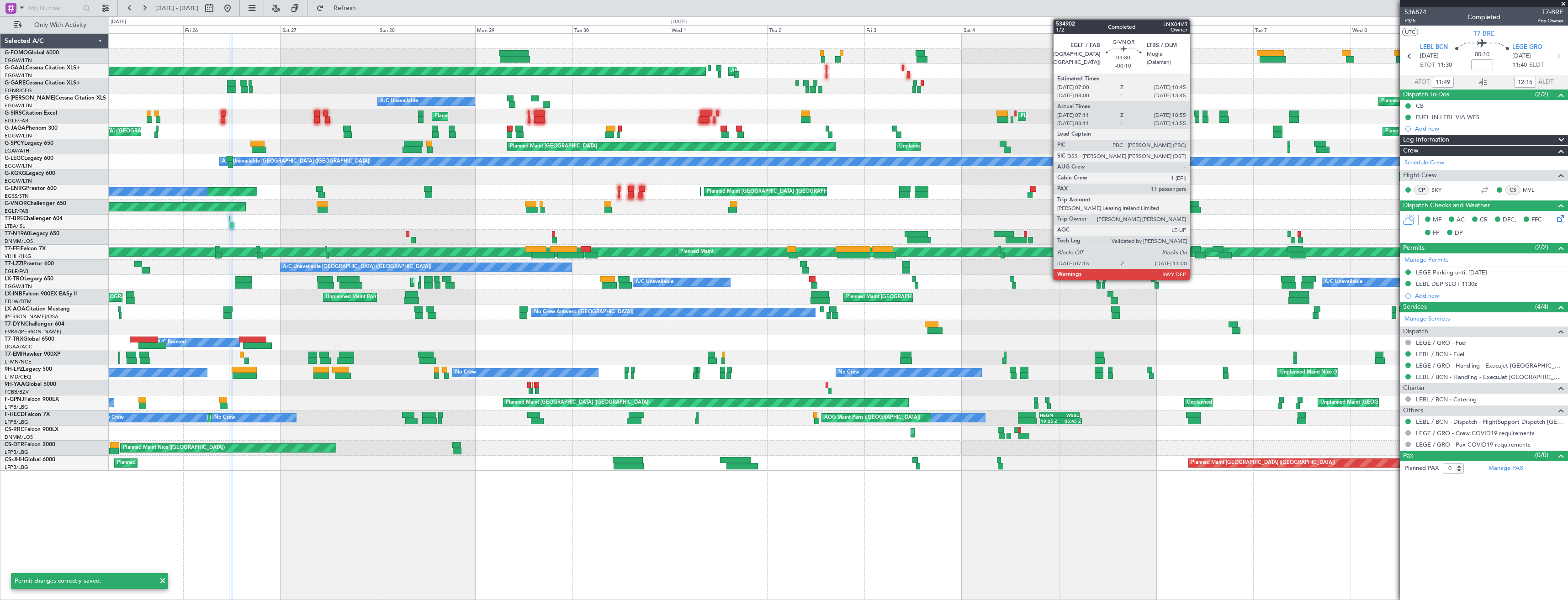
click at [532, 272] on div "Planned Maint London (Luton) Planned Maint Dusseldorf AOG Maint Dusseldorf A/C …" at bounding box center [838, 253] width 1459 height 437
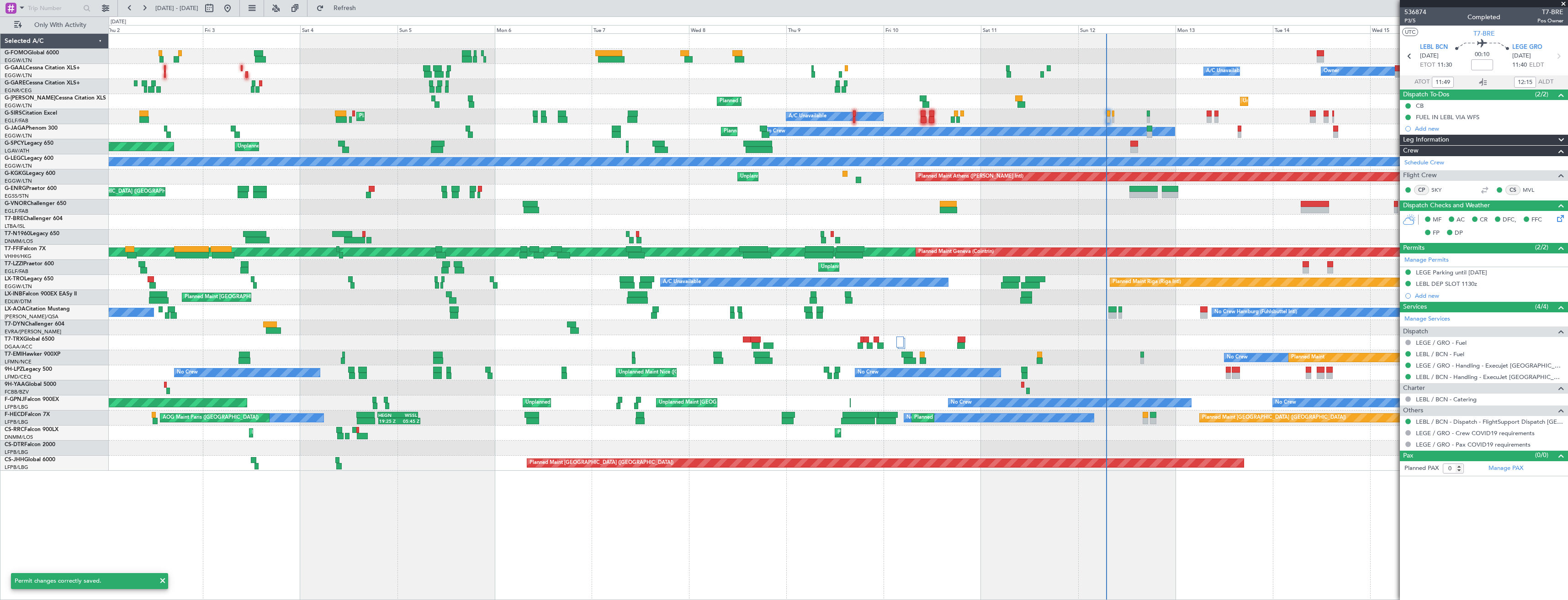
click at [354, 274] on div "A/C Unavailable Owner Owner A/C Unavailable AOG Maint Dusseldorf Planned Maint …" at bounding box center [838, 253] width 1459 height 437
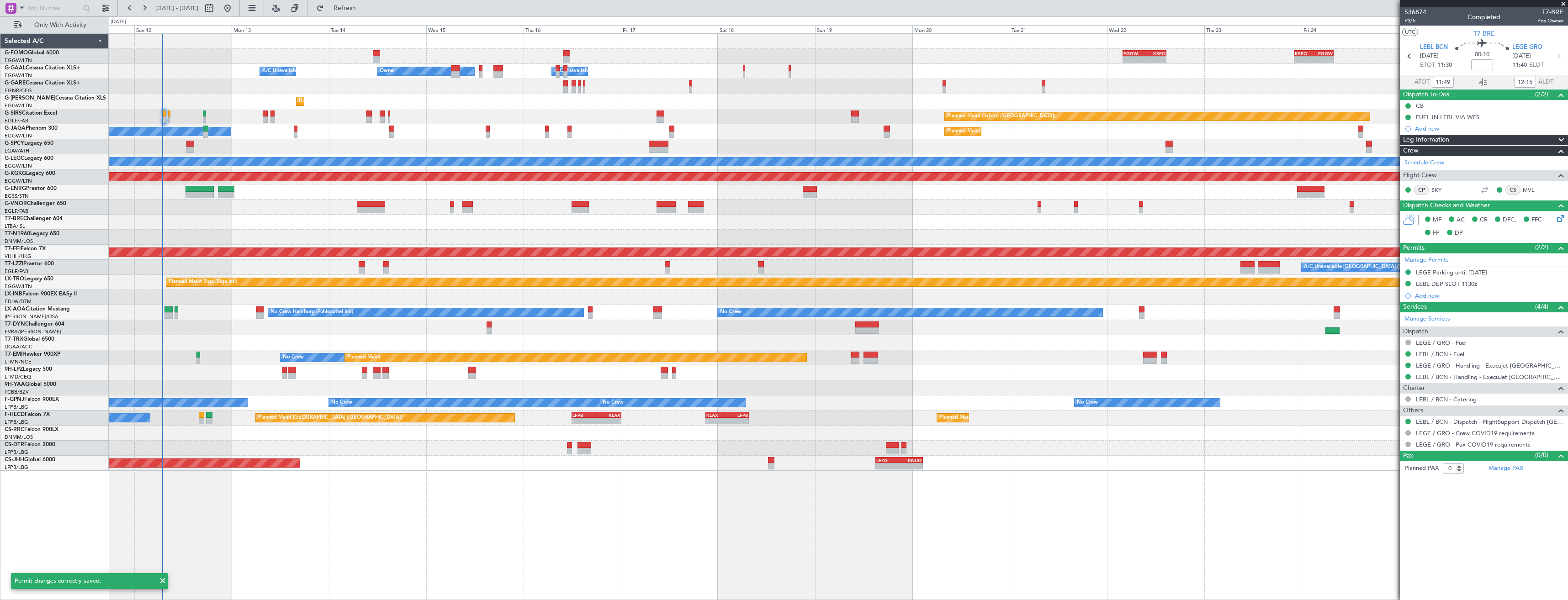
click at [342, 273] on div "A/C Unavailable London (Luton) Unplanned Maint London (Farnborough)" at bounding box center [838, 267] width 1459 height 15
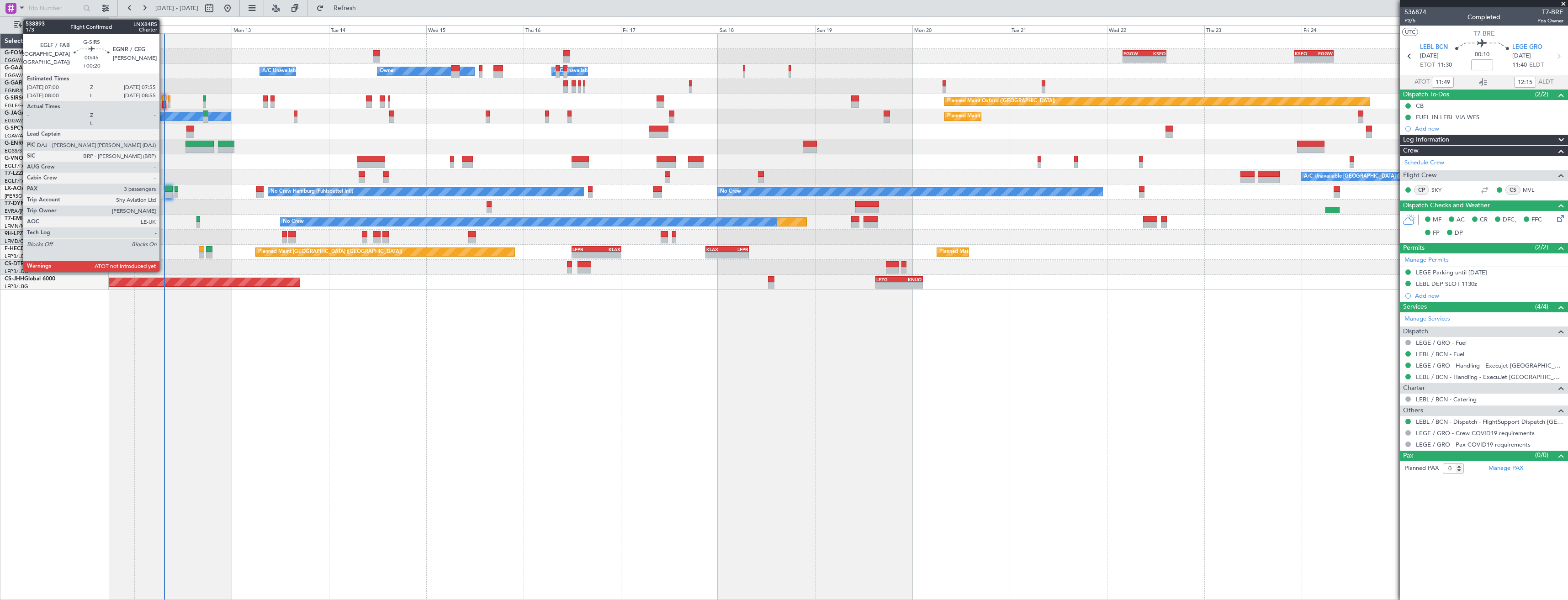
click at [164, 98] on div at bounding box center [164, 99] width 4 height 7
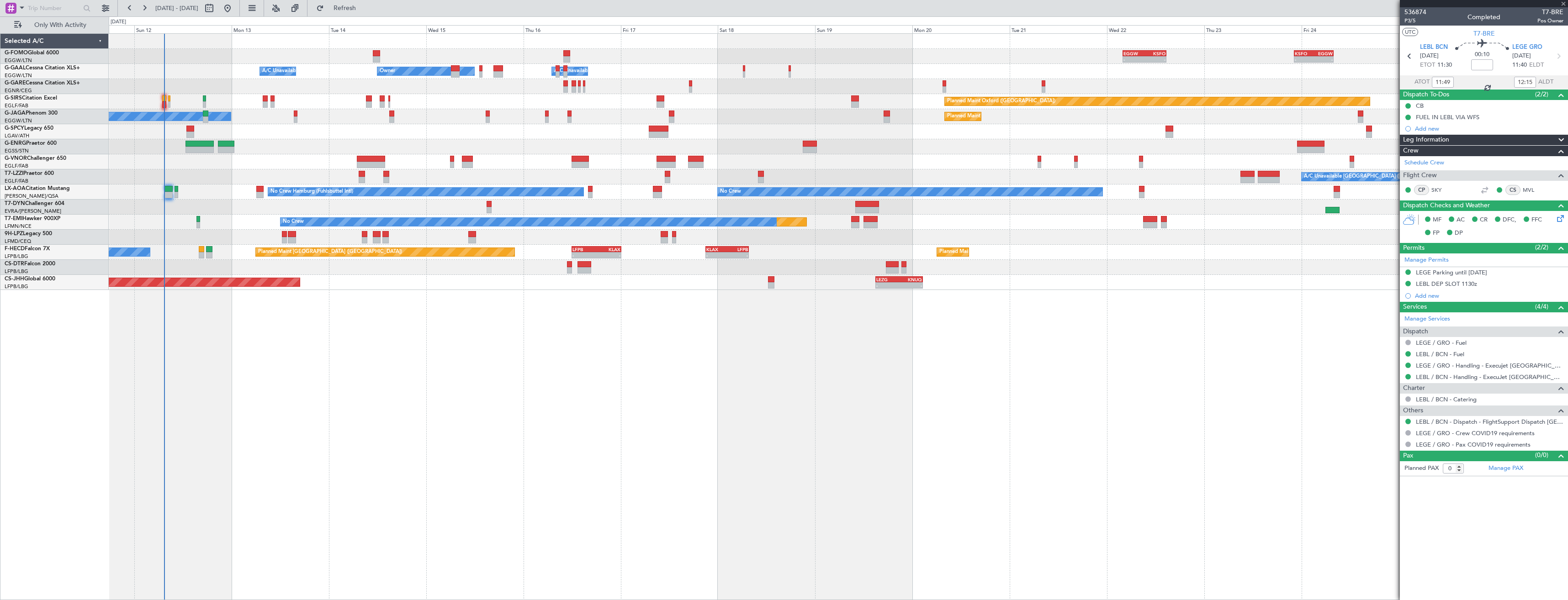
type input "+00:20"
type input "3"
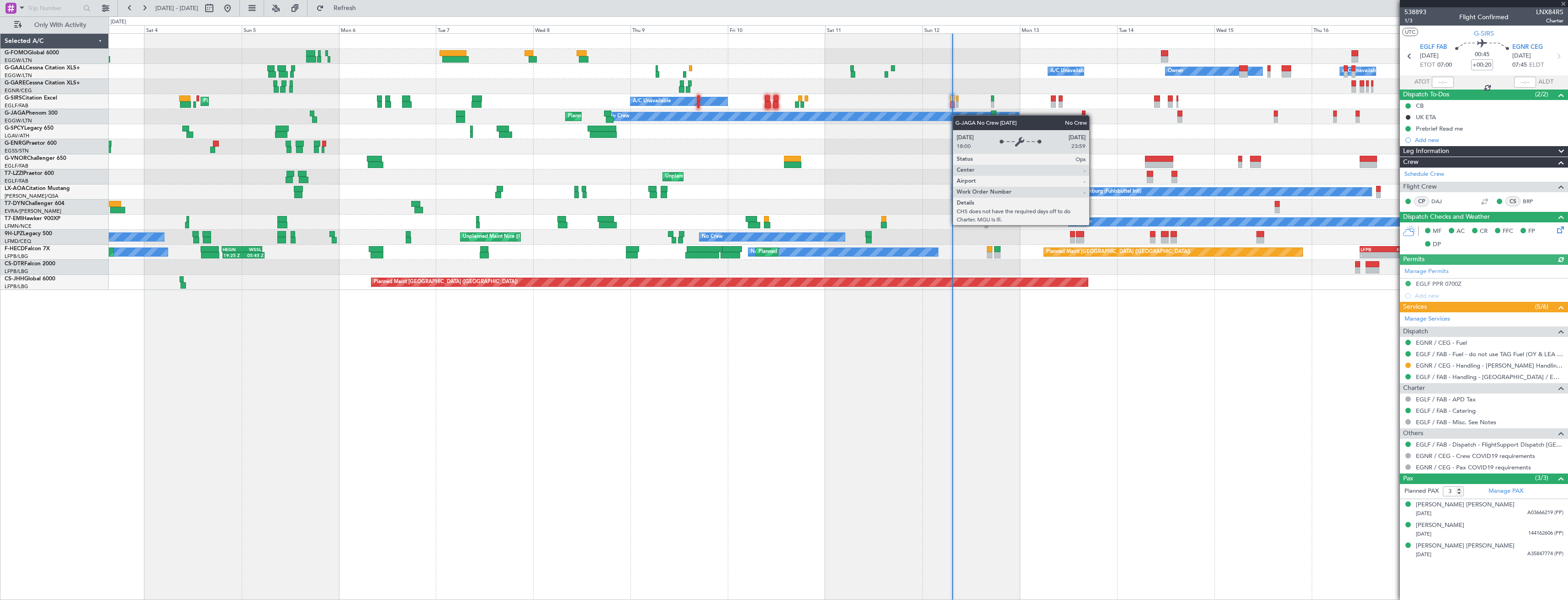
click at [961, 115] on div "- - EGGW 03:55 Z KSFO 14:45 Z Owner A/C Unavailable Owner A/C Unavailable AOG M…" at bounding box center [838, 162] width 1459 height 256
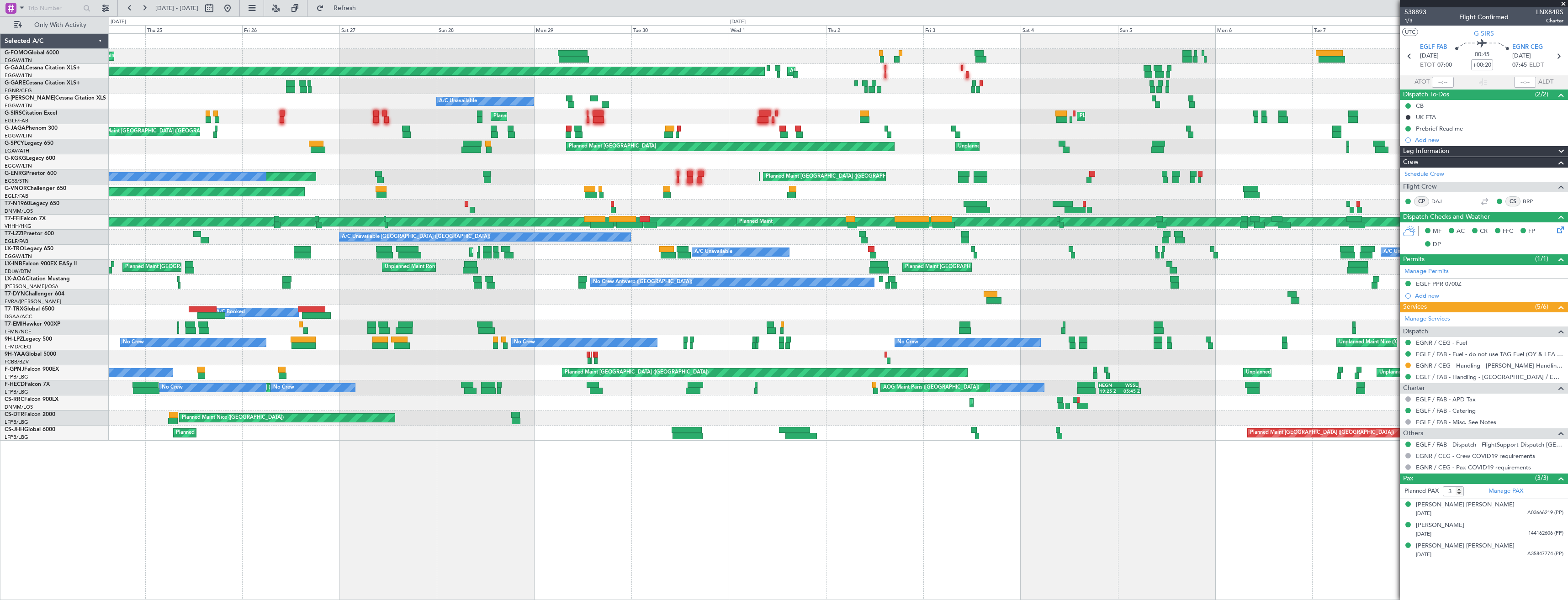
click at [1111, 130] on div "No Crew Planned Maint London (Luton) Planned Maint London (Luton)" at bounding box center [838, 131] width 1459 height 15
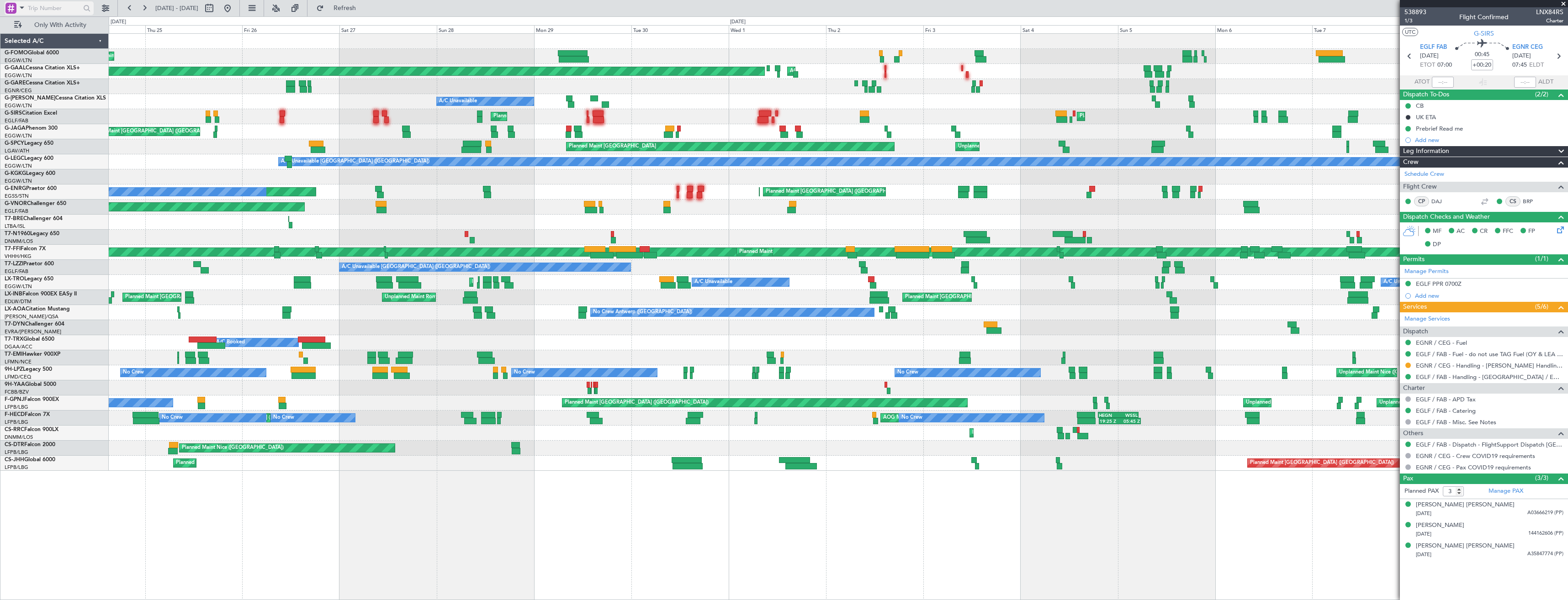
click at [57, 8] on input "text" at bounding box center [54, 8] width 52 height 14
click at [13, 9] on div at bounding box center [11, 9] width 11 height 11
click at [31, 71] on div "Airport" at bounding box center [64, 72] width 117 height 16
click at [36, 11] on input "text" at bounding box center [54, 8] width 52 height 14
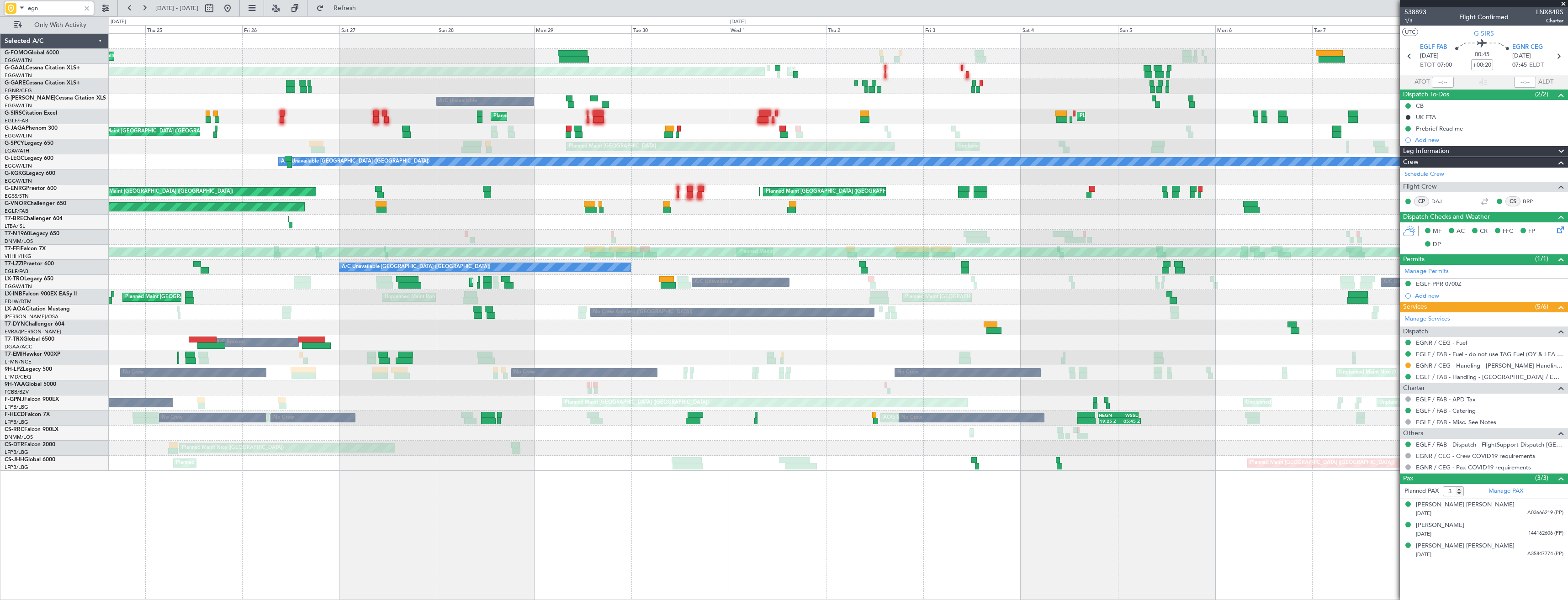
type input "egnr"
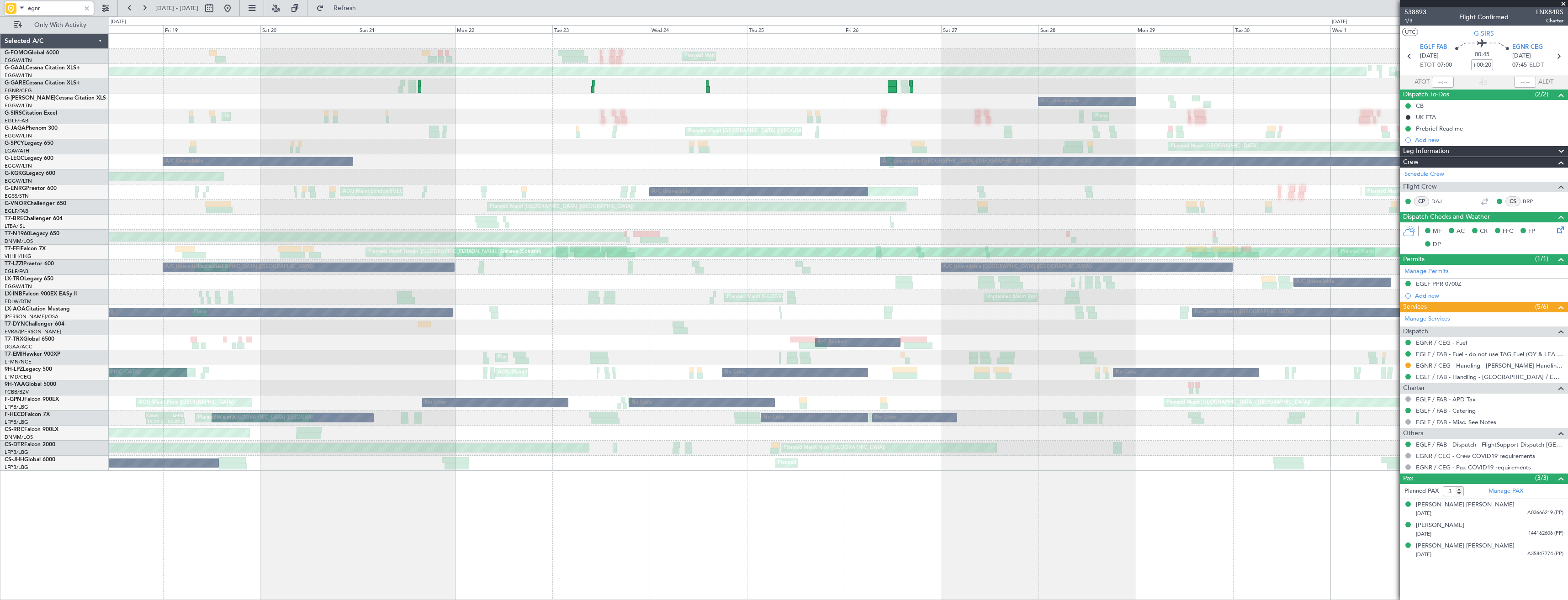
click at [951, 128] on div "Planned Maint [GEOGRAPHIC_DATA] ([GEOGRAPHIC_DATA])" at bounding box center [838, 131] width 1459 height 15
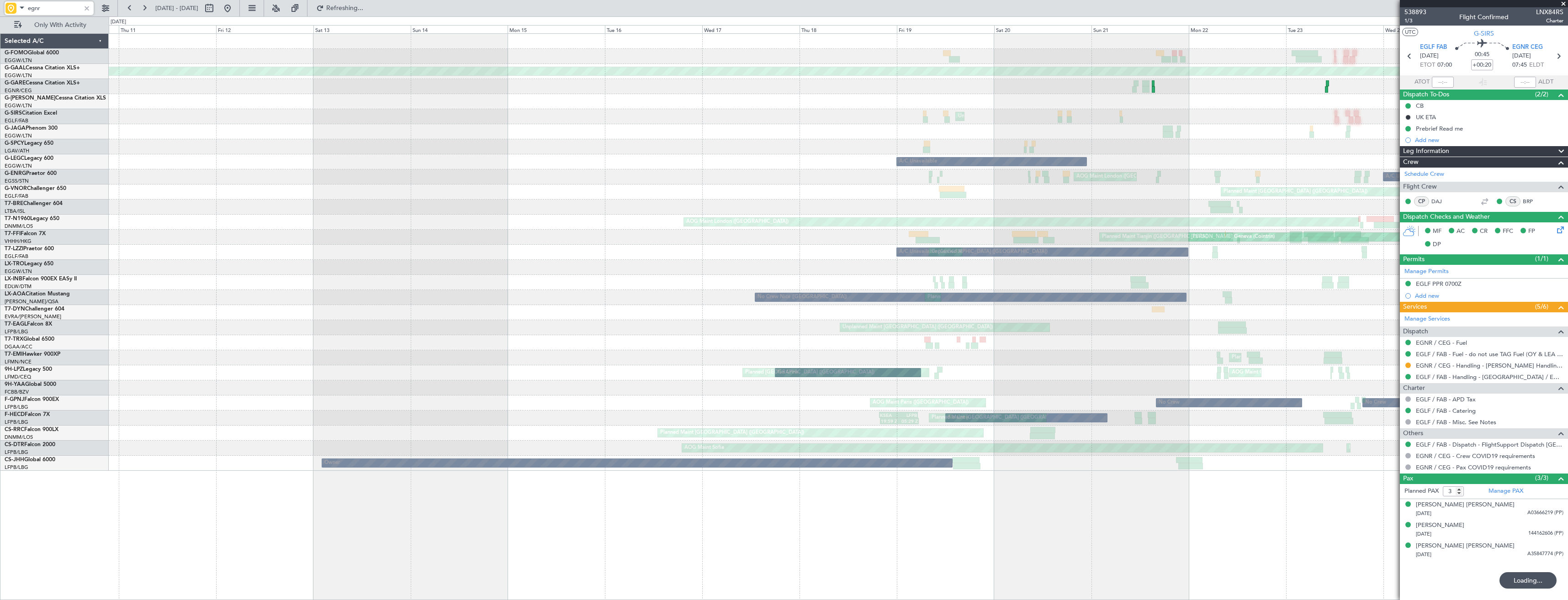
click at [872, 134] on div "Planned Maint London (Luton) Planned Maint Dusseldorf A/C Unavailable Unplanned…" at bounding box center [838, 253] width 1459 height 437
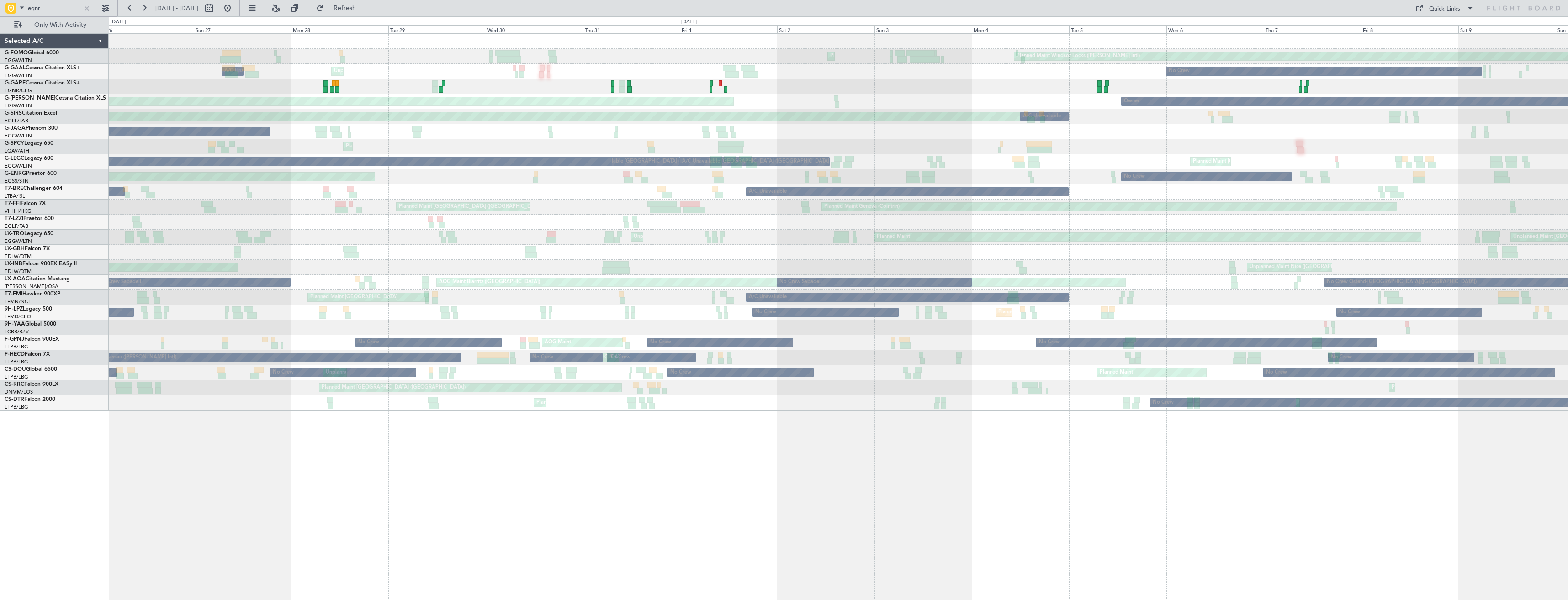
click at [911, 132] on div "Planned Maint Windsor Locks ([PERSON_NAME] Intl) Planned Maint [GEOGRAPHIC_DATA…" at bounding box center [838, 222] width 1459 height 377
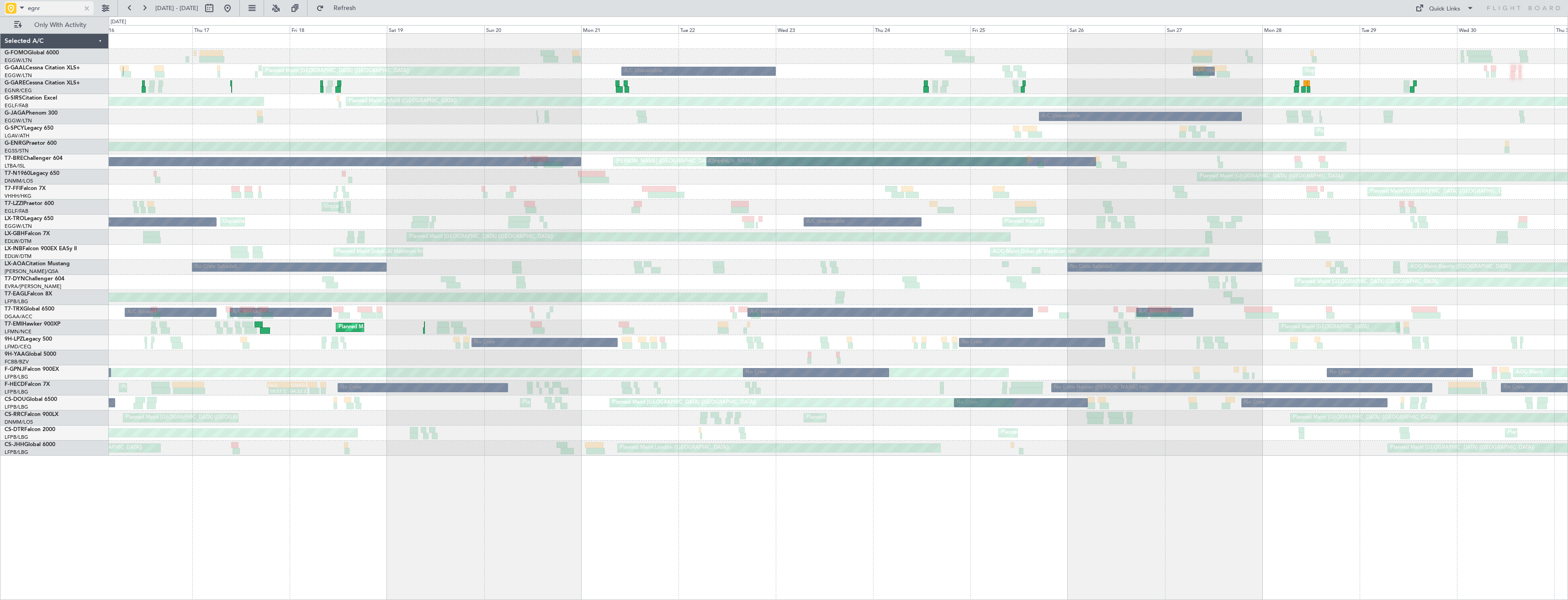
click at [85, 8] on div at bounding box center [86, 8] width 10 height 10
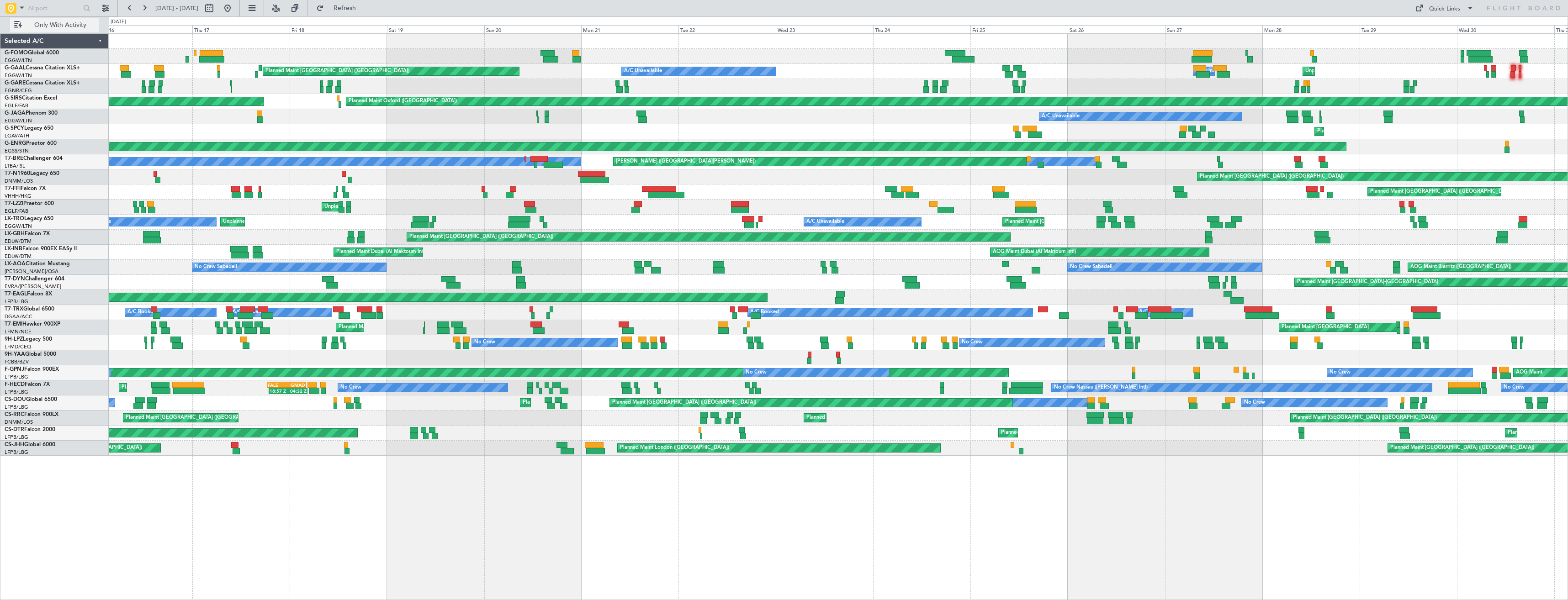
click at [69, 23] on span "Only With Activity" at bounding box center [60, 25] width 72 height 7
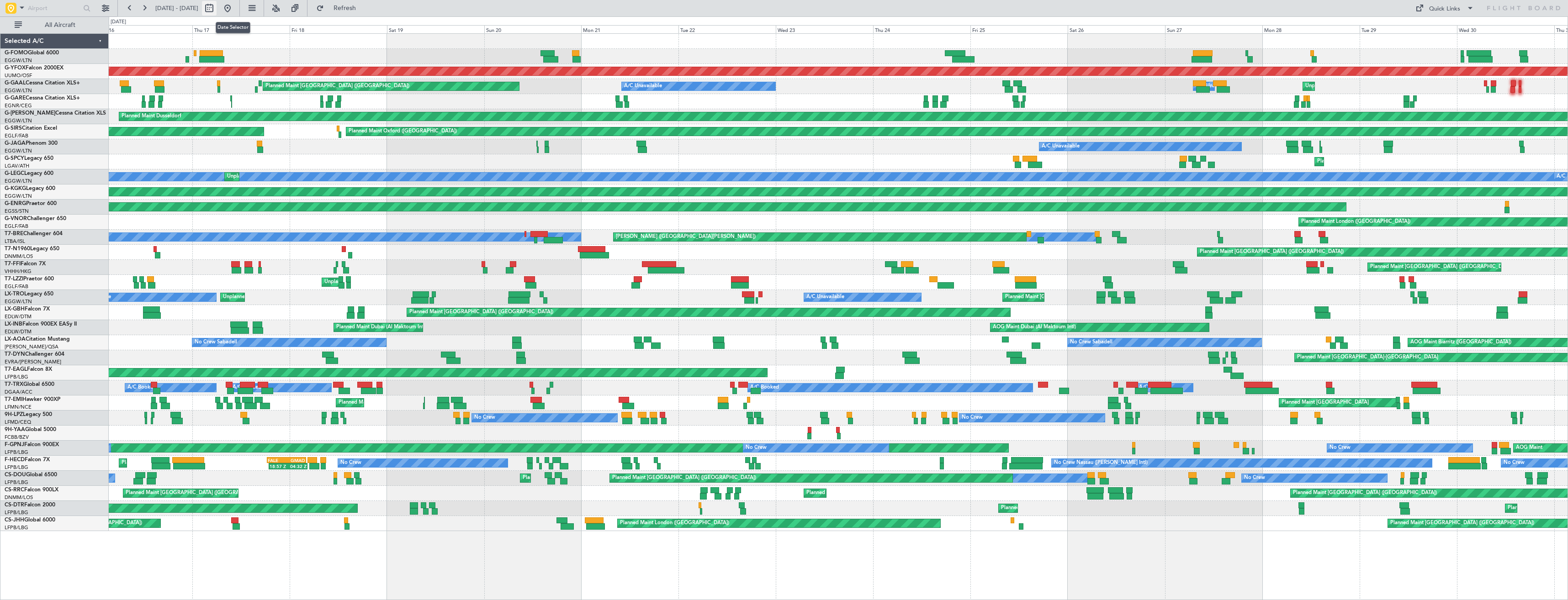
click at [217, 7] on button at bounding box center [209, 9] width 15 height 15
select select "7"
select select "2025"
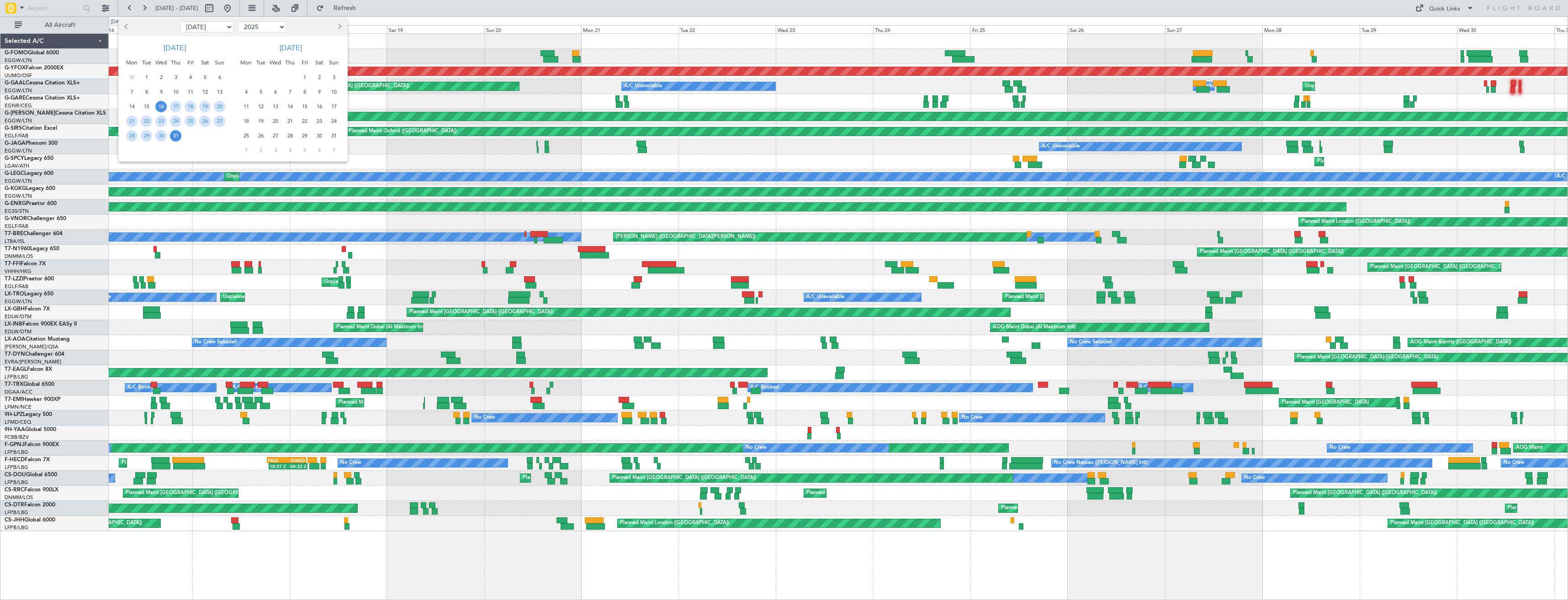
click at [205, 32] on select "Jan Feb Mar Apr May Jun [DATE] Aug Sep Oct Nov Dec" at bounding box center [207, 27] width 54 height 11
click at [180, 21] on select "Jan Feb Mar Apr May Jun [DATE] Aug Sep Oct Nov Dec" at bounding box center [207, 27] width 54 height 11
click at [333, 93] on span "12" at bounding box center [334, 92] width 12 height 12
click at [329, 119] on span "26" at bounding box center [334, 121] width 12 height 12
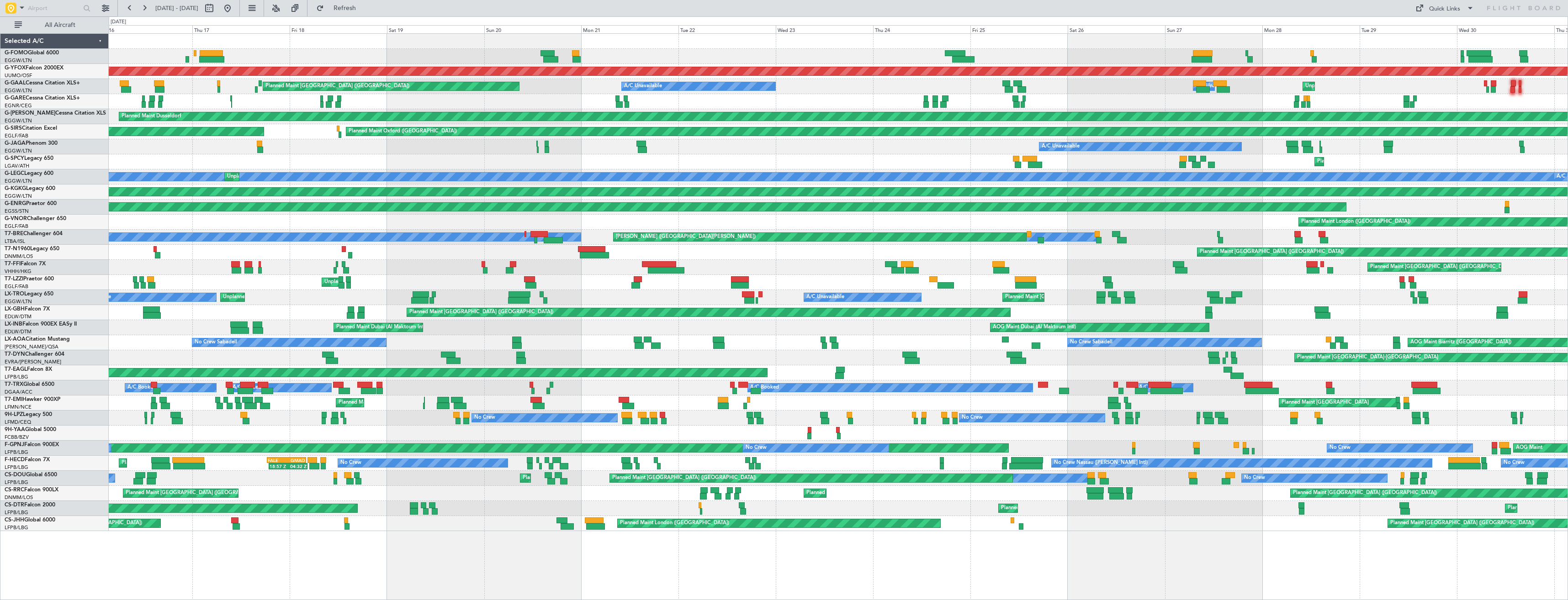
select select "10"
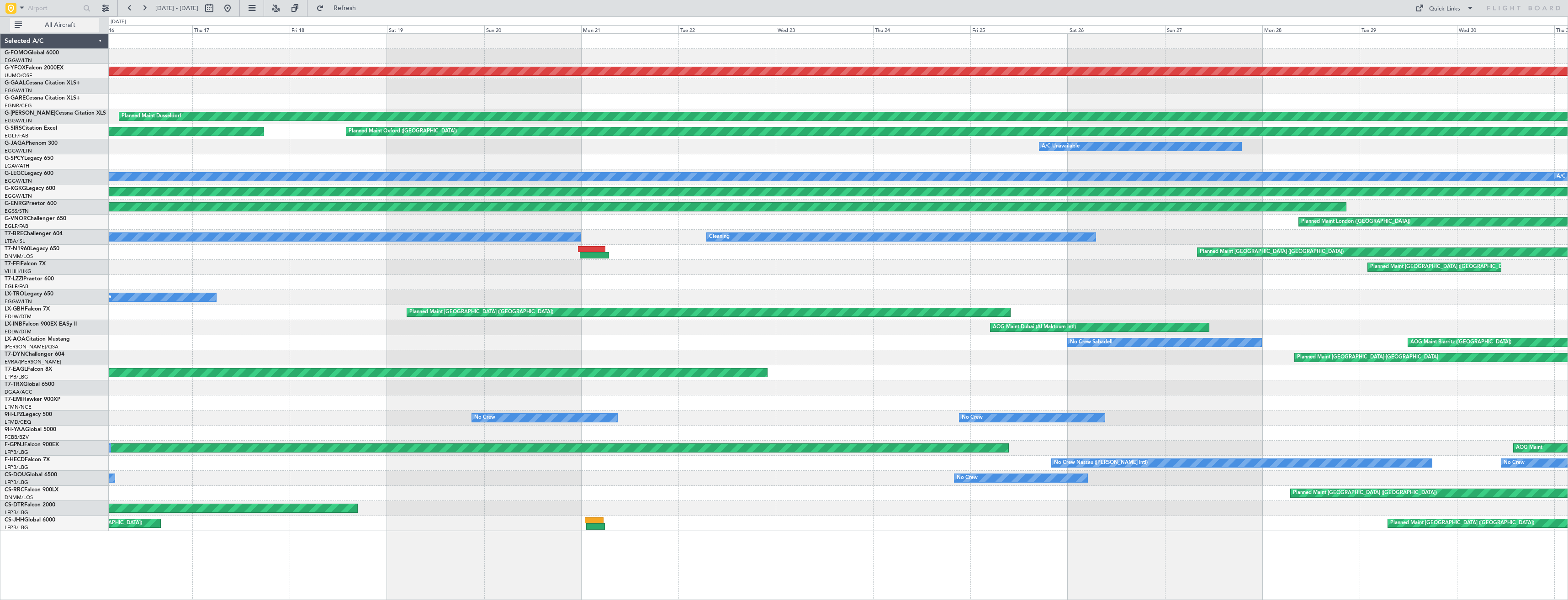
click at [54, 27] on span "All Aircraft" at bounding box center [60, 25] width 72 height 7
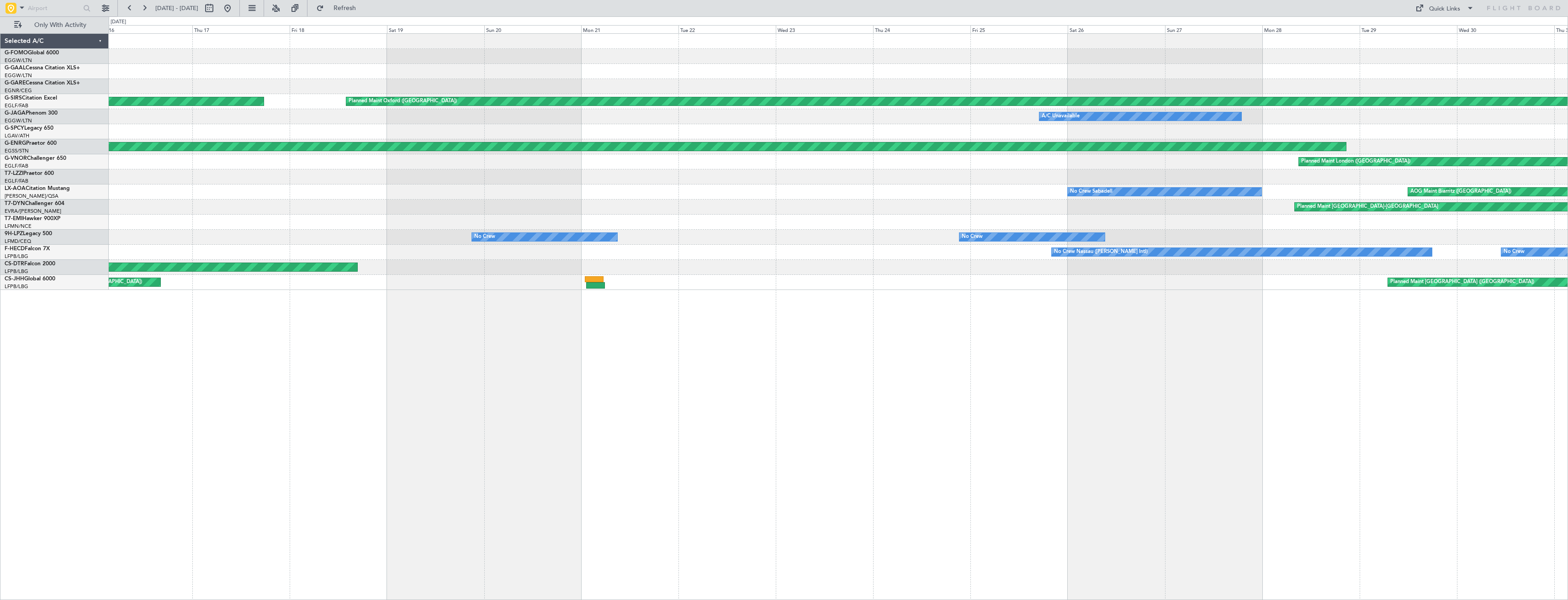
click at [331, 133] on div "Planned Maint Oxford ([GEOGRAPHIC_DATA]) AOG Maint London ([GEOGRAPHIC_DATA]) A…" at bounding box center [838, 162] width 1459 height 256
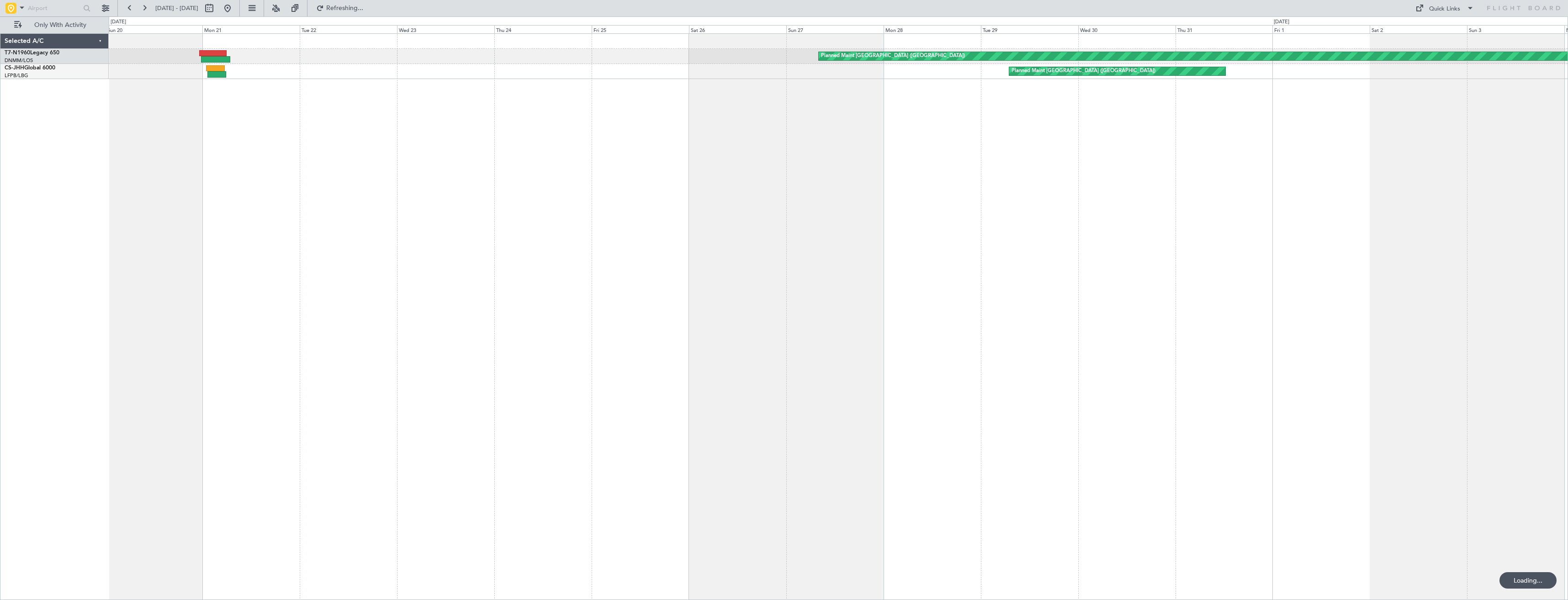
click at [343, 121] on div "Planned Maint [GEOGRAPHIC_DATA] ([GEOGRAPHIC_DATA]) Planned Maint [GEOGRAPHIC_D…" at bounding box center [838, 316] width 1459 height 567
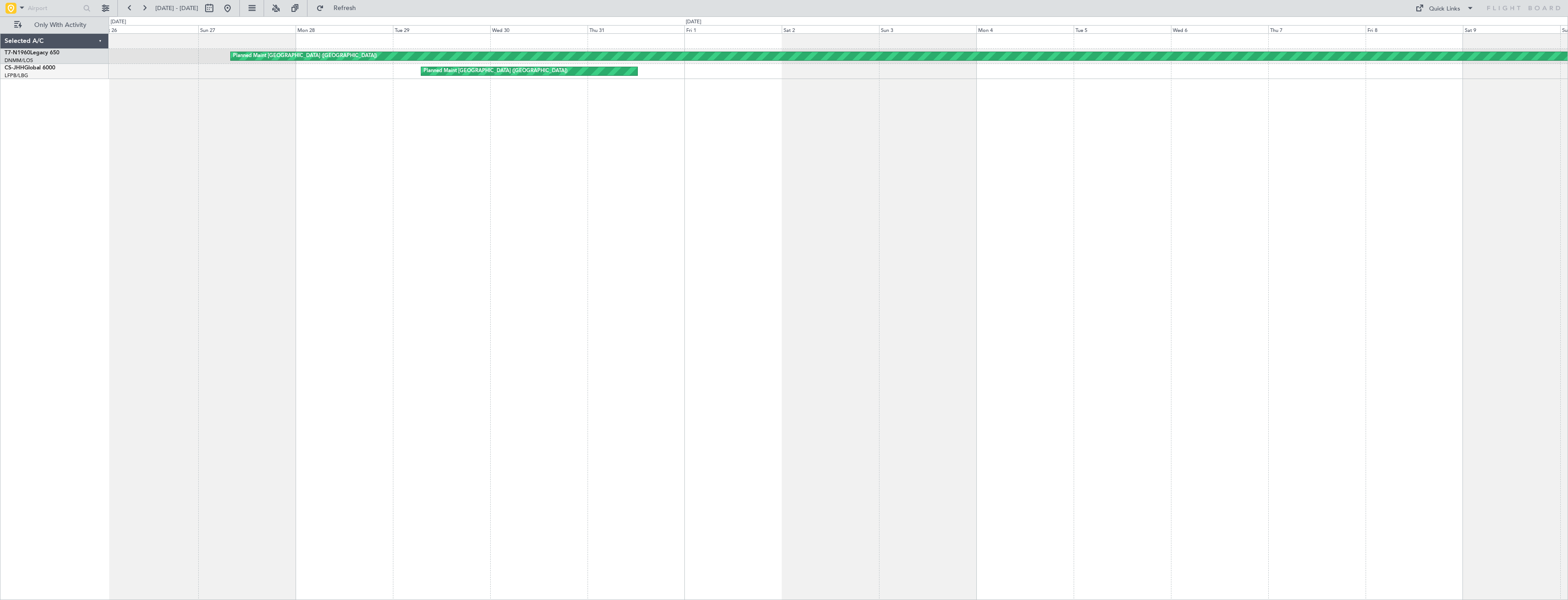
click at [308, 131] on div "Planned Maint [GEOGRAPHIC_DATA] ([GEOGRAPHIC_DATA]) Planned Maint [GEOGRAPHIC_D…" at bounding box center [838, 316] width 1459 height 567
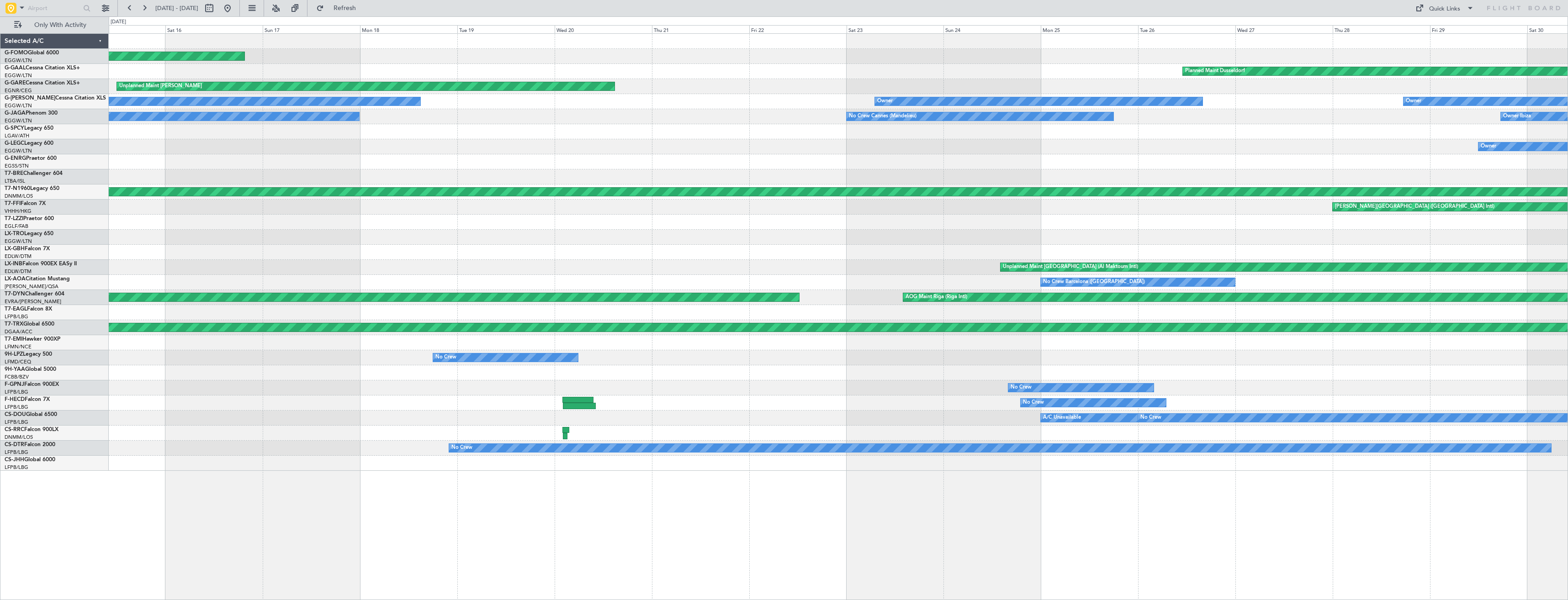
click at [373, 133] on div "Planned Maint Windsor Locks ([PERSON_NAME] Intl) Planned [GEOGRAPHIC_DATA] Unpl…" at bounding box center [838, 253] width 1459 height 437
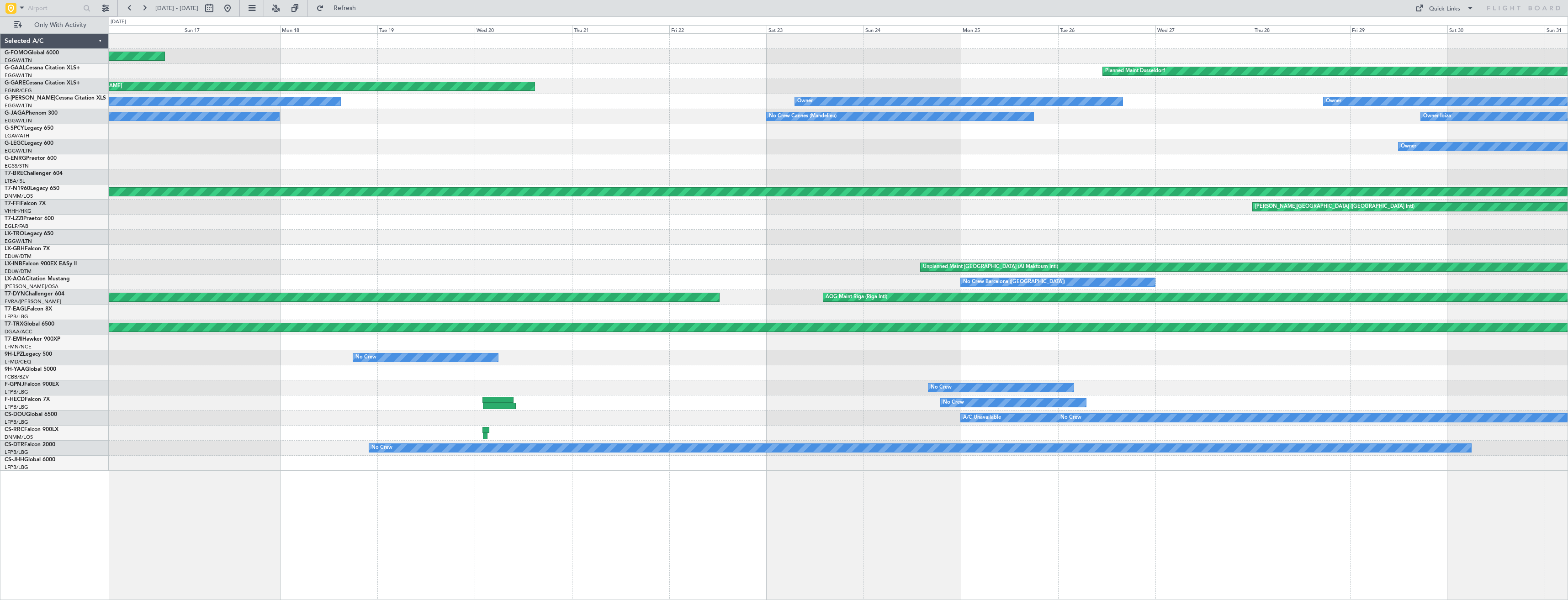
click at [506, 136] on div at bounding box center [838, 131] width 1459 height 15
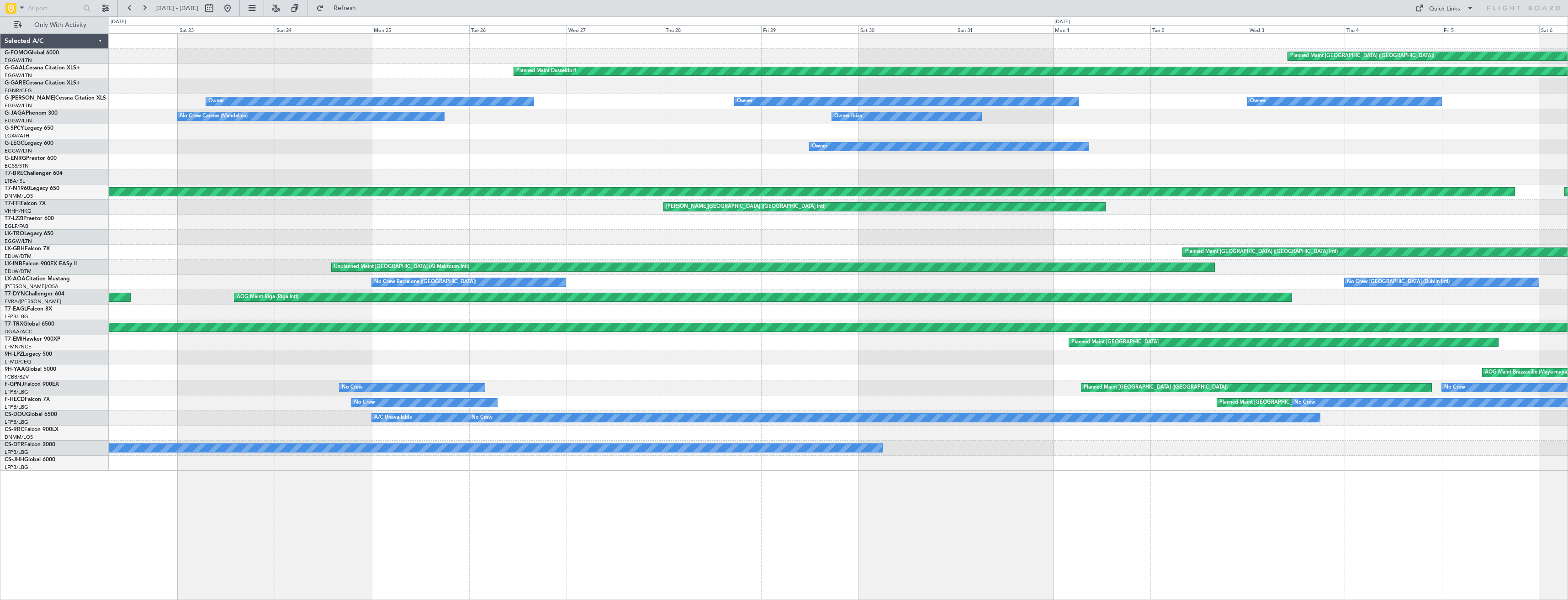
click at [459, 137] on div "Planned Maint [GEOGRAPHIC_DATA] ([GEOGRAPHIC_DATA]) Planned [GEOGRAPHIC_DATA] U…" at bounding box center [838, 253] width 1459 height 437
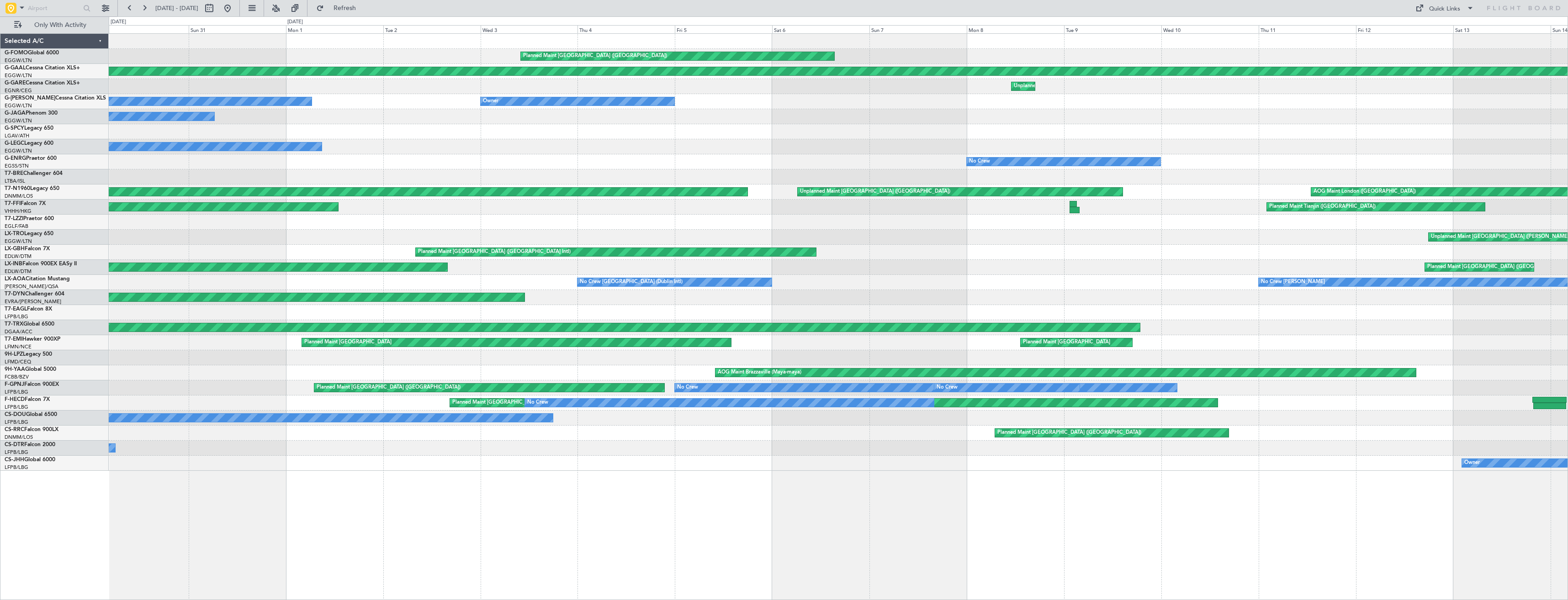
click at [312, 130] on div at bounding box center [838, 131] width 1459 height 15
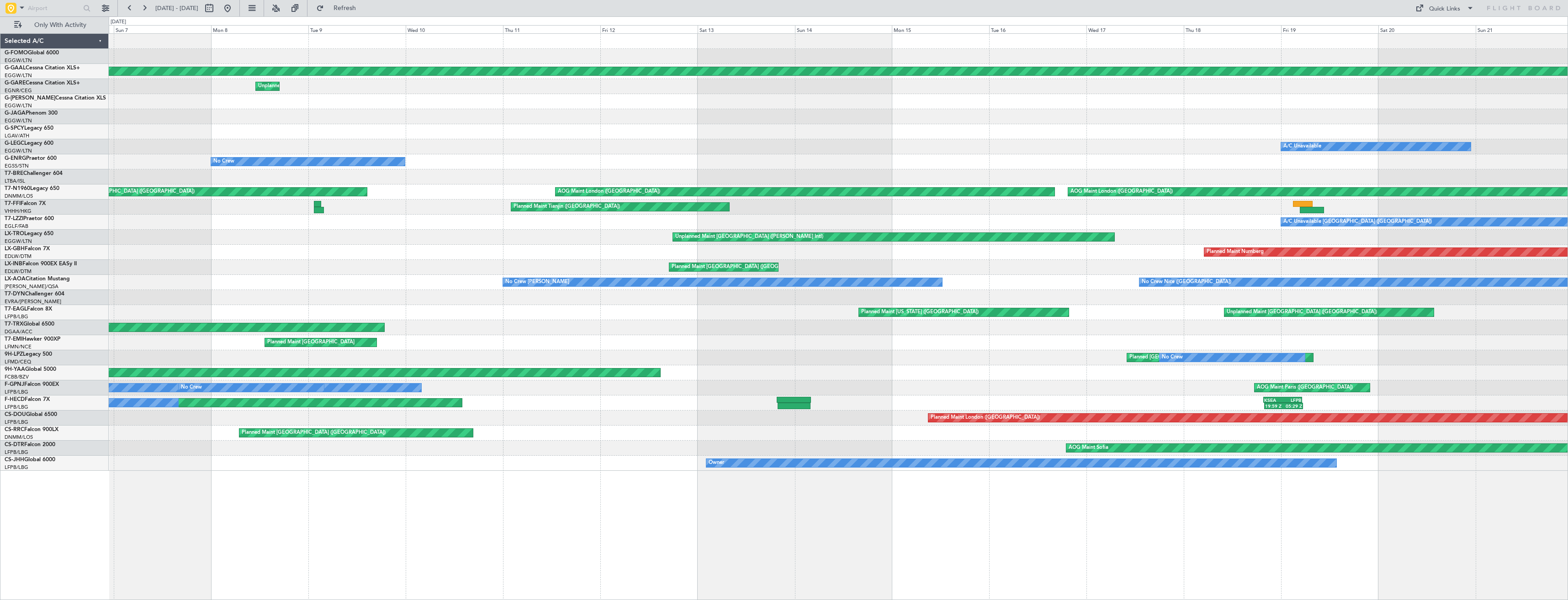
click at [399, 134] on div at bounding box center [838, 131] width 1459 height 15
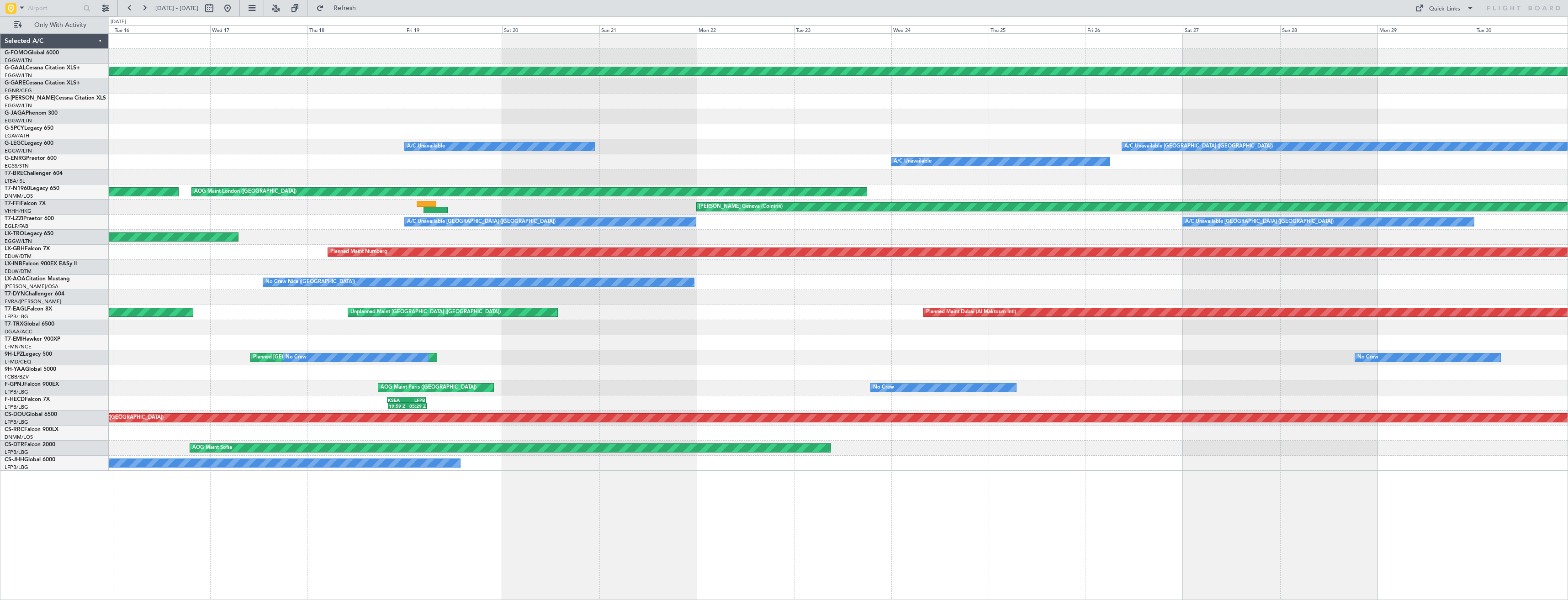
click at [166, 106] on div "Planned Maint Dusseldorf A/C Unavailable A/C Unavailable [GEOGRAPHIC_DATA] ([GE…" at bounding box center [838, 253] width 1459 height 437
click at [196, 85] on div "Planned Maint Dusseldorf A/C Unavailable A/C Unavailable [GEOGRAPHIC_DATA] ([GE…" at bounding box center [838, 253] width 1459 height 437
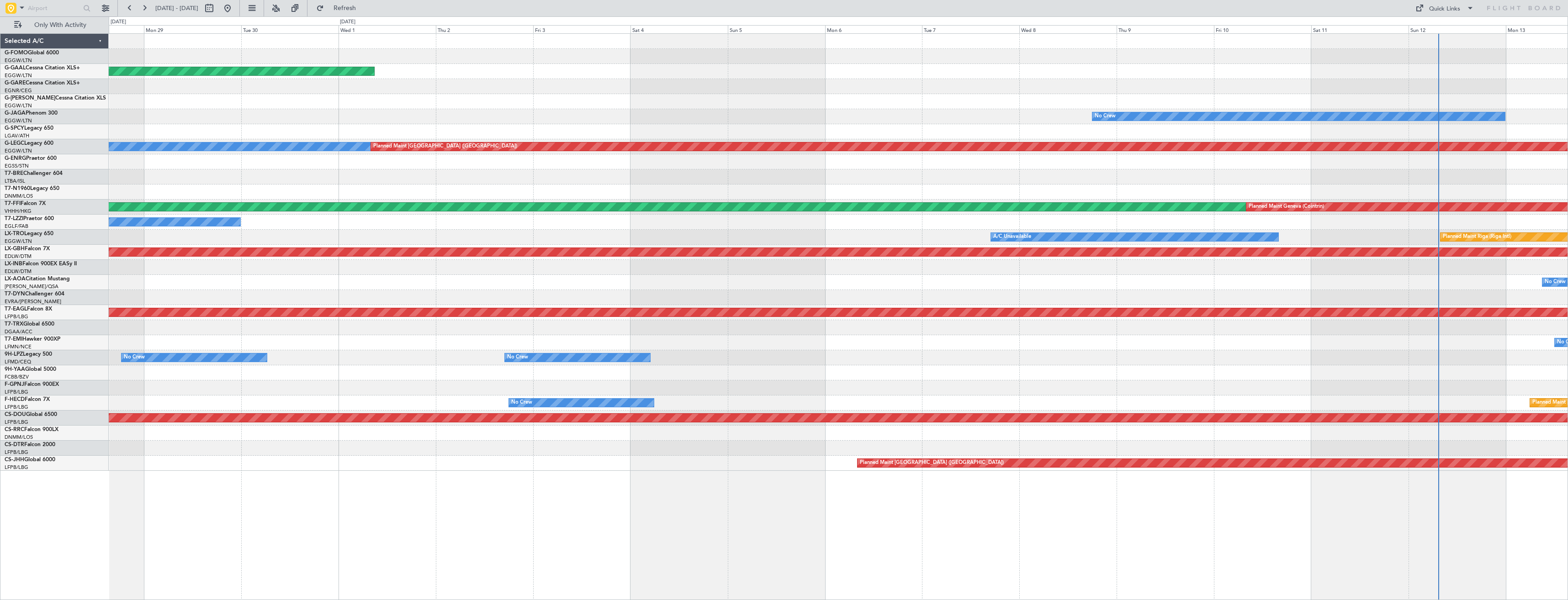
click at [110, 68] on div "Planned Maint Dusseldorf No Crew A/C Unavailable [GEOGRAPHIC_DATA] ([GEOGRAPHIC…" at bounding box center [838, 253] width 1459 height 437
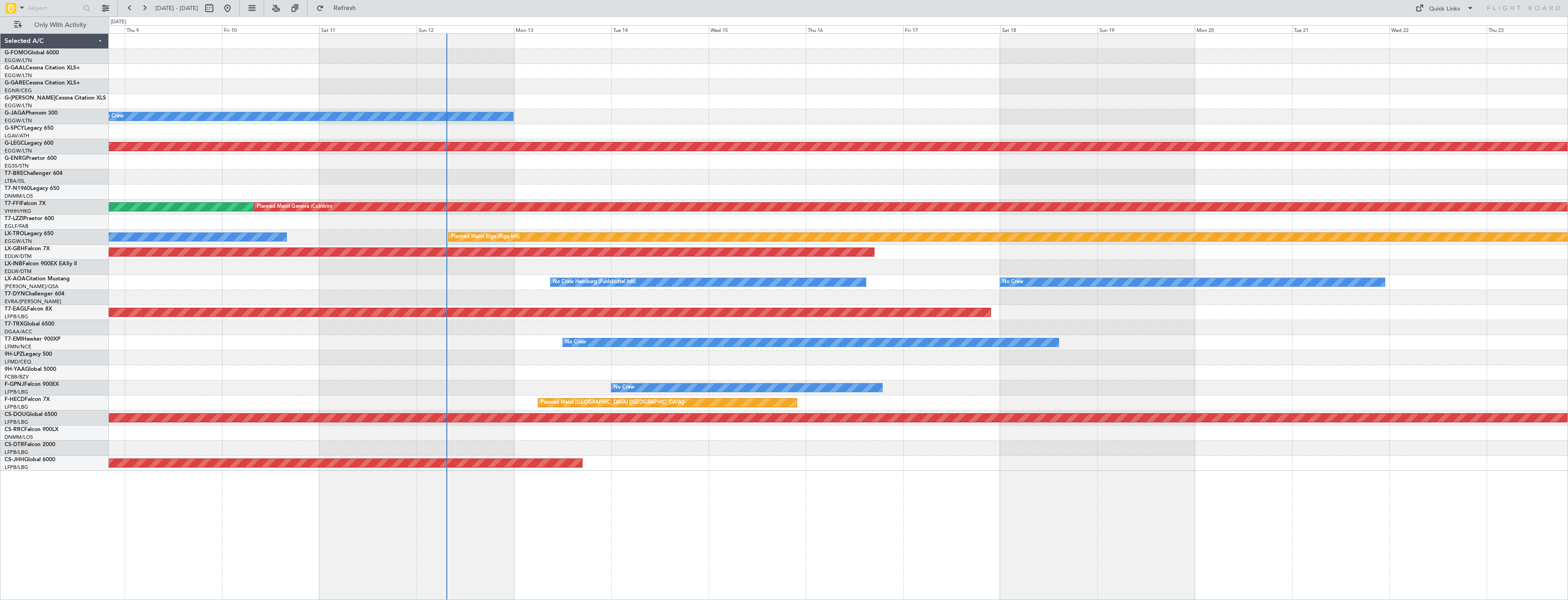
click at [47, 56] on div "- - KSFO 22:15 Z EGGW 08:00 Z No Crew A/C Unavailable [GEOGRAPHIC_DATA] ([GEOGR…" at bounding box center [784, 308] width 1568 height 584
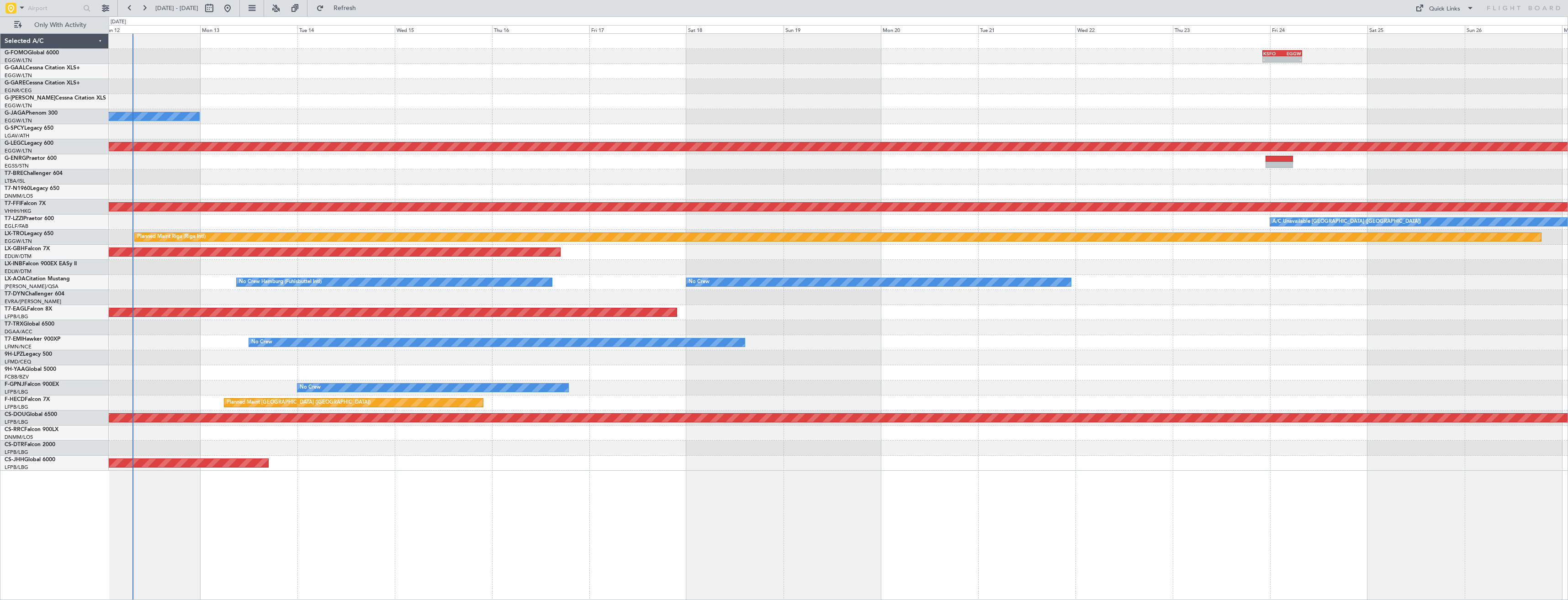
click at [382, 74] on div at bounding box center [838, 71] width 1459 height 15
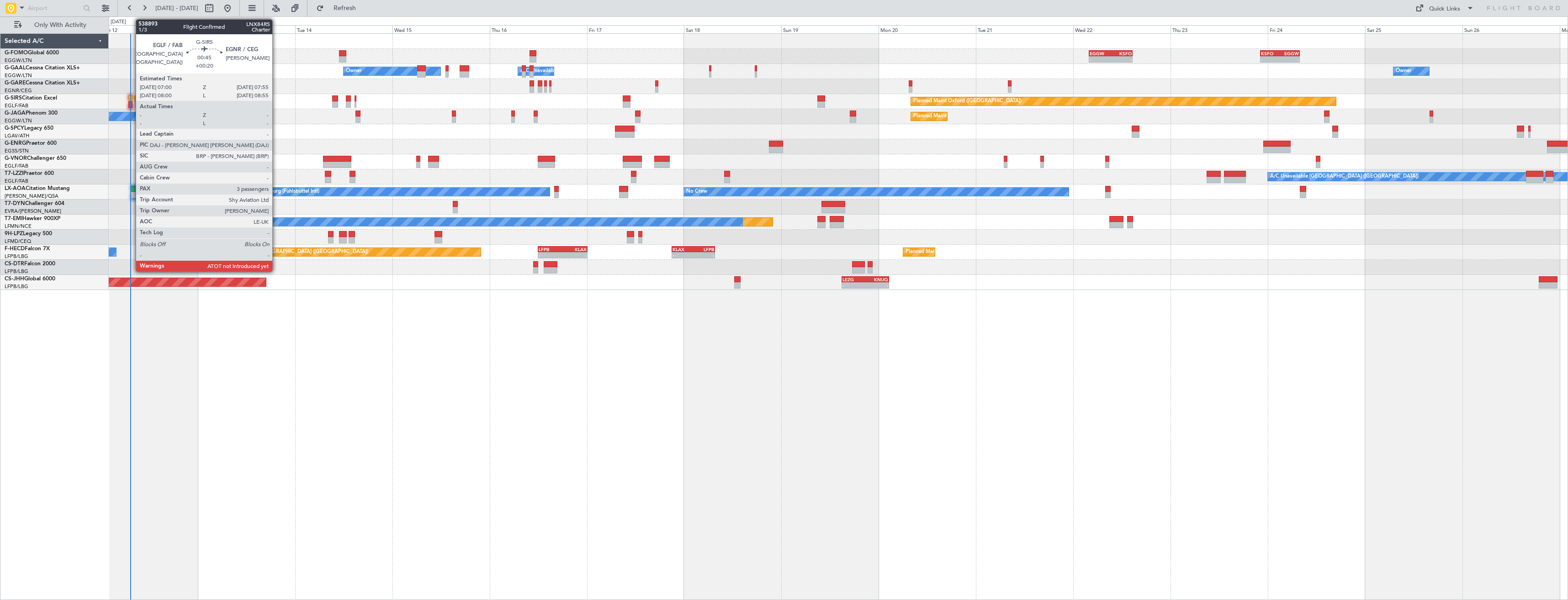
click at [131, 102] on div at bounding box center [130, 105] width 4 height 7
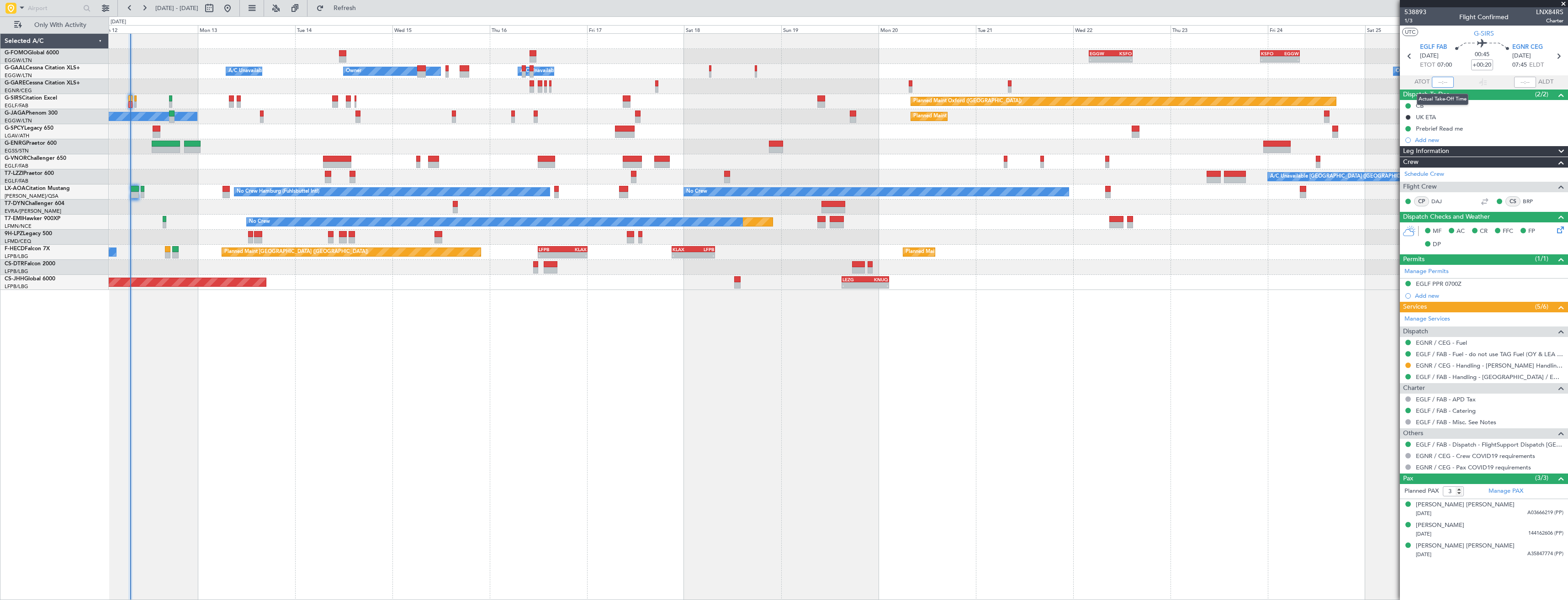
click at [1444, 83] on input "text" at bounding box center [1443, 82] width 22 height 11
type input "07:25"
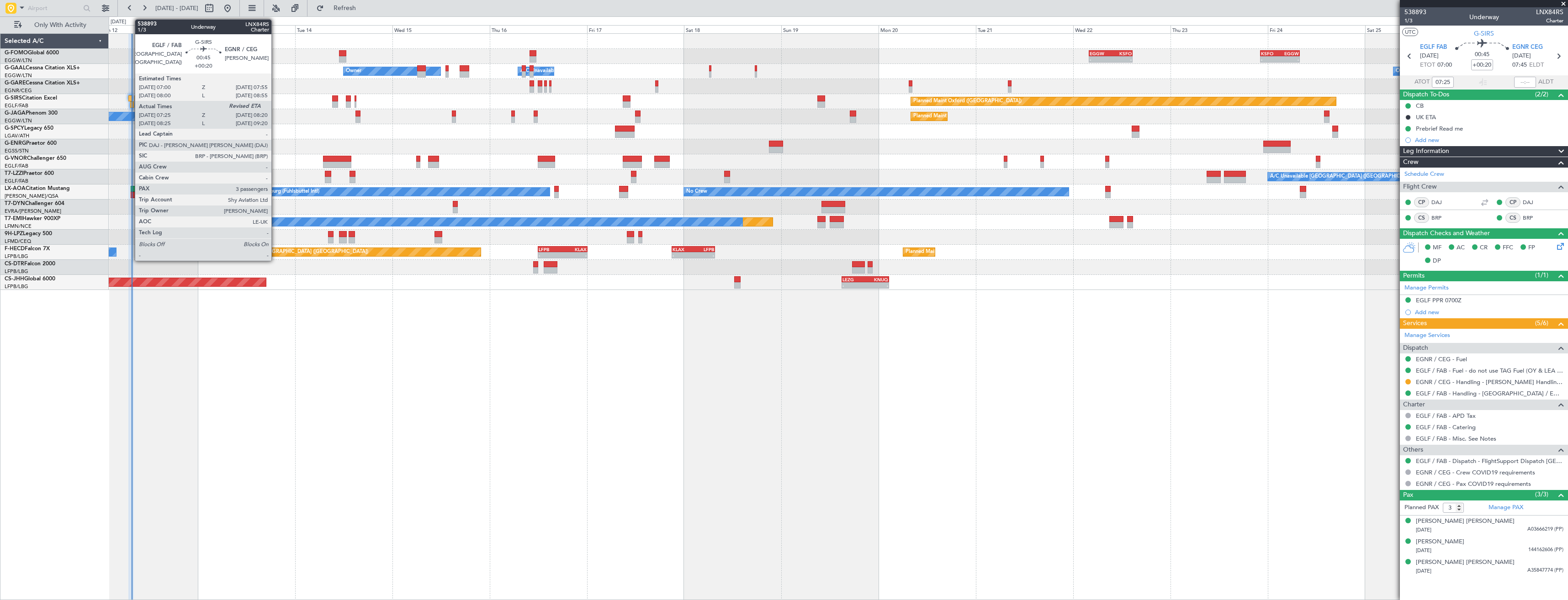
click at [130, 96] on div at bounding box center [130, 99] width 4 height 7
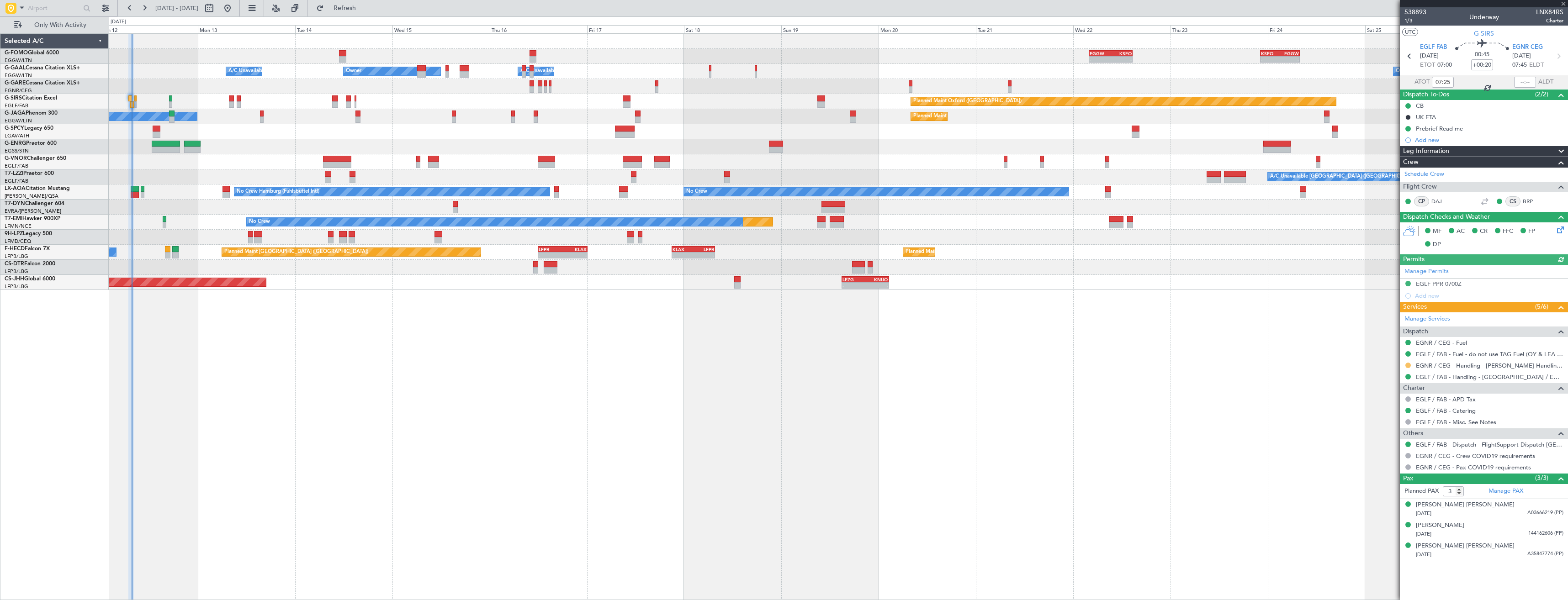
click at [1409, 366] on button at bounding box center [1408, 365] width 5 height 5
click at [1390, 474] on span "Confirmed" at bounding box center [1382, 474] width 29 height 9
click at [1556, 54] on icon at bounding box center [1558, 57] width 12 height 12
type input "+00:15"
type input "0"
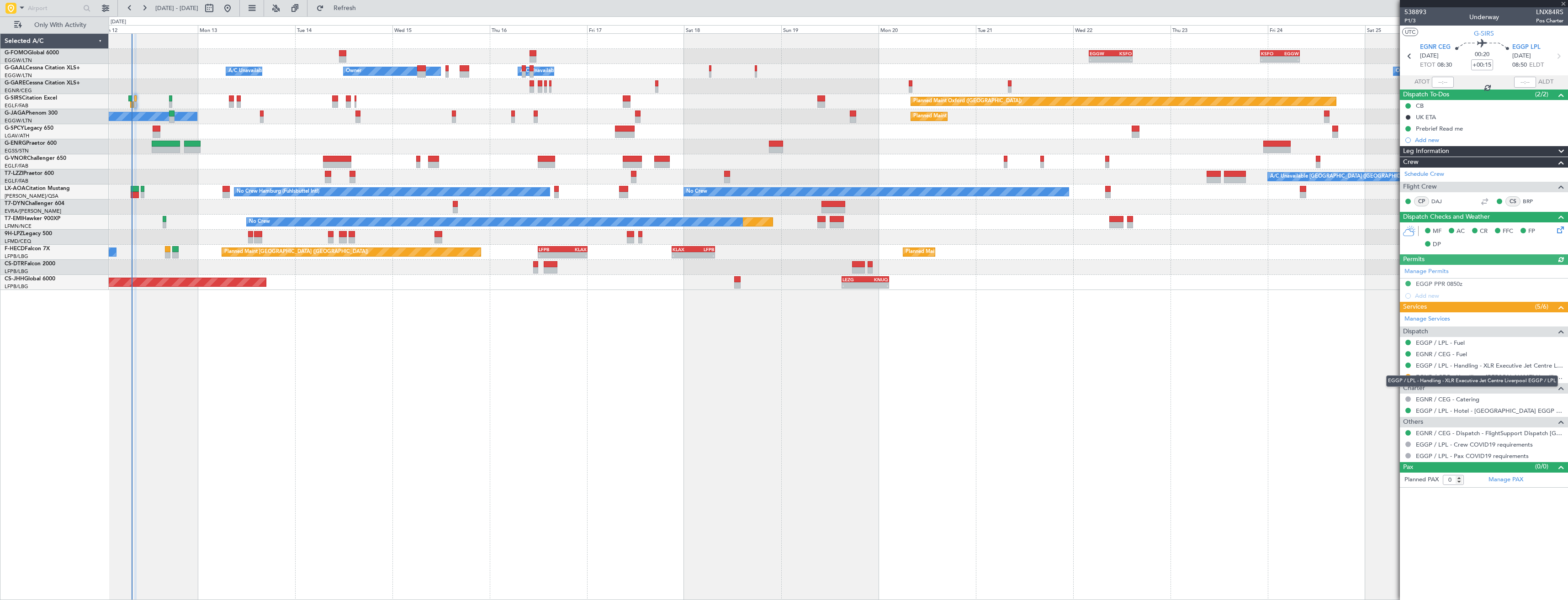
drag, startPoint x: 1408, startPoint y: 375, endPoint x: 1368, endPoint y: 376, distance: 40.0
click at [1406, 375] on div "EGGP / LPL - Handling - XLR Executive Jet Centre Liverpool EGGP / LPL" at bounding box center [1472, 381] width 172 height 12
click at [1408, 378] on button at bounding box center [1408, 377] width 5 height 5
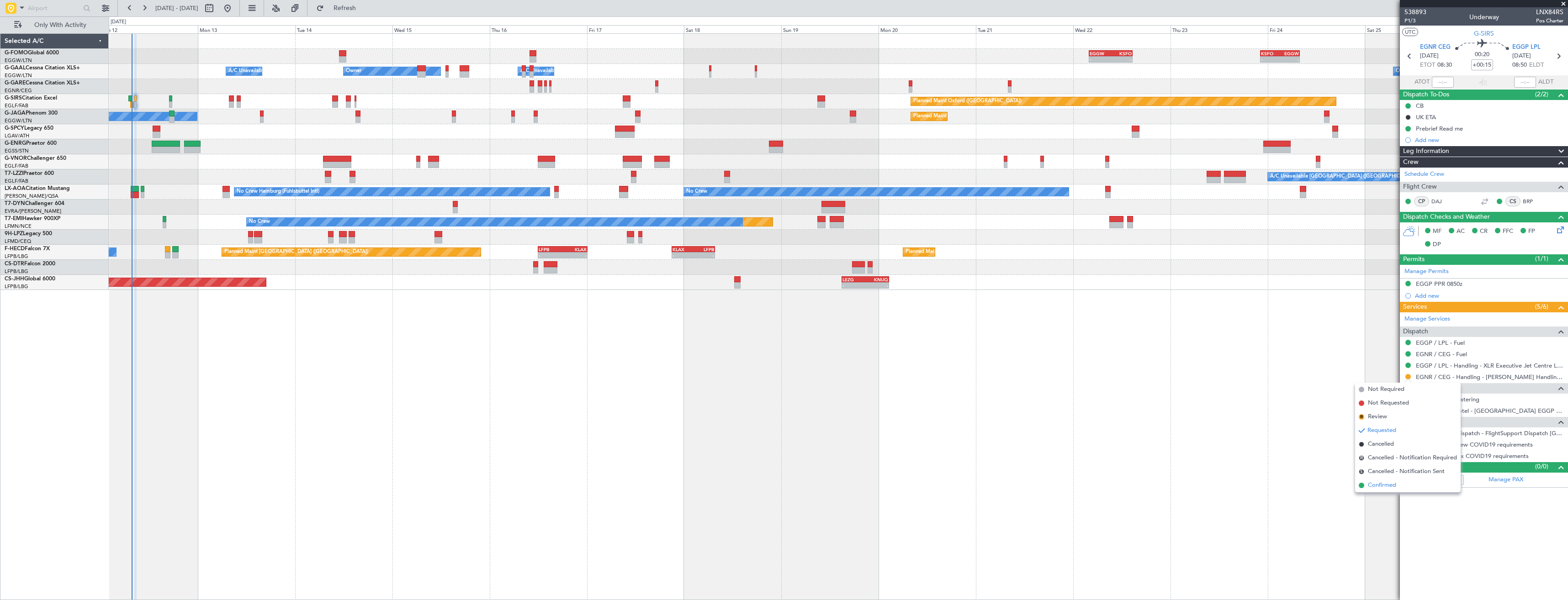
click at [1382, 486] on span "Confirmed" at bounding box center [1382, 485] width 29 height 9
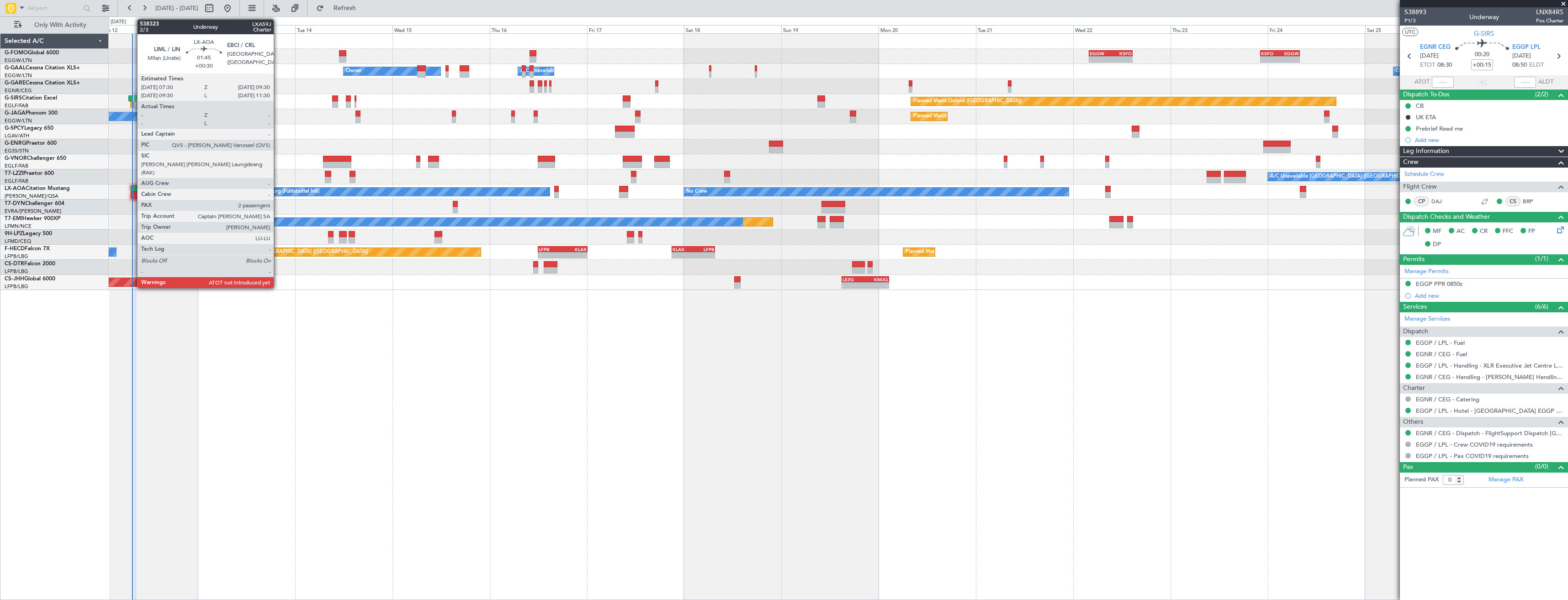
click at [133, 192] on div at bounding box center [135, 195] width 9 height 7
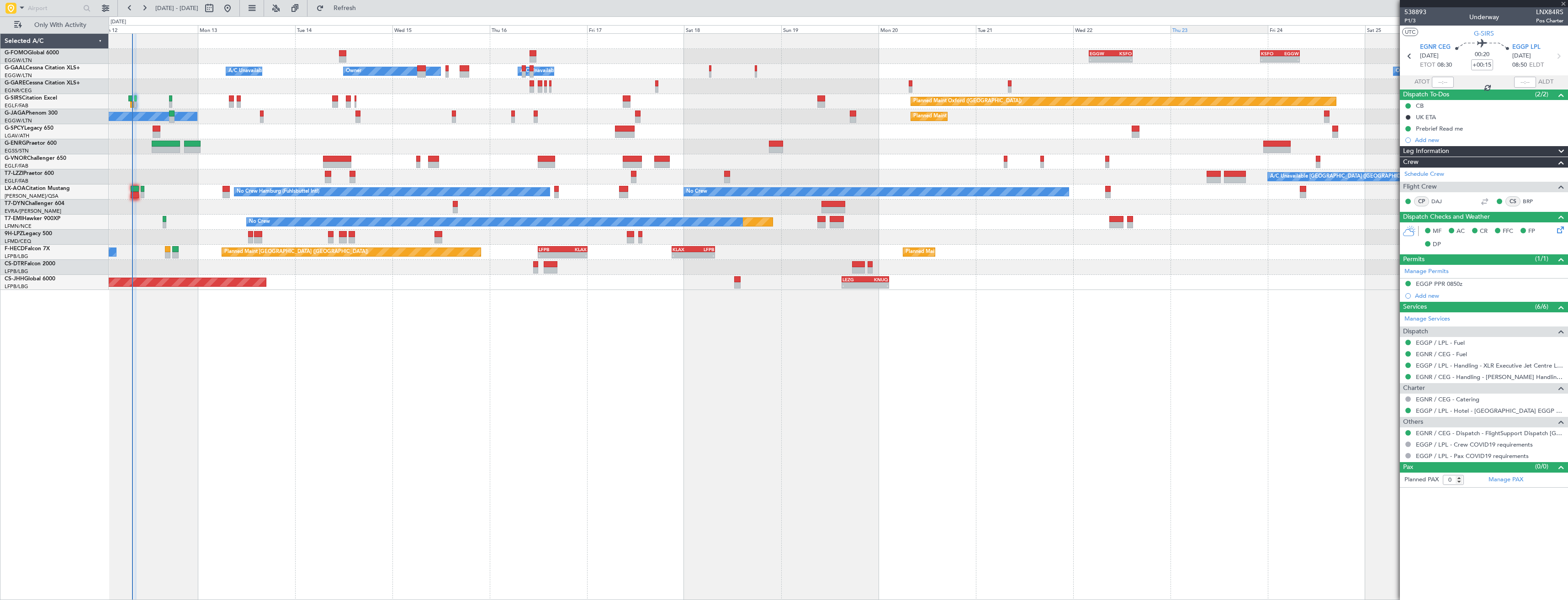
type input "+00:30"
type input "2"
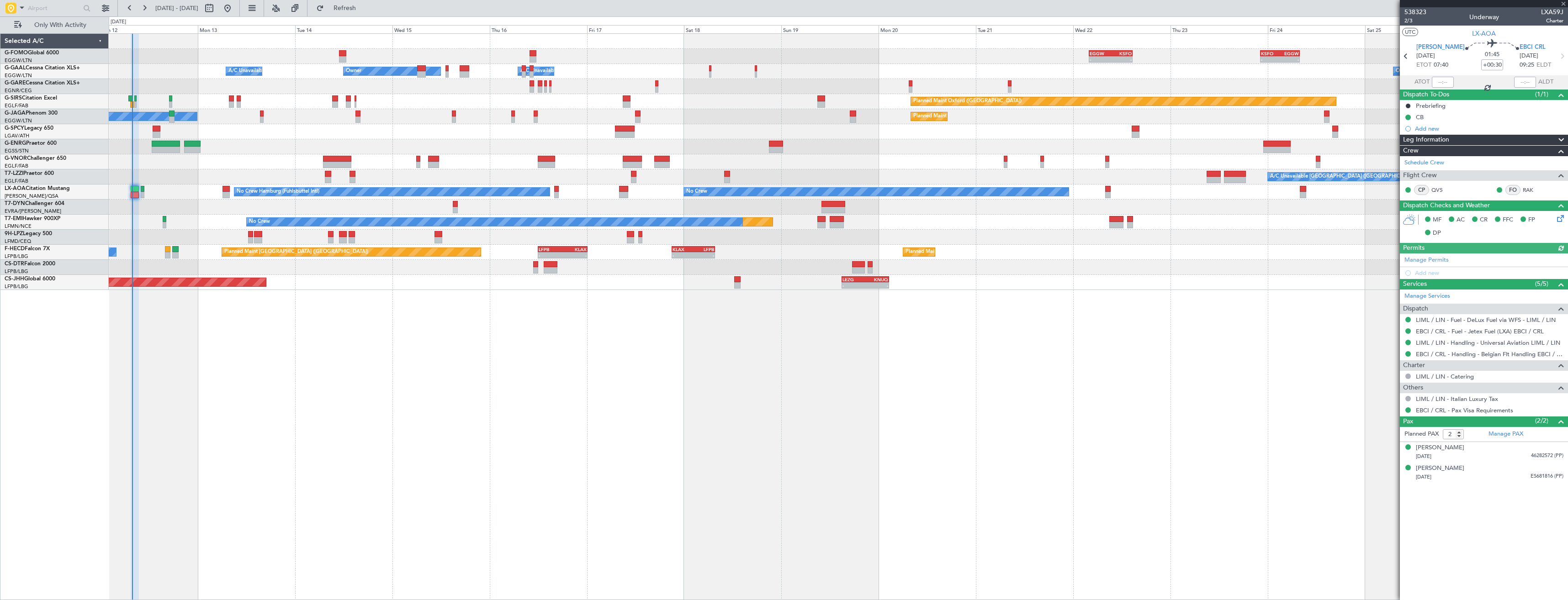
click at [1547, 13] on span "LXA59J" at bounding box center [1552, 12] width 23 height 10
copy span "LXA59J"
type input "07:49"
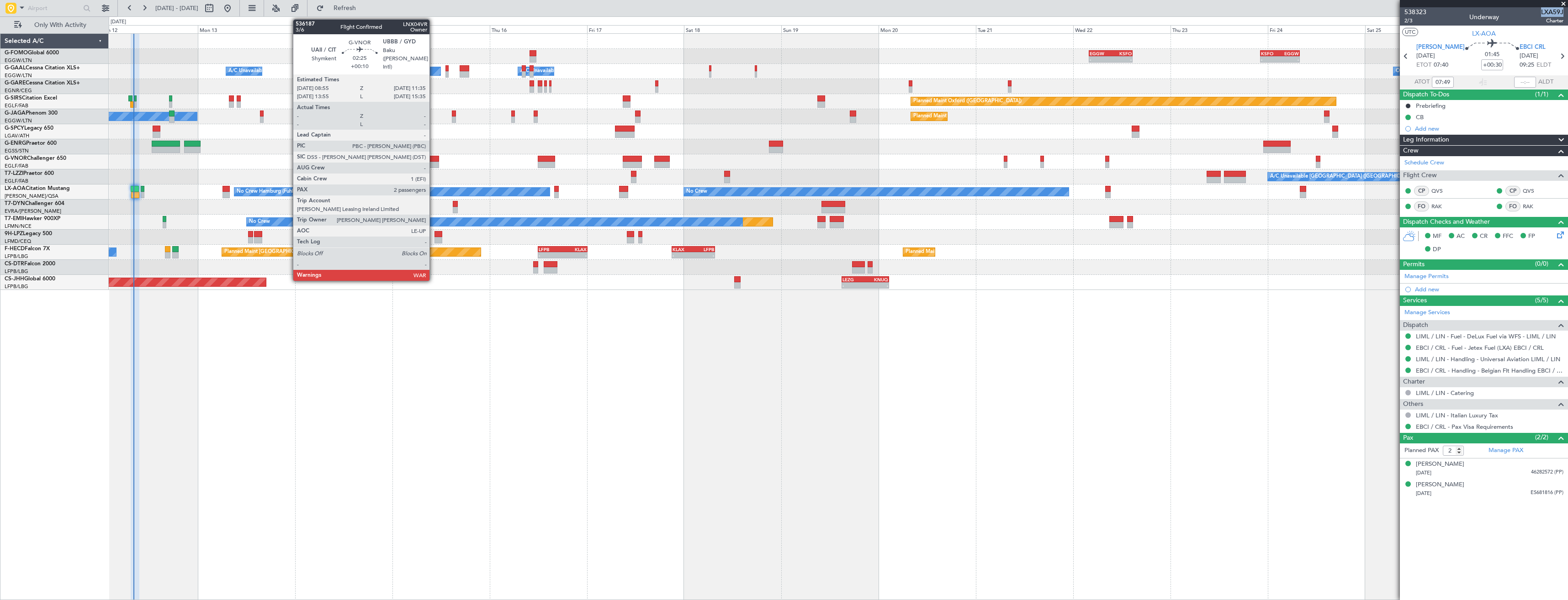
click at [433, 161] on div at bounding box center [433, 159] width 11 height 7
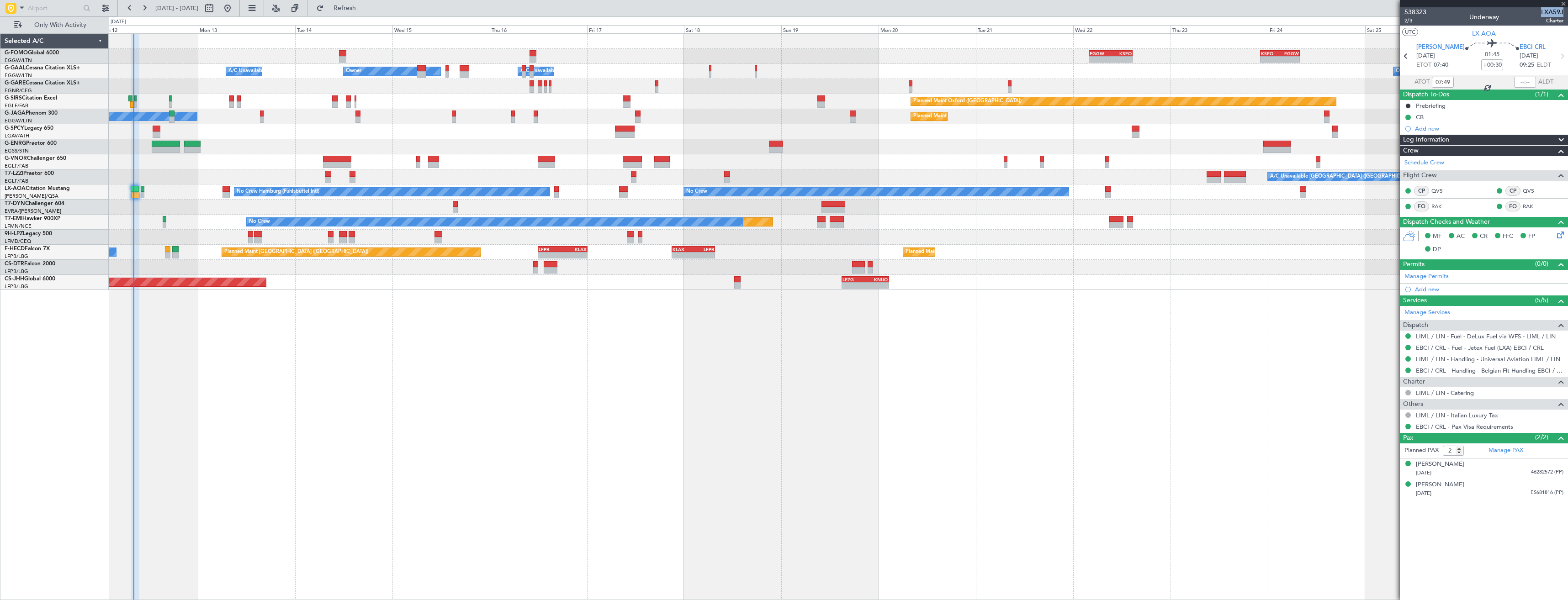
type input "+00:10"
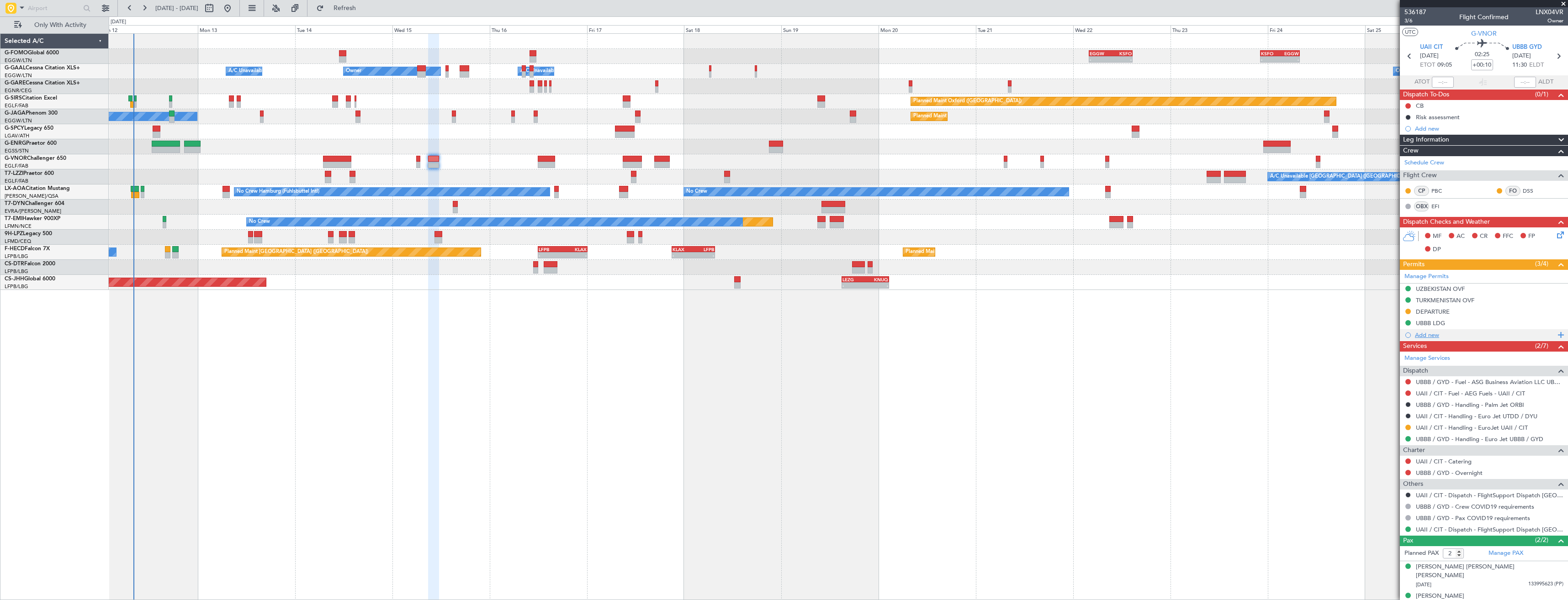
click at [1491, 330] on div "Add new" at bounding box center [1484, 335] width 168 height 12
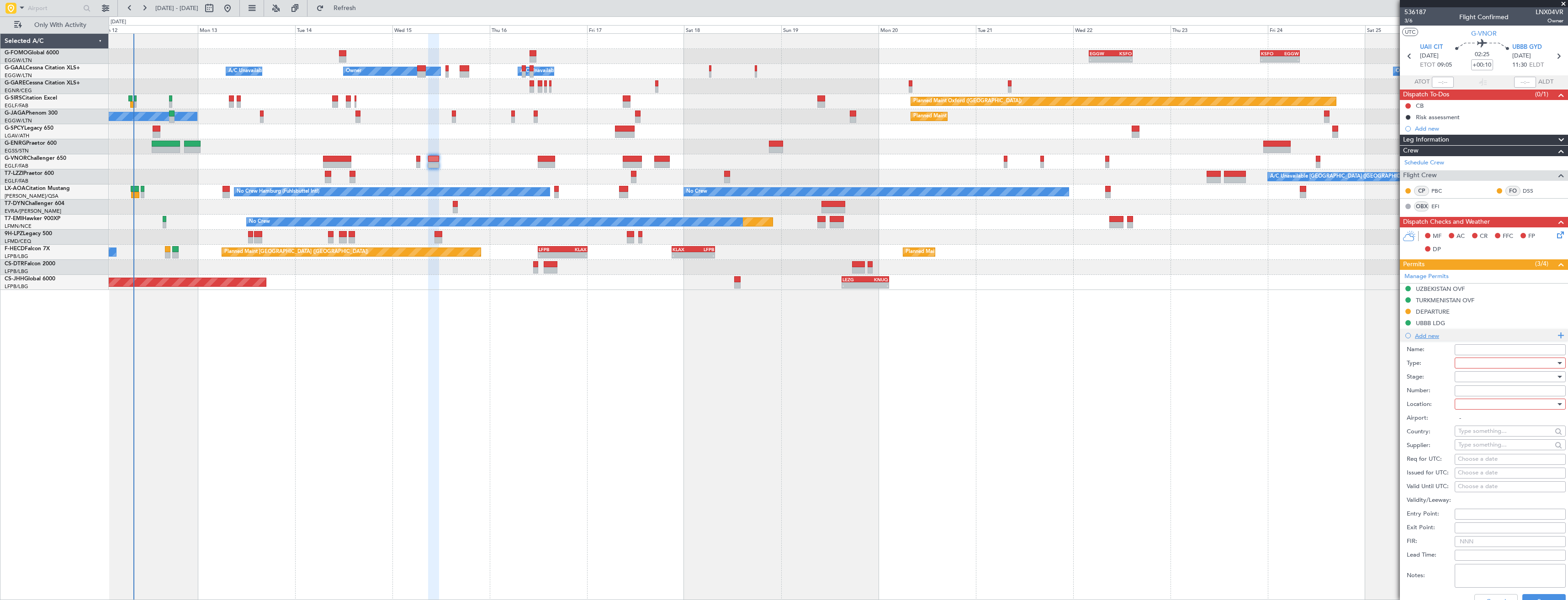
click at [1491, 330] on li "Add new Name: Type: Stage: Number: Location: Airport: - Country: Supplier: Req …" at bounding box center [1484, 471] width 168 height 284
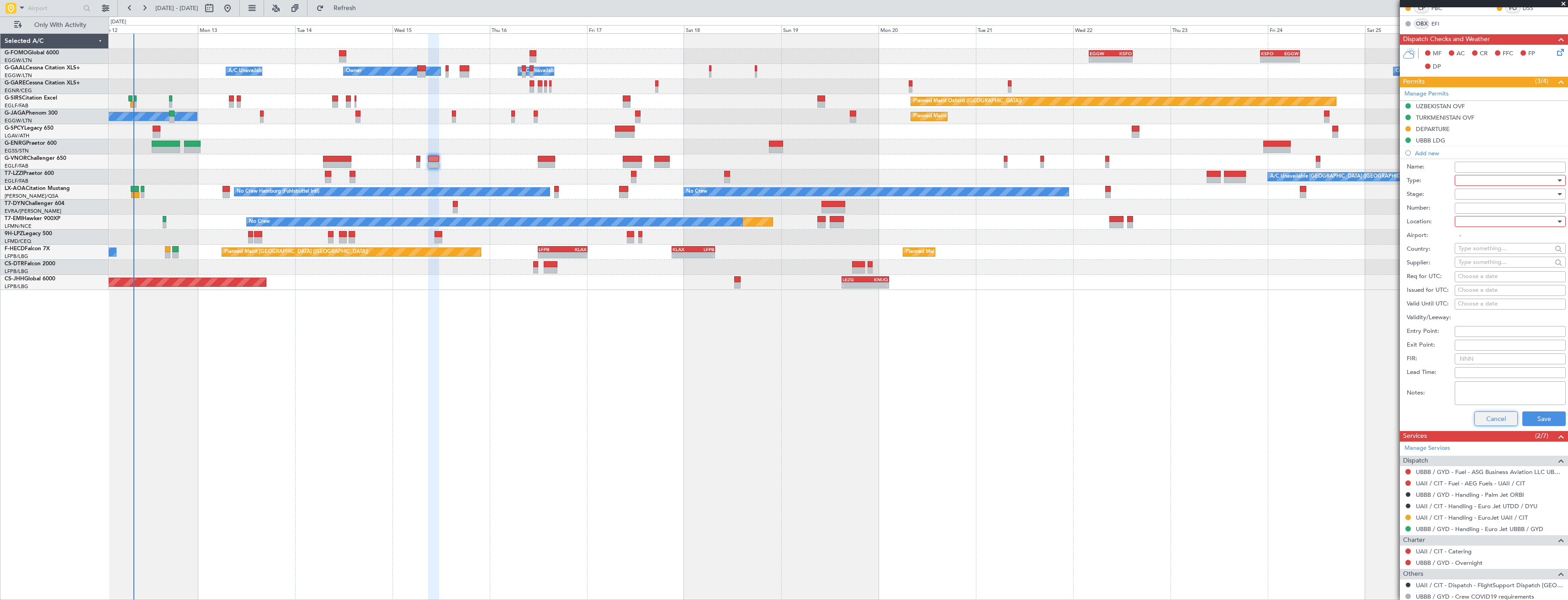
click at [1481, 424] on button "Cancel" at bounding box center [1496, 419] width 43 height 15
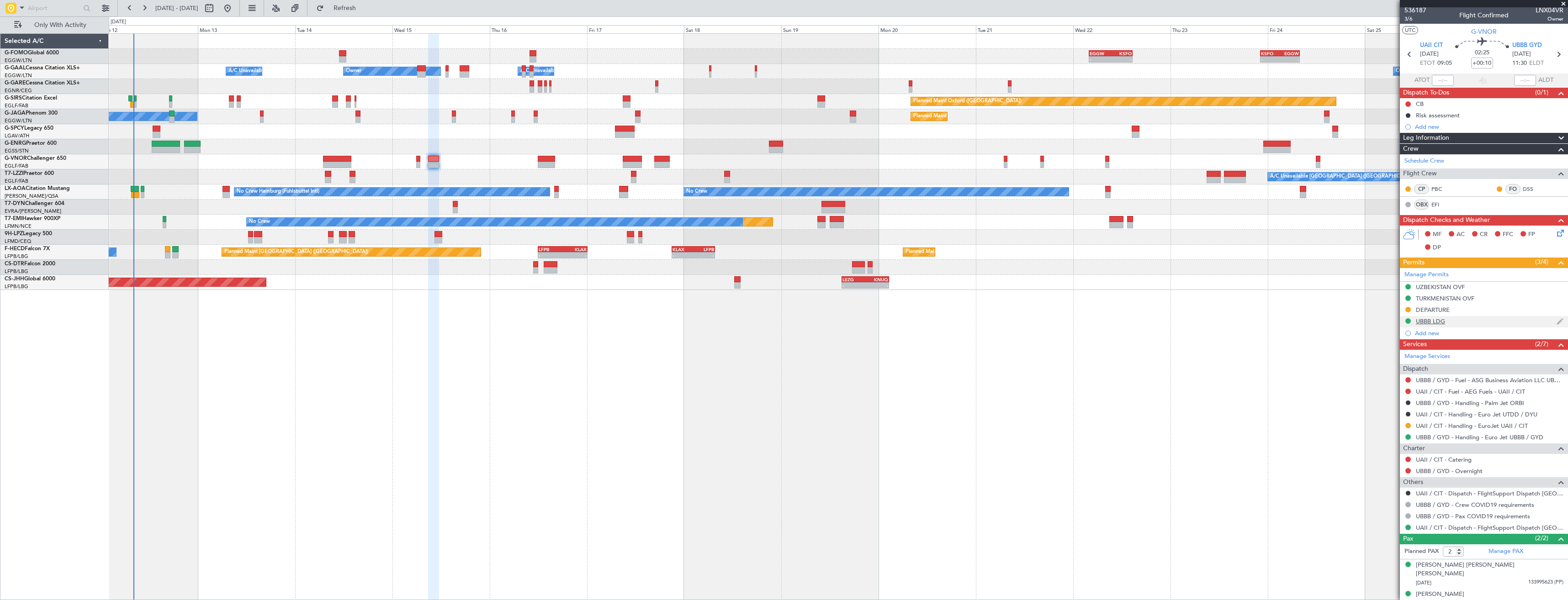
click at [1483, 326] on div "UBBB LDG" at bounding box center [1484, 321] width 168 height 12
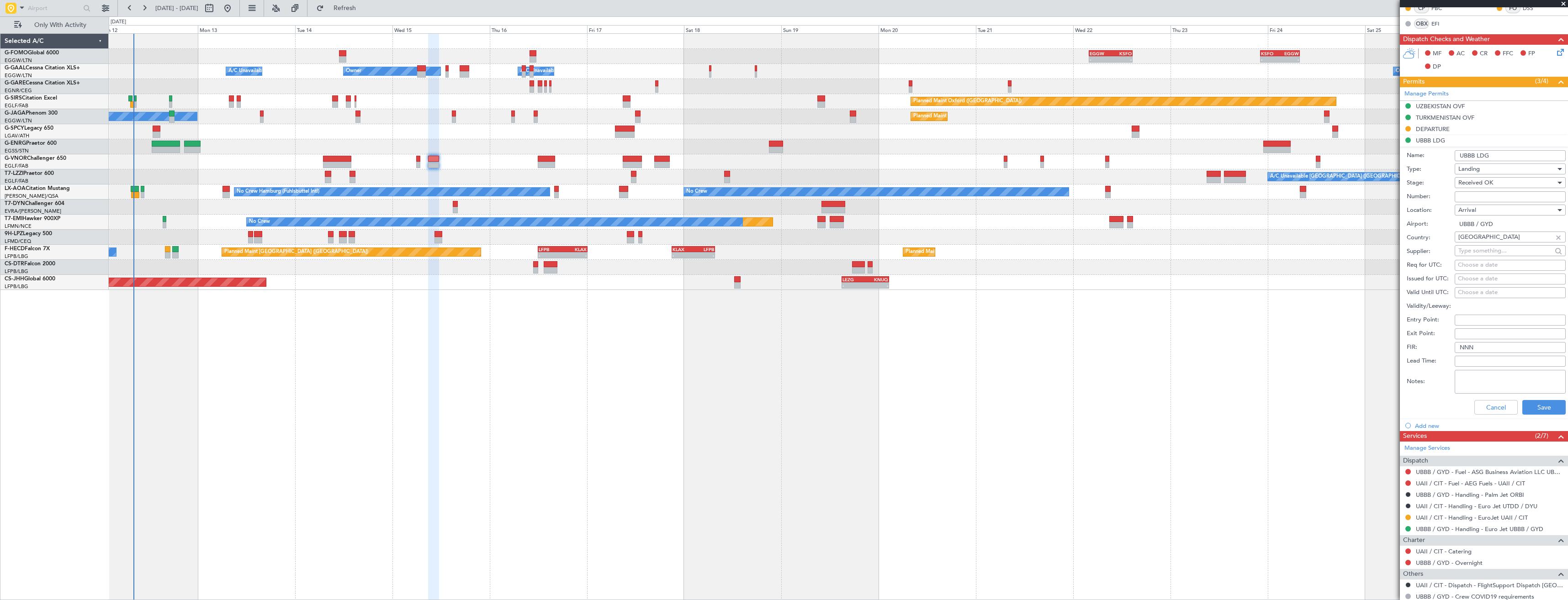
click at [1476, 194] on input "Number:" at bounding box center [1510, 197] width 111 height 11
paste input "AZA-2187/08.10.25"
type input "AZA-2187/08.10.25"
click at [1533, 408] on button "Save" at bounding box center [1544, 408] width 43 height 15
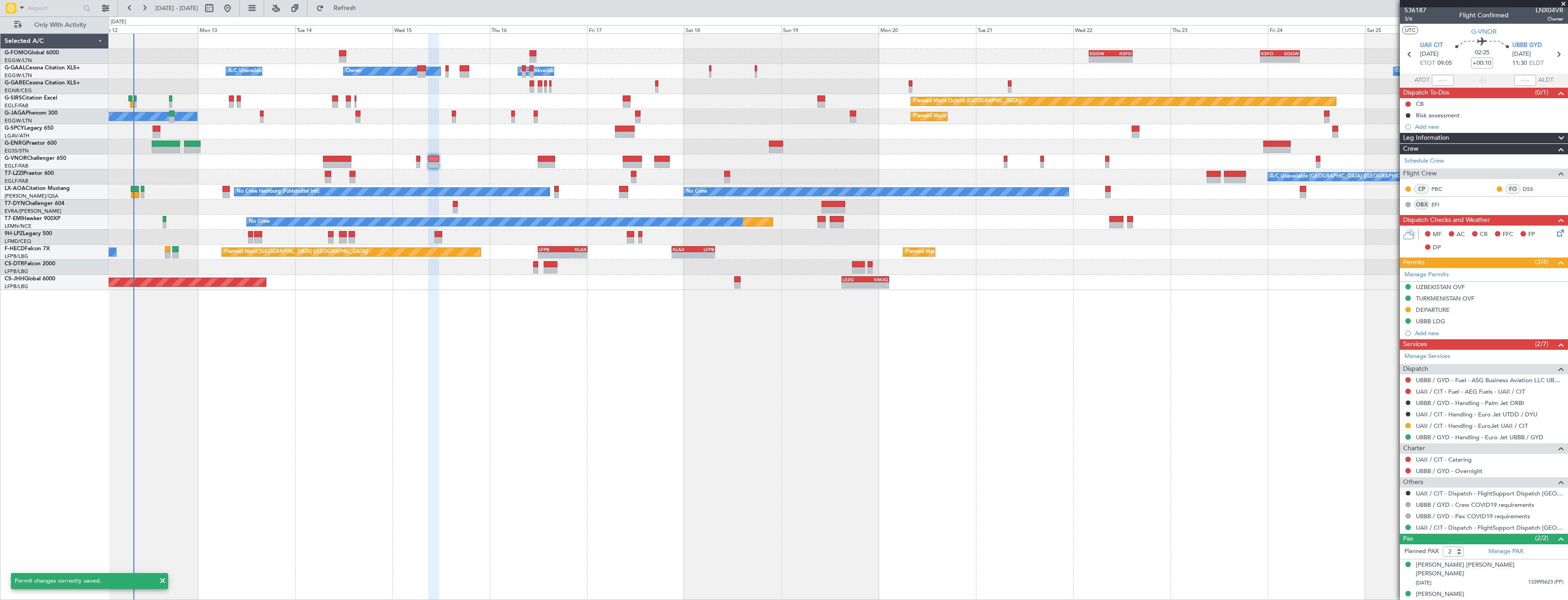
scroll to position [0, 0]
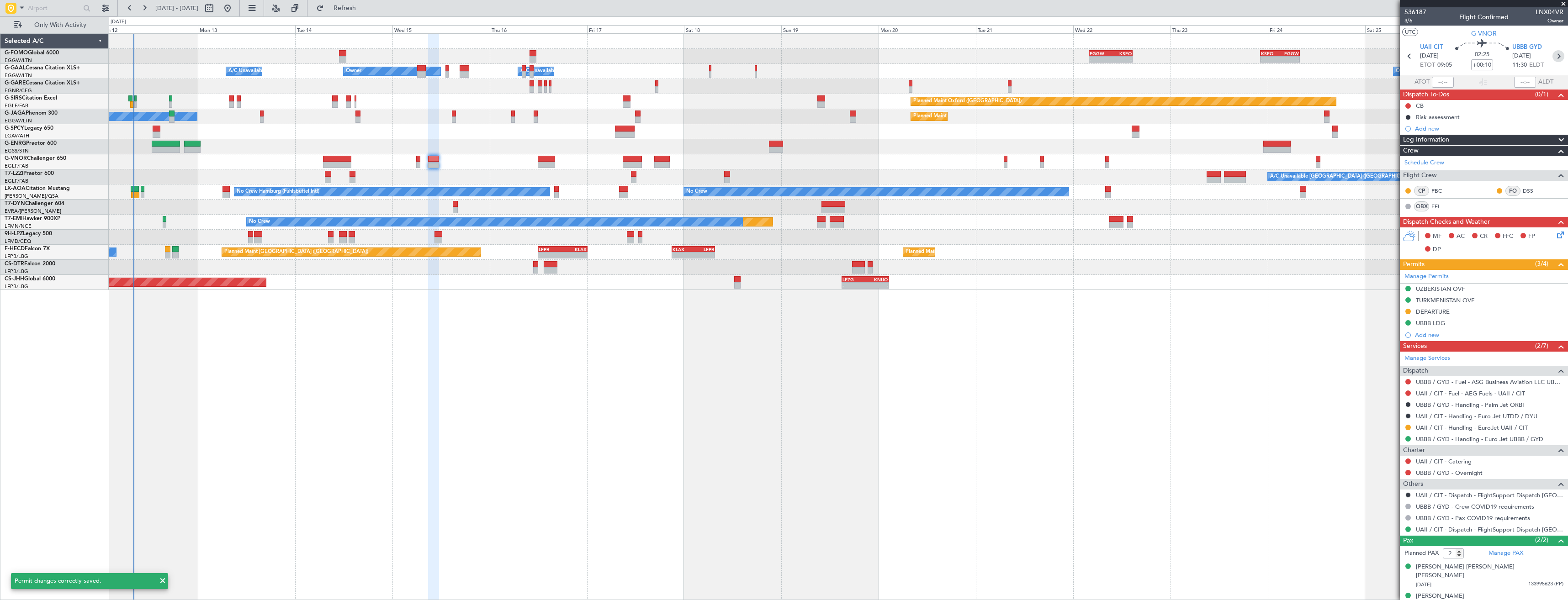
click at [1552, 57] on icon at bounding box center [1558, 57] width 12 height 12
type input "+01:30"
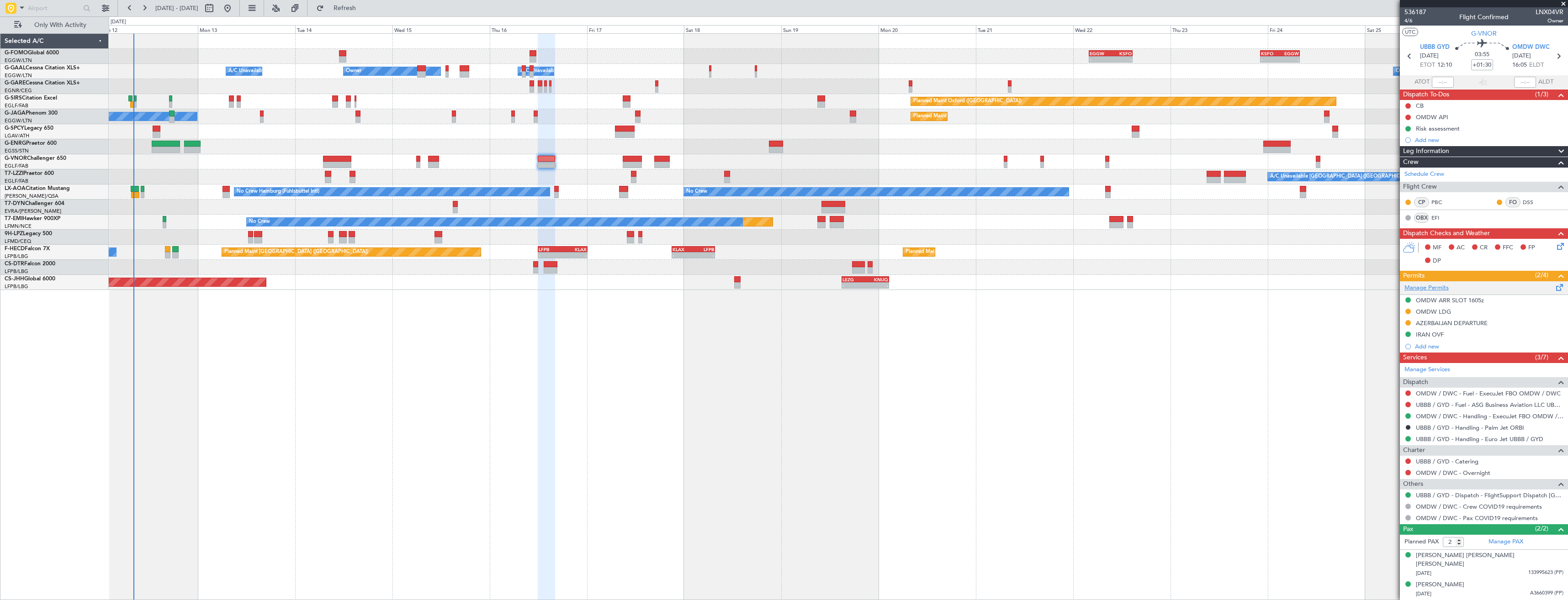
click at [1435, 288] on link "Manage Permits" at bounding box center [1426, 288] width 44 height 9
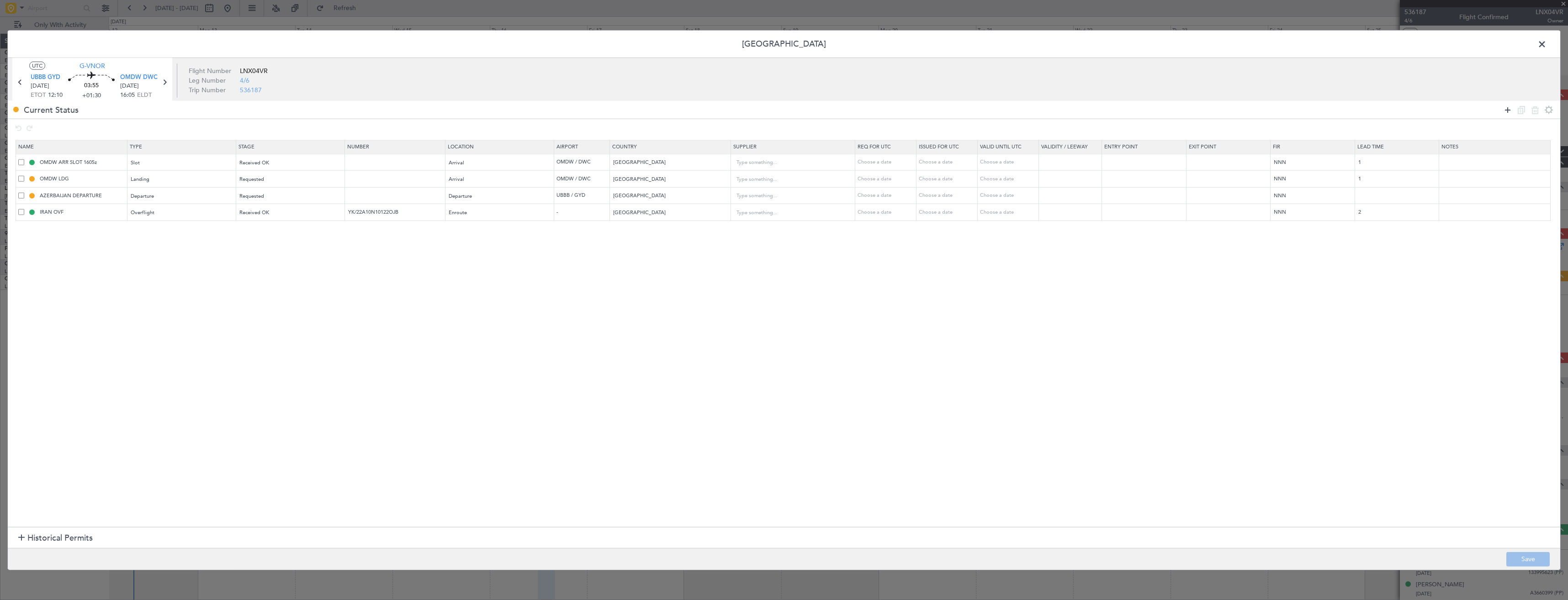
click at [1508, 106] on icon at bounding box center [1508, 110] width 11 height 11
click at [183, 237] on td "Type" at bounding box center [181, 229] width 109 height 18
click at [178, 228] on div "Type" at bounding box center [178, 229] width 96 height 14
click at [177, 226] on div at bounding box center [784, 300] width 1568 height 600
click at [399, 195] on input "text" at bounding box center [397, 195] width 98 height 8
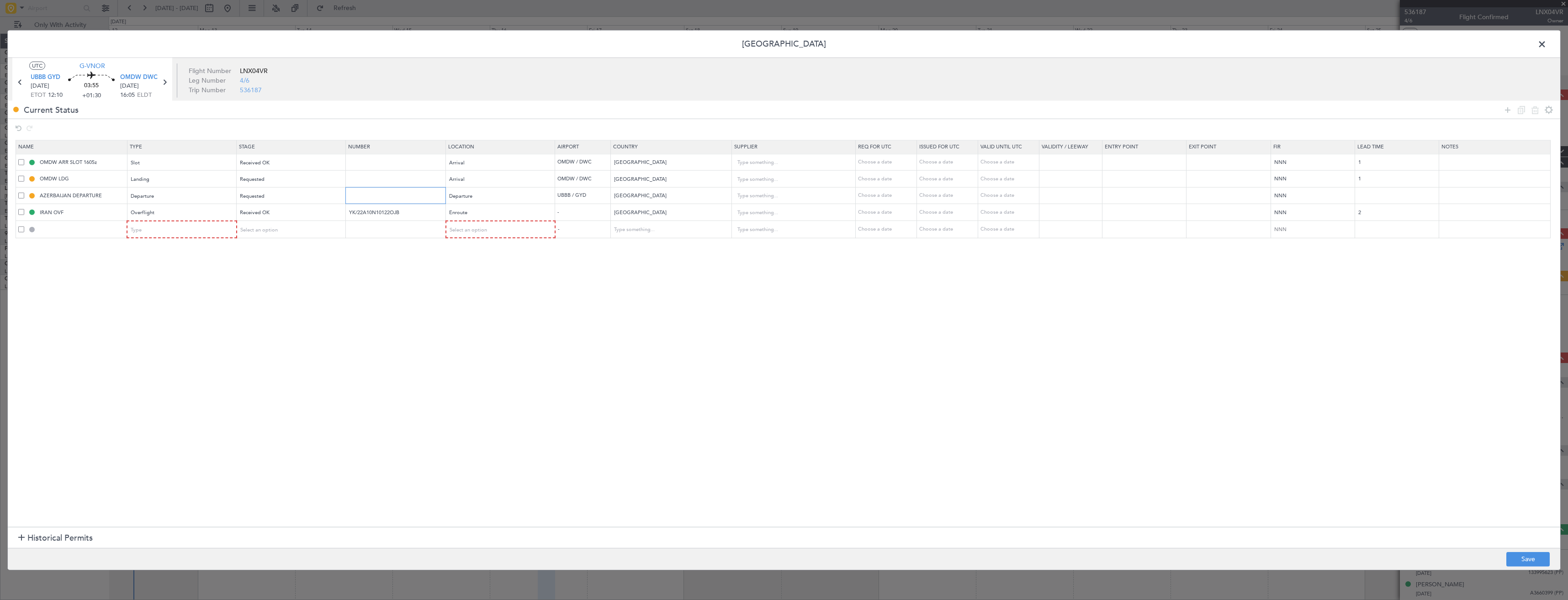
paste input "AZA-2187/08.10.25"
type input "AZA-2187/08.10.25"
click at [18, 230] on td at bounding box center [71, 229] width 111 height 18
click at [19, 229] on span at bounding box center [21, 229] width 6 height 6
click at [25, 226] on input "checkbox" at bounding box center [25, 226] width 0 height 0
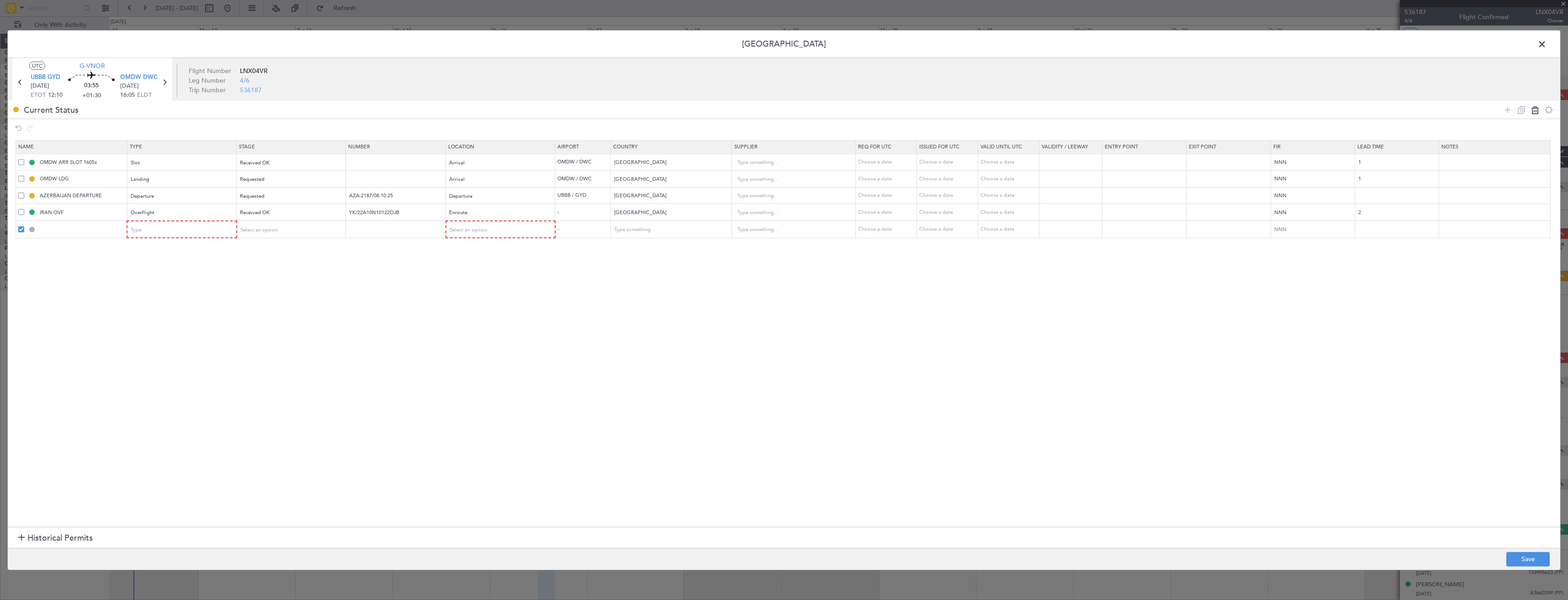
click at [1534, 111] on icon at bounding box center [1535, 110] width 11 height 11
click at [283, 197] on div "Requested" at bounding box center [287, 196] width 96 height 14
click at [281, 267] on span "Received OK" at bounding box center [294, 270] width 102 height 14
click at [1516, 557] on button "Save" at bounding box center [1528, 559] width 43 height 15
click at [1547, 43] on span at bounding box center [1547, 47] width 0 height 18
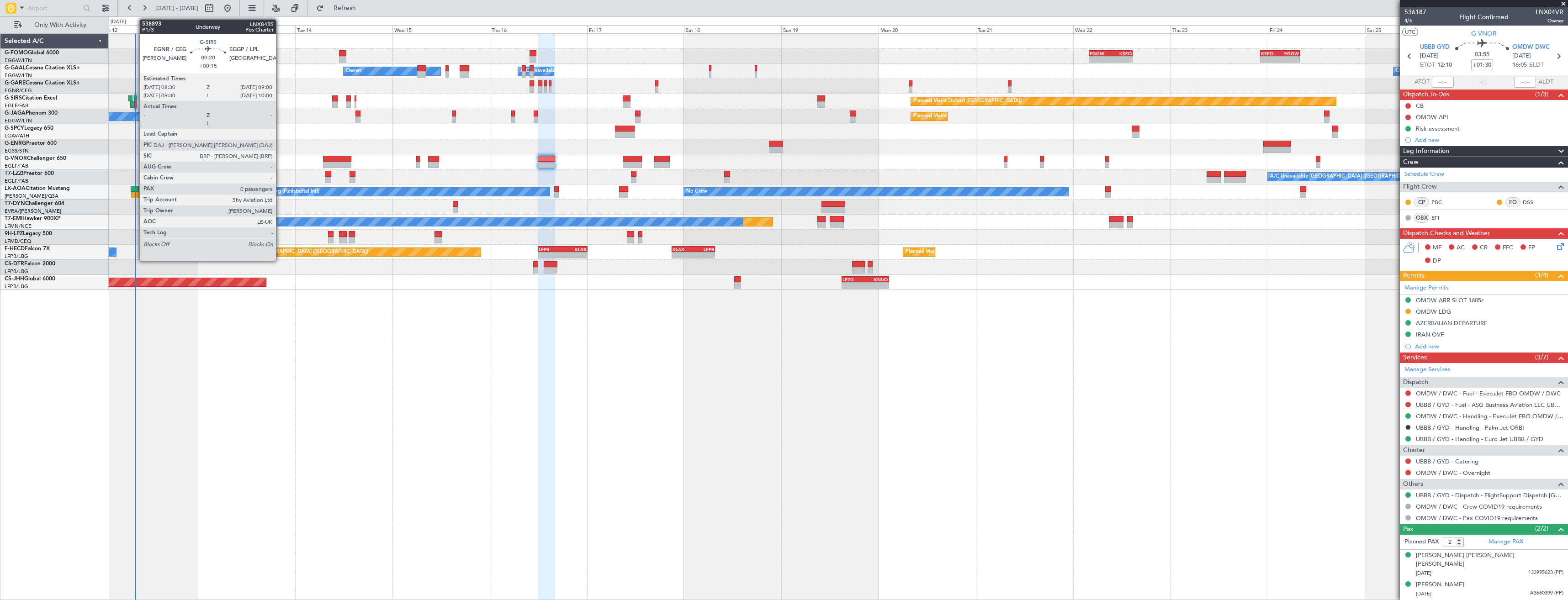
click at [135, 100] on div at bounding box center [136, 99] width 2 height 7
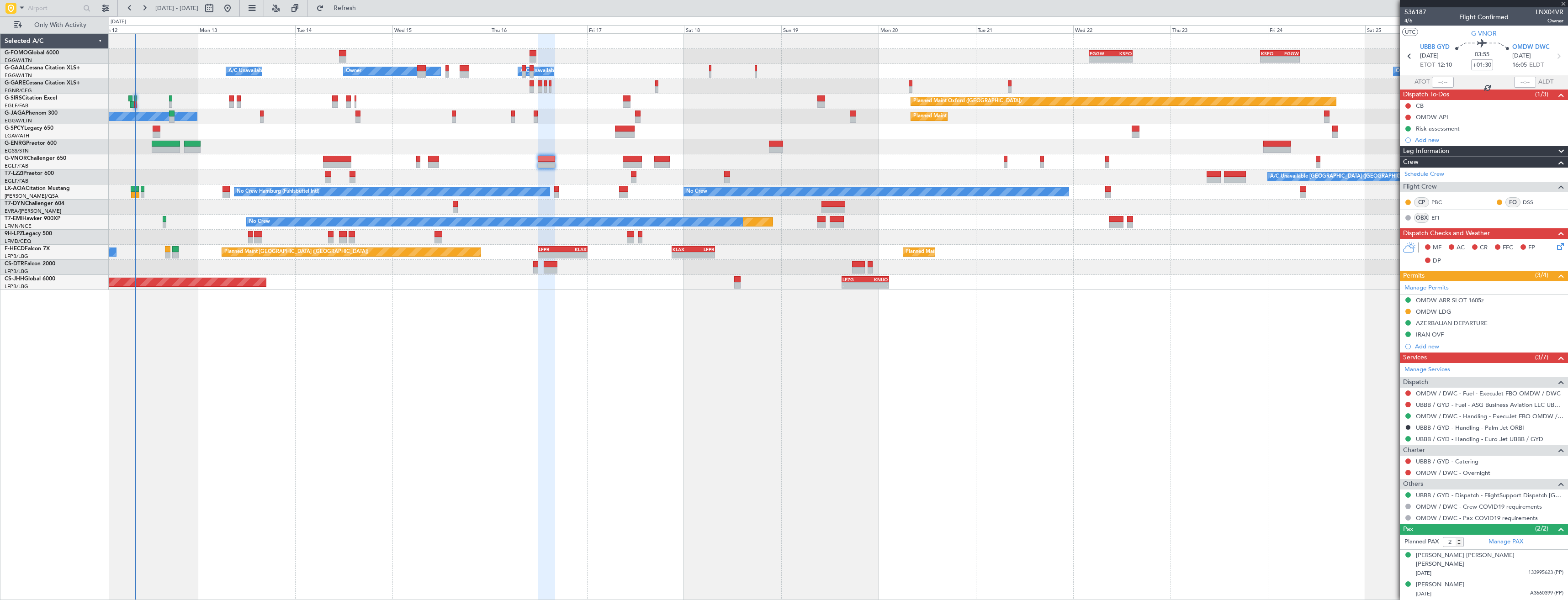
type input "+00:15"
type input "0"
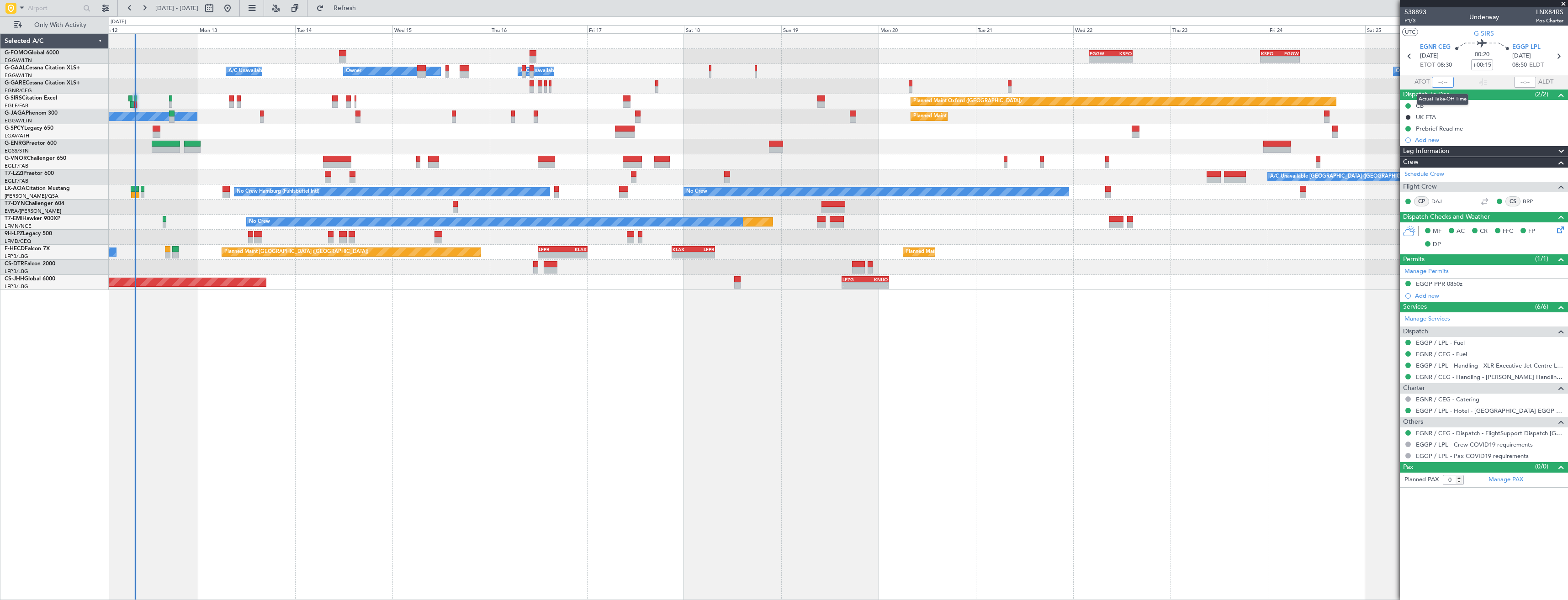
click at [1437, 79] on input "text" at bounding box center [1443, 82] width 22 height 11
type input "08:38"
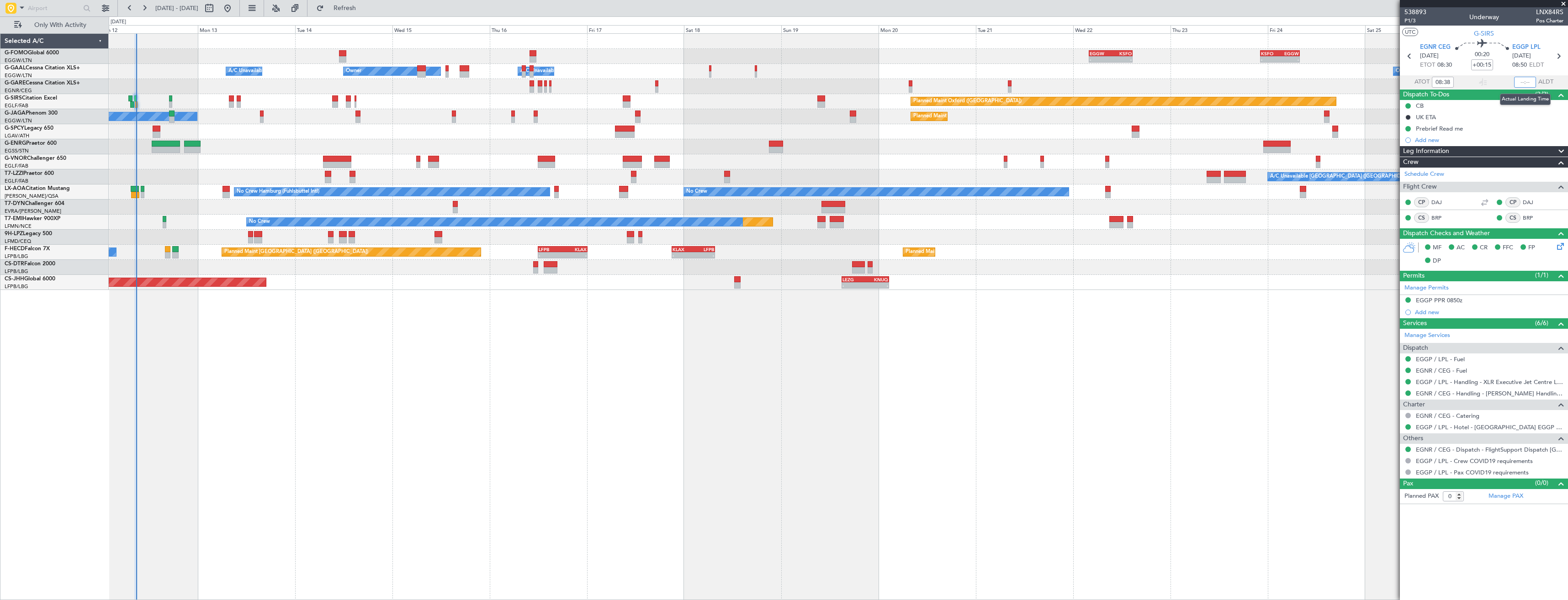
click at [1525, 82] on input "text" at bounding box center [1525, 82] width 22 height 11
type input "08:52"
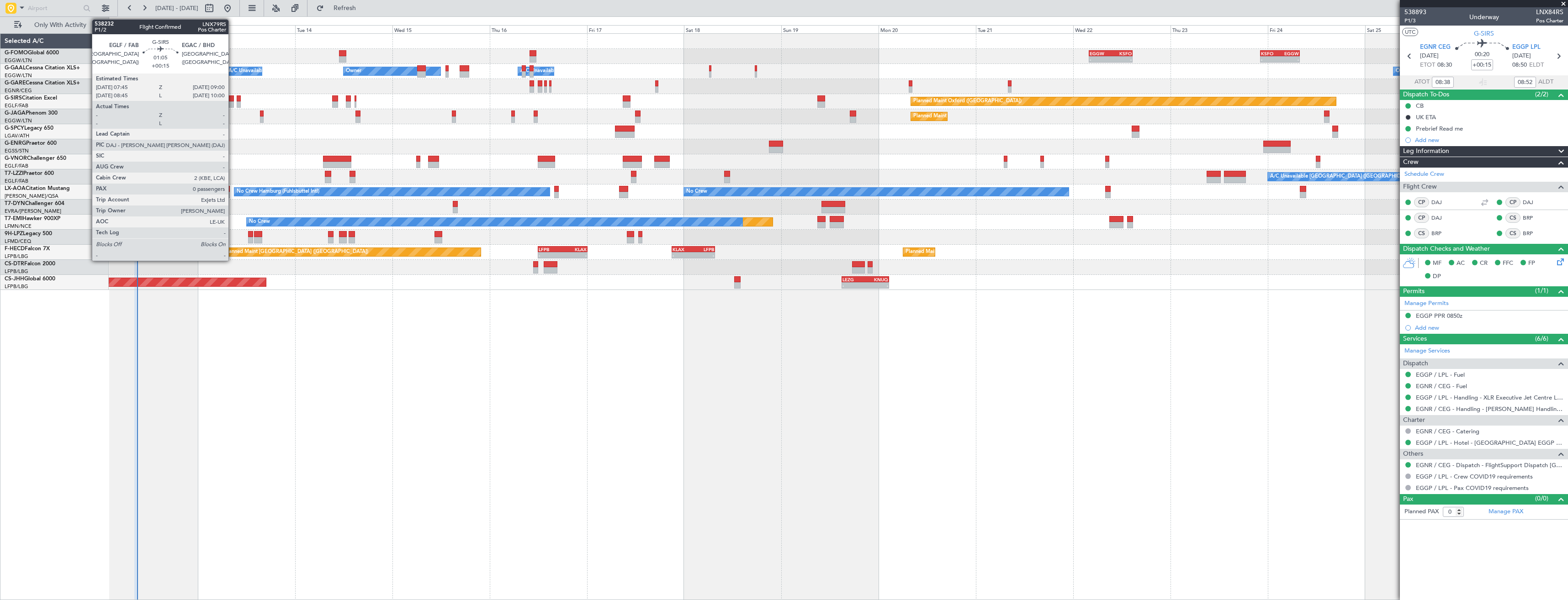
click at [233, 102] on div at bounding box center [231, 105] width 5 height 7
click at [239, 104] on div at bounding box center [239, 105] width 4 height 7
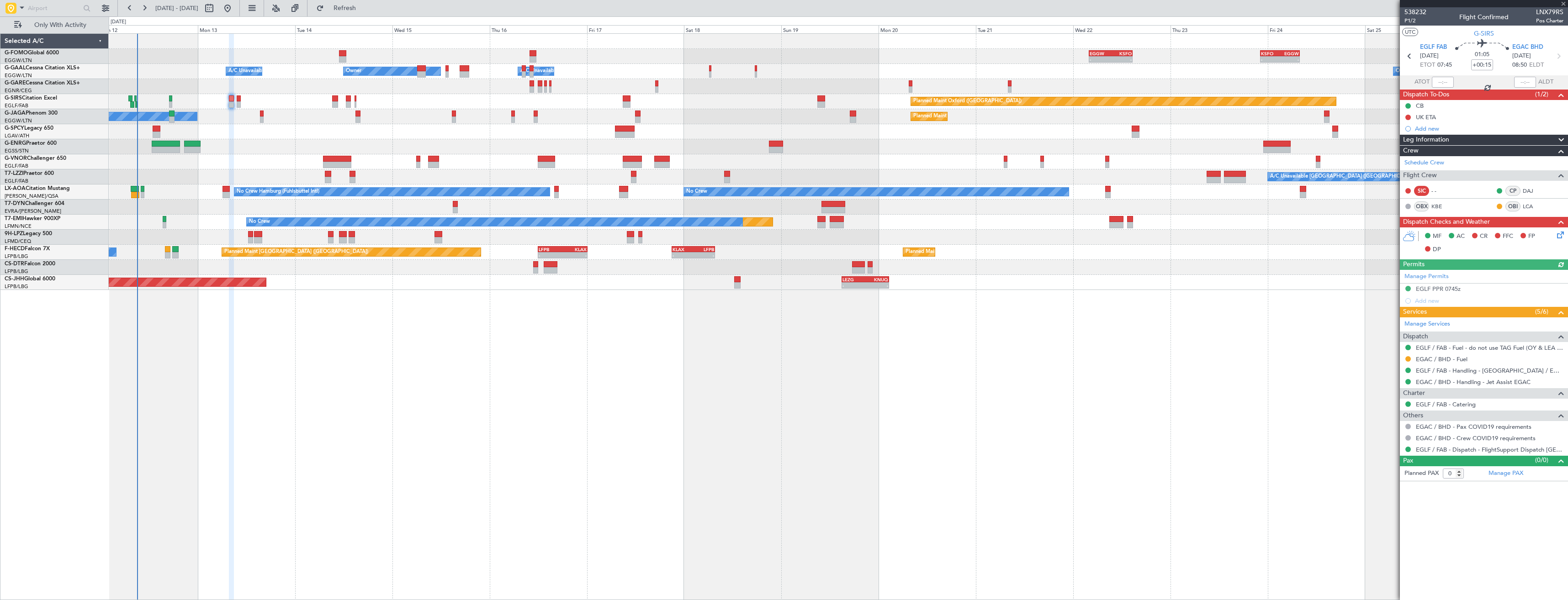
type input "1"
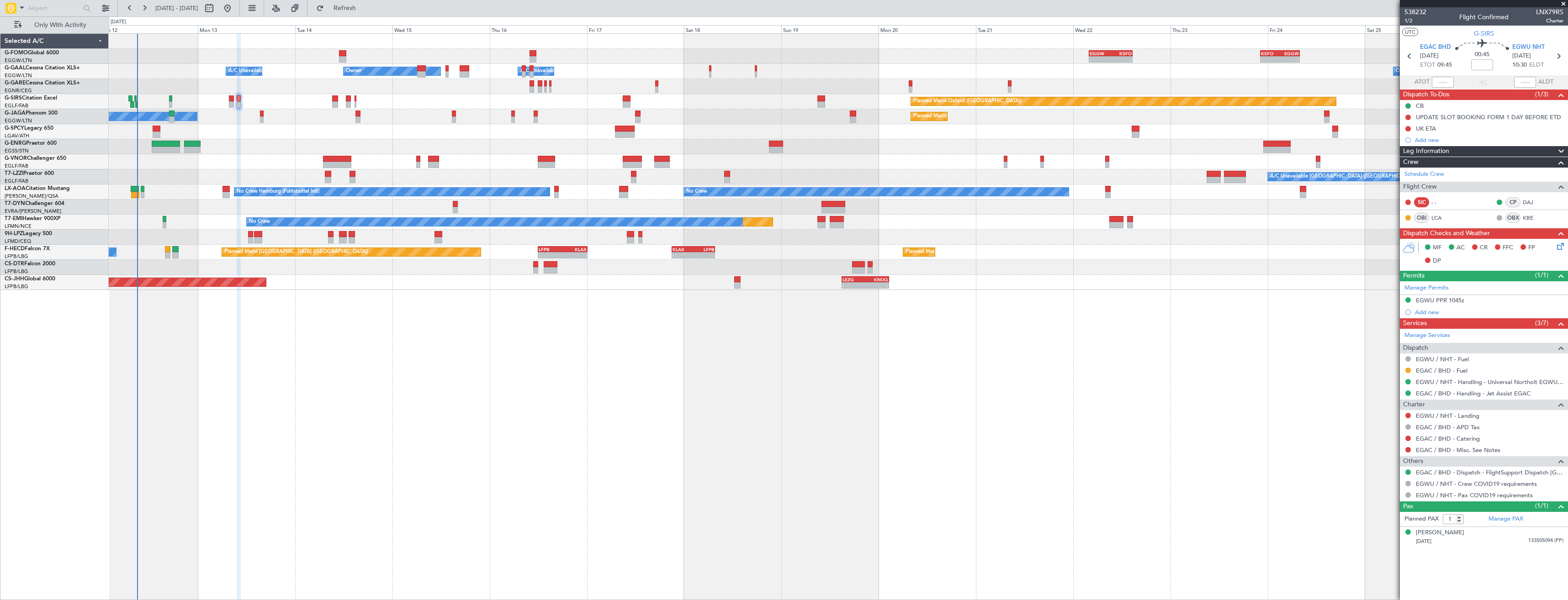
click at [1477, 299] on div "EGWU PPR 1045z" at bounding box center [1484, 301] width 168 height 12
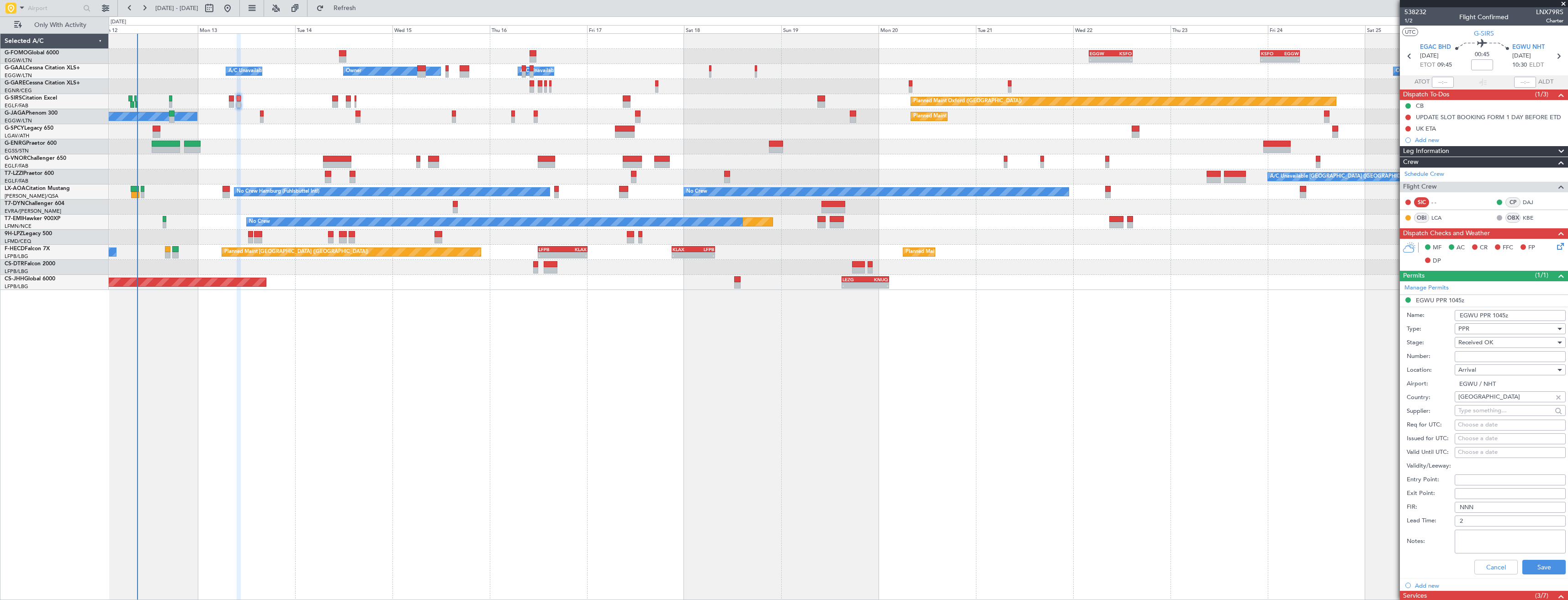
click at [1493, 356] on input "Number:" at bounding box center [1510, 357] width 111 height 11
paste input "215361"
type input "215361"
click at [1536, 570] on button "Save" at bounding box center [1544, 567] width 43 height 15
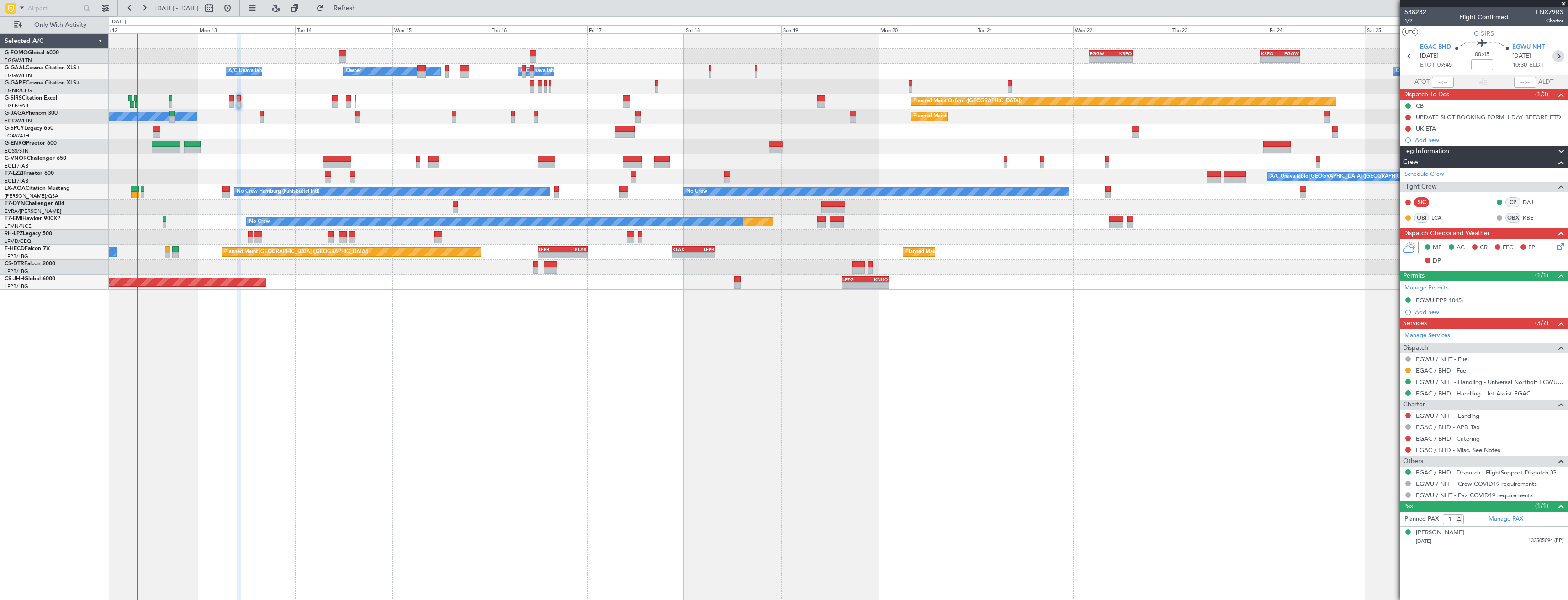
click at [1559, 57] on icon at bounding box center [1558, 57] width 12 height 12
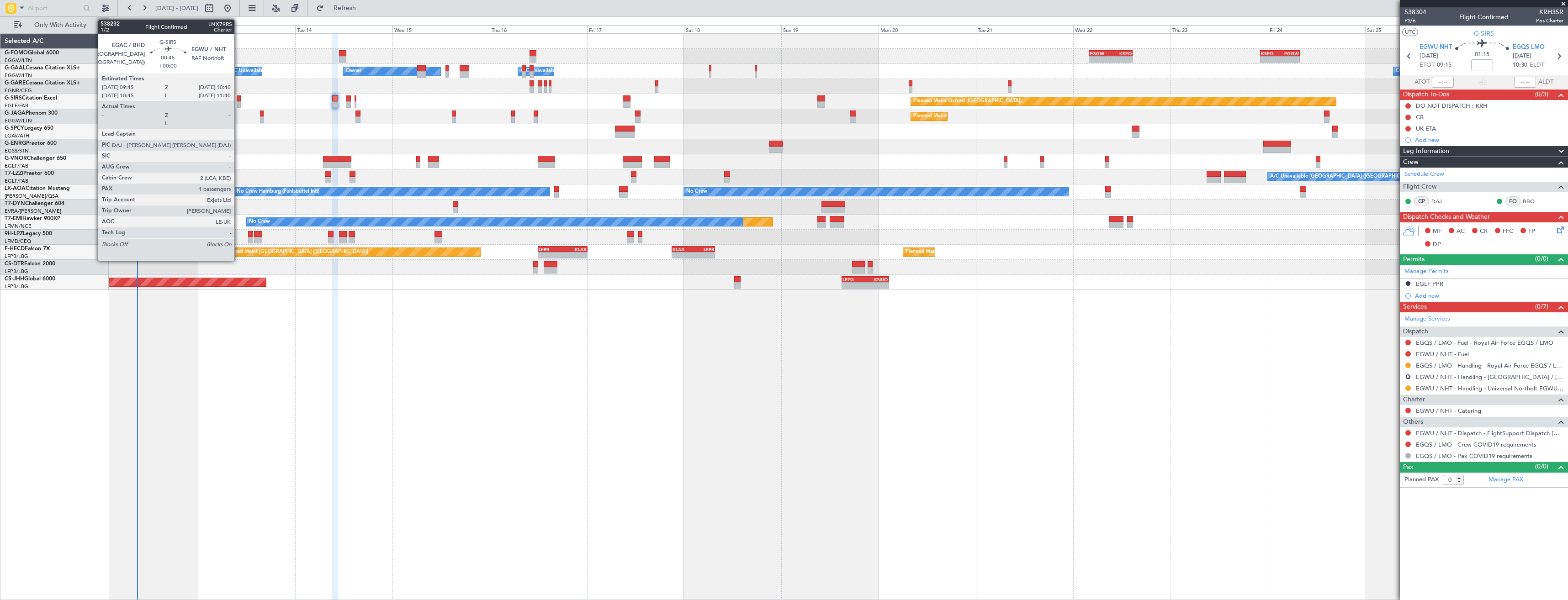
click at [239, 105] on div at bounding box center [239, 105] width 4 height 7
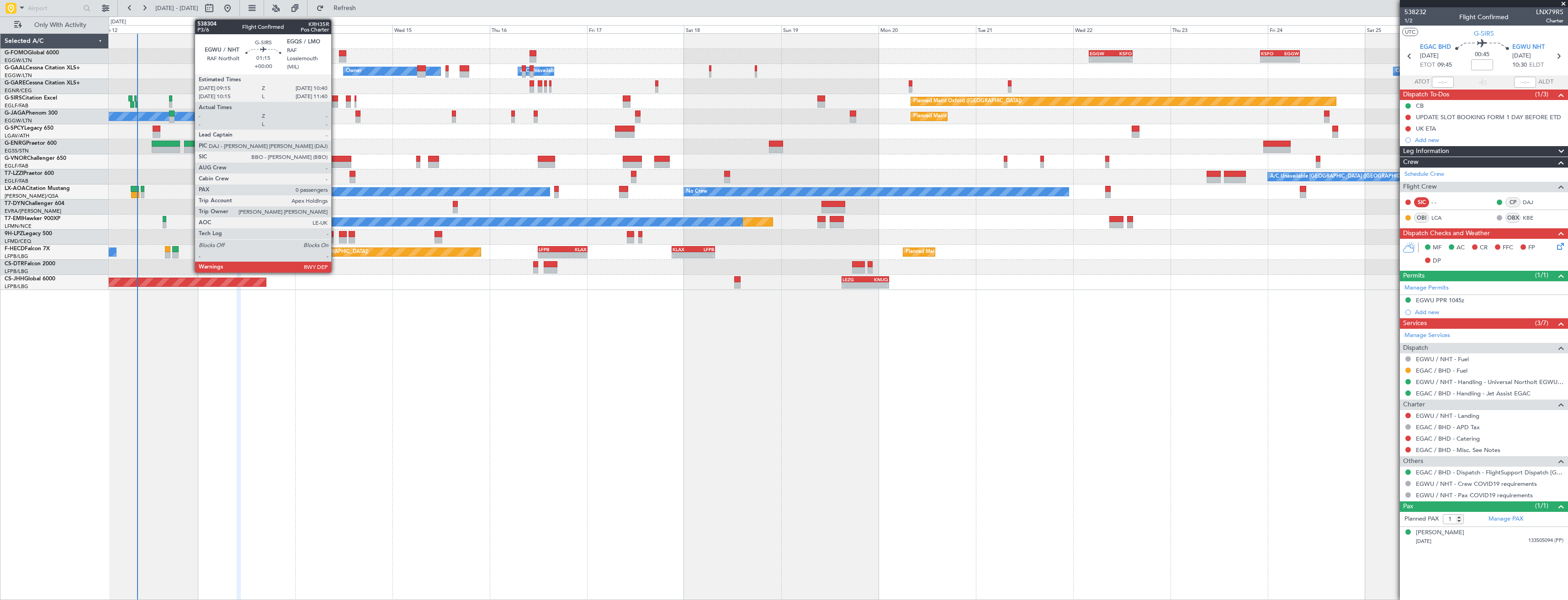
click at [335, 100] on div at bounding box center [335, 99] width 6 height 7
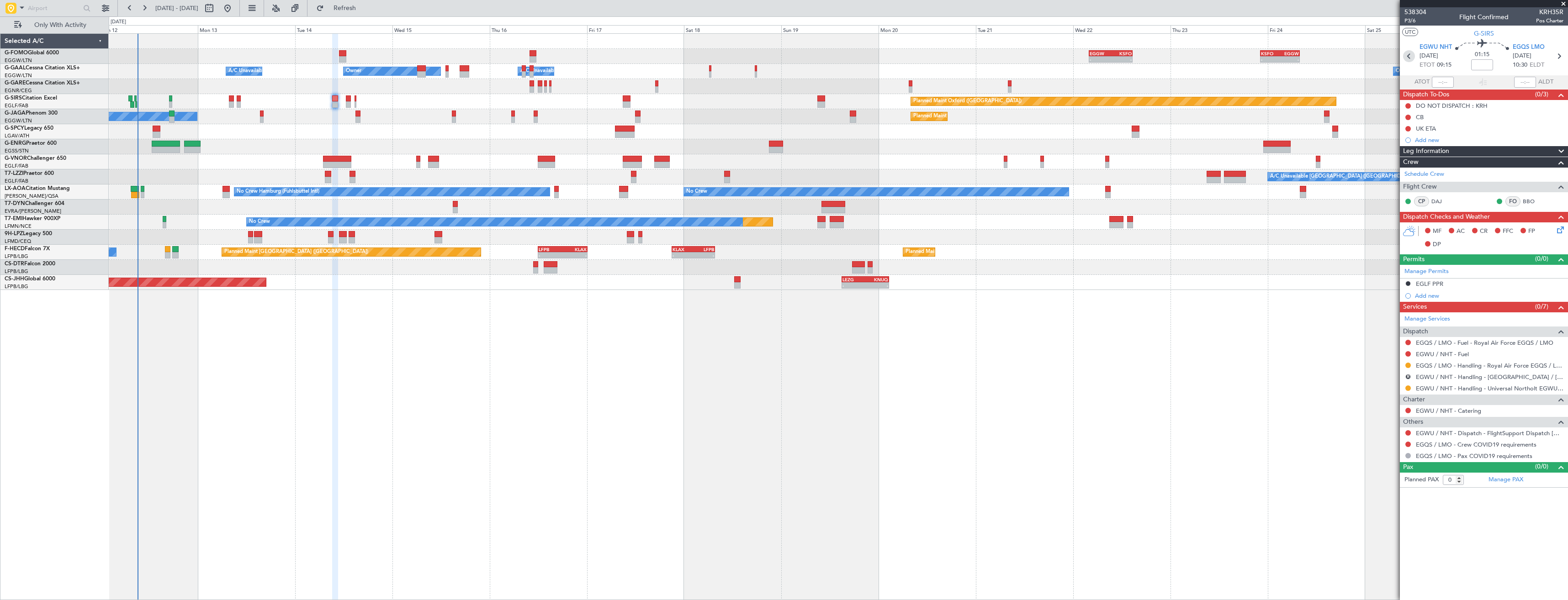
click at [1407, 55] on icon at bounding box center [1409, 57] width 12 height 12
type input "1"
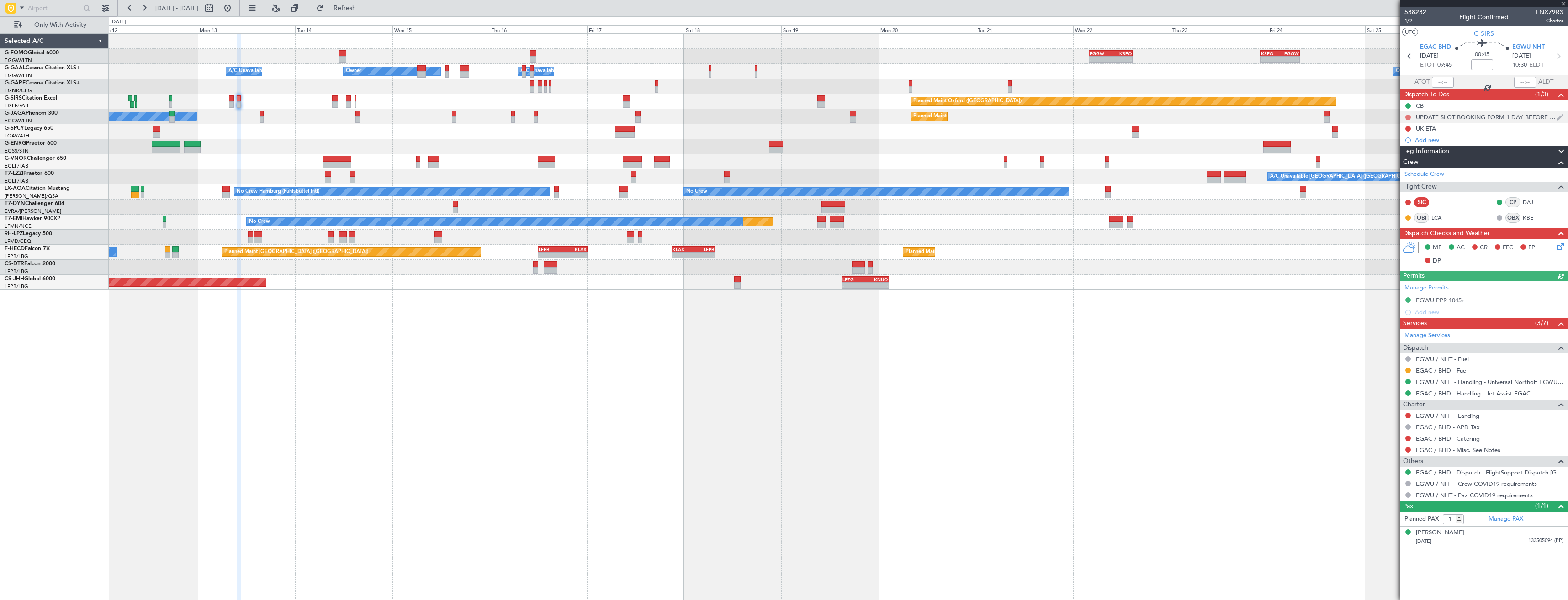
click at [1407, 118] on button at bounding box center [1408, 117] width 5 height 5
click at [1405, 158] on span "Completed" at bounding box center [1412, 157] width 30 height 9
